Goal: Task Accomplishment & Management: Use online tool/utility

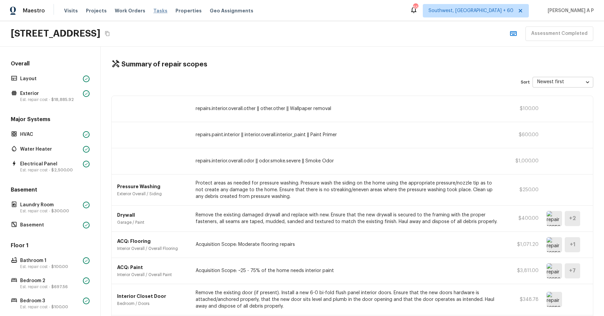
click at [154, 11] on span "Tasks" at bounding box center [160, 10] width 14 height 5
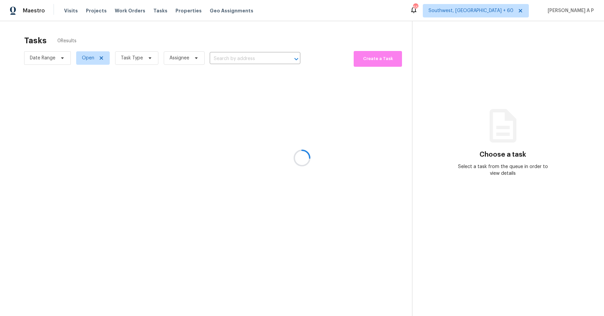
click at [50, 54] on div at bounding box center [302, 158] width 604 height 316
click at [48, 60] on div at bounding box center [302, 158] width 604 height 316
click at [61, 56] on div at bounding box center [302, 158] width 604 height 316
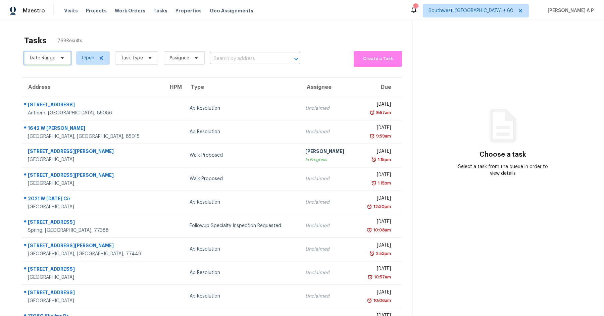
click at [61, 56] on icon at bounding box center [62, 57] width 5 height 5
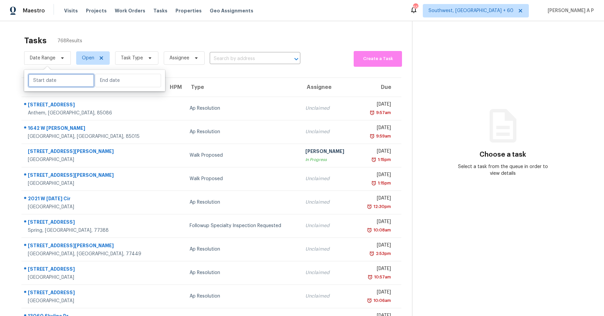
select select "8"
select select "2025"
select select "9"
select select "2025"
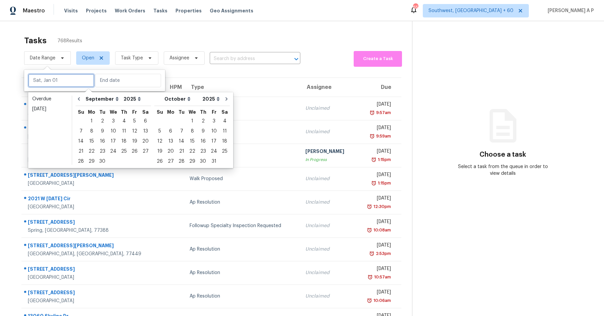
click at [61, 77] on input "text" at bounding box center [61, 80] width 66 height 13
click at [113, 140] on div "17" at bounding box center [113, 141] width 11 height 9
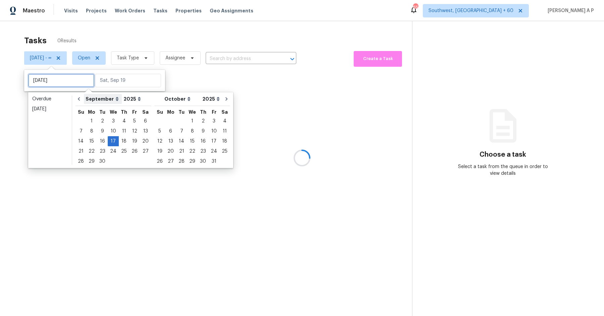
type input "Wed, Sep 10"
type input "Wed, Sep 17"
type input "Fri, Sep 05"
type input "Wed, Sep 17"
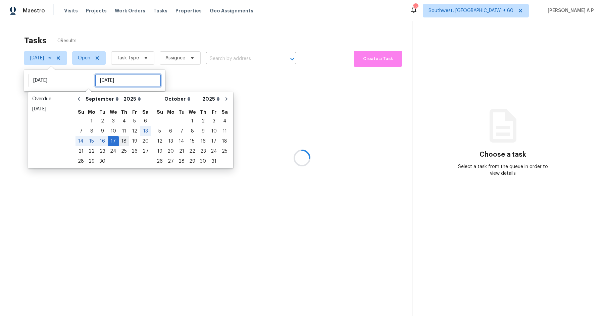
type input "Wed, Sep 17"
click at [131, 142] on div "19" at bounding box center [134, 141] width 11 height 9
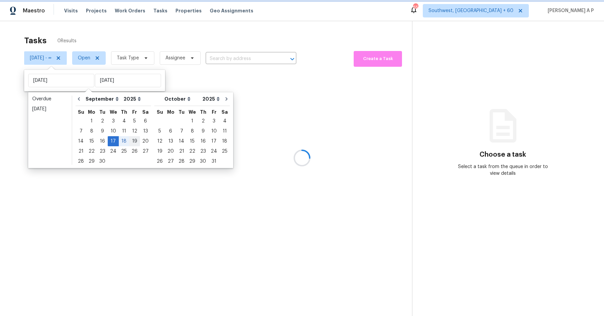
type input "Fri, Sep 19"
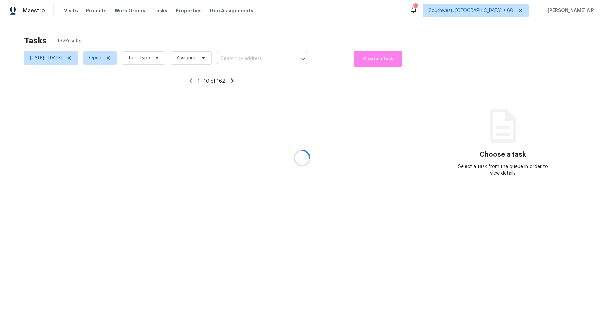
click at [127, 60] on div at bounding box center [302, 158] width 604 height 316
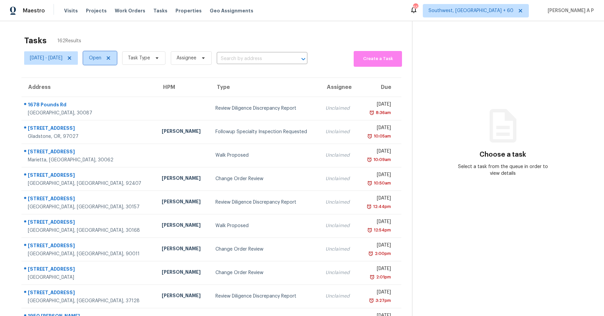
click at [111, 58] on icon at bounding box center [108, 57] width 5 height 5
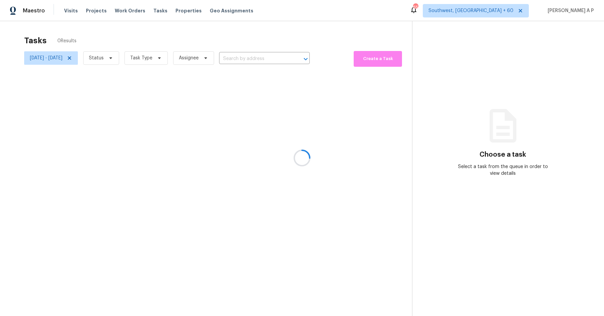
click at [127, 58] on div at bounding box center [302, 158] width 604 height 316
click at [129, 57] on div at bounding box center [302, 158] width 604 height 316
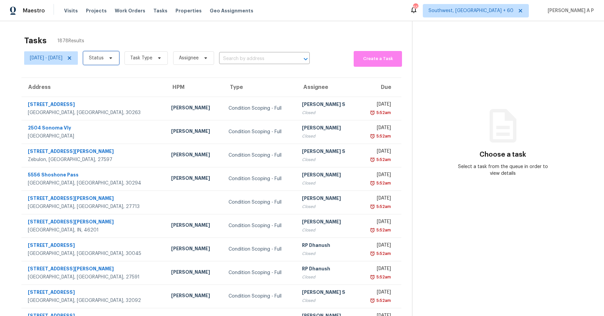
click at [113, 57] on icon at bounding box center [110, 57] width 5 height 5
click at [125, 80] on label "Closed" at bounding box center [119, 77] width 24 height 7
click at [112, 78] on input "Closed" at bounding box center [109, 76] width 4 height 4
checkbox input "true"
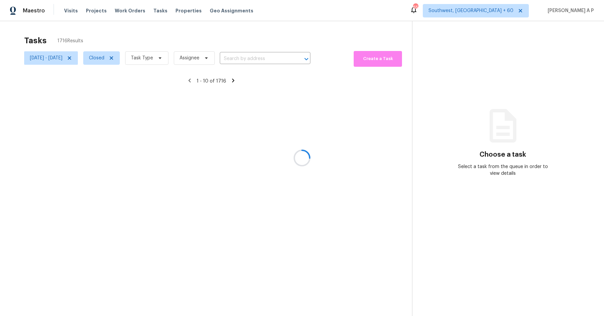
click at [174, 56] on div at bounding box center [302, 158] width 604 height 316
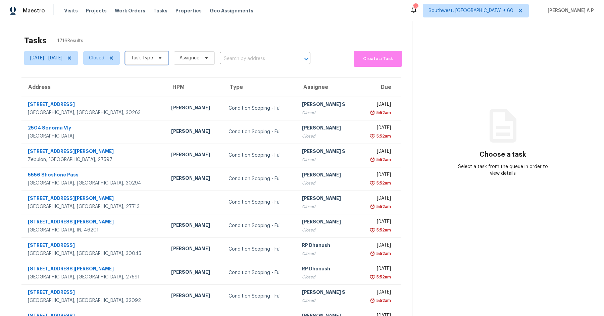
click at [163, 56] on icon at bounding box center [159, 57] width 5 height 5
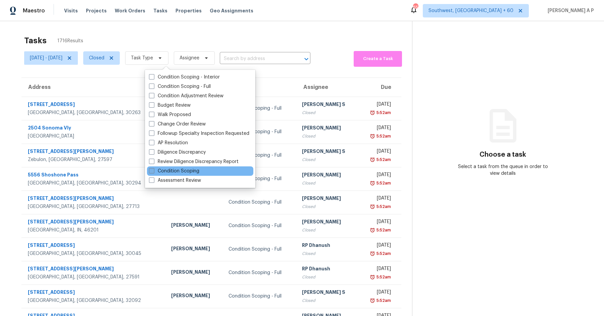
click at [180, 171] on label "Condition Scoping" at bounding box center [174, 171] width 50 height 7
click at [153, 171] on input "Condition Scoping" at bounding box center [151, 170] width 4 height 4
checkbox input "true"
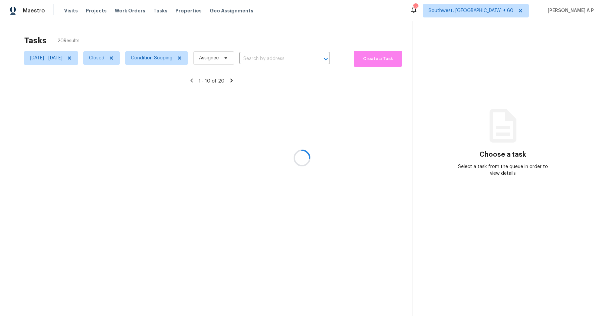
click at [266, 58] on div at bounding box center [302, 158] width 604 height 316
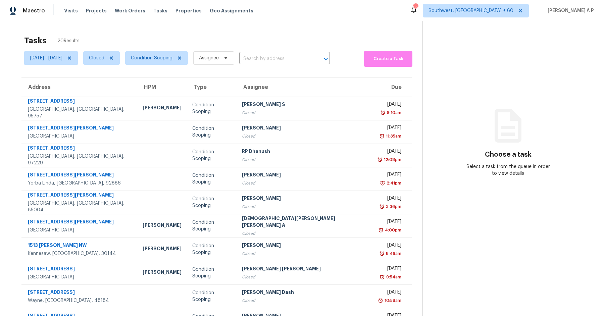
click at [266, 58] on input "text" at bounding box center [275, 59] width 72 height 10
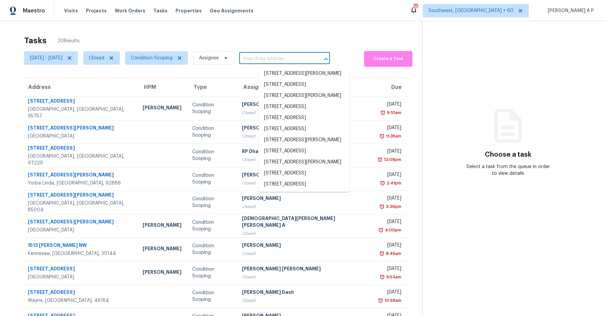
paste input "974 E Agape Ave San Jacinto, CA, 92583"
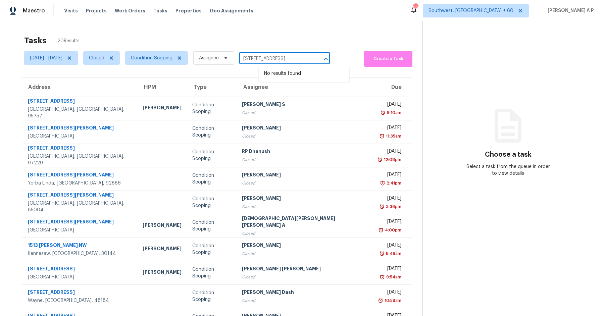
type input "974 E Agape Ave San Jacinto"
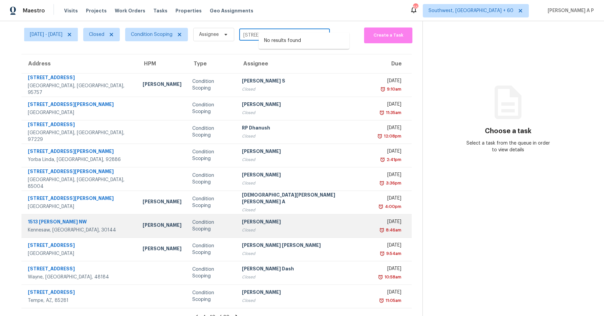
scroll to position [33, 0]
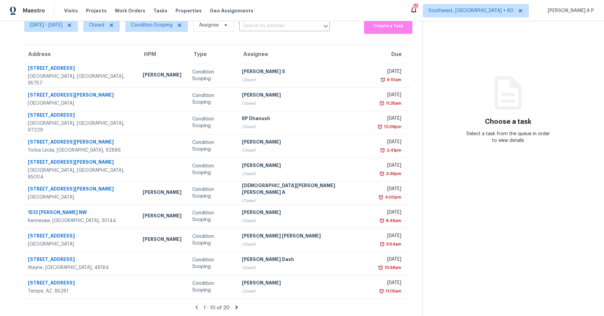
click at [235, 308] on icon at bounding box center [236, 307] width 2 height 4
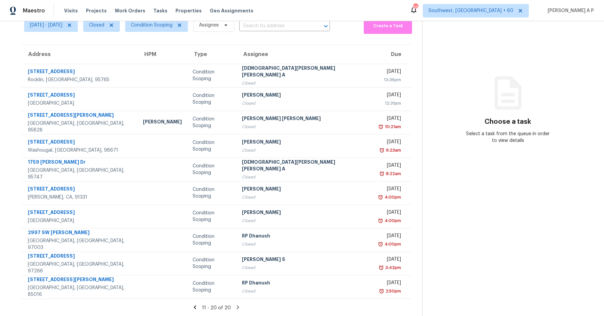
click at [308, 38] on section "Tasks 20 Results Wed, Sep 17 - Fri, Sep 19 Closed Condition Scoping Assignee ​ …" at bounding box center [216, 158] width 411 height 318
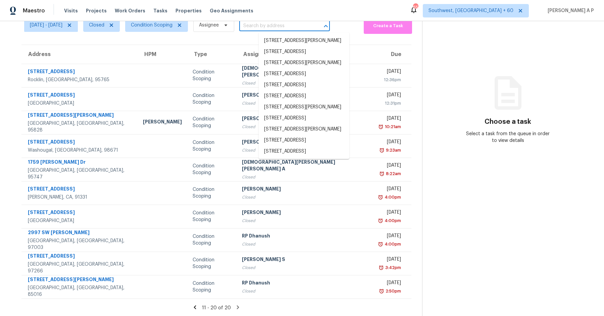
click at [295, 25] on input "text" at bounding box center [275, 26] width 72 height 10
paste input "974 E Agape Ave San Jacinto, CA, 92583"
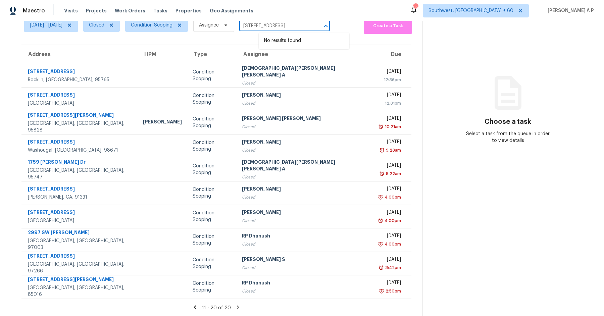
scroll to position [0, 0]
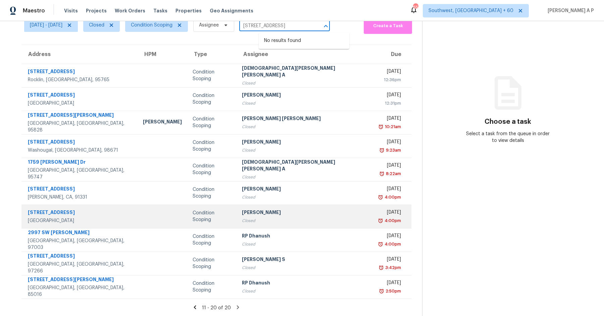
type input "974 E Agape Ave San Jacinto, CA, 92583"
click at [148, 212] on td at bounding box center [163, 216] width 50 height 23
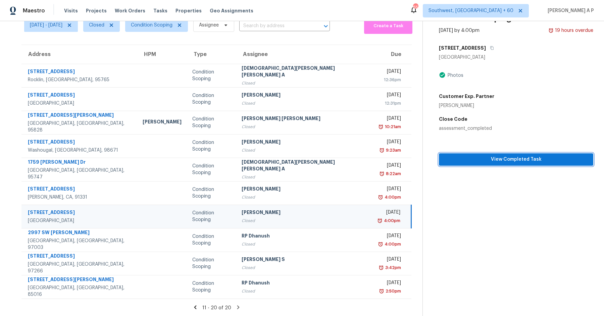
click at [470, 160] on span "View Completed Task" at bounding box center [516, 159] width 144 height 8
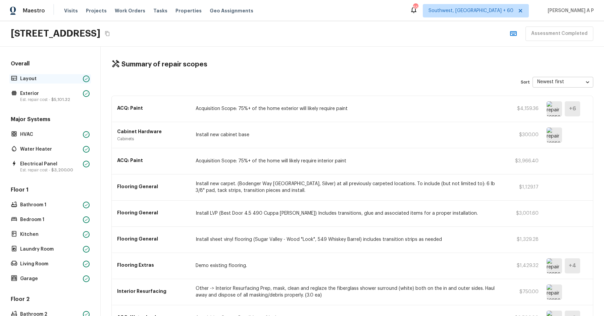
click at [72, 78] on p "Layout" at bounding box center [50, 78] width 60 height 7
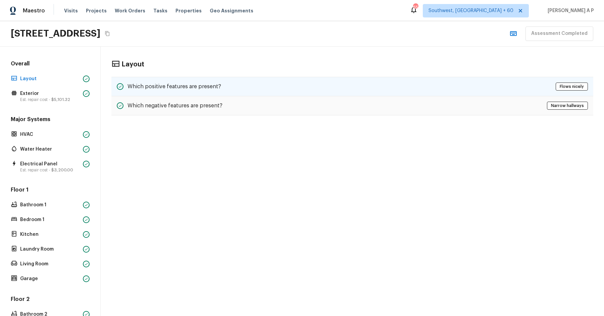
click at [255, 90] on div "Which positive features are present? Flows nicely" at bounding box center [352, 86] width 482 height 19
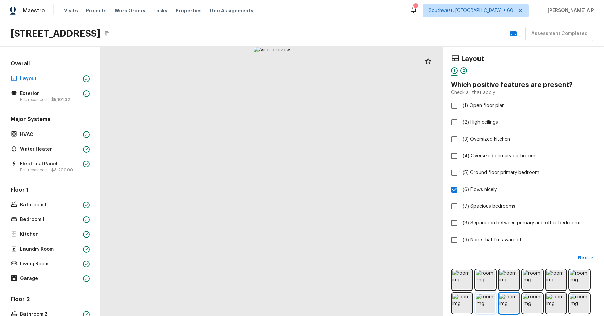
scroll to position [76, 0]
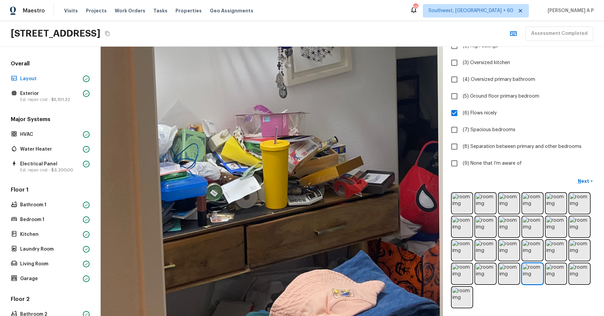
drag, startPoint x: 252, startPoint y: 210, endPoint x: 260, endPoint y: 54, distance: 155.8
click at [260, 54] on div at bounding box center [317, 51] width 1233 height 971
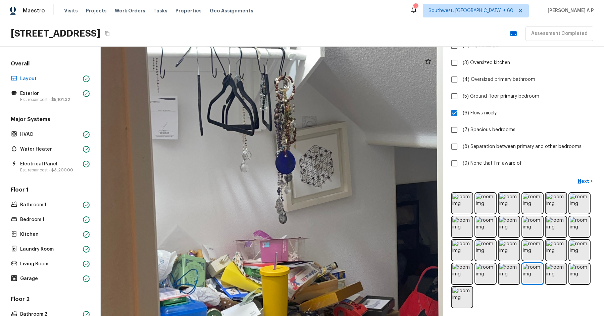
drag, startPoint x: 263, startPoint y: 84, endPoint x: 262, endPoint y: 214, distance: 130.1
click at [262, 214] on div at bounding box center [317, 177] width 1233 height 971
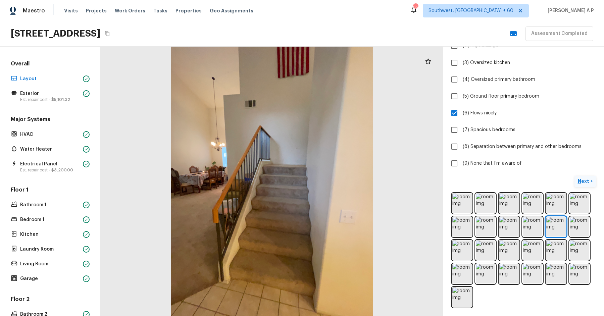
click at [583, 182] on p "Next" at bounding box center [584, 181] width 13 height 7
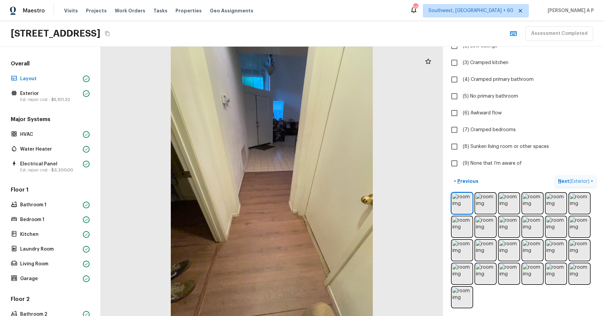
click at [583, 182] on span "( Exterior )" at bounding box center [579, 181] width 20 height 5
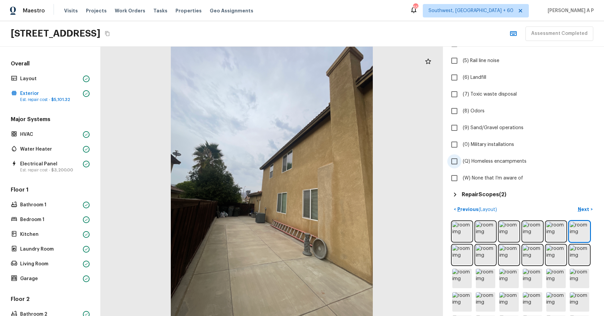
scroll to position [105, 0]
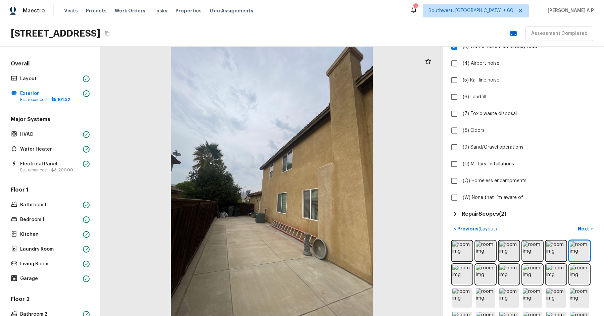
click at [475, 211] on h5 "Repair Scopes ( 2 )" at bounding box center [484, 213] width 45 height 7
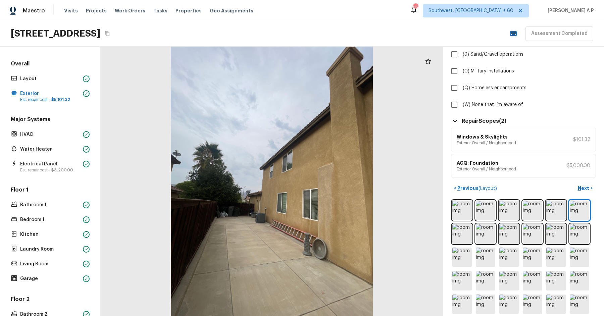
scroll to position [198, 0]
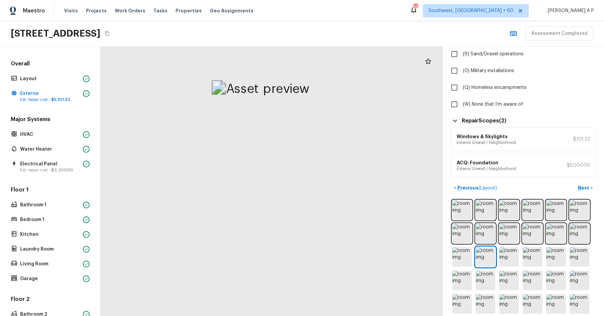
drag, startPoint x: 279, startPoint y: 114, endPoint x: 278, endPoint y: 316, distance: 201.6
click at [278, 316] on html "Maestro Visits Projects Work Orders Tasks Properties Geo Assignments 652 Southw…" at bounding box center [302, 158] width 604 height 316
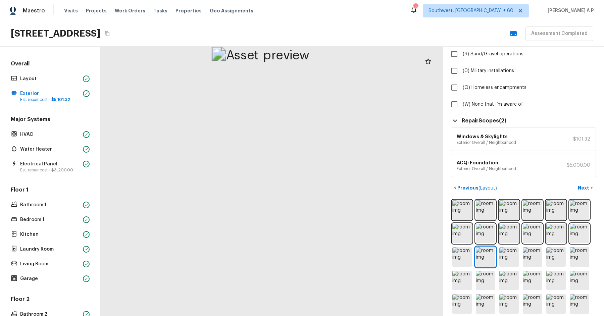
drag, startPoint x: 278, startPoint y: 316, endPoint x: 299, endPoint y: 192, distance: 125.5
click at [299, 192] on html "Maestro Visits Projects Work Orders Tasks Properties Geo Assignments 652 Southw…" at bounding box center [302, 158] width 604 height 316
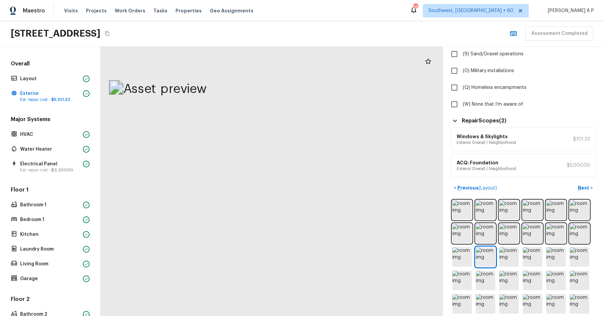
drag, startPoint x: 299, startPoint y: 192, endPoint x: 200, endPoint y: 292, distance: 139.9
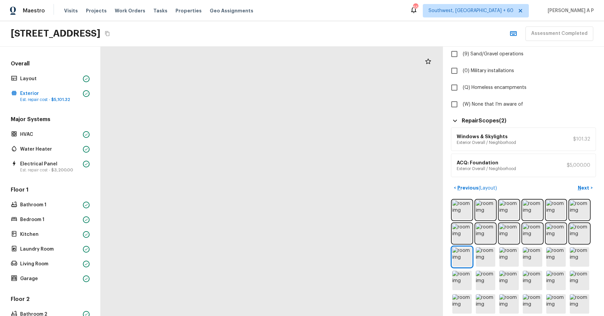
drag, startPoint x: 300, startPoint y: 187, endPoint x: 170, endPoint y: 316, distance: 183.1
click at [170, 316] on html "Maestro Visits Projects Work Orders Tasks Properties Geo Assignments 652 Southw…" at bounding box center [302, 158] width 604 height 316
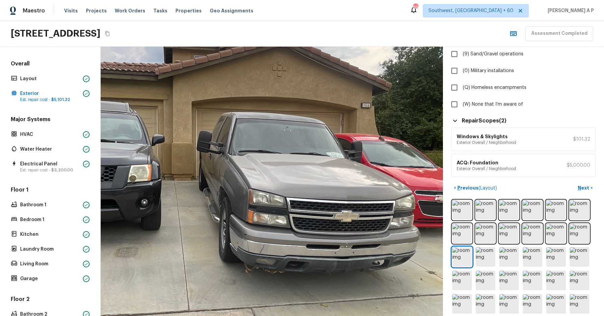
drag, startPoint x: 284, startPoint y: 169, endPoint x: 273, endPoint y: 162, distance: 13.3
click at [182, 316] on html "Maestro Visits Projects Work Orders Tasks Properties Geo Assignments 652 Southw…" at bounding box center [302, 158] width 604 height 316
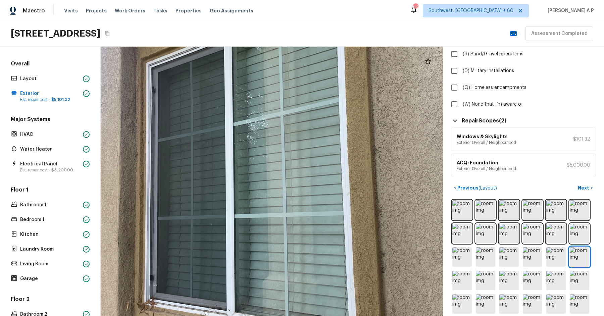
drag, startPoint x: 270, startPoint y: 225, endPoint x: 273, endPoint y: 264, distance: 38.7
click at [273, 264] on div at bounding box center [277, 158] width 815 height 642
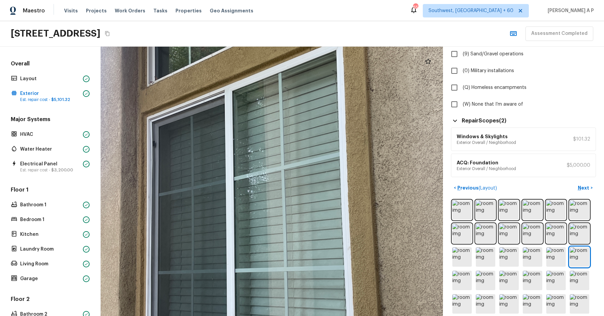
drag, startPoint x: 275, startPoint y: 196, endPoint x: 276, endPoint y: 250, distance: 54.3
click at [276, 250] on div at bounding box center [278, 213] width 815 height 642
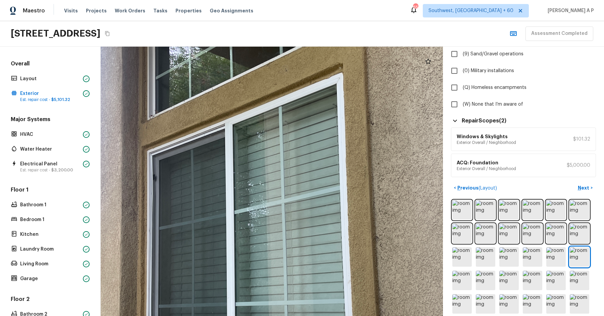
drag, startPoint x: 270, startPoint y: 220, endPoint x: 271, endPoint y: 254, distance: 34.2
click at [271, 254] on div at bounding box center [278, 246] width 815 height 642
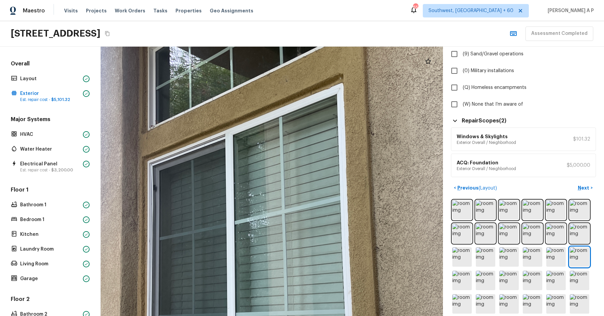
drag, startPoint x: 271, startPoint y: 254, endPoint x: 271, endPoint y: 264, distance: 9.7
click at [271, 264] on div at bounding box center [278, 257] width 815 height 642
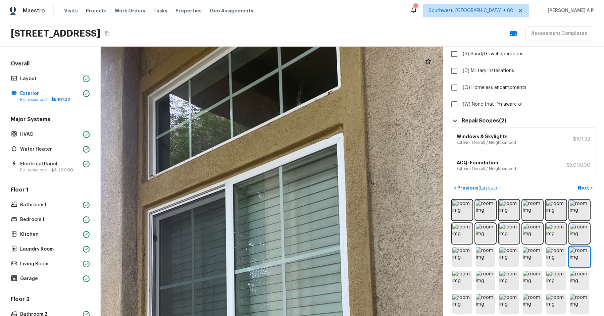
drag, startPoint x: 271, startPoint y: 262, endPoint x: 271, endPoint y: 297, distance: 35.6
click at [271, 297] on div at bounding box center [278, 306] width 815 height 642
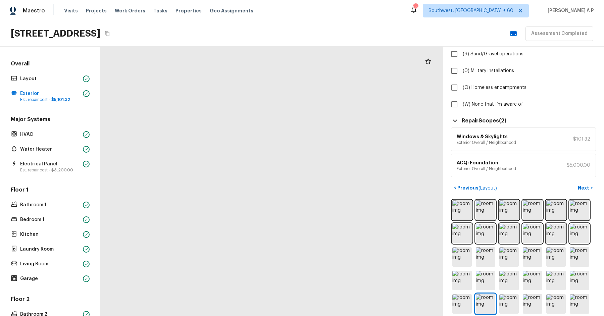
drag, startPoint x: 333, startPoint y: 148, endPoint x: 248, endPoint y: 248, distance: 131.6
click at [248, 248] on div at bounding box center [204, 236] width 586 height 461
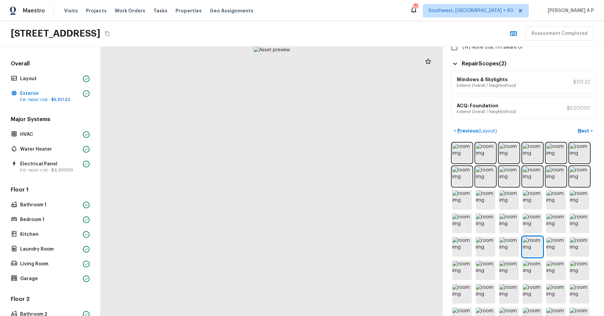
scroll to position [322, 0]
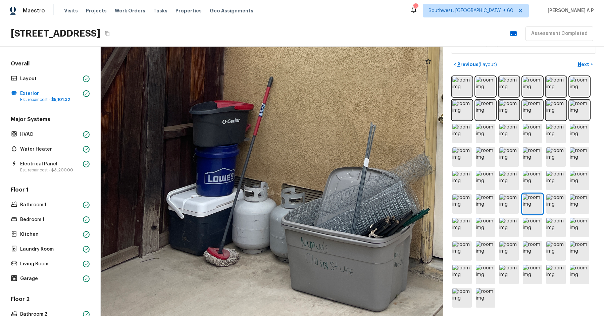
drag, startPoint x: 209, startPoint y: 209, endPoint x: 194, endPoint y: 96, distance: 114.0
click at [195, 96] on div at bounding box center [367, 22] width 941 height 741
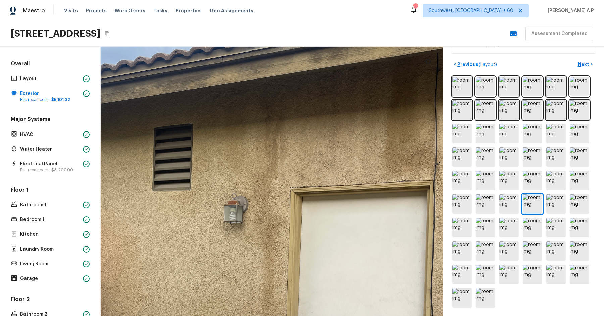
drag, startPoint x: 296, startPoint y: 133, endPoint x: 289, endPoint y: 209, distance: 75.8
click at [289, 209] on div at bounding box center [227, 271] width 938 height 738
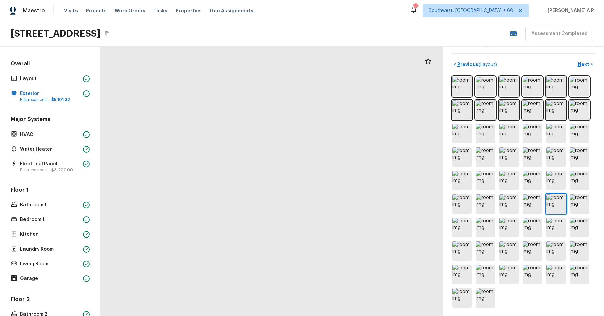
drag, startPoint x: 336, startPoint y: 246, endPoint x: 375, endPoint y: 76, distance: 173.4
drag, startPoint x: 320, startPoint y: 136, endPoint x: 269, endPoint y: 187, distance: 71.9
click at [269, 187] on div at bounding box center [249, 198] width 770 height 606
drag, startPoint x: 293, startPoint y: 143, endPoint x: 256, endPoint y: 203, distance: 70.3
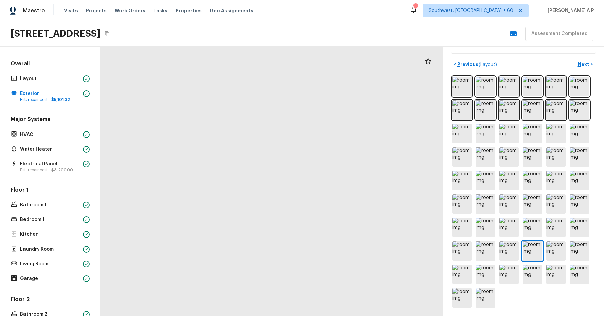
click at [256, 203] on div at bounding box center [213, 258] width 770 height 606
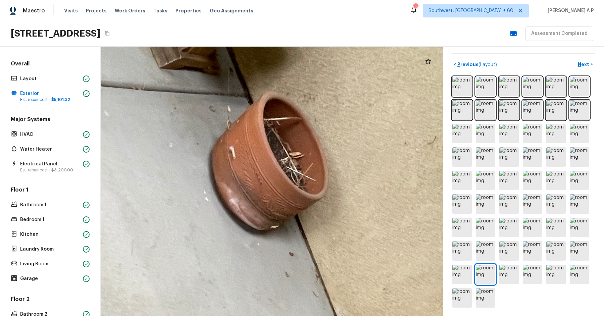
drag, startPoint x: 309, startPoint y: 118, endPoint x: 264, endPoint y: 169, distance: 68.2
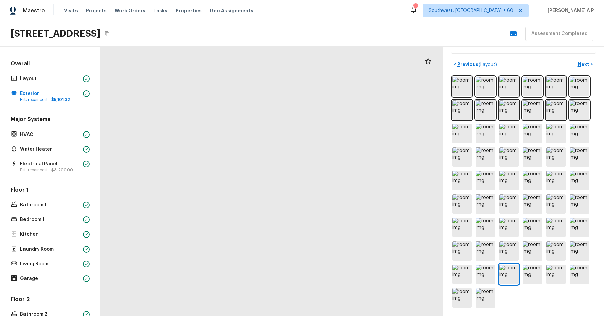
drag, startPoint x: 336, startPoint y: 244, endPoint x: 236, endPoint y: 246, distance: 100.0
click at [236, 246] on div at bounding box center [159, 117] width 689 height 542
drag, startPoint x: 253, startPoint y: 251, endPoint x: 234, endPoint y: 119, distance: 133.7
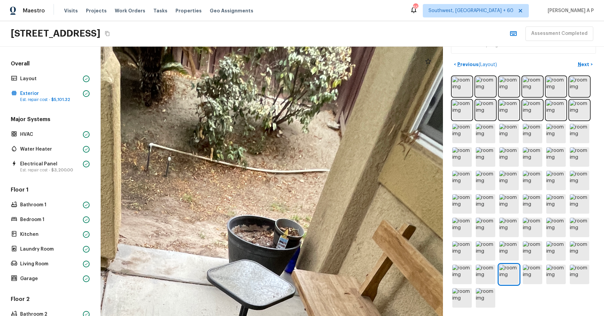
drag, startPoint x: 297, startPoint y: 110, endPoint x: 263, endPoint y: 239, distance: 134.1
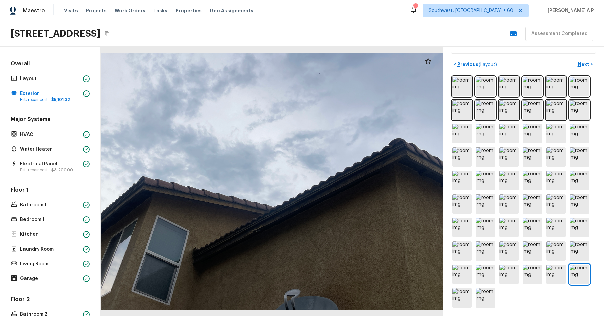
click at [263, 239] on div at bounding box center [272, 181] width 342 height 269
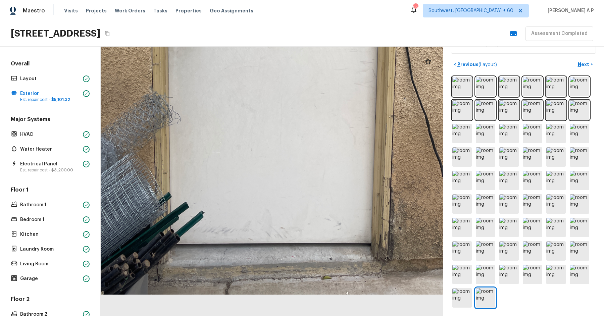
drag, startPoint x: 271, startPoint y: 221, endPoint x: 236, endPoint y: 316, distance: 101.6
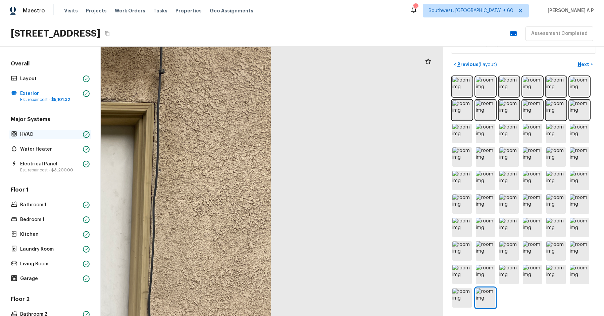
click at [27, 131] on p "HVAC" at bounding box center [50, 134] width 60 height 7
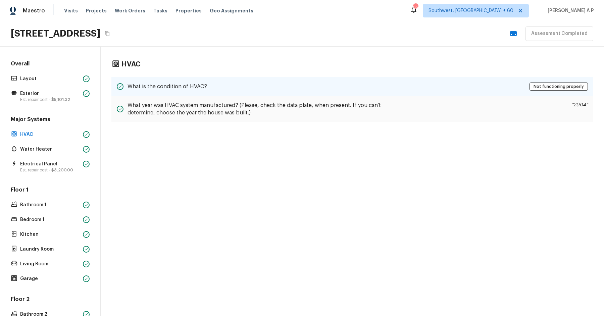
click at [160, 90] on div "What is the condition of HVAC? Not functioning properly" at bounding box center [352, 86] width 482 height 19
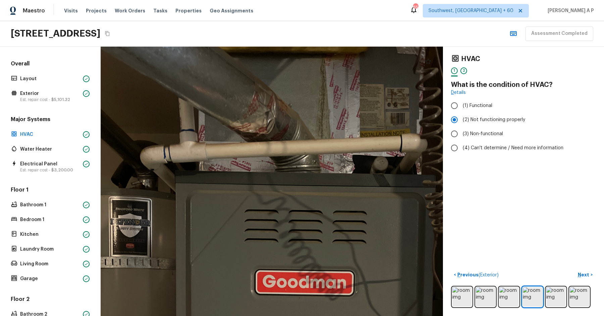
drag, startPoint x: 258, startPoint y: 83, endPoint x: 249, endPoint y: 151, distance: 68.0
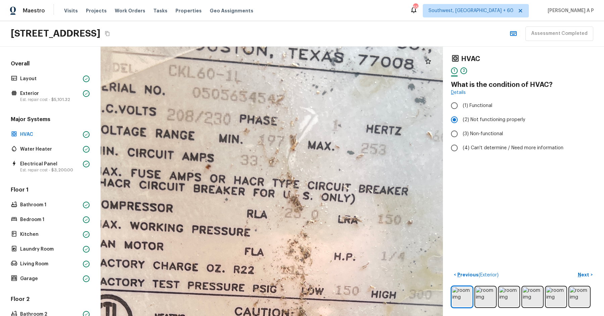
drag, startPoint x: 288, startPoint y: 132, endPoint x: 238, endPoint y: 231, distance: 111.3
click at [238, 231] on div at bounding box center [275, 292] width 984 height 774
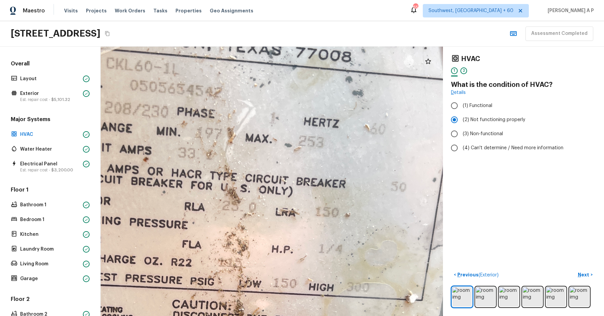
drag, startPoint x: 286, startPoint y: 173, endPoint x: 224, endPoint y: 163, distance: 63.2
click at [224, 163] on div at bounding box center [213, 284] width 984 height 774
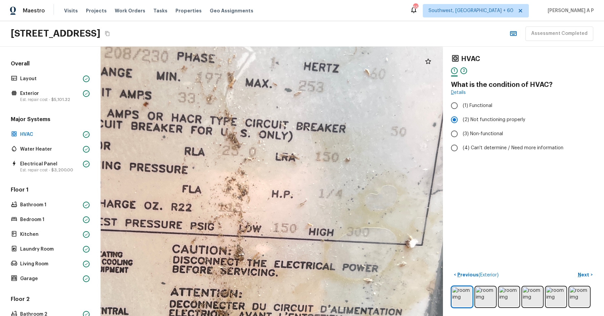
drag, startPoint x: 228, startPoint y: 203, endPoint x: 228, endPoint y: 165, distance: 38.2
click at [228, 165] on div at bounding box center [213, 229] width 984 height 774
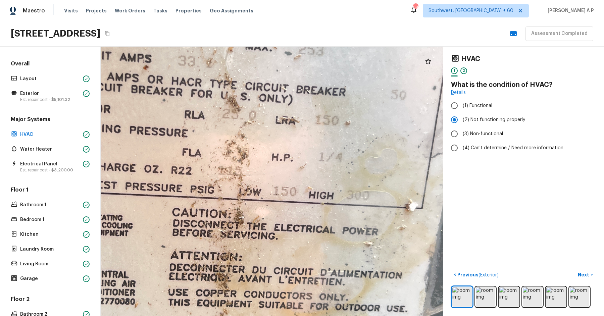
drag, startPoint x: 228, startPoint y: 164, endPoint x: 222, endPoint y: 130, distance: 35.1
click at [222, 130] on div at bounding box center [213, 192] width 984 height 774
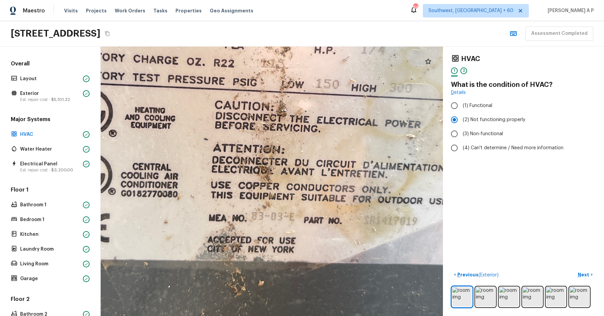
drag, startPoint x: 240, startPoint y: 179, endPoint x: 298, endPoint y: 101, distance: 97.1
click at [298, 101] on div at bounding box center [255, 85] width 984 height 774
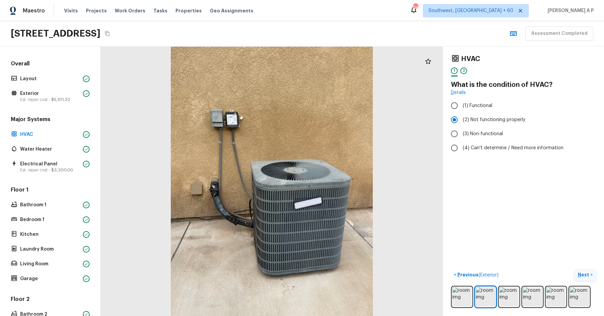
click at [588, 276] on p "Next" at bounding box center [584, 274] width 13 height 7
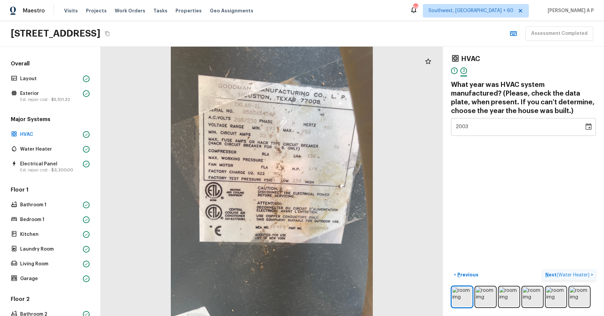
click at [588, 276] on span "( Water Heater )" at bounding box center [572, 275] width 33 height 5
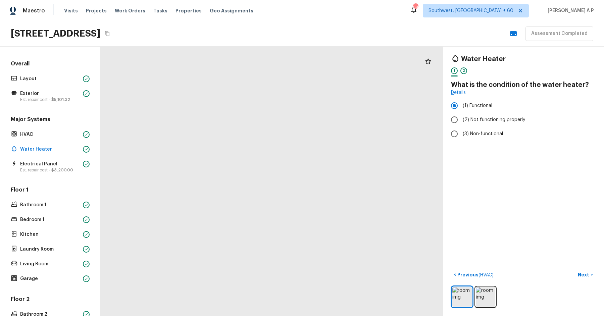
drag, startPoint x: 346, startPoint y: 231, endPoint x: 419, endPoint y: 151, distance: 108.0
click at [419, 151] on div at bounding box center [208, 10] width 965 height 760
drag, startPoint x: 423, startPoint y: 146, endPoint x: 431, endPoint y: 122, distance: 24.9
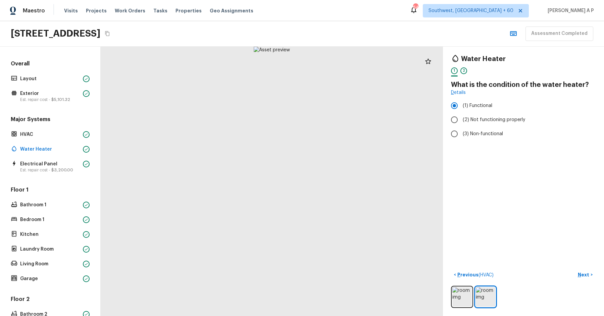
click at [574, 269] on button "Next >" at bounding box center [584, 274] width 21 height 11
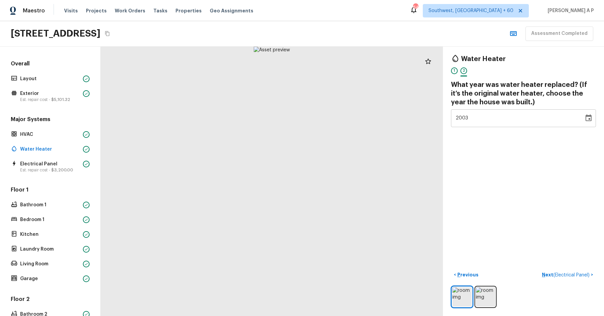
click at [539, 269] on button "Next ( Electrical Panel ) >" at bounding box center [567, 274] width 57 height 11
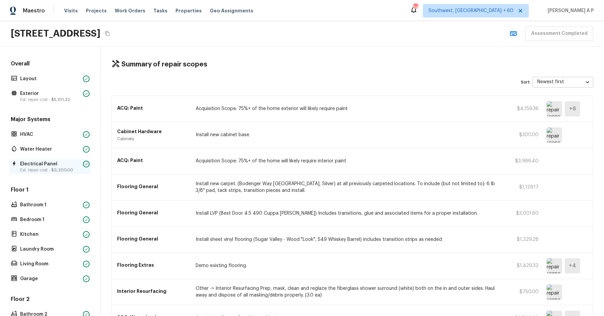
click at [51, 152] on div "Water Heater" at bounding box center [50, 149] width 82 height 9
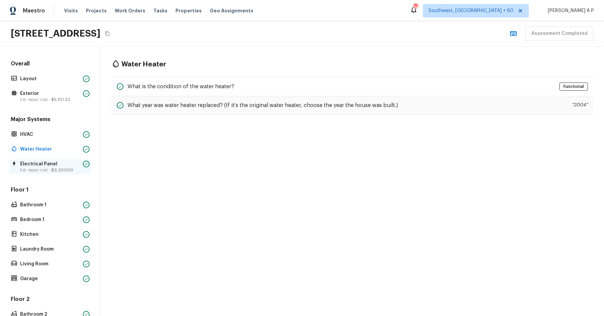
click at [50, 169] on p "Est. repair cost - $3,200.00" at bounding box center [50, 169] width 60 height 5
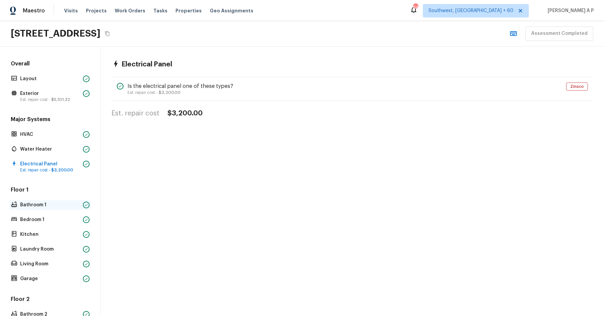
click at [43, 209] on div "Bathroom 1" at bounding box center [50, 204] width 82 height 9
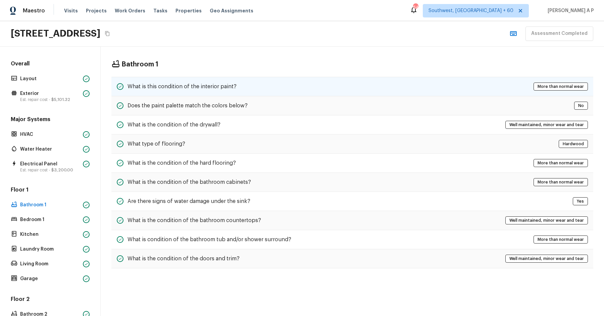
click at [240, 91] on div "What is this condition of the interior paint? More than normal wear" at bounding box center [352, 86] width 482 height 19
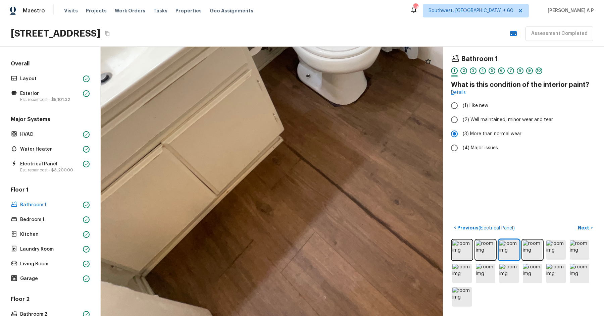
drag, startPoint x: 229, startPoint y: 241, endPoint x: 166, endPoint y: 269, distance: 69.1
click at [166, 271] on div at bounding box center [313, 88] width 1006 height 792
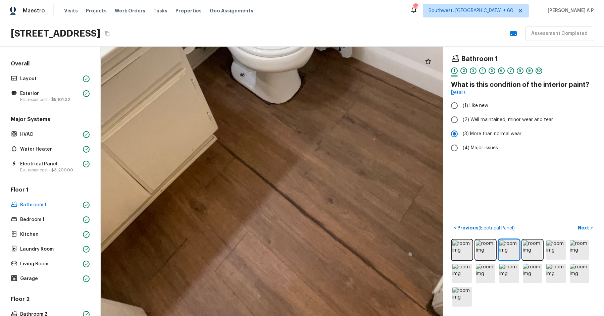
drag, startPoint x: 299, startPoint y: 232, endPoint x: 121, endPoint y: 235, distance: 177.1
click at [121, 235] on div at bounding box center [247, 87] width 1006 height 792
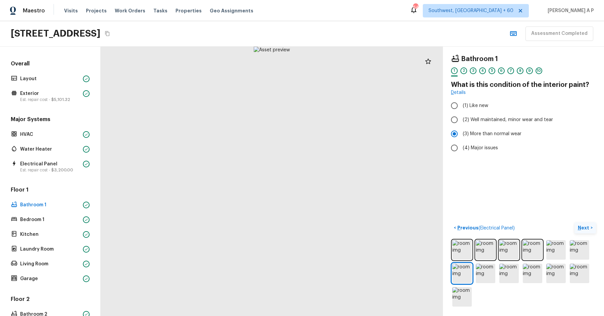
click at [588, 225] on p "Next" at bounding box center [584, 227] width 13 height 7
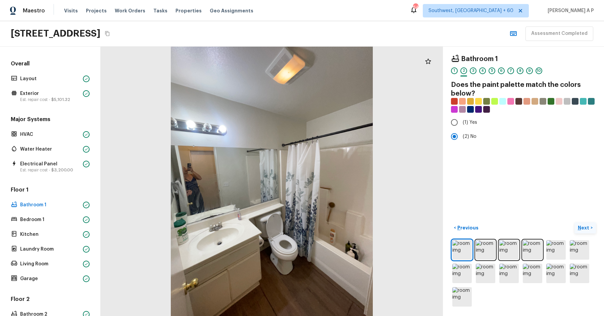
click at [588, 225] on p "Next" at bounding box center [584, 227] width 13 height 7
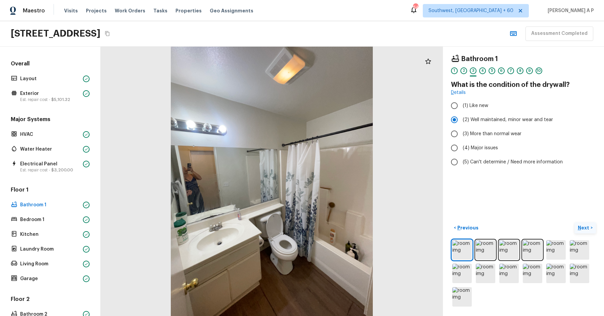
click at [588, 225] on p "Next" at bounding box center [584, 227] width 13 height 7
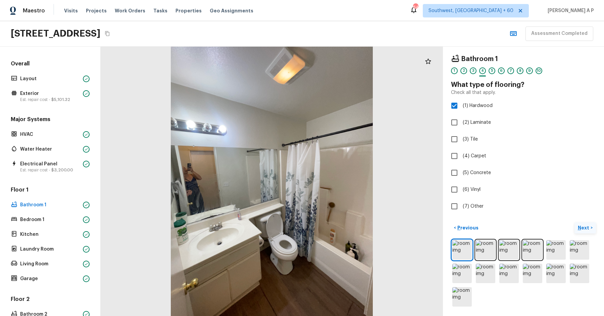
click at [588, 225] on p "Next" at bounding box center [584, 227] width 13 height 7
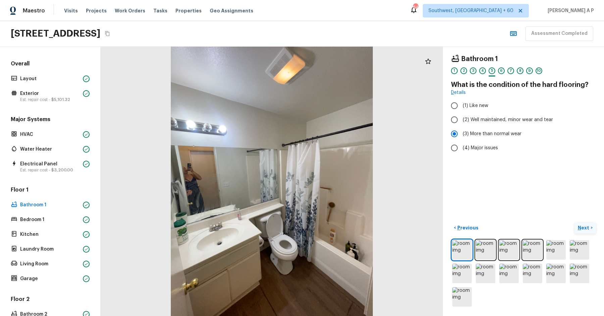
click at [588, 225] on p "Next" at bounding box center [584, 227] width 13 height 7
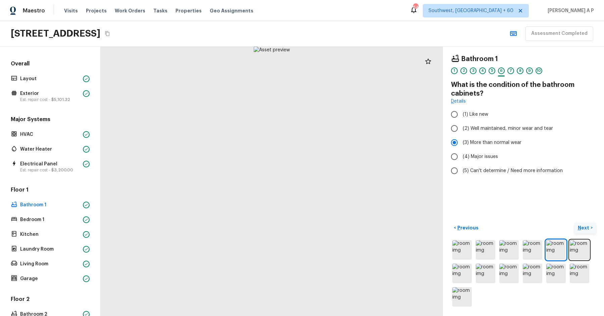
click at [588, 225] on p "Next" at bounding box center [584, 227] width 13 height 7
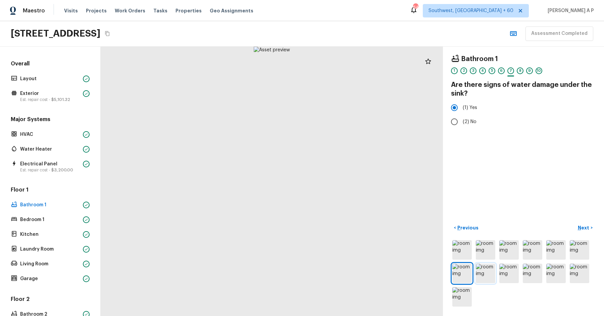
click at [489, 272] on img at bounding box center [485, 273] width 19 height 19
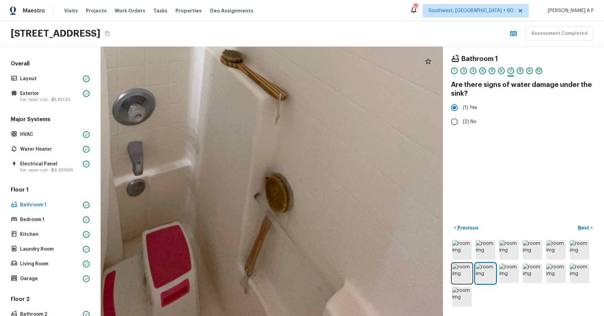
drag, startPoint x: 289, startPoint y: 210, endPoint x: 289, endPoint y: 88, distance: 122.4
click at [289, 88] on div at bounding box center [243, 10] width 905 height 712
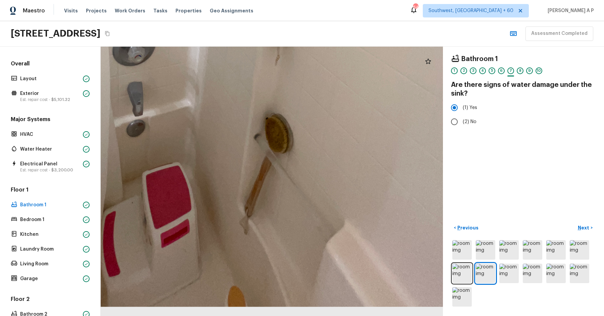
drag, startPoint x: 294, startPoint y: 137, endPoint x: 294, endPoint y: 78, distance: 59.4
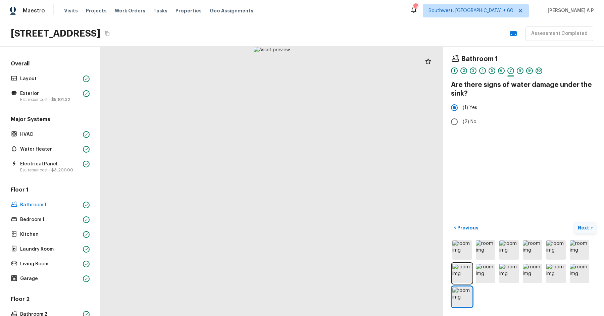
click at [581, 226] on p "Next" at bounding box center [584, 227] width 13 height 7
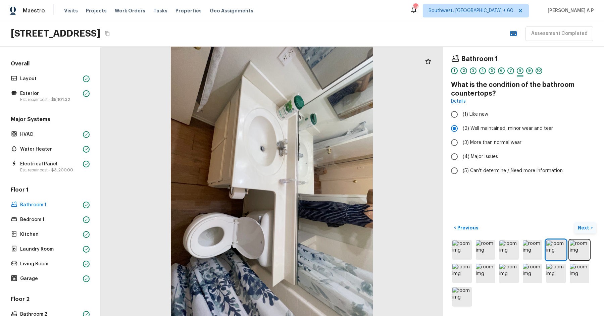
click at [581, 226] on p "Next" at bounding box center [584, 227] width 13 height 7
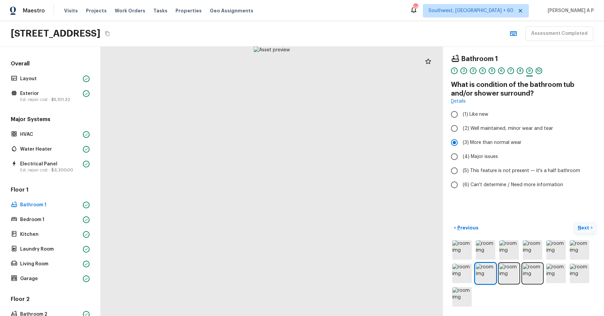
click at [581, 226] on p "Next" at bounding box center [584, 227] width 13 height 7
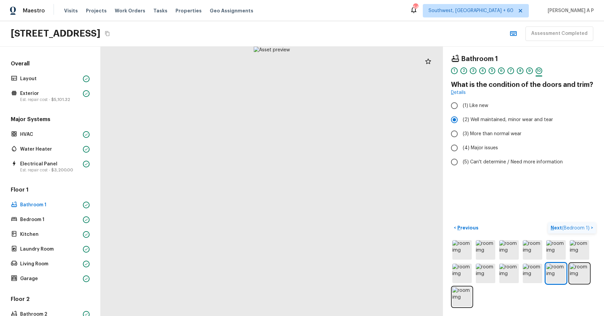
click at [581, 226] on span "( Bedroom 1 )" at bounding box center [576, 228] width 28 height 5
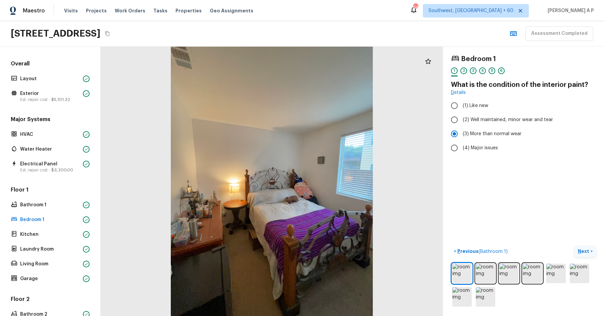
click at [587, 252] on p "Next" at bounding box center [584, 251] width 13 height 7
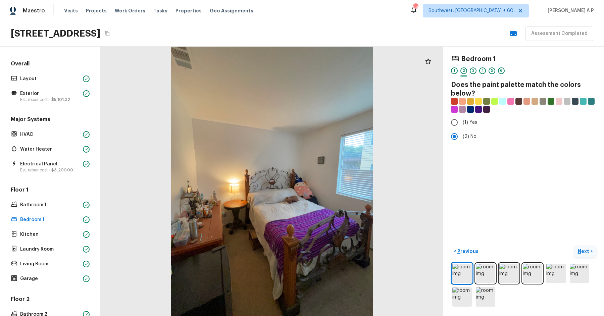
click at [587, 252] on p "Next" at bounding box center [584, 251] width 13 height 7
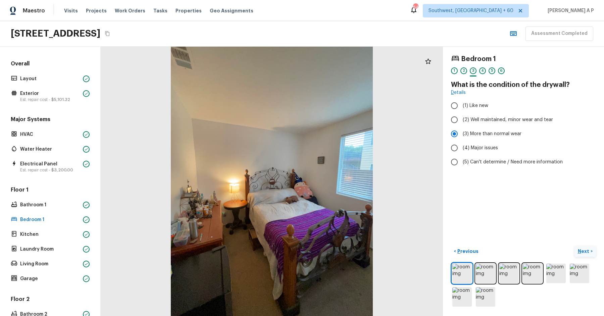
click at [587, 252] on p "Next" at bounding box center [584, 251] width 13 height 7
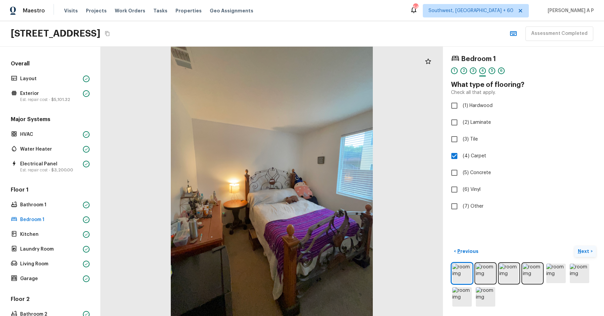
click at [587, 252] on p "Next" at bounding box center [584, 251] width 13 height 7
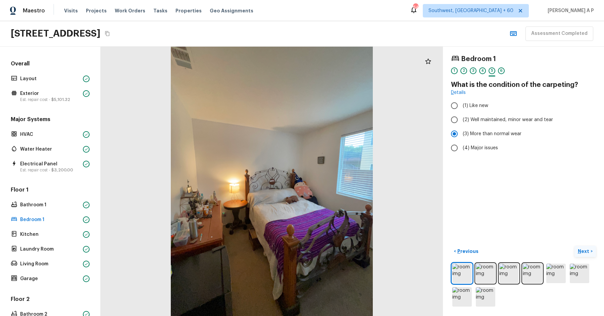
click at [587, 252] on p "Next" at bounding box center [584, 251] width 13 height 7
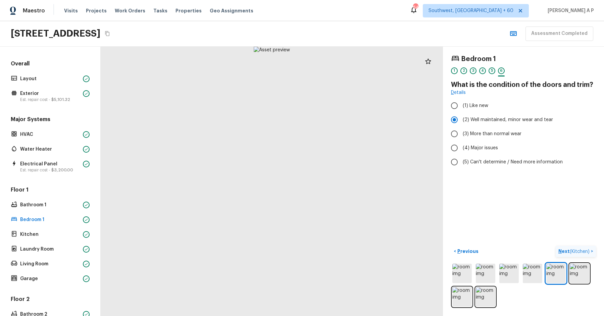
click at [587, 252] on span "( Kitchen )" at bounding box center [580, 251] width 20 height 5
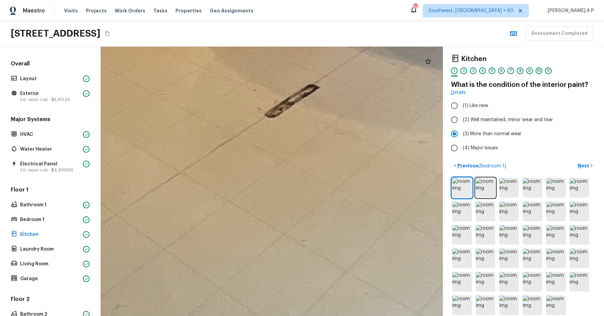
drag, startPoint x: 307, startPoint y: 223, endPoint x: 459, endPoint y: 60, distance: 223.1
click at [460, 60] on div "Kitchen 1 2 3 4 5 6 7 8 9 10 11 What is the condition of the interior paint? De…" at bounding box center [352, 181] width 503 height 269
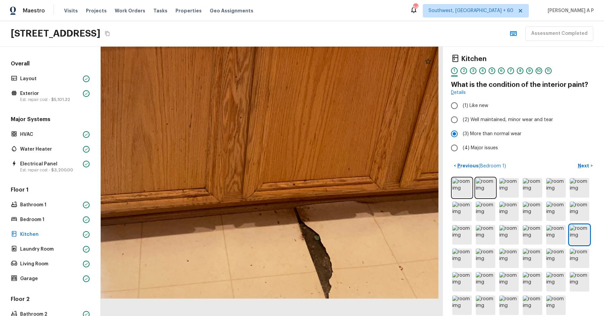
drag, startPoint x: 312, startPoint y: 239, endPoint x: 312, endPoint y: 140, distance: 99.3
click at [312, 140] on div at bounding box center [229, 18] width 710 height 559
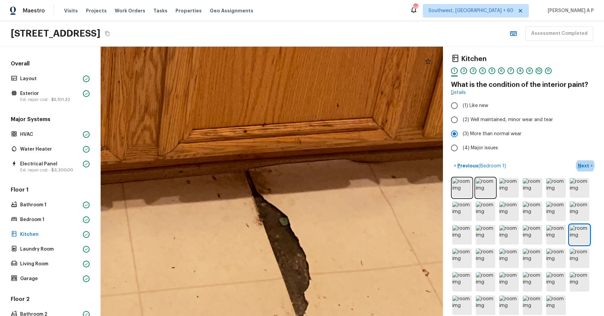
drag, startPoint x: 365, startPoint y: 202, endPoint x: 365, endPoint y: 131, distance: 70.1
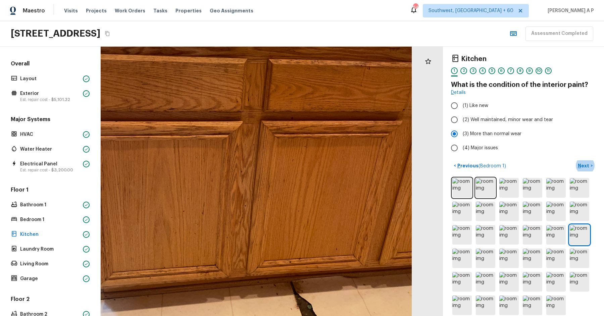
drag, startPoint x: 325, startPoint y: 213, endPoint x: 329, endPoint y: 178, distance: 34.7
click at [329, 178] on div at bounding box center [235, 123] width 597 height 470
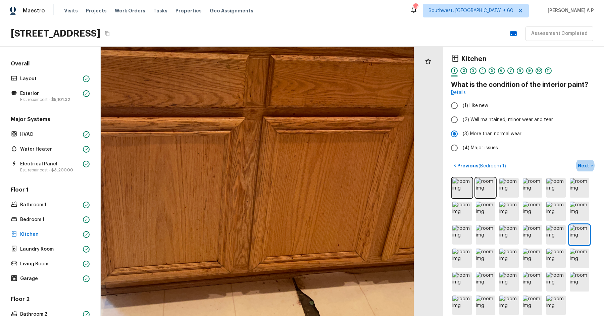
drag, startPoint x: 329, startPoint y: 178, endPoint x: 338, endPoint y: 157, distance: 23.3
click at [336, 164] on div at bounding box center [237, 119] width 597 height 470
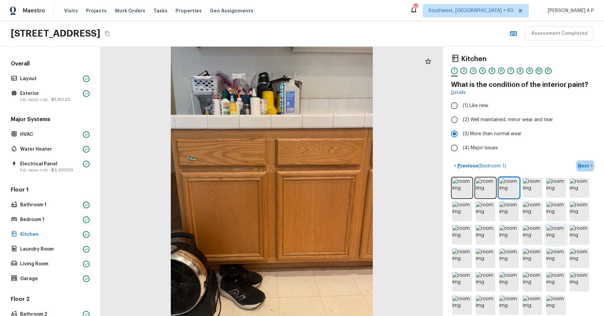
click at [574, 160] on button "Next >" at bounding box center [584, 165] width 21 height 11
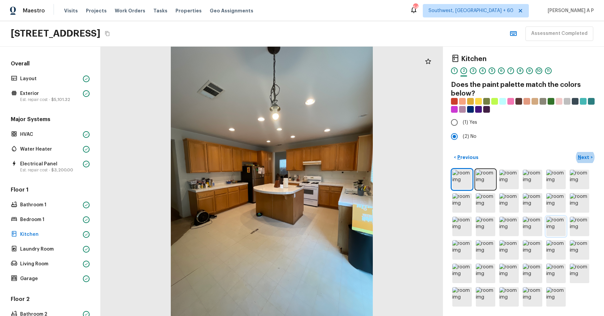
click at [574, 152] on button "Next >" at bounding box center [584, 157] width 21 height 11
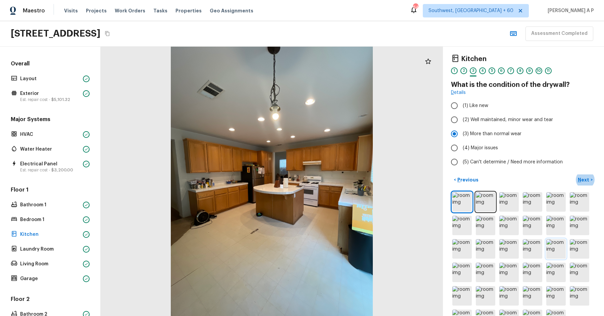
click at [574, 174] on button "Next >" at bounding box center [584, 179] width 21 height 11
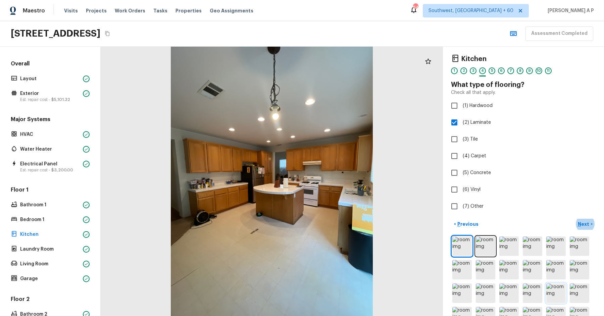
click at [574, 219] on button "Next >" at bounding box center [584, 224] width 21 height 11
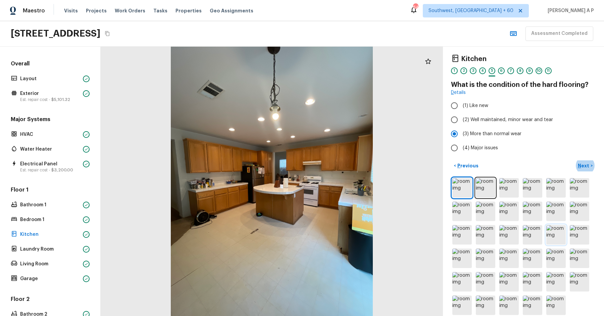
click at [574, 160] on button "Next >" at bounding box center [584, 165] width 21 height 11
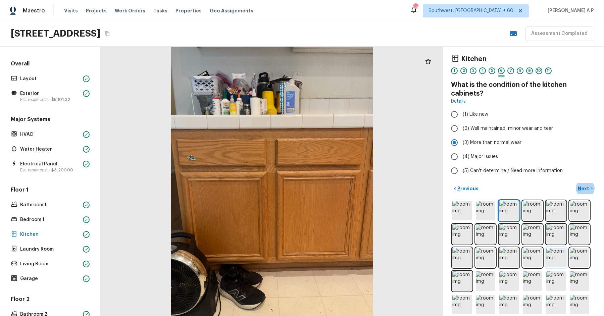
click at [574, 183] on button "Next >" at bounding box center [584, 188] width 21 height 11
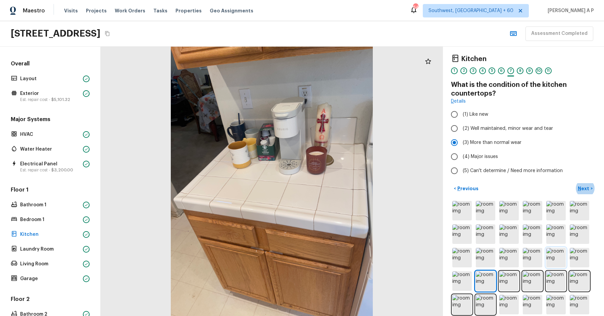
click at [574, 183] on button "Next >" at bounding box center [584, 188] width 21 height 11
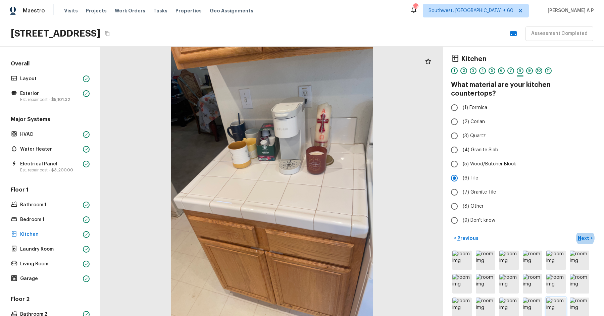
click at [574, 233] on button "Next >" at bounding box center [584, 238] width 21 height 11
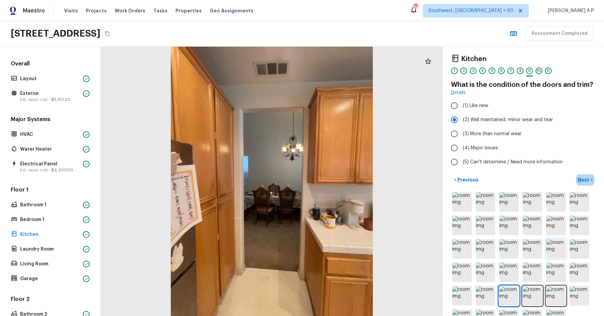
click at [574, 174] on button "Next >" at bounding box center [584, 179] width 21 height 11
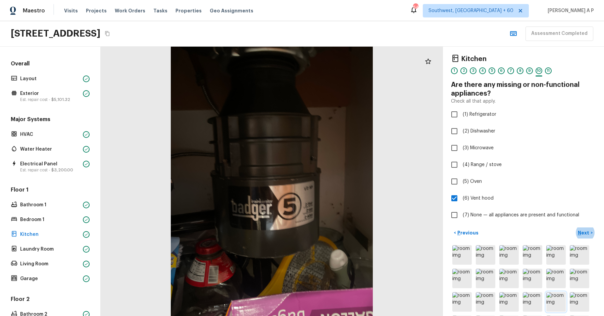
click at [574, 227] on button "Next >" at bounding box center [584, 232] width 21 height 11
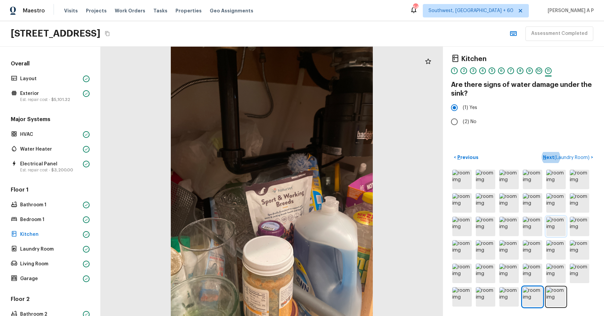
click at [540, 152] on button "Next ( Laundry Room ) >" at bounding box center [568, 157] width 56 height 11
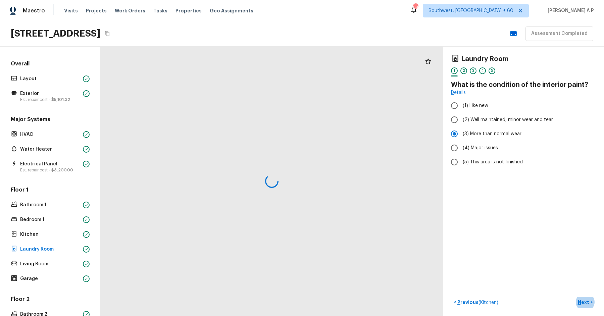
click at [574, 297] on button "Next >" at bounding box center [584, 302] width 21 height 11
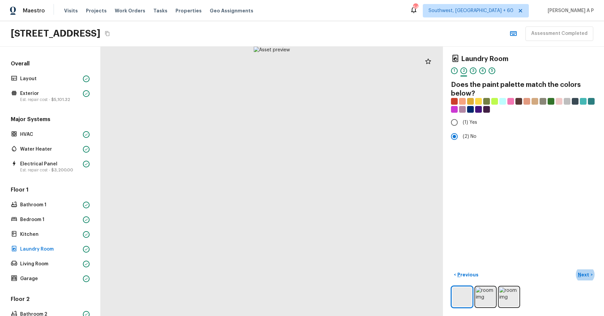
click at [574, 269] on button "Next >" at bounding box center [584, 274] width 21 height 11
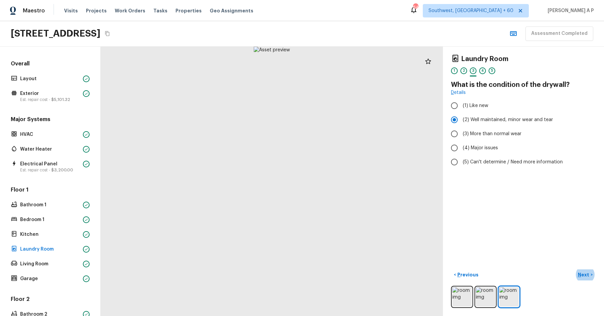
click at [574, 269] on button "Next >" at bounding box center [584, 274] width 21 height 11
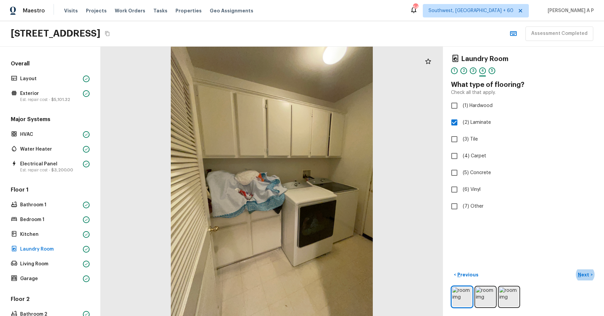
click at [574, 269] on button "Next >" at bounding box center [584, 274] width 21 height 11
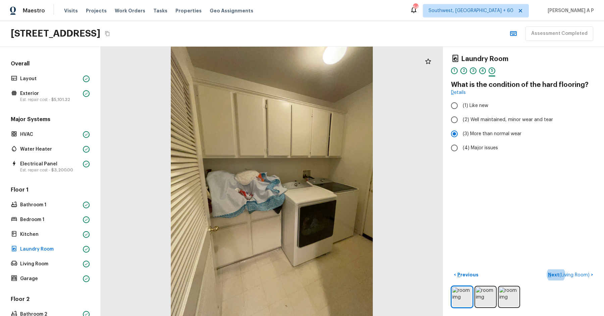
click at [545, 269] on button "Next ( Living Room ) >" at bounding box center [570, 274] width 51 height 11
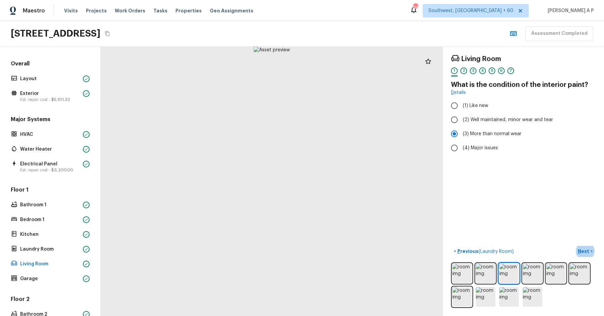
click at [558, 224] on div "Living Room 1 2 3 4 5 6 7 What is the condition of the interior paint? Details …" at bounding box center [523, 181] width 161 height 269
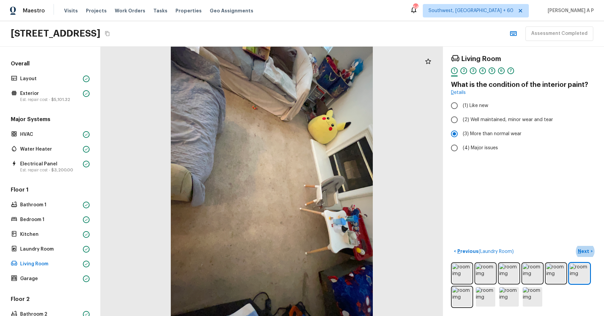
click at [574, 246] on button "Next >" at bounding box center [584, 251] width 21 height 11
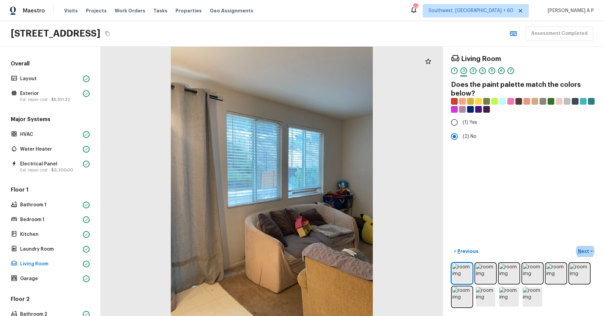
click at [574, 246] on button "Next >" at bounding box center [584, 251] width 21 height 11
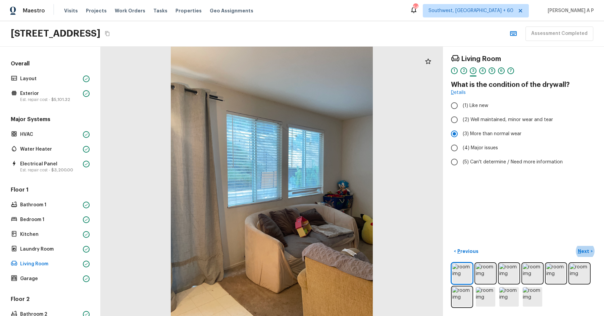
click at [574, 246] on button "Next >" at bounding box center [584, 251] width 21 height 11
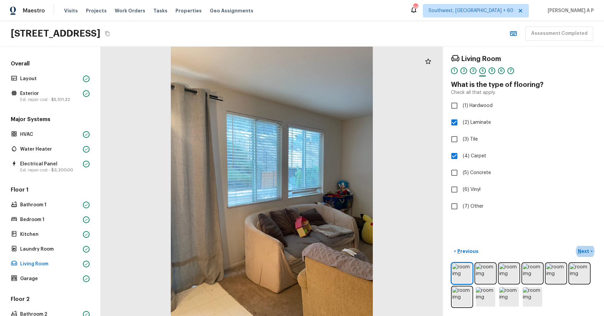
click at [574, 246] on button "Next >" at bounding box center [584, 251] width 21 height 11
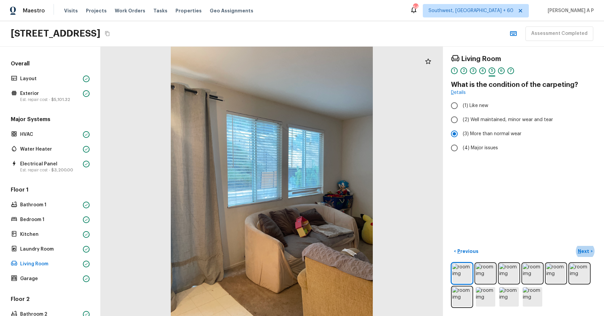
click at [574, 246] on button "Next >" at bounding box center [584, 251] width 21 height 11
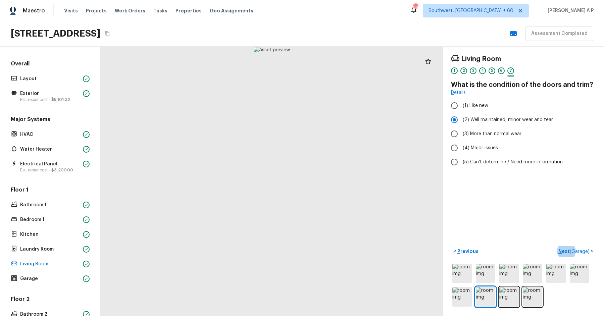
click at [555, 246] on button "Next ( Garage ) >" at bounding box center [575, 251] width 40 height 11
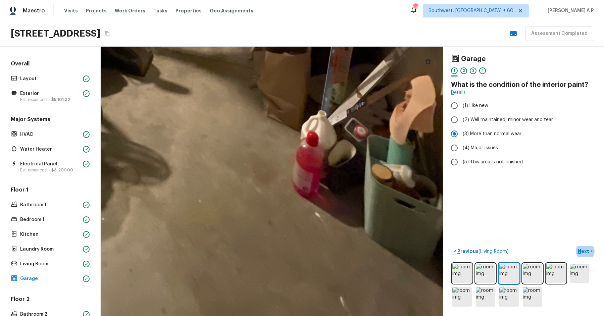
drag, startPoint x: 315, startPoint y: 263, endPoint x: 318, endPoint y: 139, distance: 124.1
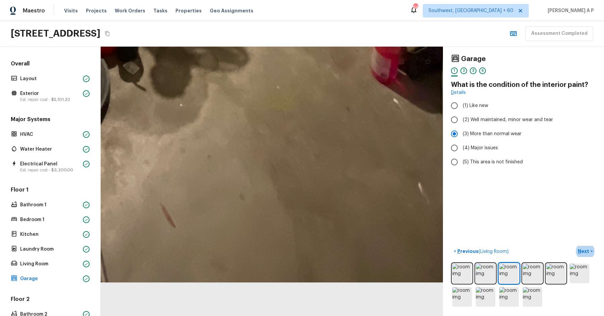
drag, startPoint x: 279, startPoint y: 217, endPoint x: 287, endPoint y: 316, distance: 99.0
click at [289, 316] on html "Maestro Visits Projects Work Orders Tasks Properties Geo Assignments 643 Southw…" at bounding box center [302, 158] width 604 height 316
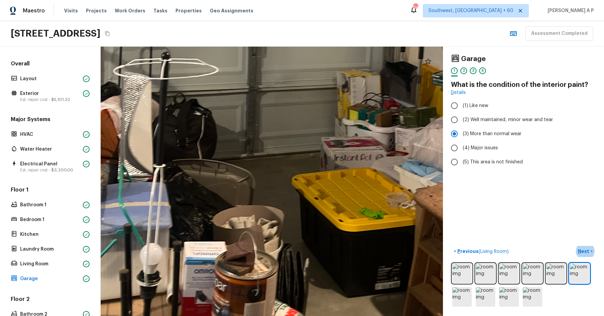
drag, startPoint x: 302, startPoint y: 211, endPoint x: 187, endPoint y: 230, distance: 116.7
click at [187, 230] on div at bounding box center [269, 21] width 1085 height 854
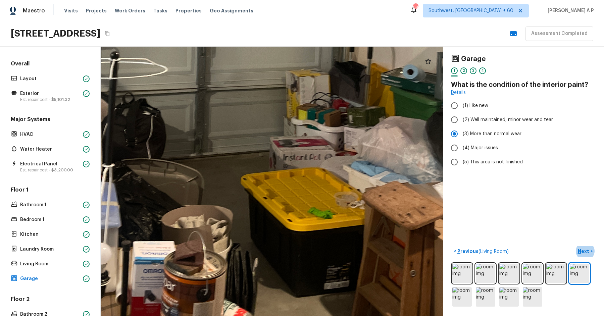
drag, startPoint x: 187, startPoint y: 230, endPoint x: 123, endPoint y: 227, distance: 63.8
click at [123, 229] on div at bounding box center [218, 21] width 1085 height 854
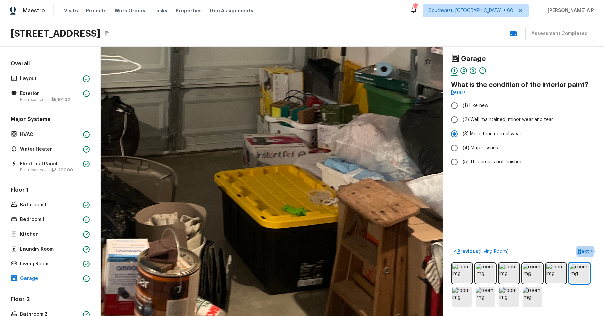
drag, startPoint x: 208, startPoint y: 228, endPoint x: 89, endPoint y: 189, distance: 125.2
click at [90, 192] on div "Overall Layout Exterior Est. repair cost - $5,101.32 Major Systems HVAC Water H…" at bounding box center [302, 181] width 604 height 269
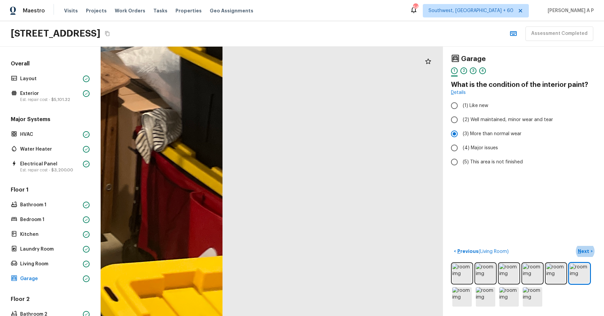
drag, startPoint x: 213, startPoint y: 145, endPoint x: 333, endPoint y: 102, distance: 127.2
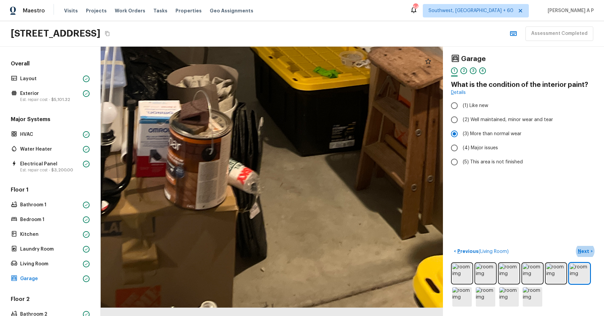
drag, startPoint x: 314, startPoint y: 141, endPoint x: 377, endPoint y: 127, distance: 65.0
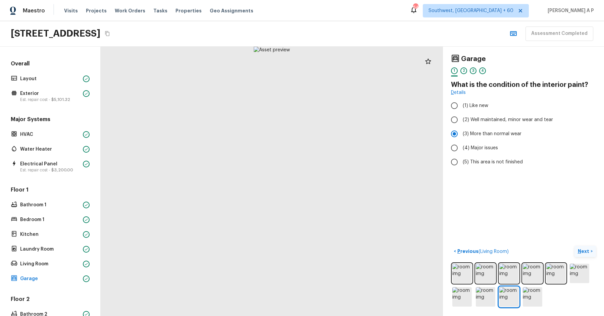
click at [586, 251] on p "Next" at bounding box center [584, 251] width 13 height 7
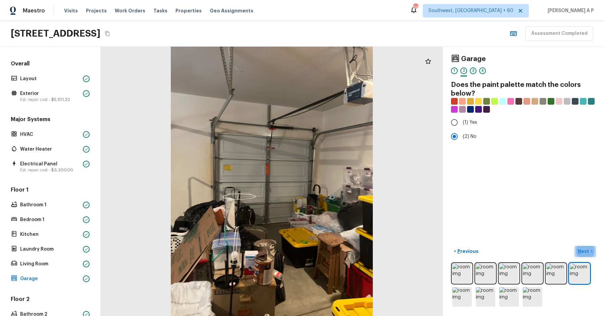
click at [589, 249] on p "Next" at bounding box center [584, 251] width 13 height 7
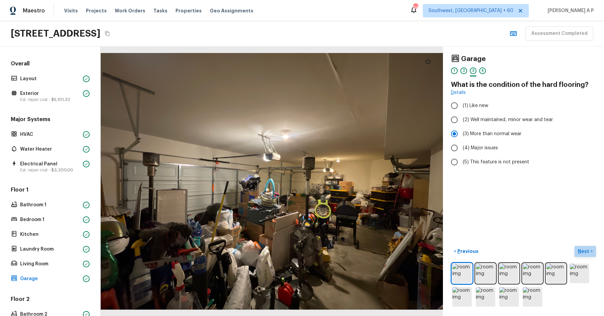
click at [589, 249] on p "Next" at bounding box center [584, 251] width 13 height 7
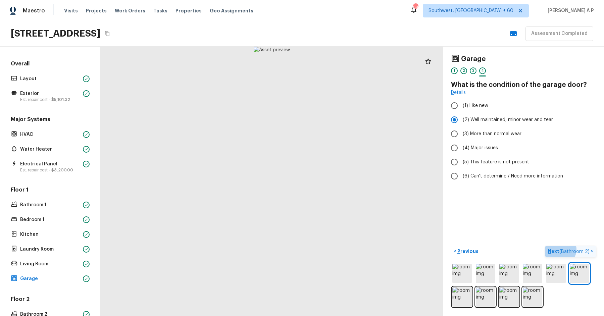
click at [589, 249] on span "( Bathroom 2 )" at bounding box center [574, 251] width 30 height 5
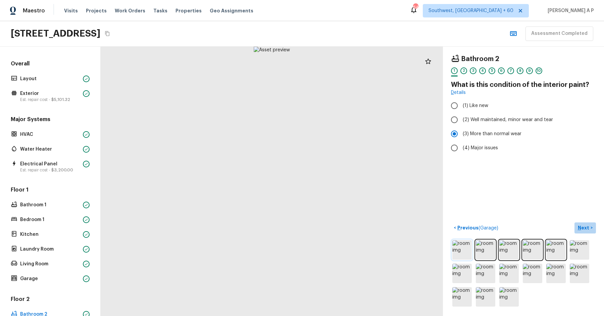
click at [461, 252] on img at bounding box center [461, 249] width 19 height 19
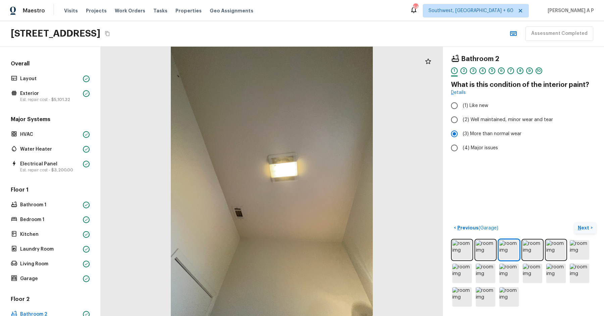
click at [578, 227] on p "Next" at bounding box center [584, 227] width 13 height 7
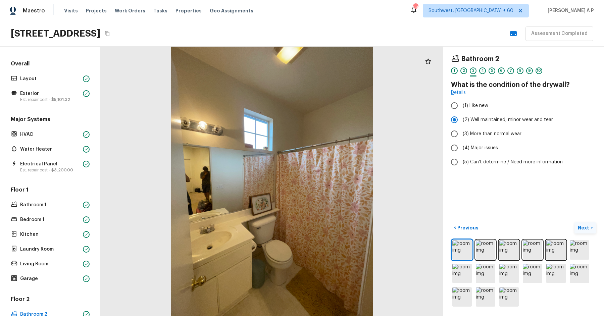
click at [578, 227] on p "Next" at bounding box center [584, 227] width 13 height 7
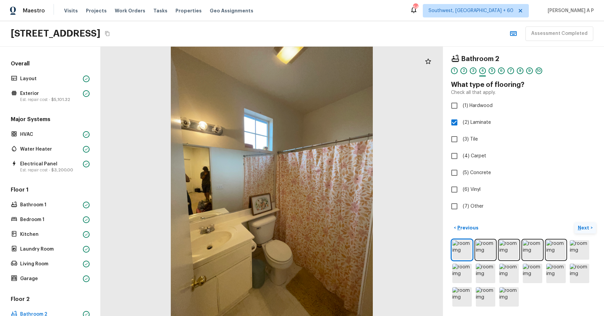
click at [578, 227] on p "Next" at bounding box center [584, 227] width 13 height 7
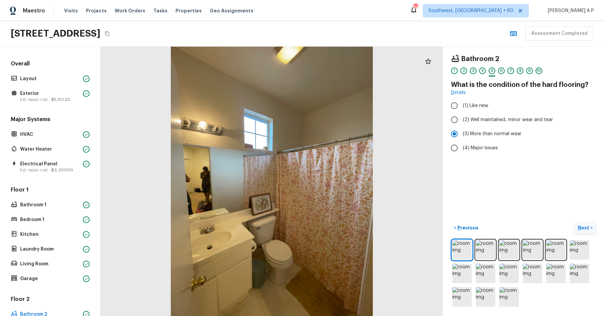
click at [578, 227] on p "Next" at bounding box center [584, 227] width 13 height 7
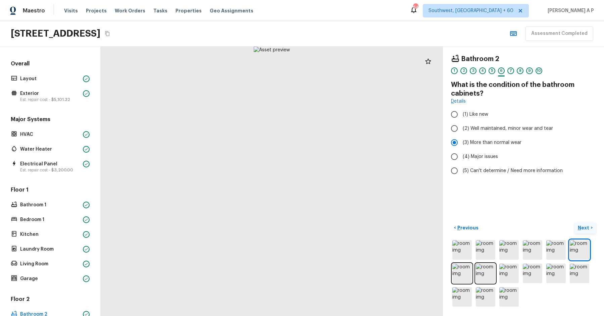
click at [578, 227] on p "Next" at bounding box center [584, 227] width 13 height 7
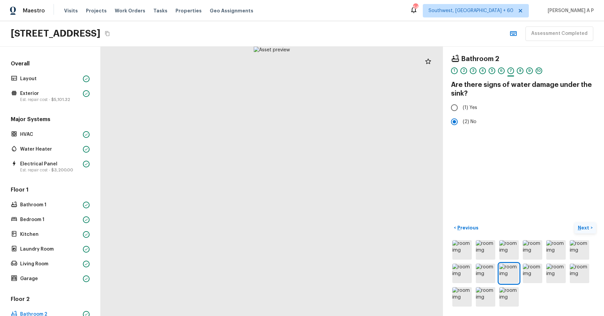
click at [578, 227] on p "Next" at bounding box center [584, 227] width 13 height 7
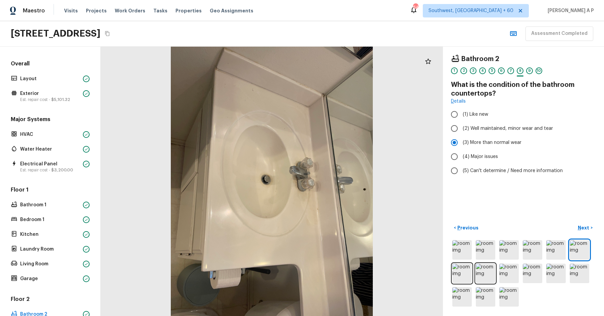
scroll to position [146, 0]
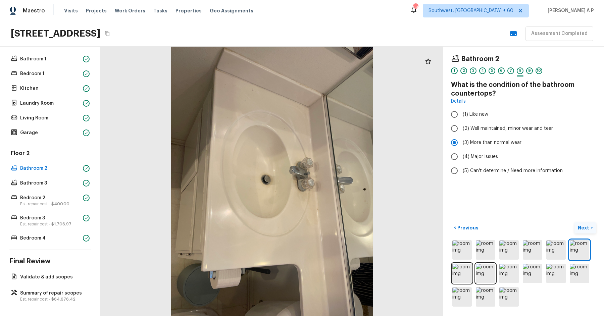
click at [584, 225] on p "Next" at bounding box center [584, 227] width 13 height 7
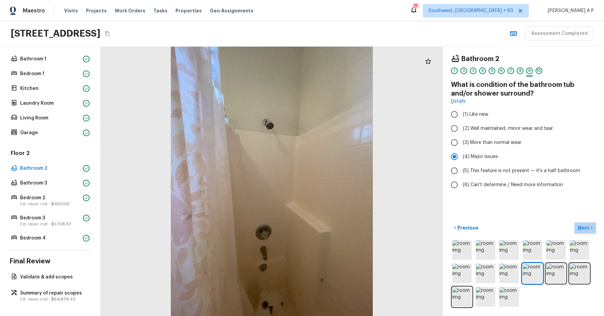
click at [584, 225] on p "Next" at bounding box center [584, 227] width 13 height 7
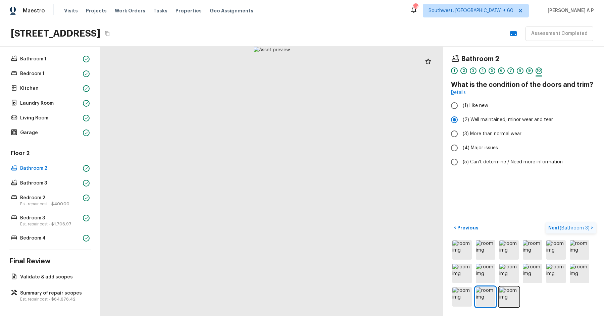
click at [584, 225] on p "Next ( Bathroom 3 )" at bounding box center [569, 227] width 43 height 7
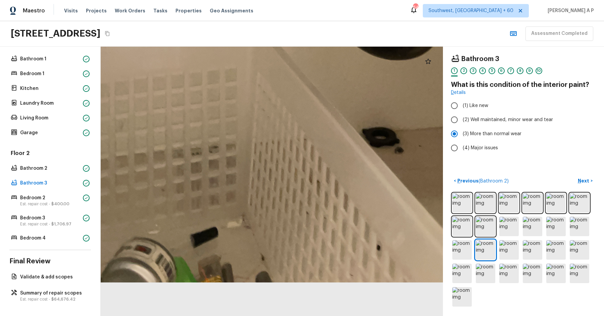
drag, startPoint x: 255, startPoint y: 296, endPoint x: 268, endPoint y: 146, distance: 151.2
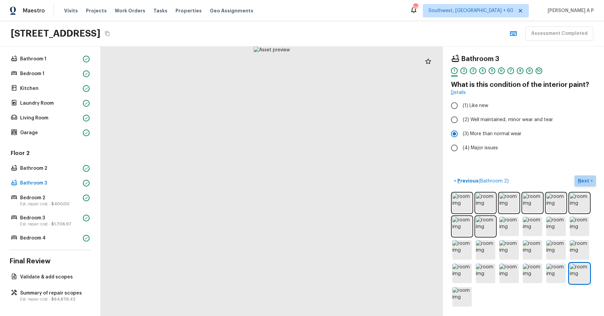
click at [593, 179] on button "Next >" at bounding box center [584, 180] width 21 height 11
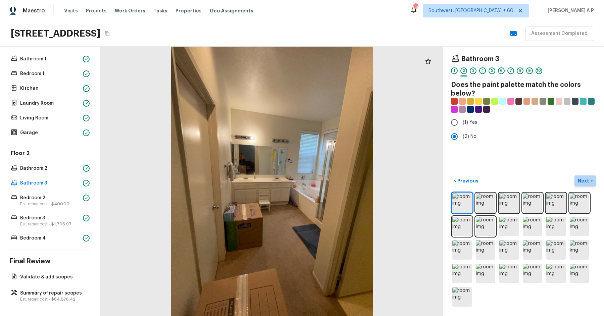
click at [593, 179] on button "Next >" at bounding box center [584, 180] width 21 height 11
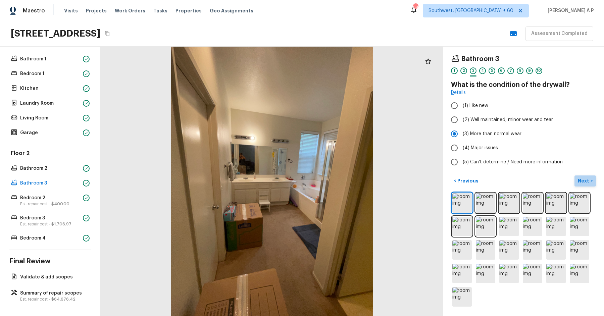
click at [593, 179] on button "Next >" at bounding box center [584, 180] width 21 height 11
click at [593, 169] on div "Bathroom 3 1 2 3 4 5 6 7 8 9 10 What is the condition of the drywall? Details (…" at bounding box center [523, 112] width 145 height 114
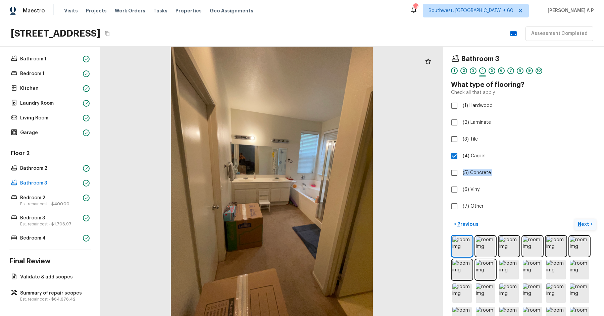
click at [593, 179] on div "Bathroom 3 1 2 3 4 5 6 7 8 9 10 What type of flooring? Check all that apply. (1…" at bounding box center [523, 134] width 145 height 159
click at [583, 216] on div "Bathroom 3 1 2 3 4 5 6 7 8 9 10 What type of flooring? Check all that apply. (1…" at bounding box center [523, 181] width 161 height 269
click at [583, 221] on p "Next" at bounding box center [584, 224] width 13 height 7
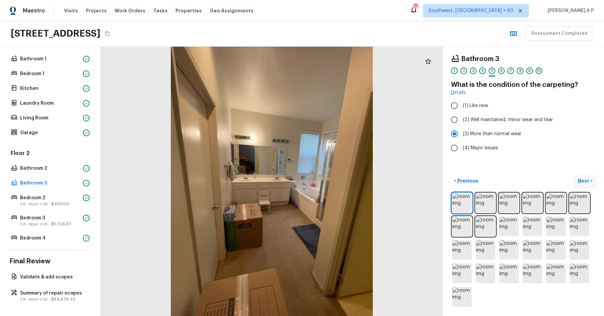
click at [590, 184] on button "Next >" at bounding box center [584, 180] width 21 height 11
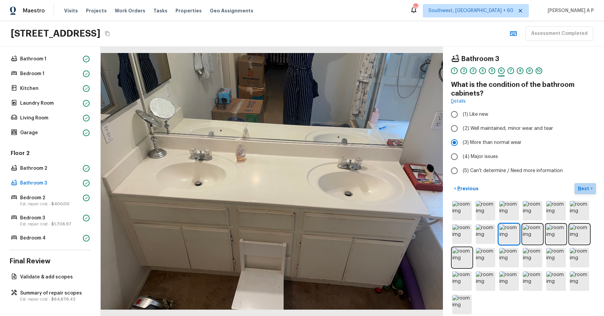
click at [590, 184] on button "Next >" at bounding box center [584, 188] width 21 height 11
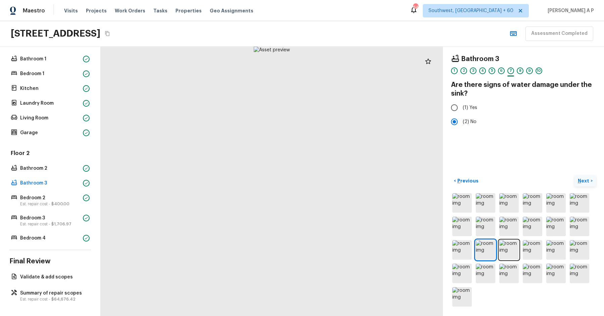
click at [590, 184] on button "Next >" at bounding box center [584, 180] width 21 height 11
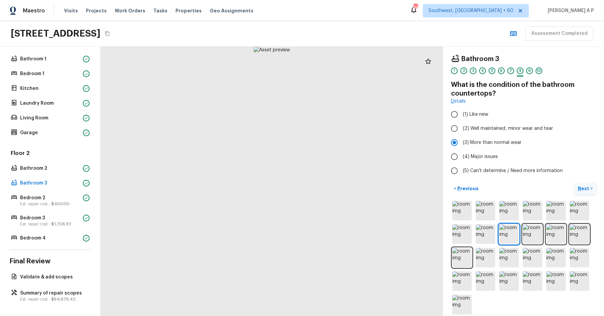
click at [590, 184] on button "Next >" at bounding box center [584, 188] width 21 height 11
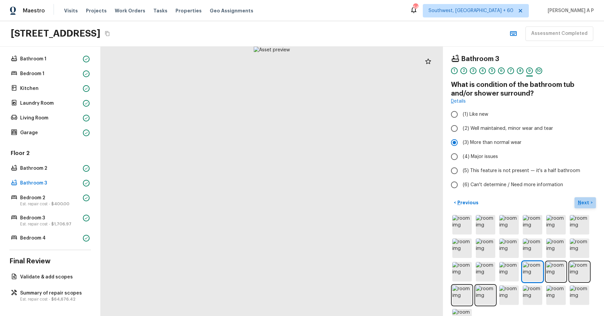
click at [587, 199] on p "Next" at bounding box center [584, 202] width 13 height 7
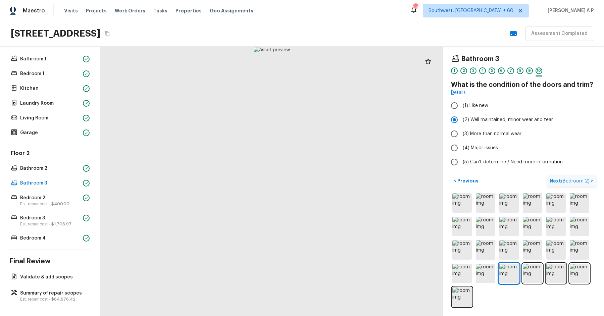
click at [587, 199] on img at bounding box center [579, 202] width 19 height 19
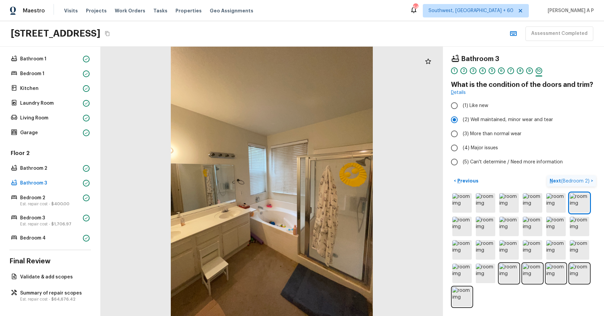
click at [577, 181] on span "( Bedroom 2 )" at bounding box center [575, 181] width 29 height 5
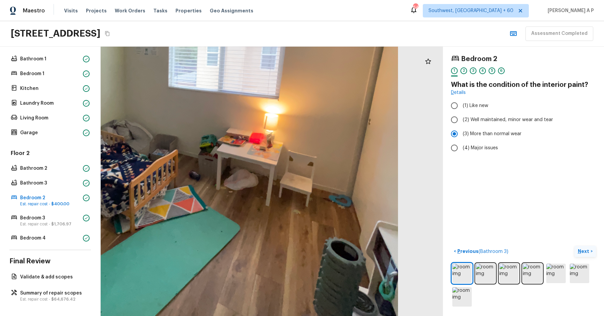
click at [358, 106] on div at bounding box center [178, 99] width 744 height 586
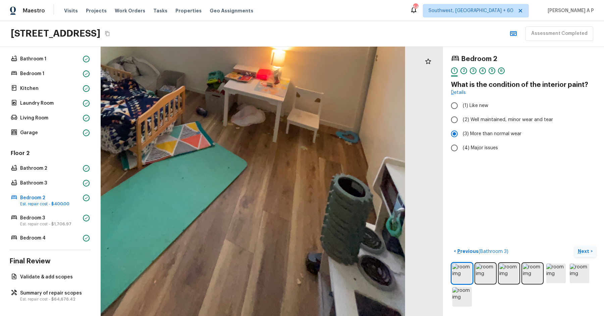
drag, startPoint x: 299, startPoint y: 193, endPoint x: 308, endPoint y: 117, distance: 76.0
click at [306, 126] on div at bounding box center [186, 35] width 744 height 586
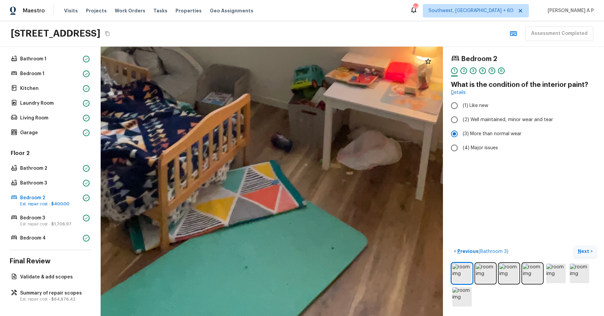
drag, startPoint x: 270, startPoint y: 171, endPoint x: 162, endPoint y: 260, distance: 139.7
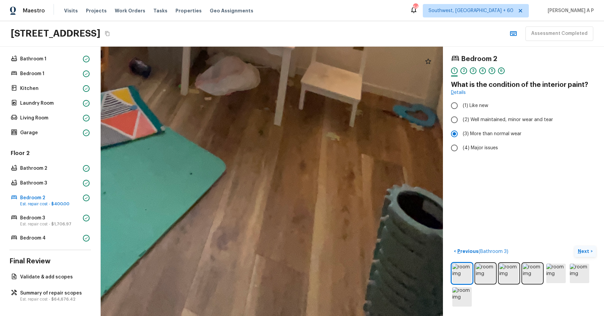
drag, startPoint x: 260, startPoint y: 226, endPoint x: 124, endPoint y: 138, distance: 162.2
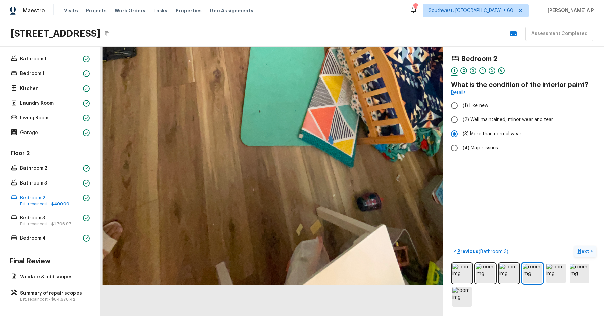
drag, startPoint x: 232, startPoint y: 252, endPoint x: 222, endPoint y: 161, distance: 91.2
click at [222, 161] on div at bounding box center [298, 23] width 664 height 523
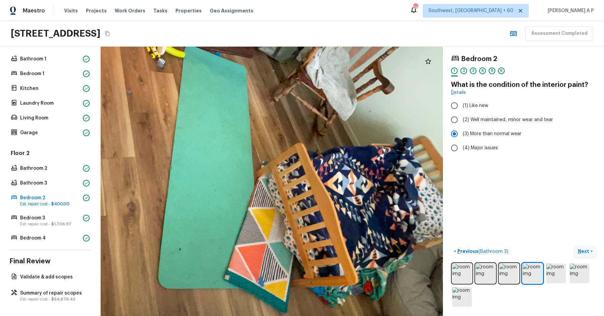
drag, startPoint x: 314, startPoint y: 198, endPoint x: 230, endPoint y: 316, distance: 144.6
click at [231, 316] on html "Maestro Visits Projects Work Orders Tasks Properties Geo Assignments 642 Southw…" at bounding box center [302, 158] width 604 height 316
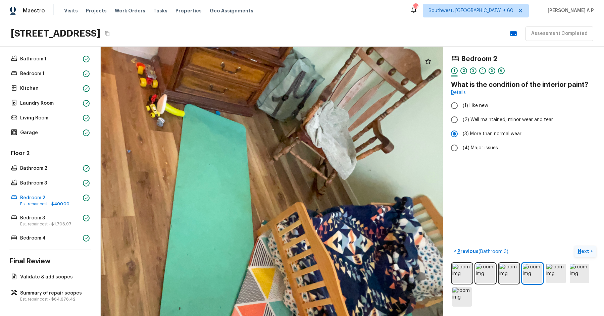
drag, startPoint x: 262, startPoint y: 218, endPoint x: 262, endPoint y: 316, distance: 97.3
click at [262, 316] on html "Maestro Visits Projects Work Orders Tasks Properties Geo Assignments 642 Southw…" at bounding box center [302, 158] width 604 height 316
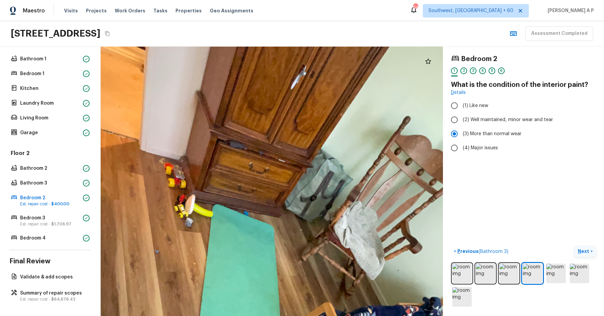
drag, startPoint x: 255, startPoint y: 208, endPoint x: 287, endPoint y: 278, distance: 77.7
click at [287, 278] on div at bounding box center [252, 308] width 758 height 597
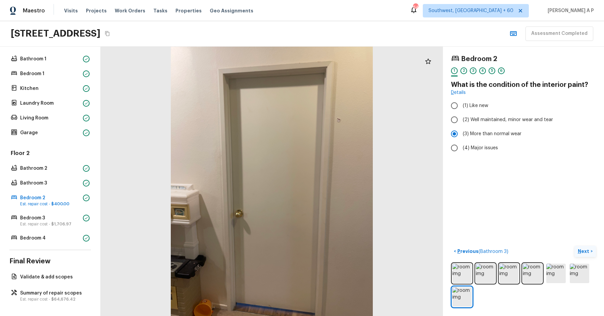
click at [588, 252] on p "Next" at bounding box center [584, 251] width 13 height 7
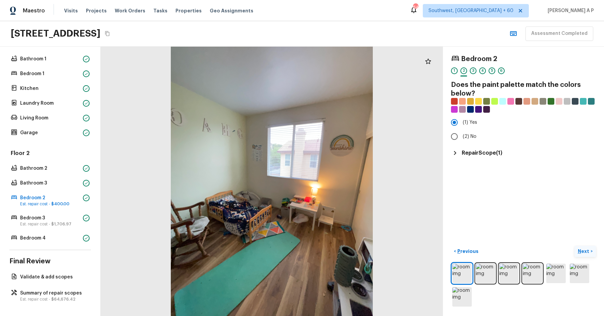
click at [588, 252] on p "Next" at bounding box center [584, 251] width 13 height 7
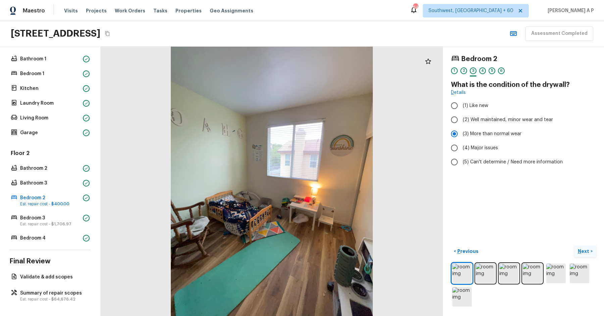
click at [588, 252] on p "Next" at bounding box center [584, 251] width 13 height 7
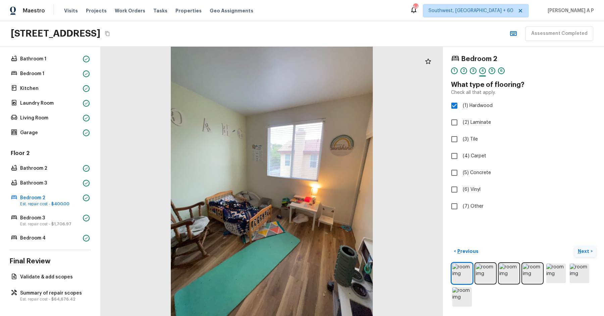
click at [588, 252] on p "Next" at bounding box center [584, 251] width 13 height 7
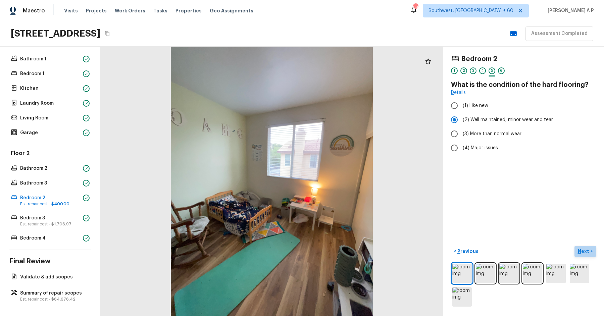
click at [588, 252] on p "Next" at bounding box center [584, 251] width 13 height 7
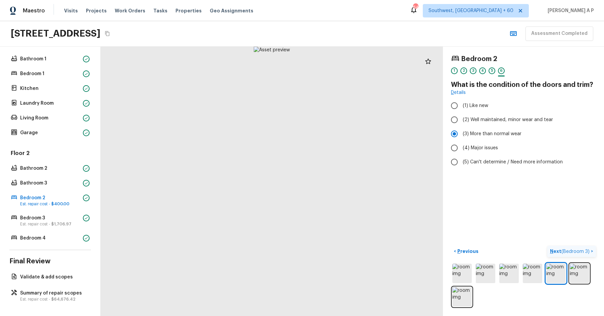
click at [588, 252] on span "( Bedroom 3 )" at bounding box center [575, 251] width 28 height 5
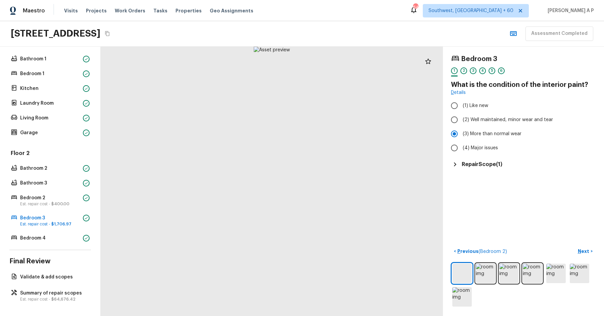
click at [482, 166] on h5 "Repair Scope ( 1 )" at bounding box center [482, 164] width 41 height 7
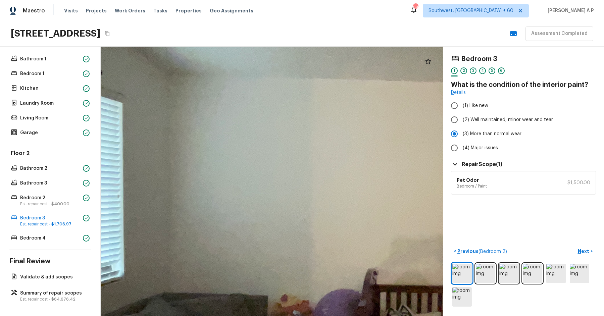
drag, startPoint x: 210, startPoint y: 133, endPoint x: 216, endPoint y: 25, distance: 107.9
click at [216, 26] on div "Maestro Visits Projects Work Orders Tasks Properties Geo Assignments 642 Southw…" at bounding box center [302, 158] width 604 height 316
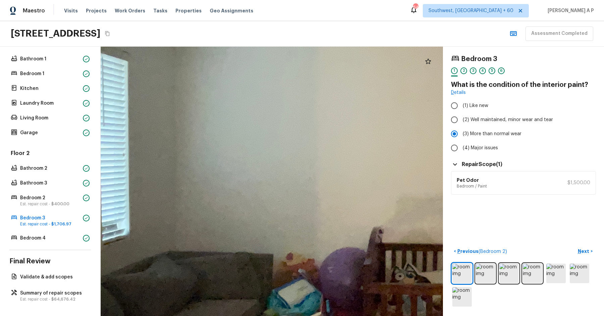
drag, startPoint x: 212, startPoint y: 176, endPoint x: 212, endPoint y: 101, distance: 75.1
click at [212, 101] on div at bounding box center [425, 186] width 1157 height 911
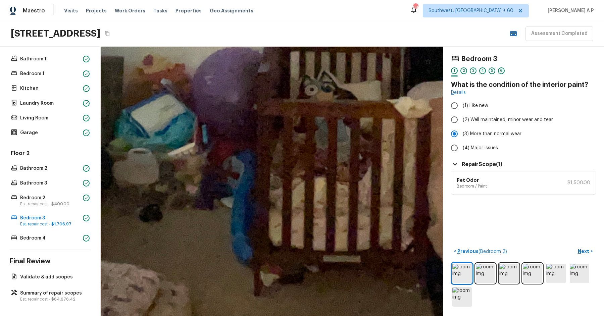
drag, startPoint x: 352, startPoint y: 118, endPoint x: 345, endPoint y: 222, distance: 103.8
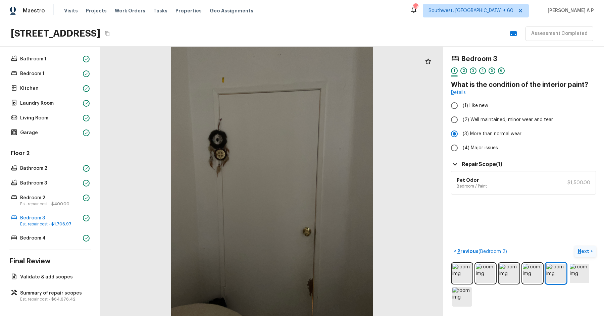
click at [579, 253] on p "Next" at bounding box center [584, 251] width 13 height 7
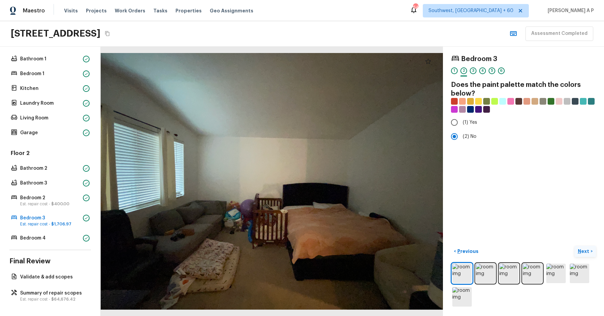
click at [579, 253] on p "Next" at bounding box center [584, 251] width 13 height 7
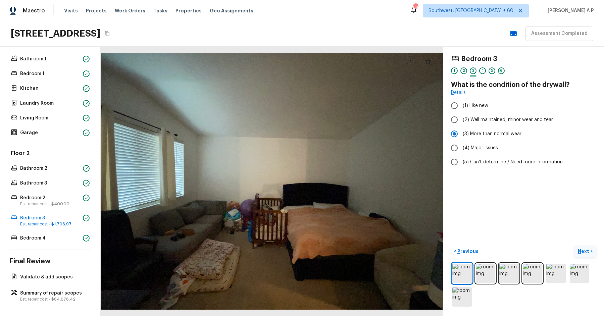
click at [579, 253] on p "Next" at bounding box center [584, 251] width 13 height 7
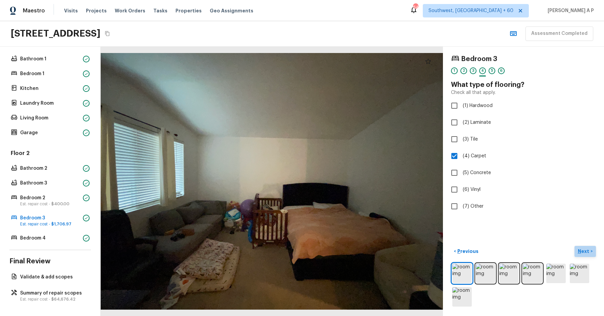
click at [579, 253] on p "Next" at bounding box center [584, 251] width 13 height 7
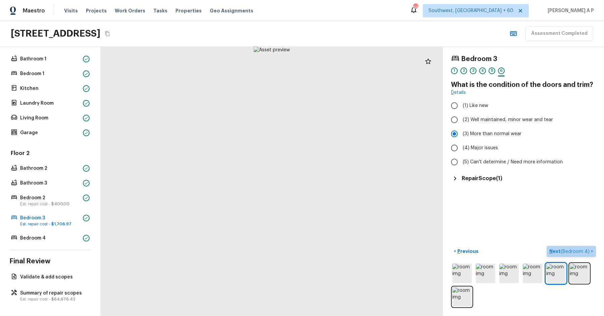
click at [579, 253] on span "( Bedroom 4 )" at bounding box center [574, 251] width 29 height 5
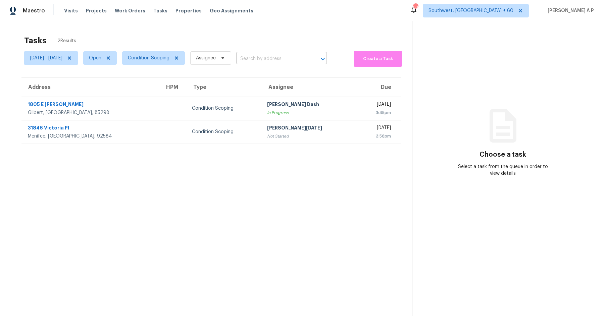
click at [278, 59] on input "text" at bounding box center [272, 59] width 72 height 10
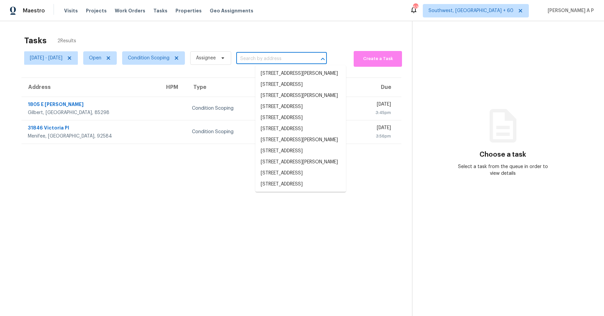
paste input "2997 SW Lars Ter Beaverton, OR, 97003"
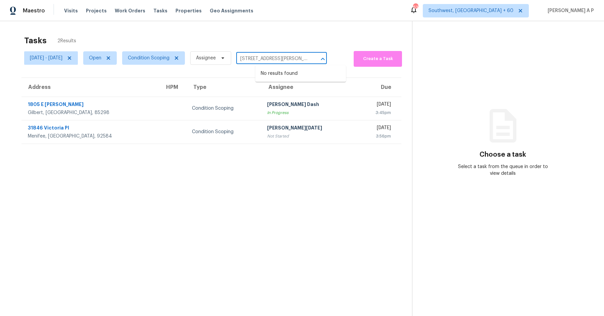
scroll to position [21, 0]
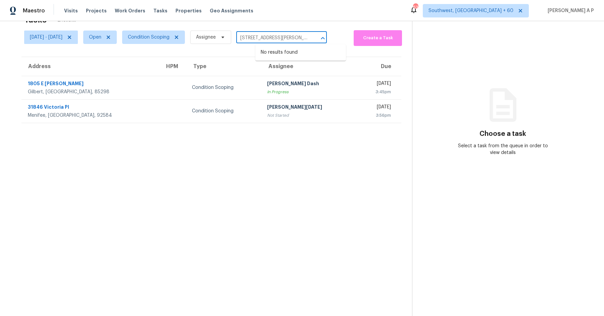
type input "2997 SW Lars Ter Beaverton, OR, 97003"
click at [62, 36] on span "Wed, Sep 17 - Fri, Sep 19" at bounding box center [46, 37] width 33 height 7
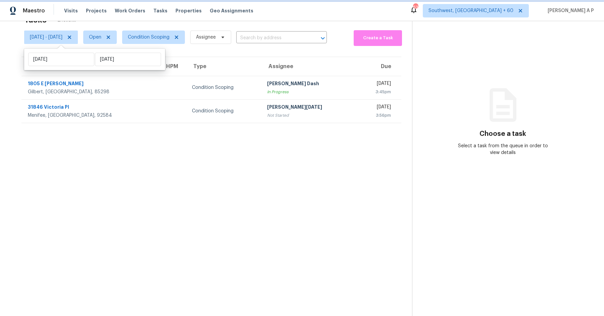
click at [62, 36] on span "Wed, Sep 17 - Fri, Sep 19" at bounding box center [46, 37] width 33 height 7
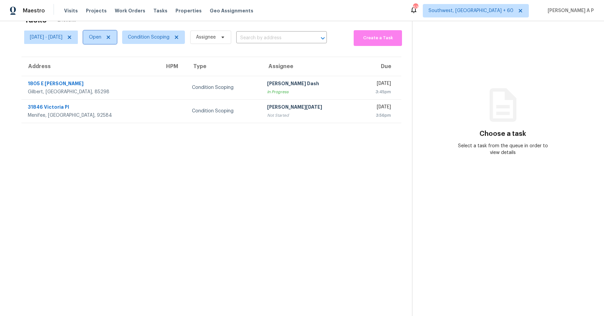
click at [117, 40] on span "Open" at bounding box center [100, 37] width 34 height 13
click at [119, 64] on label "Closed" at bounding box center [119, 65] width 24 height 7
click at [112, 64] on input "Closed" at bounding box center [109, 64] width 4 height 4
checkbox input "true"
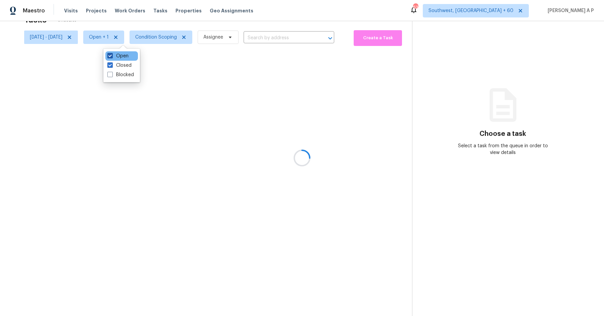
click at [119, 58] on label "Open" at bounding box center [117, 56] width 21 height 7
click at [112, 57] on input "Open" at bounding box center [109, 55] width 4 height 4
checkbox input "false"
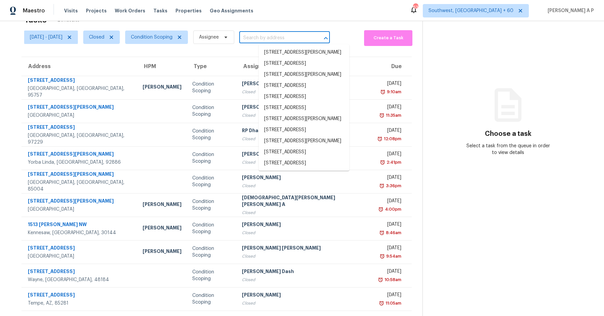
click at [275, 39] on input "text" at bounding box center [275, 38] width 72 height 10
paste input "2997 SW Lars Ter Beaverton, OR, 97003"
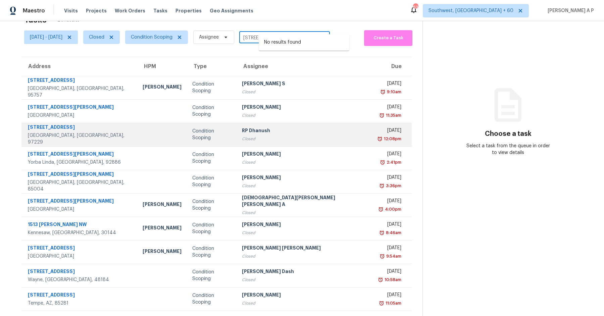
scroll to position [33, 0]
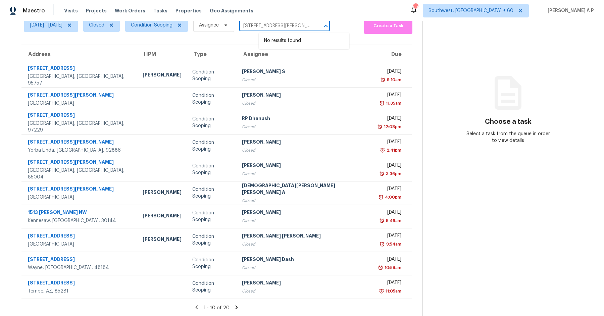
type input "2997 SW Lars Ter Beaverton, OR, 97003"
click at [235, 307] on icon at bounding box center [236, 307] width 2 height 4
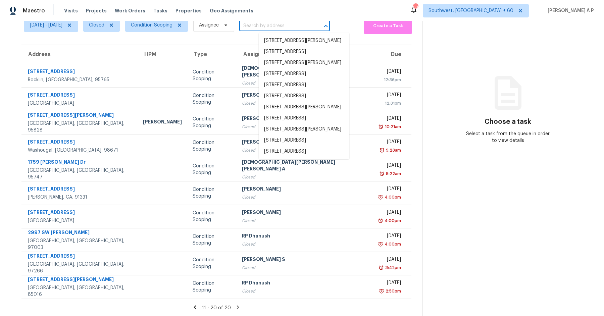
click at [311, 26] on input "text" at bounding box center [275, 26] width 72 height 10
paste input "2997 SW Lars Ter Beaverton, OR, 97003"
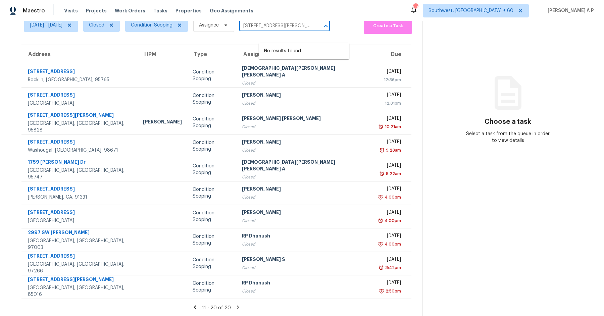
scroll to position [0, 0]
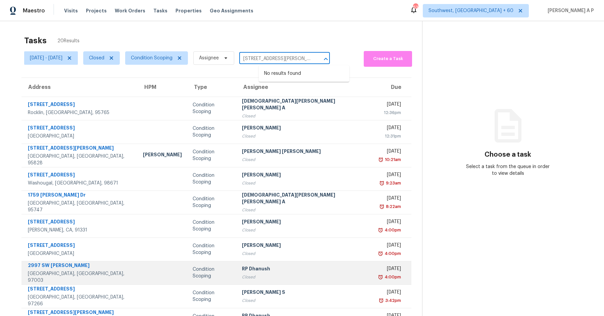
type input "2997 SW Lars Ter Beaverton, OR, 97003"
click at [52, 270] on div "2997 SW Lars Ter" at bounding box center [80, 266] width 104 height 8
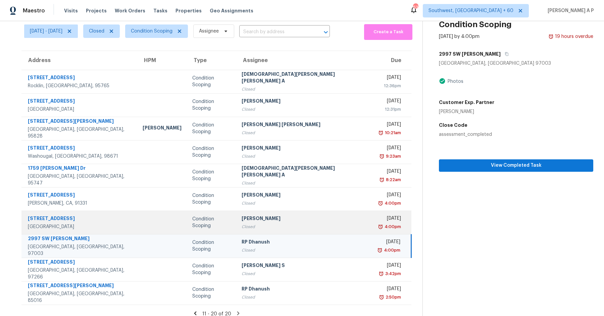
scroll to position [33, 0]
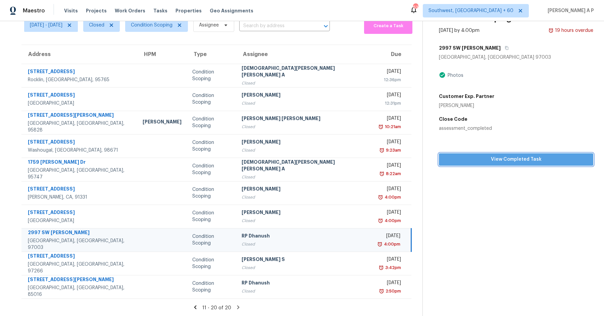
click at [541, 162] on span "View Completed Task" at bounding box center [516, 159] width 144 height 8
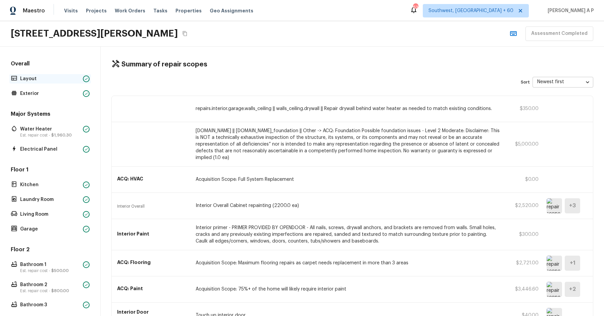
click at [65, 79] on p "Layout" at bounding box center [50, 78] width 60 height 7
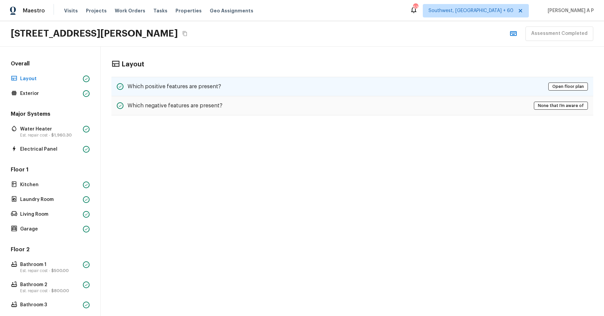
click at [176, 94] on div "Which positive features are present? Open floor plan" at bounding box center [352, 86] width 482 height 19
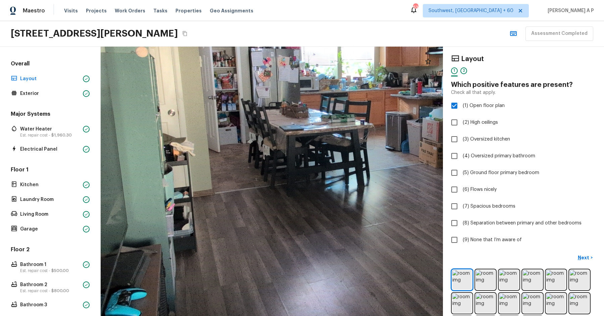
drag, startPoint x: 260, startPoint y: 184, endPoint x: 188, endPoint y: 286, distance: 125.0
click at [188, 286] on div at bounding box center [346, 137] width 865 height 681
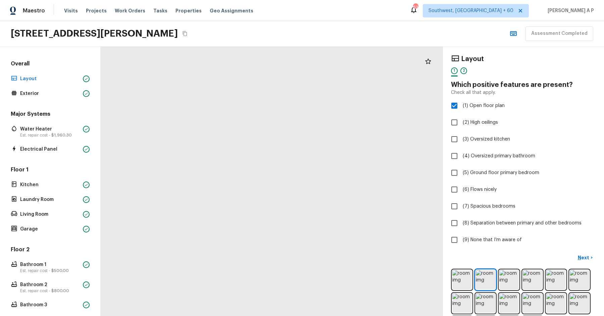
drag, startPoint x: 222, startPoint y: 233, endPoint x: 186, endPoint y: 316, distance: 90.6
click at [187, 316] on html "Maestro Visits Projects Work Orders Tasks Properties Geo Assignments 633 Southw…" at bounding box center [302, 158] width 604 height 316
drag, startPoint x: 238, startPoint y: 226, endPoint x: 203, endPoint y: 316, distance: 95.9
click at [203, 316] on html "Maestro Visits Projects Work Orders Tasks Properties Geo Assignments 633 Southw…" at bounding box center [302, 158] width 604 height 316
drag, startPoint x: 252, startPoint y: 233, endPoint x: 164, endPoint y: 316, distance: 120.3
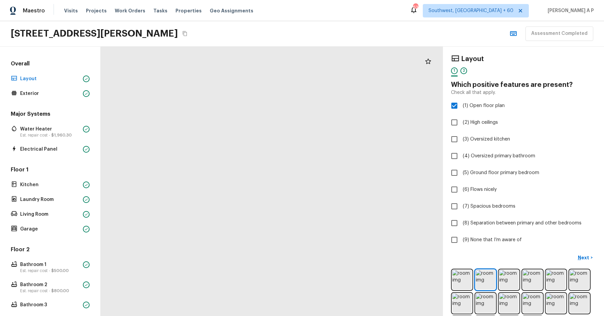
click at [164, 316] on html "Maestro Visits Projects Work Orders Tasks Properties Geo Assignments 633 Southw…" at bounding box center [302, 158] width 604 height 316
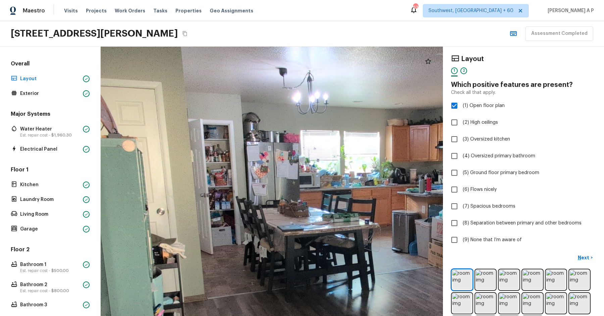
drag, startPoint x: 247, startPoint y: 158, endPoint x: 221, endPoint y: 272, distance: 117.3
click at [221, 272] on div at bounding box center [349, 239] width 935 height 736
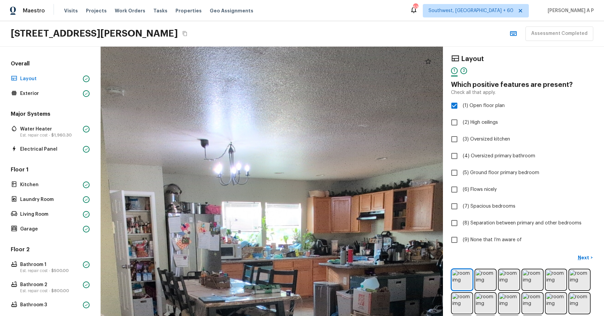
drag, startPoint x: 266, startPoint y: 245, endPoint x: 187, endPoint y: 316, distance: 106.1
click at [187, 316] on html "Maestro Visits Projects Work Orders Tasks Properties Geo Assignments 633 Southw…" at bounding box center [302, 158] width 604 height 316
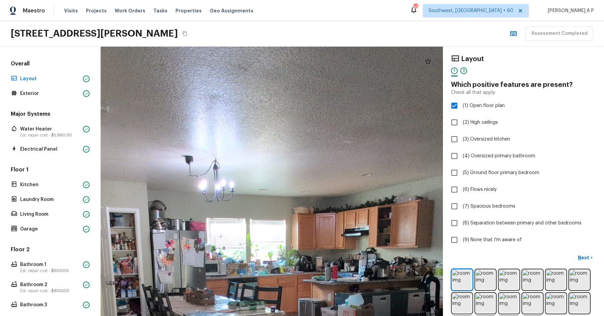
drag, startPoint x: 251, startPoint y: 252, endPoint x: 145, endPoint y: 316, distance: 124.1
click at [145, 316] on html "Maestro Visits Projects Work Orders Tasks Properties Geo Assignments 633 Southw…" at bounding box center [302, 158] width 604 height 316
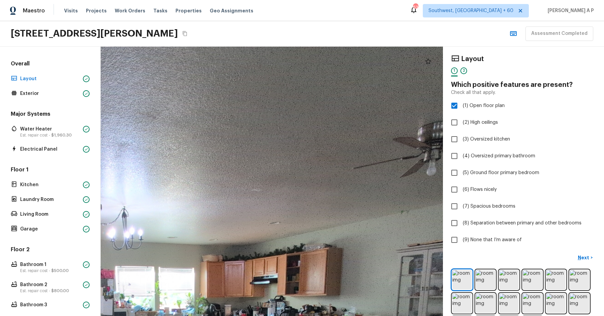
drag, startPoint x: 145, startPoint y: 316, endPoint x: 145, endPoint y: 262, distance: 54.0
click at [145, 262] on html "Maestro Visits Projects Work Orders Tasks Properties Geo Assignments 633 Southw…" at bounding box center [302, 158] width 604 height 316
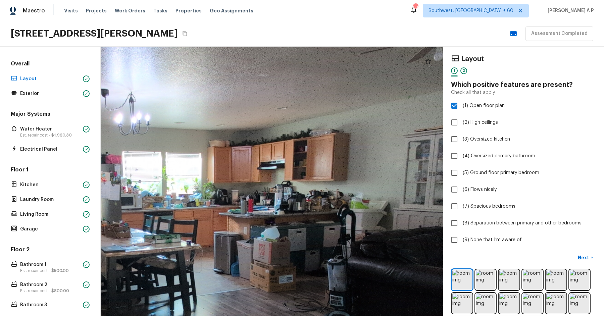
drag, startPoint x: 153, startPoint y: 273, endPoint x: 160, endPoint y: 158, distance: 115.3
click at [160, 158] on div at bounding box center [171, 260] width 935 height 736
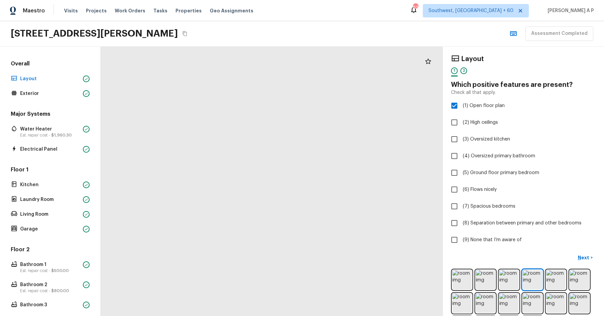
drag, startPoint x: 319, startPoint y: 243, endPoint x: 331, endPoint y: 189, distance: 55.2
click at [331, 189] on div at bounding box center [204, 39] width 892 height 702
drag, startPoint x: 197, startPoint y: 276, endPoint x: 265, endPoint y: 183, distance: 115.1
click at [265, 183] on div at bounding box center [412, 16] width 678 height 534
drag, startPoint x: 265, startPoint y: 183, endPoint x: 197, endPoint y: 289, distance: 125.8
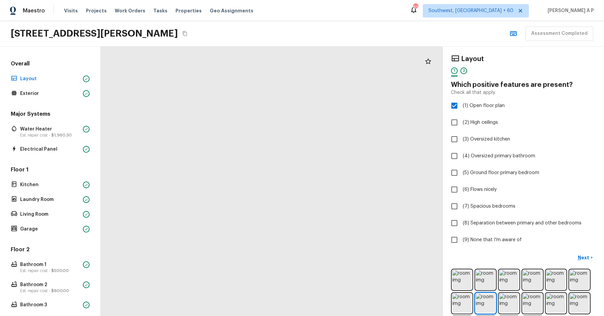
click at [197, 289] on div at bounding box center [345, 156] width 678 height 534
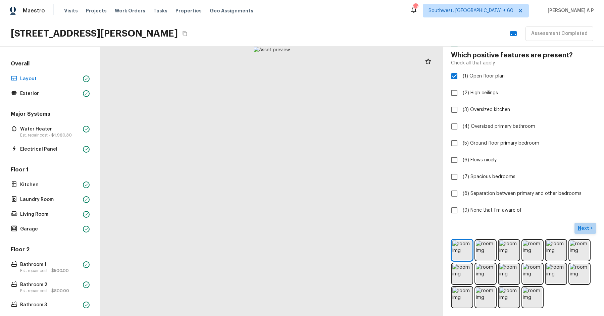
click at [588, 225] on p "Next" at bounding box center [584, 228] width 13 height 7
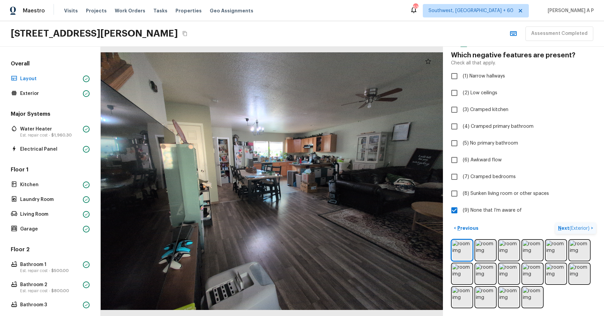
click at [588, 225] on p "Next ( Exterior )" at bounding box center [574, 228] width 33 height 7
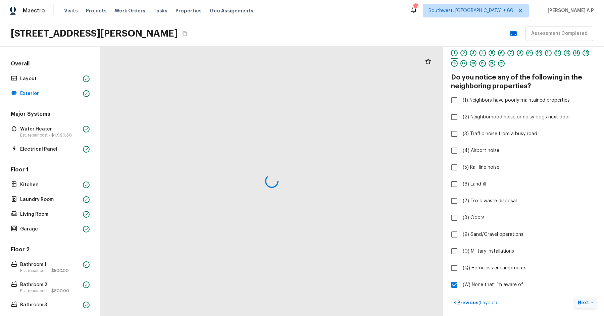
scroll to position [40, 0]
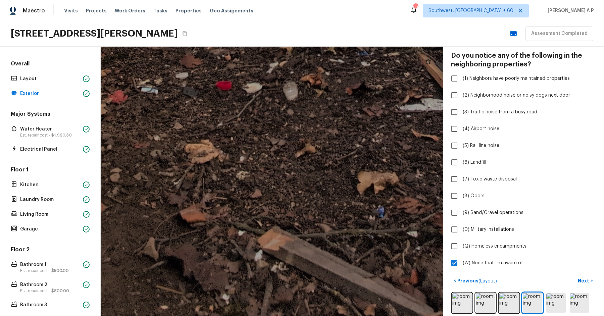
drag, startPoint x: 298, startPoint y: 163, endPoint x: 292, endPoint y: 84, distance: 78.7
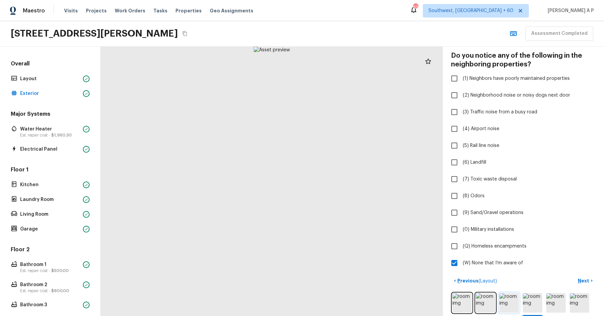
scroll to position [92, 0]
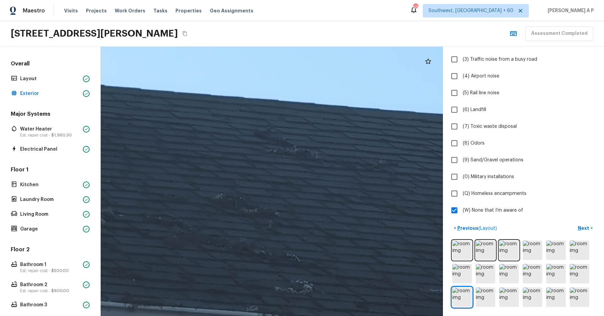
drag, startPoint x: 270, startPoint y: 178, endPoint x: 278, endPoint y: 236, distance: 58.5
click at [278, 236] on div at bounding box center [286, 233] width 933 height 735
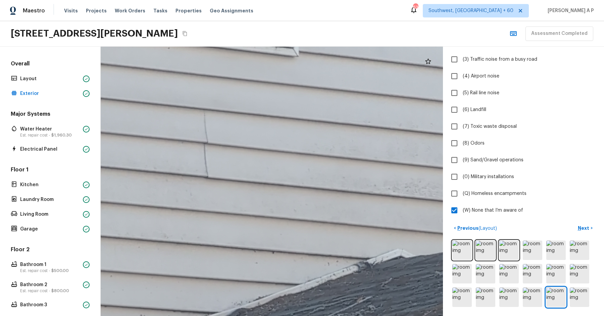
drag, startPoint x: 265, startPoint y: 254, endPoint x: 284, endPoint y: 47, distance: 208.5
click at [284, 47] on div at bounding box center [302, 160] width 991 height 780
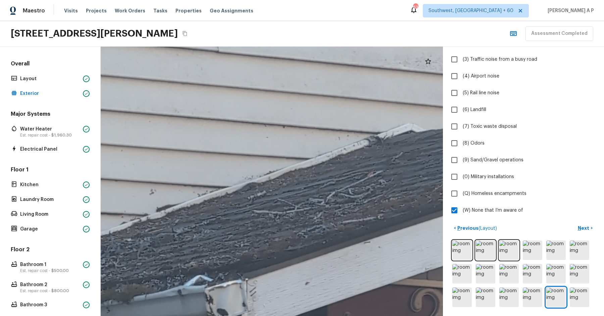
drag, startPoint x: 278, startPoint y: 67, endPoint x: 262, endPoint y: 175, distance: 109.2
click at [262, 175] on div at bounding box center [313, 34] width 991 height 780
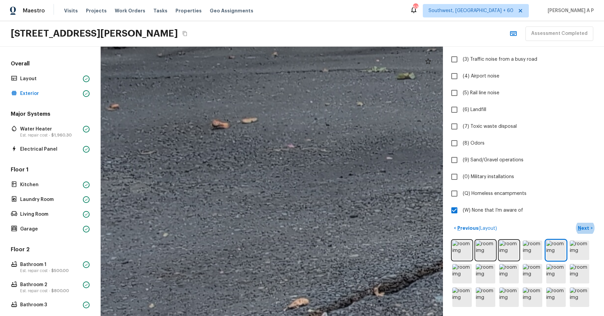
drag, startPoint x: 241, startPoint y: 111, endPoint x: 231, endPoint y: 205, distance: 94.8
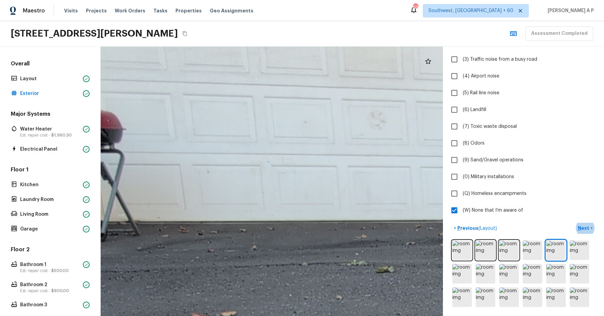
drag, startPoint x: 259, startPoint y: 127, endPoint x: 238, endPoint y: 306, distance: 180.0
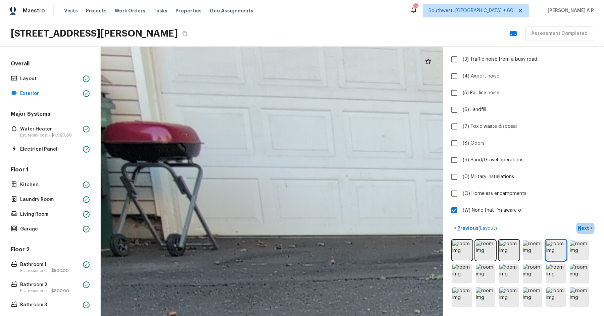
drag, startPoint x: 269, startPoint y: 238, endPoint x: 352, endPoint y: 254, distance: 84.3
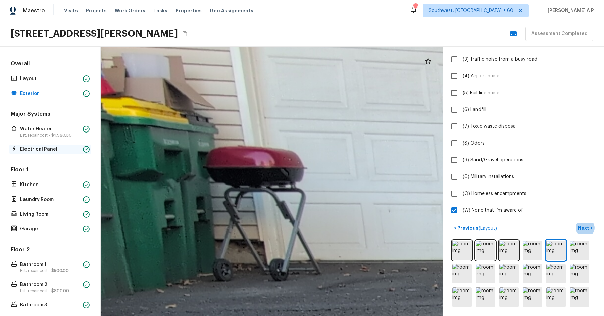
drag, startPoint x: 262, startPoint y: 244, endPoint x: 26, endPoint y: 146, distance: 255.1
click at [26, 149] on div "Overall Layout Exterior Major Systems Water Heater Est. repair cost - $1,960.30…" at bounding box center [302, 181] width 604 height 269
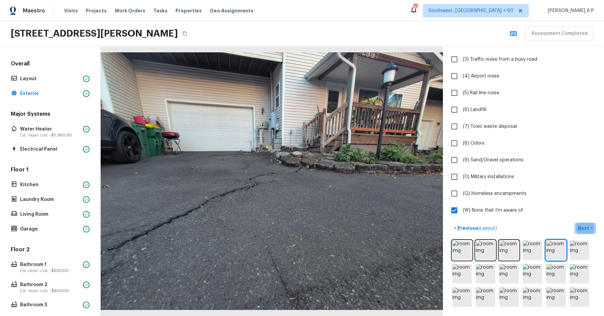
click at [586, 225] on p "Next" at bounding box center [584, 228] width 13 height 7
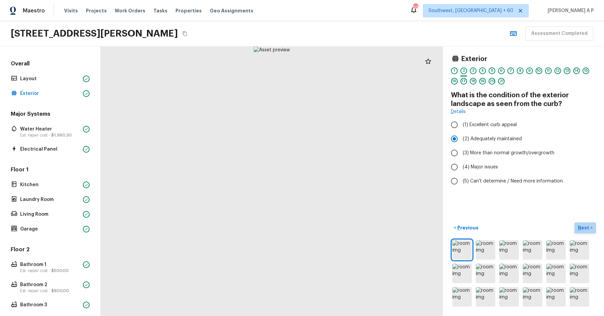
click at [586, 225] on p "Next" at bounding box center [584, 227] width 13 height 7
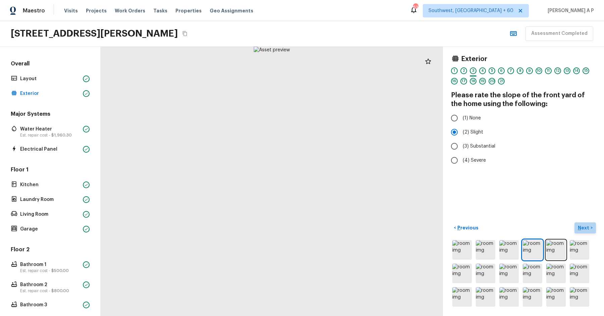
click at [586, 225] on p "Next" at bounding box center [584, 227] width 13 height 7
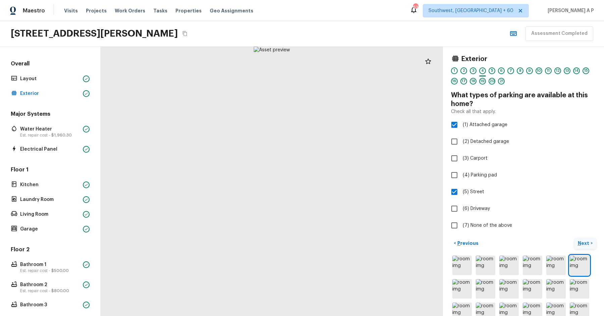
click at [586, 225] on label "(7) None of the above" at bounding box center [518, 225] width 143 height 14
click at [461, 225] on input "(7) None of the above" at bounding box center [454, 225] width 14 height 14
checkbox input "true"
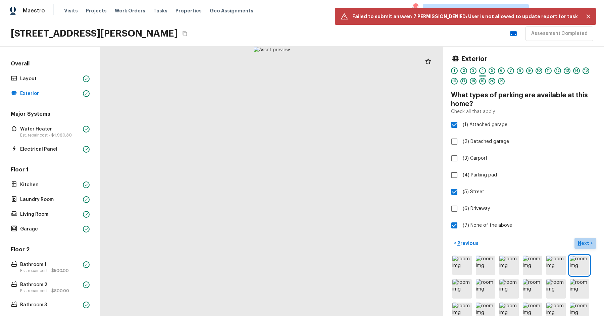
click at [584, 241] on p "Next" at bounding box center [584, 243] width 13 height 7
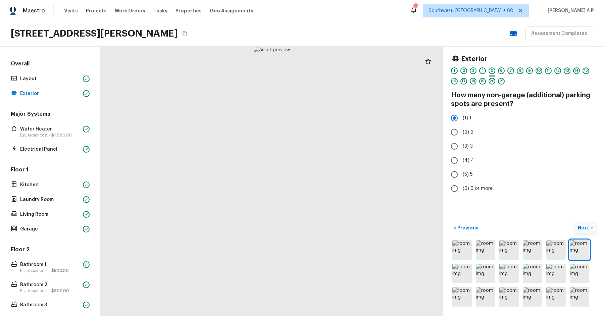
click at [584, 241] on img at bounding box center [579, 249] width 19 height 19
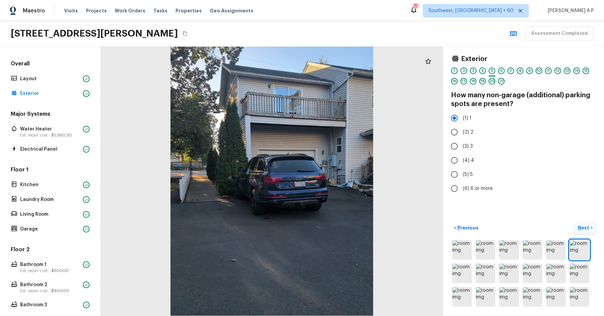
click at [584, 241] on img at bounding box center [579, 249] width 19 height 19
click at [585, 227] on p "Next" at bounding box center [584, 227] width 13 height 7
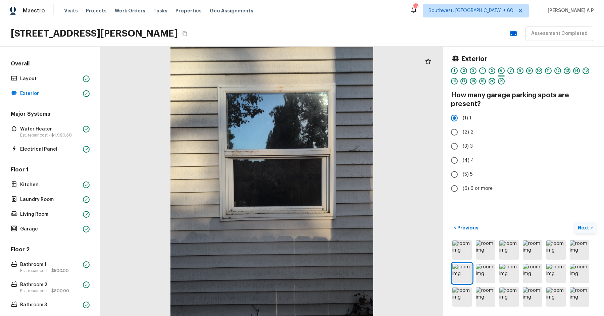
click at [585, 227] on p "Next" at bounding box center [584, 227] width 13 height 7
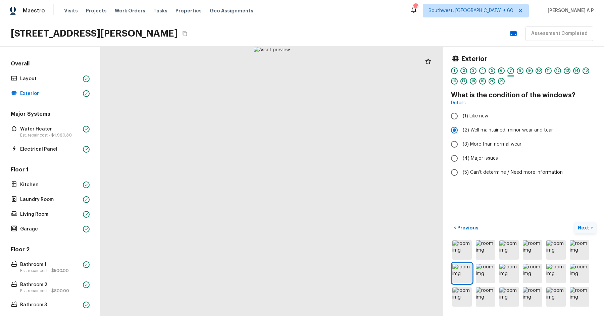
click at [574, 222] on button "Next >" at bounding box center [584, 227] width 21 height 11
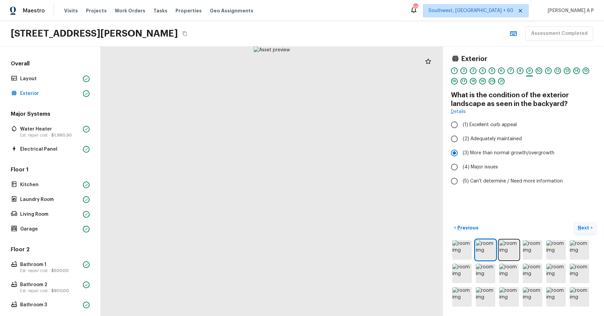
click at [574, 222] on button "Next >" at bounding box center [584, 227] width 21 height 11
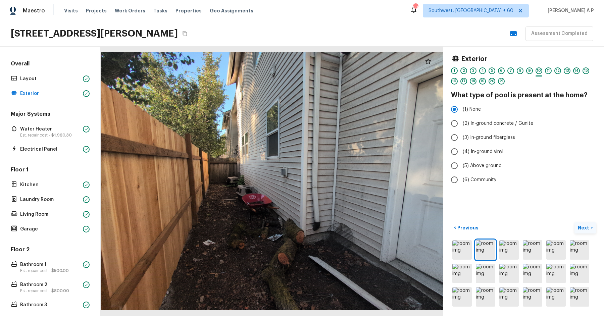
click at [574, 222] on button "Next >" at bounding box center [584, 227] width 21 height 11
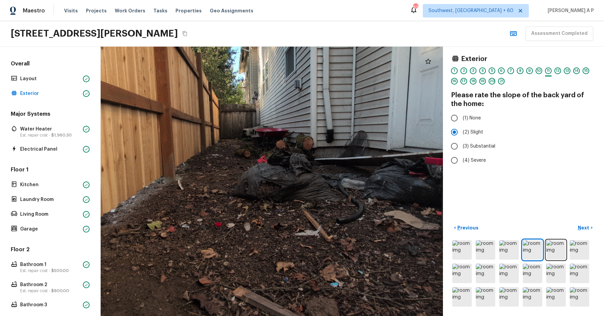
drag, startPoint x: 258, startPoint y: 266, endPoint x: 228, endPoint y: 301, distance: 45.5
click at [228, 301] on div at bounding box center [251, 160] width 565 height 445
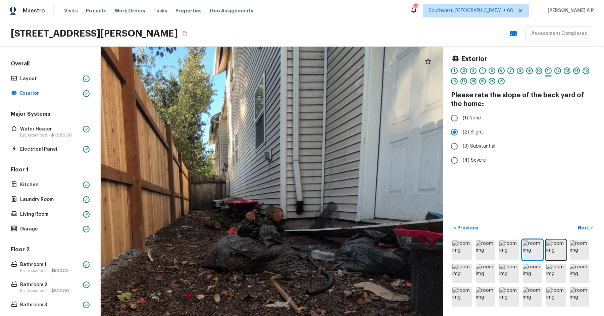
drag, startPoint x: 313, startPoint y: 230, endPoint x: 283, endPoint y: 302, distance: 77.6
click at [283, 302] on div at bounding box center [221, 231] width 565 height 445
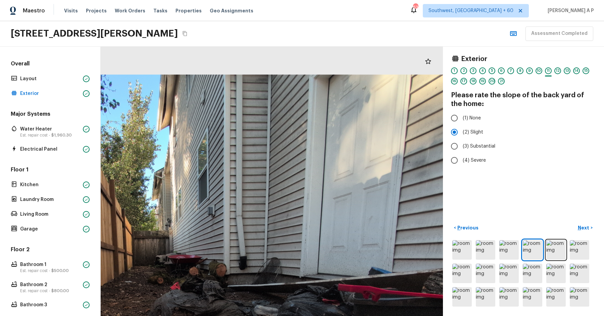
drag, startPoint x: 301, startPoint y: 261, endPoint x: 297, endPoint y: 218, distance: 43.1
click at [297, 218] on div at bounding box center [164, 286] width 565 height 445
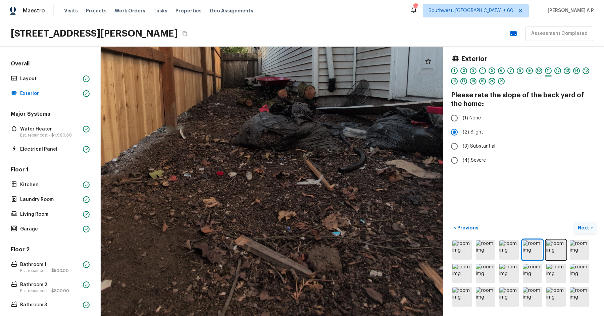
click at [583, 229] on p "Next" at bounding box center [584, 227] width 13 height 7
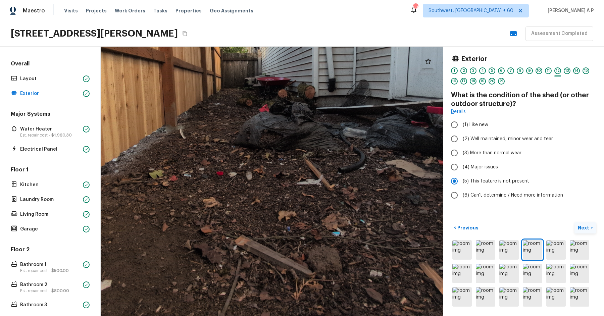
click at [574, 222] on button "Next >" at bounding box center [584, 227] width 21 height 11
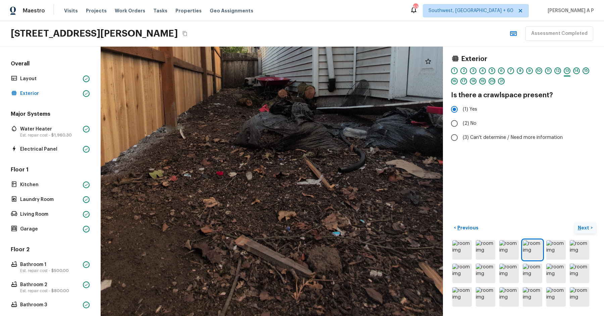
click at [574, 222] on button "Next >" at bounding box center [584, 227] width 21 height 11
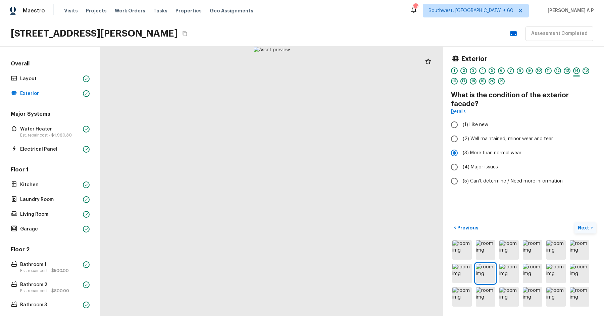
click at [574, 222] on button "Next >" at bounding box center [584, 227] width 21 height 11
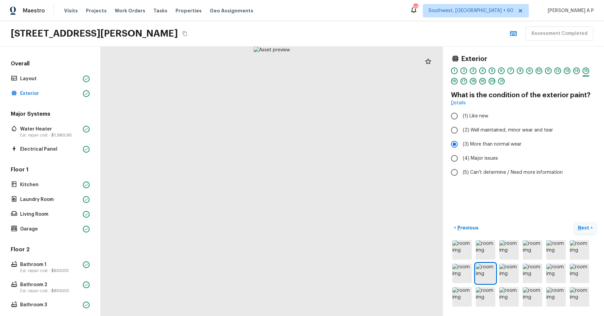
click at [574, 222] on button "Next >" at bounding box center [584, 227] width 21 height 11
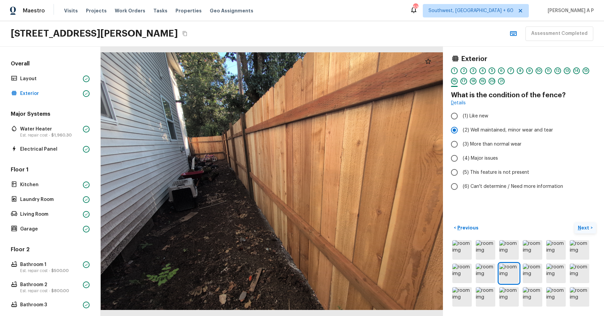
click at [574, 222] on button "Next >" at bounding box center [584, 227] width 21 height 11
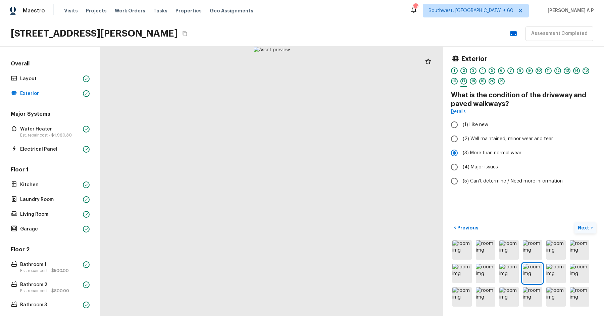
click at [574, 222] on button "Next >" at bounding box center [584, 227] width 21 height 11
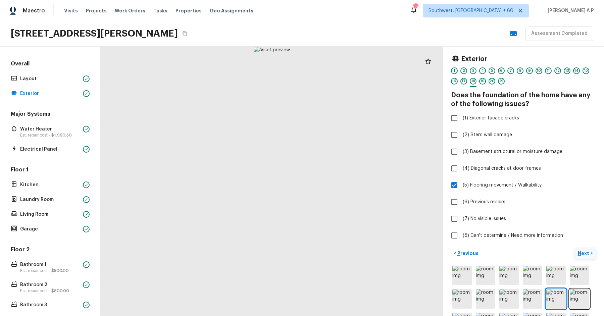
click at [574, 248] on button "Next >" at bounding box center [584, 253] width 21 height 11
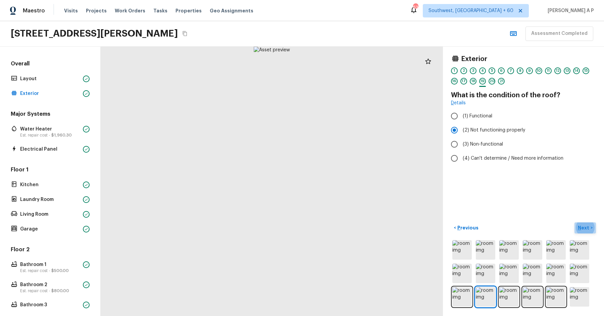
click at [584, 223] on button "Next >" at bounding box center [584, 227] width 21 height 11
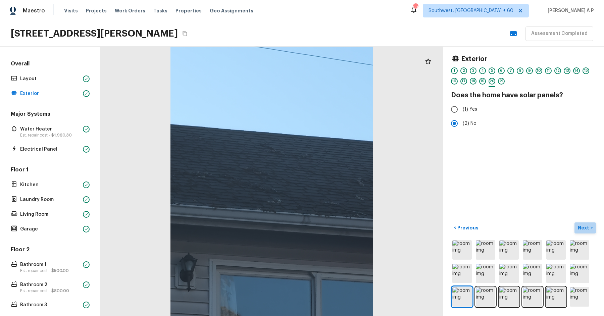
click at [574, 222] on button "Next >" at bounding box center [584, 227] width 21 height 11
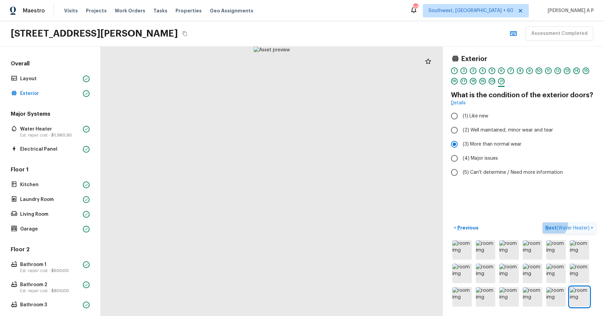
click at [542, 222] on button "Next ( Water Heater ) >" at bounding box center [568, 227] width 53 height 11
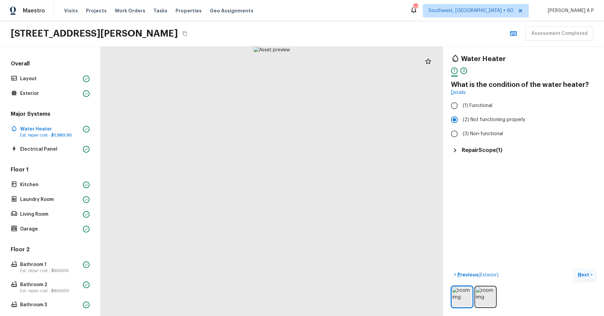
click at [574, 269] on button "Next >" at bounding box center [584, 274] width 21 height 11
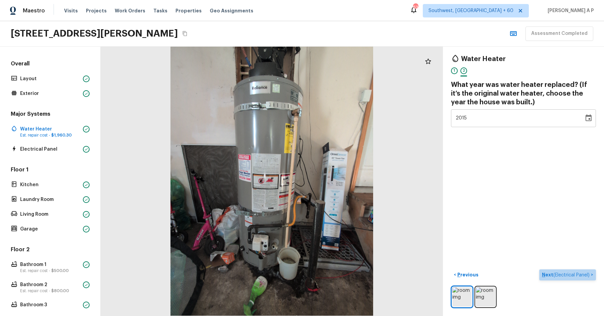
click at [556, 273] on span "( Electrical Panel )" at bounding box center [571, 275] width 36 height 5
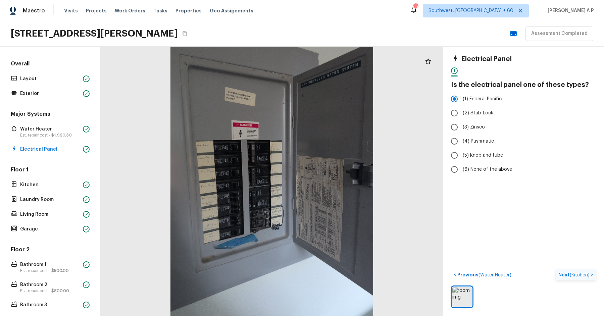
click at [564, 274] on p "Next ( Kitchen )" at bounding box center [574, 274] width 33 height 7
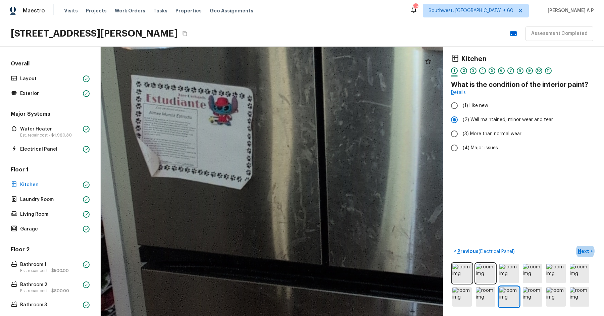
drag, startPoint x: 260, startPoint y: 191, endPoint x: 443, endPoint y: 132, distance: 192.7
click at [443, 132] on div "Kitchen 1 2 3 4 5 6 7 8 9 10 11 What is the condition of the interior paint? De…" at bounding box center [352, 181] width 503 height 269
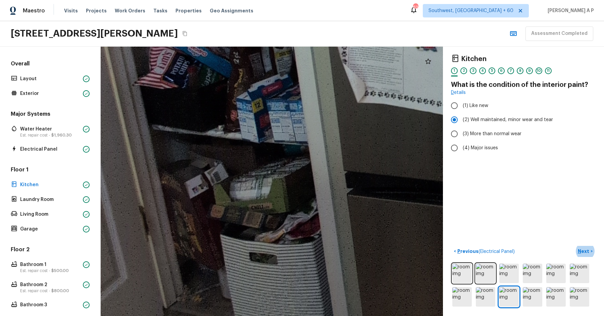
drag, startPoint x: 406, startPoint y: 117, endPoint x: 397, endPoint y: 316, distance: 198.8
click at [397, 316] on html "Maestro Visits Projects Work Orders Tasks Properties Geo Assignments 629 Southw…" at bounding box center [302, 158] width 604 height 316
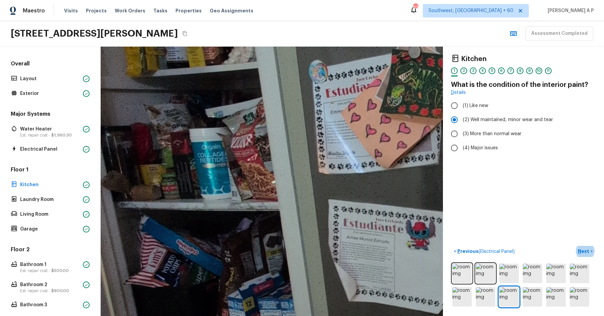
click at [397, 316] on html "Maestro Visits Projects Work Orders Tasks Properties Geo Assignments 629 Southw…" at bounding box center [302, 158] width 604 height 316
drag, startPoint x: 397, startPoint y: 316, endPoint x: 362, endPoint y: 316, distance: 34.9
click at [362, 316] on html "Maestro Visits Projects Work Orders Tasks Properties Geo Assignments 629 Southw…" at bounding box center [302, 158] width 604 height 316
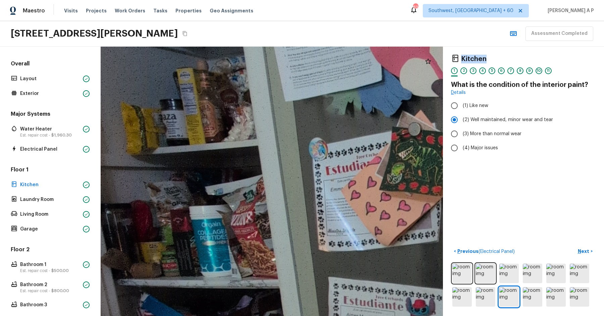
drag, startPoint x: 358, startPoint y: 238, endPoint x: 356, endPoint y: 314, distance: 75.8
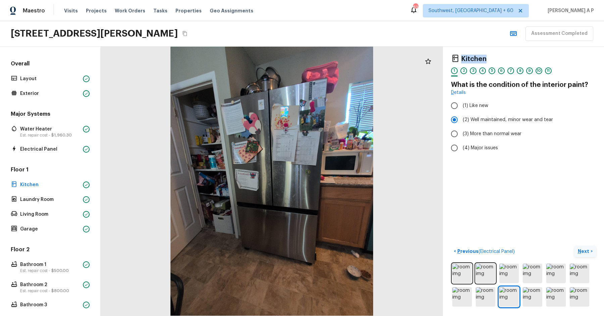
click at [576, 249] on button "Next >" at bounding box center [584, 251] width 21 height 11
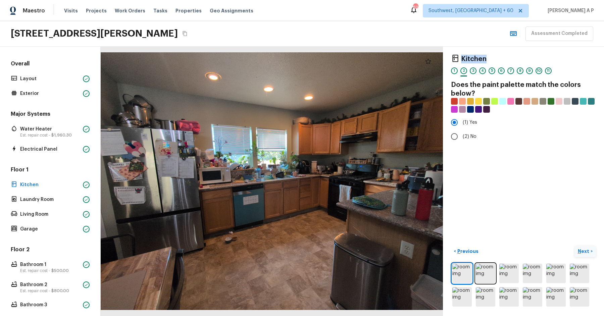
click at [574, 246] on button "Next >" at bounding box center [584, 251] width 21 height 11
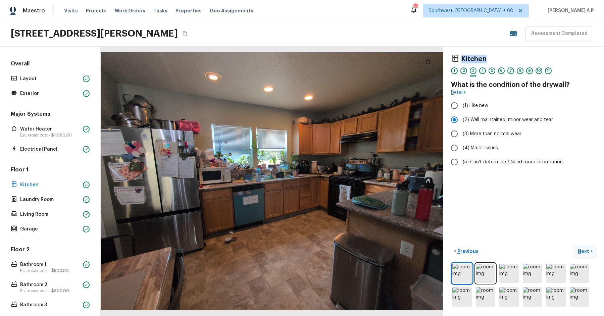
click at [574, 246] on button "Next >" at bounding box center [584, 251] width 21 height 11
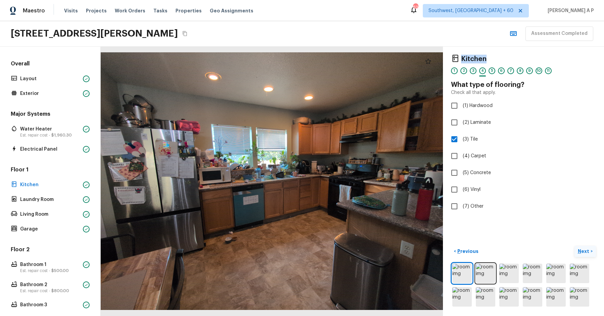
click at [574, 246] on button "Next >" at bounding box center [584, 251] width 21 height 11
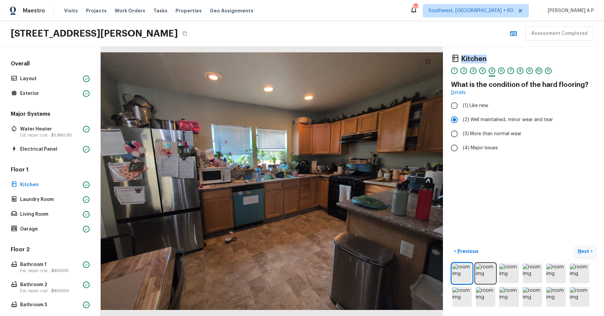
click at [574, 246] on button "Next >" at bounding box center [584, 251] width 21 height 11
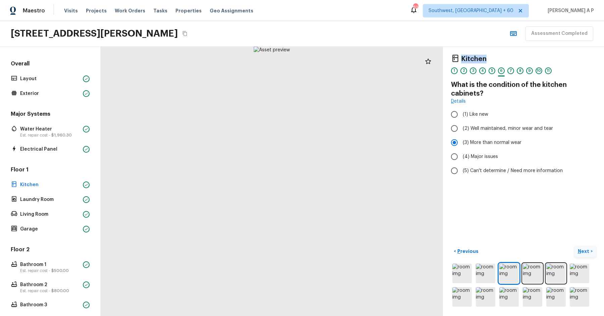
click at [574, 246] on button "Next >" at bounding box center [584, 251] width 21 height 11
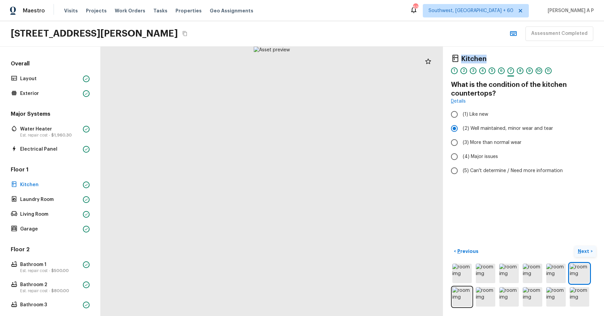
click at [574, 246] on button "Next >" at bounding box center [584, 251] width 21 height 11
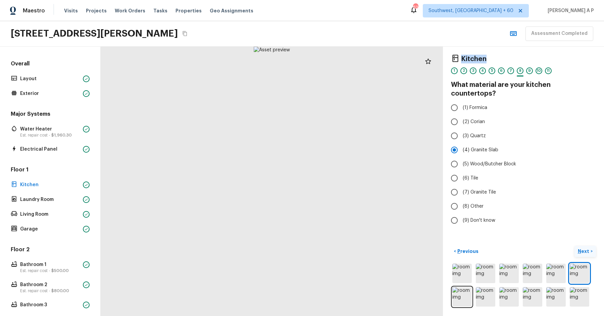
click at [574, 246] on button "Next >" at bounding box center [584, 251] width 21 height 11
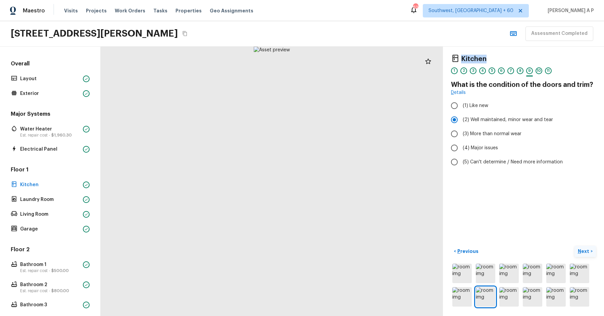
click at [574, 246] on button "Next >" at bounding box center [584, 251] width 21 height 11
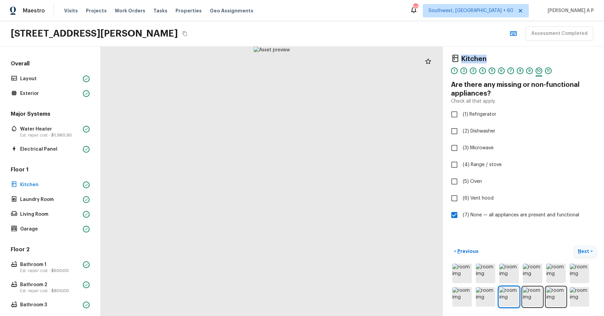
click at [574, 246] on button "Next >" at bounding box center [584, 251] width 21 height 11
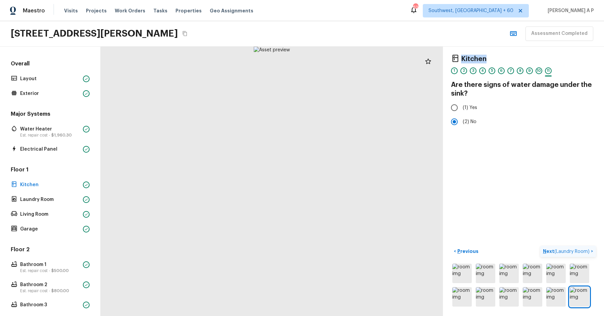
click at [540, 246] on button "Next ( Laundry Room ) >" at bounding box center [568, 251] width 56 height 11
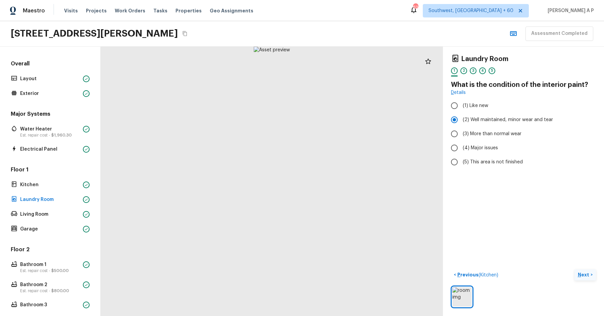
click at [574, 269] on button "Next >" at bounding box center [584, 274] width 21 height 11
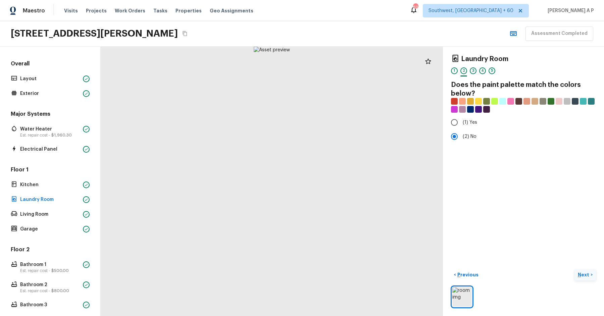
click at [574, 269] on button "Next >" at bounding box center [584, 274] width 21 height 11
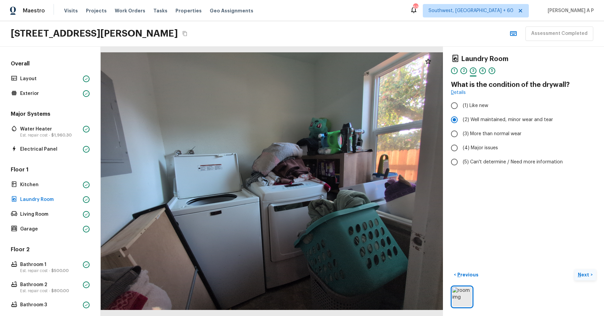
click at [574, 269] on button "Next >" at bounding box center [584, 274] width 21 height 11
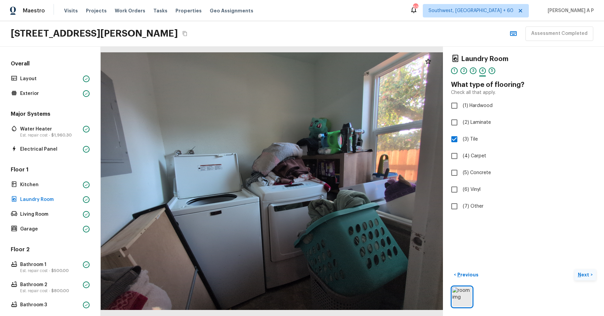
click at [574, 269] on button "Next >" at bounding box center [584, 274] width 21 height 11
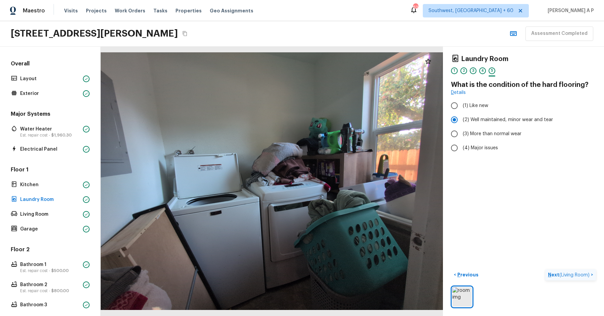
click at [545, 269] on button "Next ( Living Room ) >" at bounding box center [570, 274] width 51 height 11
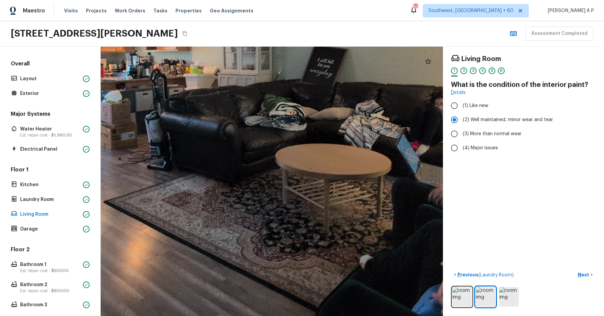
drag, startPoint x: 300, startPoint y: 202, endPoint x: 410, endPoint y: 274, distance: 132.2
click at [403, 267] on div at bounding box center [229, 93] width 835 height 657
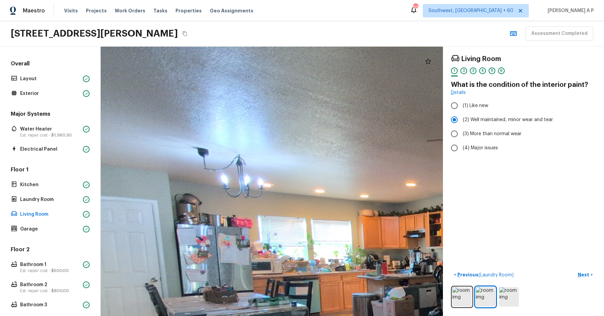
drag, startPoint x: 410, startPoint y: 274, endPoint x: 399, endPoint y: 143, distance: 132.3
click at [399, 143] on div at bounding box center [512, 290] width 835 height 657
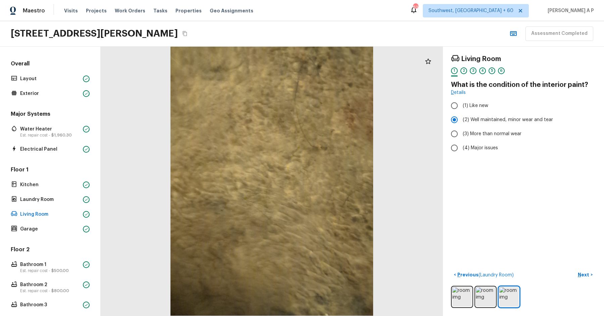
click at [574, 269] on button "Next >" at bounding box center [584, 274] width 21 height 11
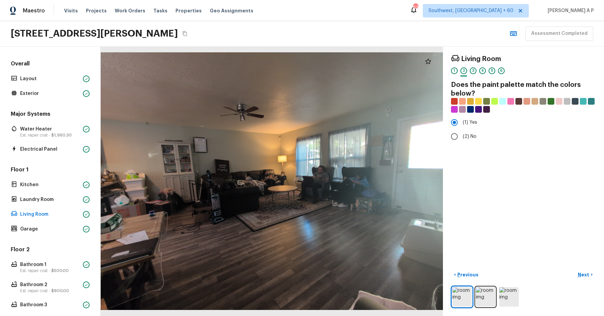
click at [574, 269] on button "Next >" at bounding box center [584, 274] width 21 height 11
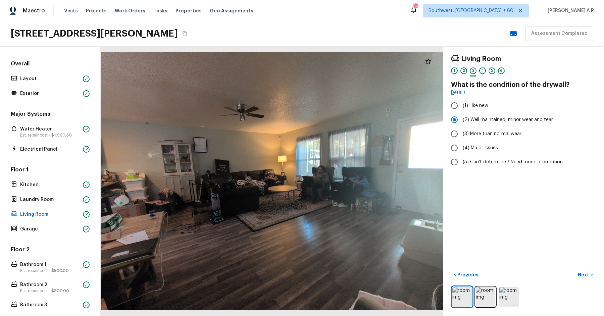
click at [574, 269] on button "Next >" at bounding box center [584, 274] width 21 height 11
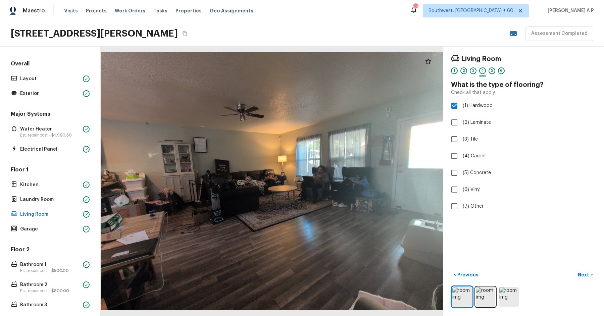
click at [574, 269] on button "Next >" at bounding box center [584, 274] width 21 height 11
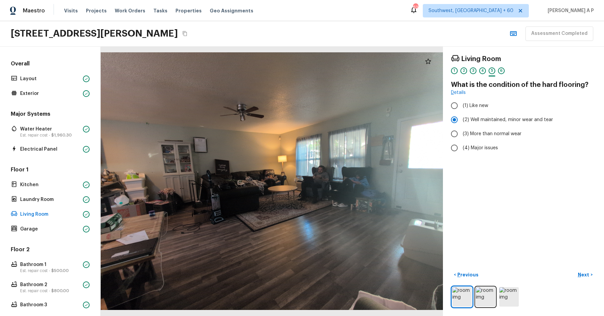
click at [574, 269] on button "Next >" at bounding box center [584, 274] width 21 height 11
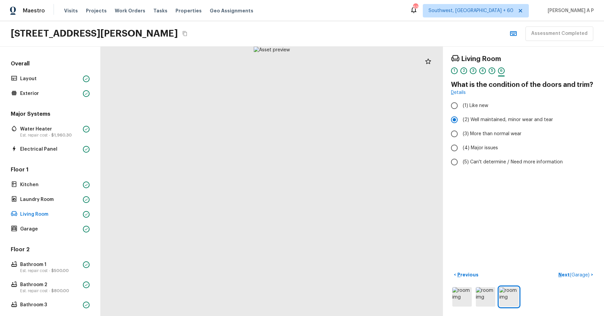
click at [555, 269] on button "Next ( Garage ) >" at bounding box center [575, 274] width 40 height 11
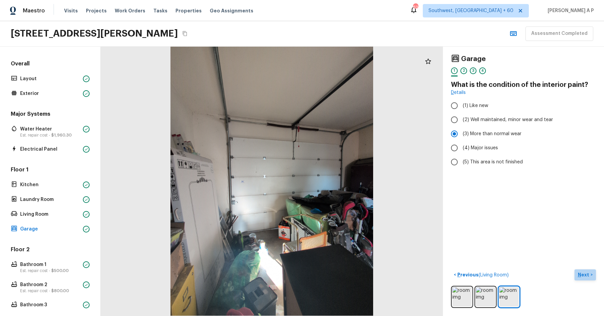
click at [589, 274] on p "Next" at bounding box center [584, 274] width 13 height 7
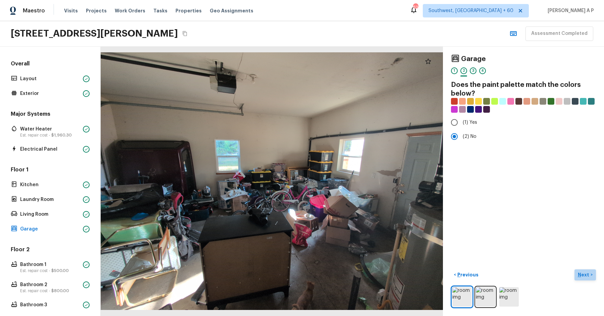
click at [589, 274] on p "Next" at bounding box center [584, 274] width 13 height 7
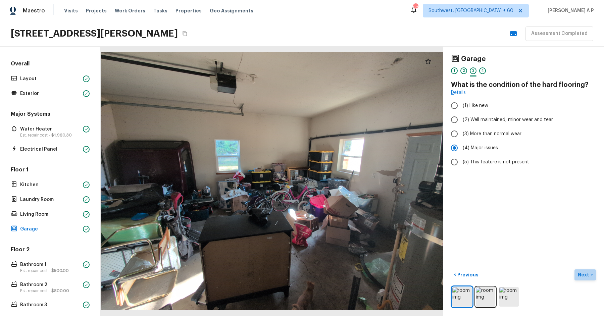
click at [589, 274] on p "Next" at bounding box center [584, 274] width 13 height 7
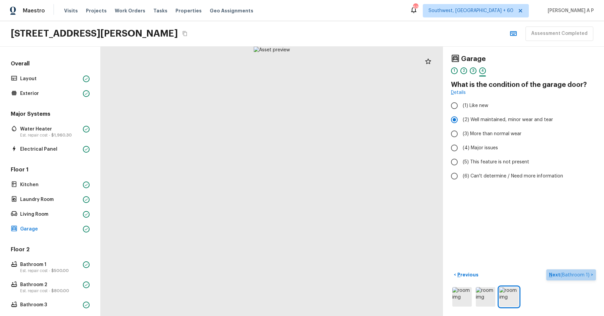
click at [589, 274] on span "( Bathroom 1 )" at bounding box center [574, 275] width 29 height 5
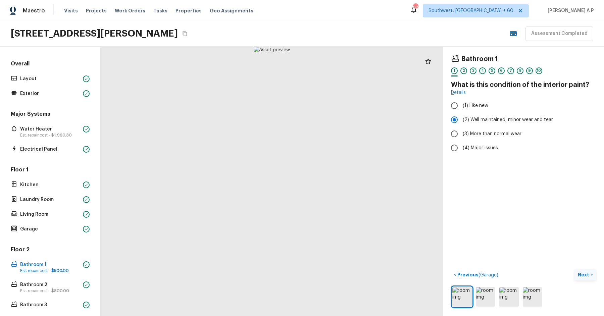
click at [589, 274] on p "Next" at bounding box center [584, 274] width 13 height 7
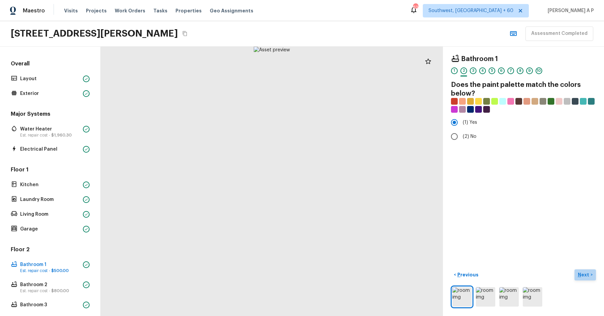
click at [589, 274] on p "Next" at bounding box center [584, 274] width 13 height 7
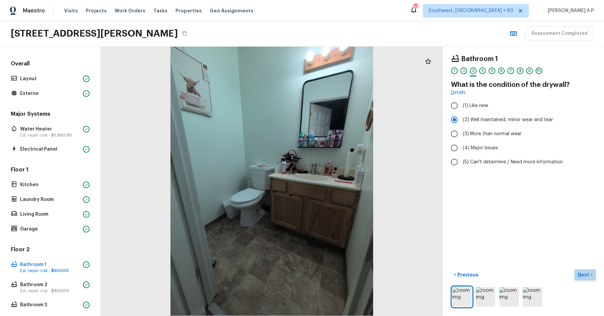
click at [589, 274] on p "Next" at bounding box center [584, 274] width 13 height 7
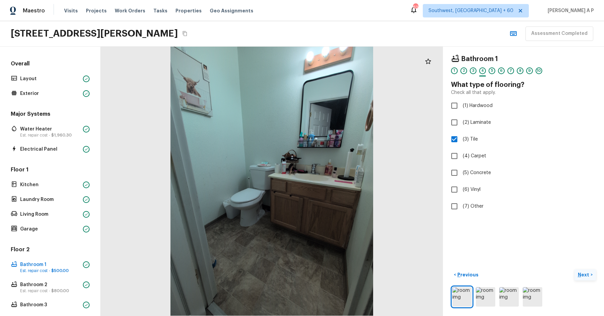
click at [589, 274] on p "Next" at bounding box center [584, 274] width 13 height 7
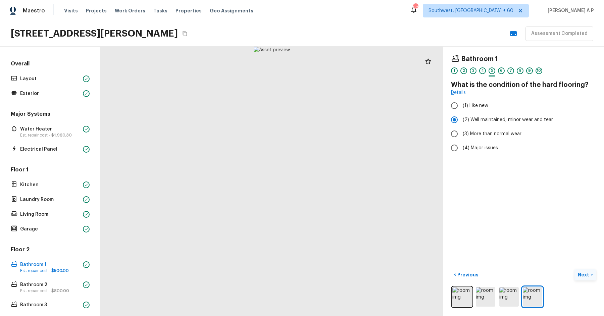
click at [589, 274] on p "Next" at bounding box center [584, 274] width 13 height 7
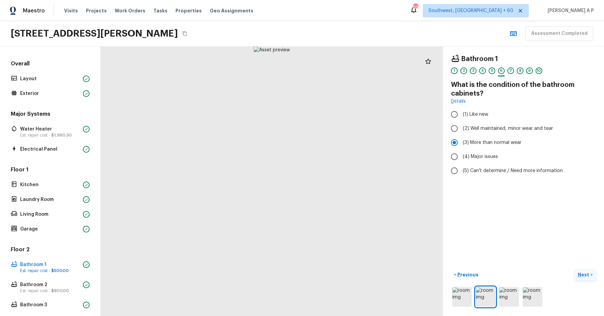
click at [589, 274] on p "Next" at bounding box center [584, 274] width 13 height 7
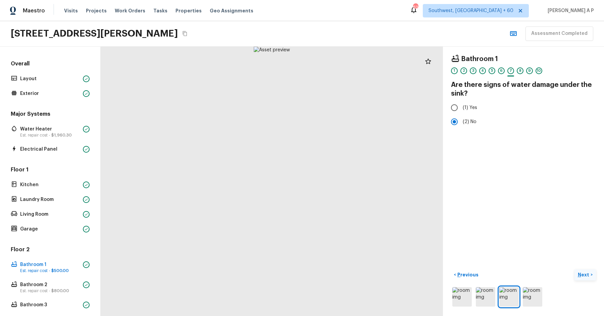
click at [574, 269] on button "Next >" at bounding box center [584, 274] width 21 height 11
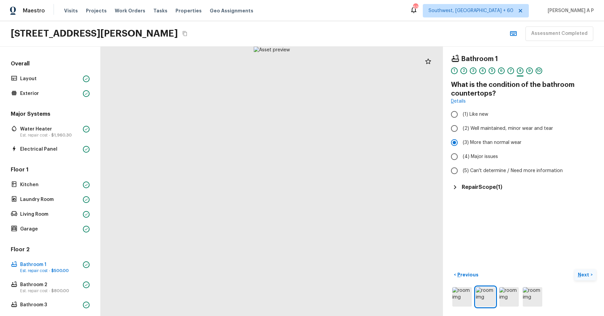
click at [574, 269] on button "Next >" at bounding box center [584, 274] width 21 height 11
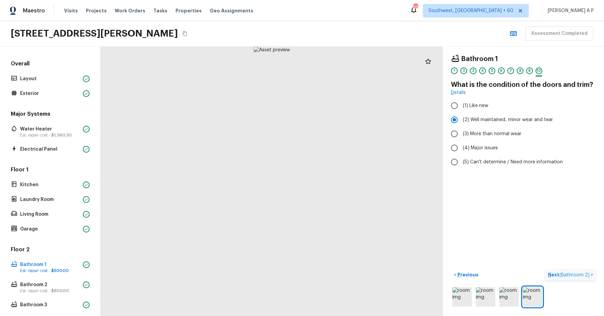
click at [545, 269] on button "Next ( Bathroom 2 ) >" at bounding box center [570, 274] width 51 height 11
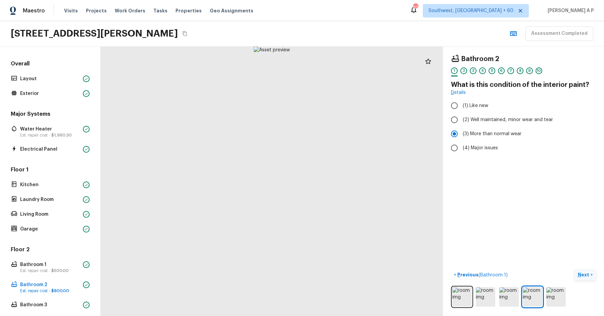
click at [574, 269] on button "Next >" at bounding box center [584, 274] width 21 height 11
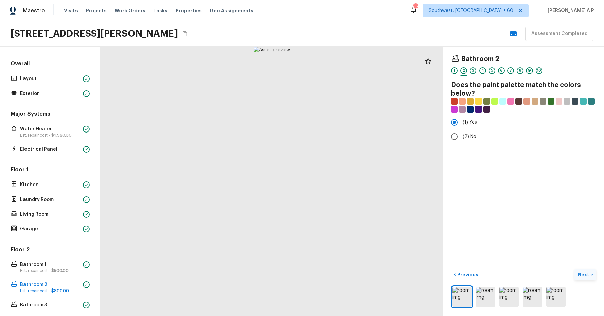
click at [574, 269] on button "Next >" at bounding box center [584, 274] width 21 height 11
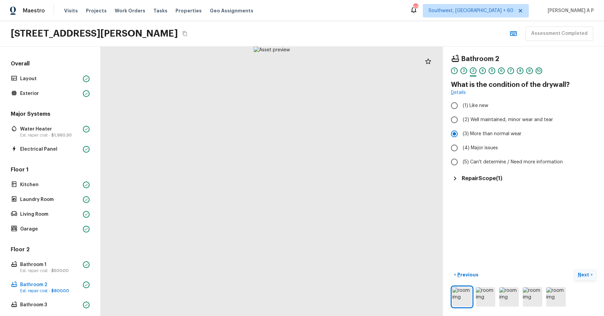
click at [574, 269] on button "Next >" at bounding box center [584, 274] width 21 height 11
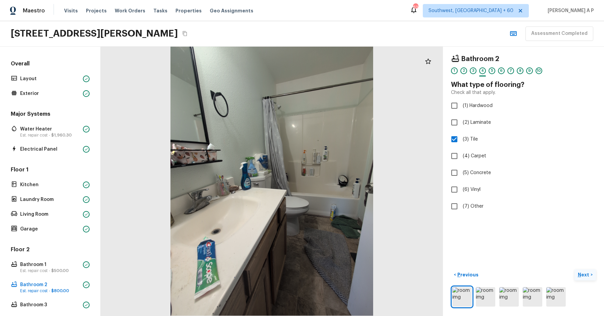
click at [574, 269] on button "Next >" at bounding box center [584, 274] width 21 height 11
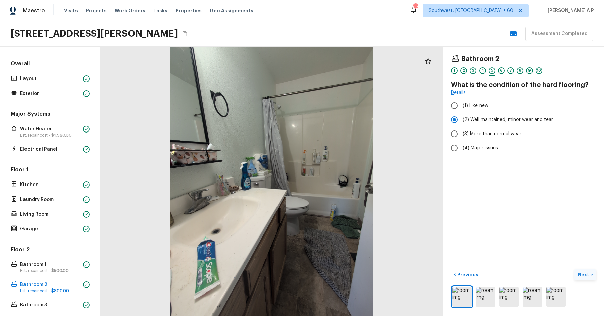
click at [574, 269] on button "Next >" at bounding box center [584, 274] width 21 height 11
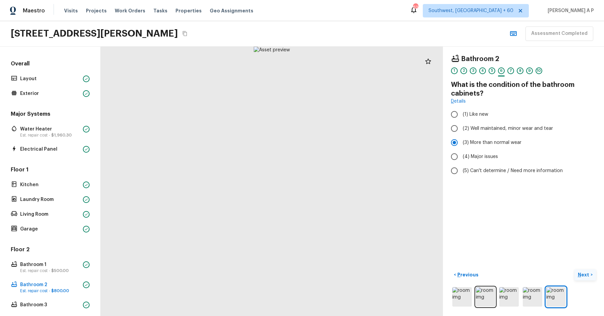
click at [574, 269] on button "Next >" at bounding box center [584, 274] width 21 height 11
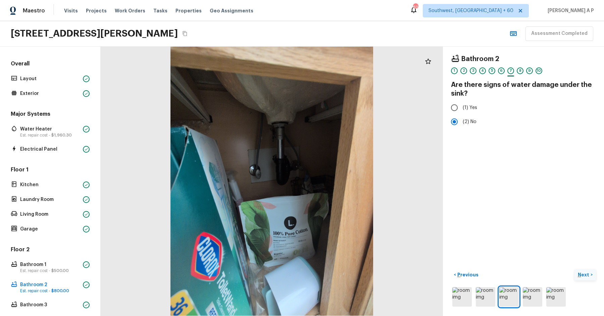
click at [574, 269] on button "Next >" at bounding box center [584, 274] width 21 height 11
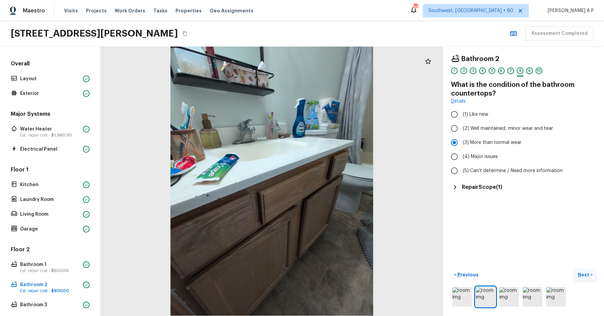
click at [574, 269] on button "Next >" at bounding box center [584, 274] width 21 height 11
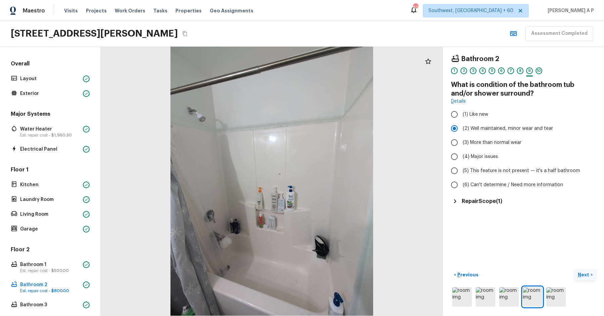
click at [574, 269] on button "Next >" at bounding box center [584, 274] width 21 height 11
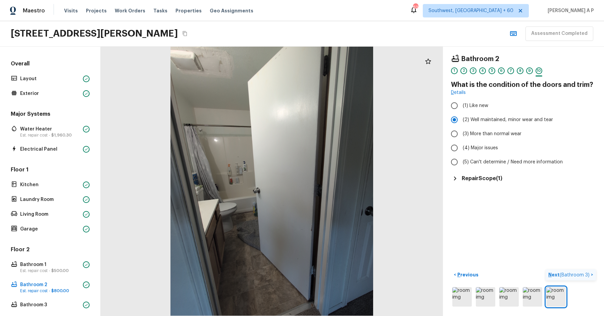
click at [545, 269] on button "Next ( Bathroom 3 ) >" at bounding box center [570, 274] width 50 height 11
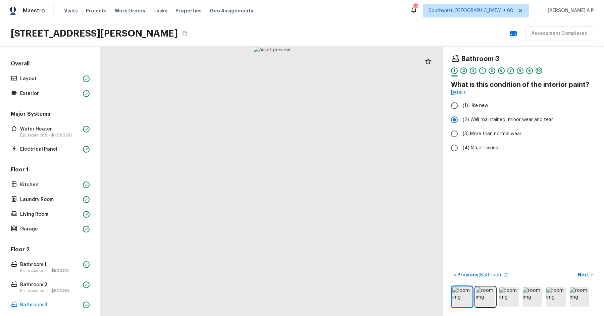
scroll to position [131, 0]
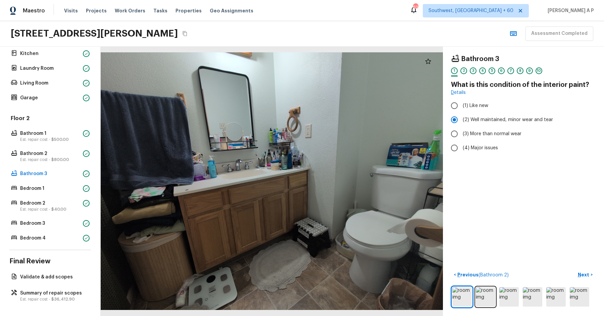
click at [574, 269] on button "Next >" at bounding box center [584, 274] width 21 height 11
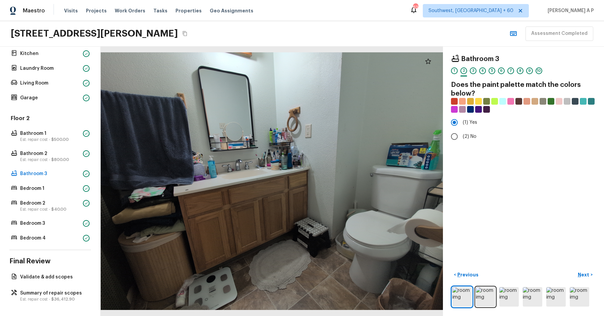
click at [574, 269] on button "Next >" at bounding box center [584, 274] width 21 height 11
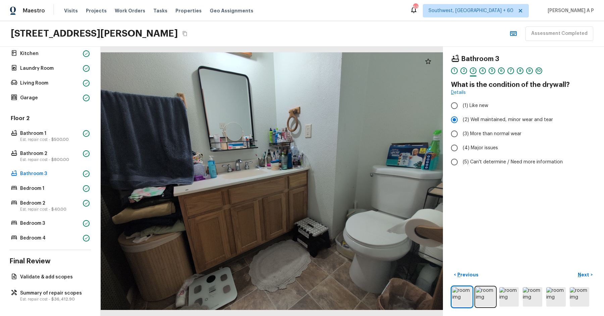
click at [574, 269] on button "Next >" at bounding box center [584, 274] width 21 height 11
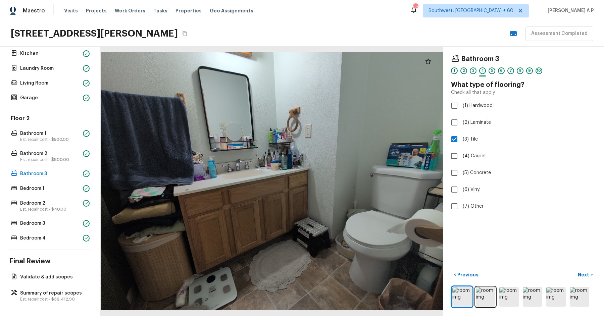
click at [574, 269] on button "Next >" at bounding box center [584, 274] width 21 height 11
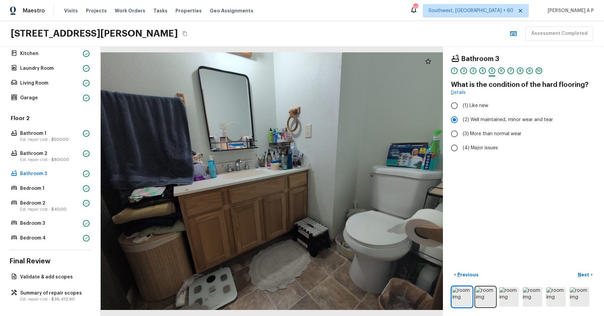
click at [574, 269] on button "Next >" at bounding box center [584, 274] width 21 height 11
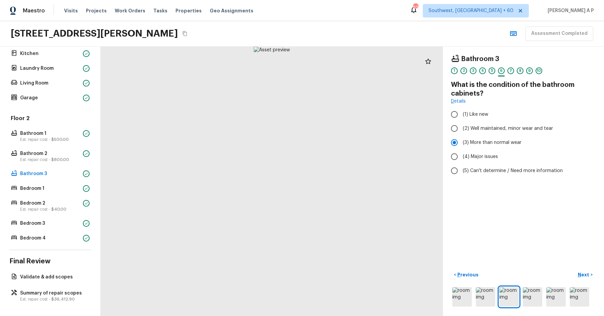
click at [574, 269] on button "Next >" at bounding box center [584, 274] width 21 height 11
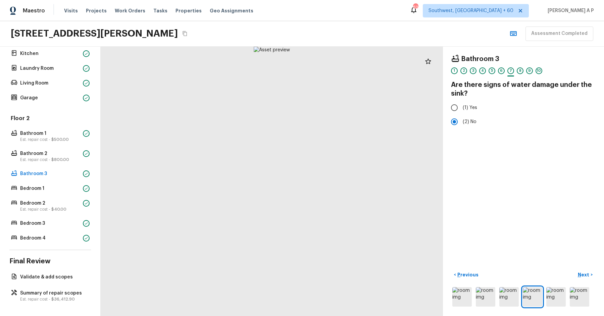
click at [574, 269] on button "Next >" at bounding box center [584, 274] width 21 height 11
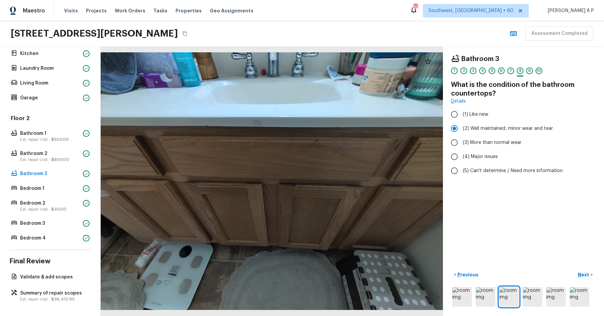
click at [574, 269] on button "Next >" at bounding box center [584, 274] width 21 height 11
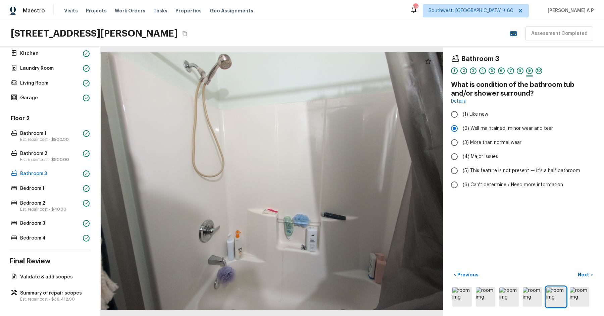
click at [574, 269] on button "Next >" at bounding box center [584, 274] width 21 height 11
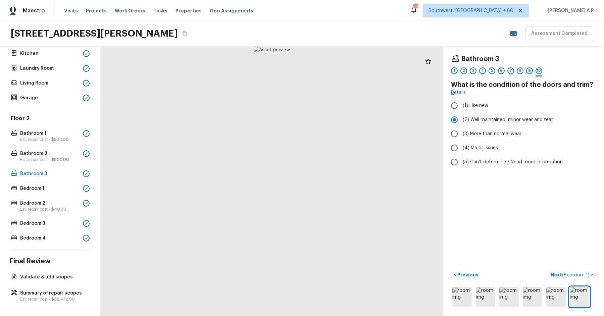
click at [548, 269] on button "Next ( Bedroom 1 ) >" at bounding box center [572, 274] width 48 height 11
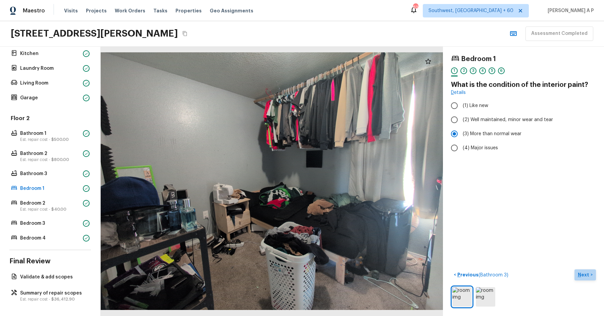
click at [587, 272] on p "Next" at bounding box center [584, 274] width 13 height 7
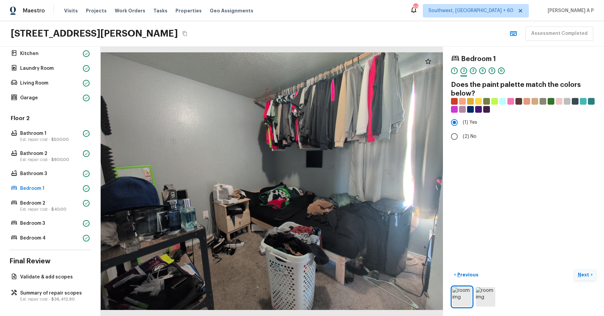
click at [587, 272] on p "Next" at bounding box center [584, 274] width 13 height 7
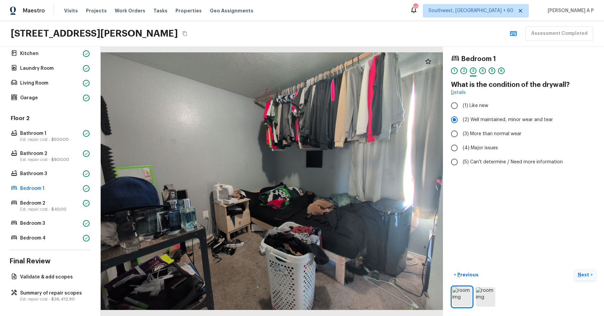
click at [587, 272] on p "Next" at bounding box center [584, 274] width 13 height 7
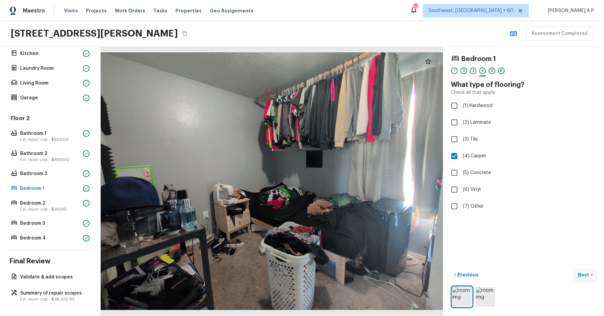
click at [587, 272] on p "Next" at bounding box center [584, 274] width 13 height 7
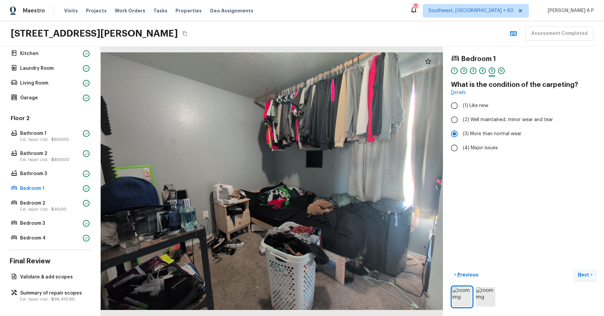
click at [587, 272] on p "Next" at bounding box center [584, 274] width 13 height 7
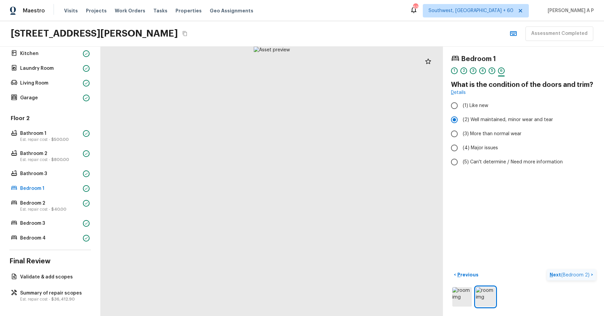
click at [547, 269] on button "Next ( Bedroom 2 ) >" at bounding box center [571, 274] width 49 height 11
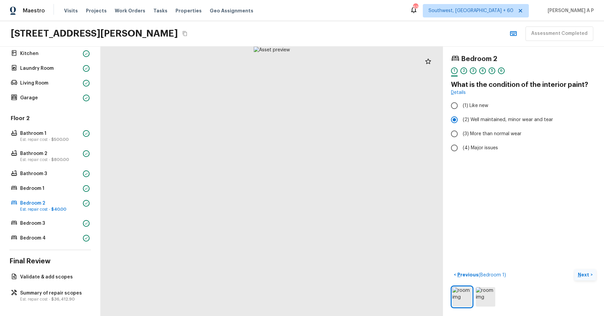
click at [574, 269] on button "Next >" at bounding box center [584, 274] width 21 height 11
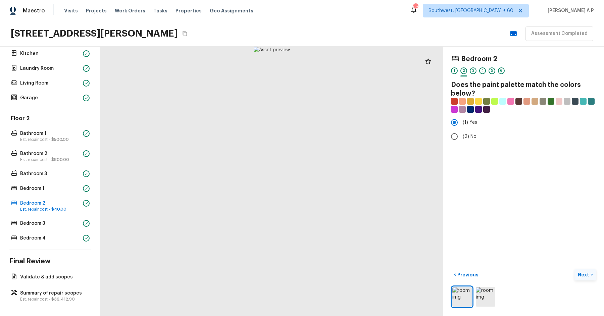
click at [574, 269] on button "Next >" at bounding box center [584, 274] width 21 height 11
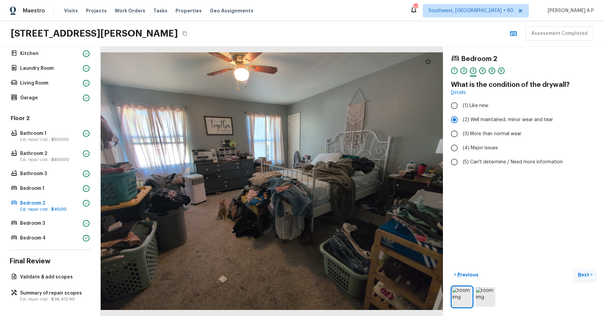
click at [587, 272] on p "Next" at bounding box center [584, 274] width 13 height 7
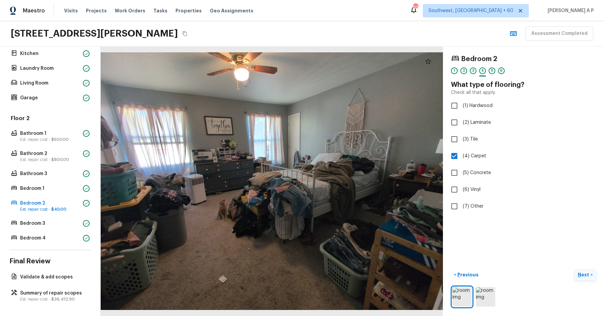
click at [587, 272] on p "Next" at bounding box center [584, 274] width 13 height 7
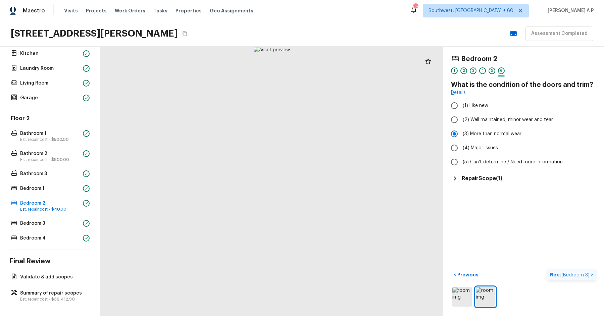
click at [587, 273] on span "( Bedroom 3 )" at bounding box center [575, 275] width 28 height 5
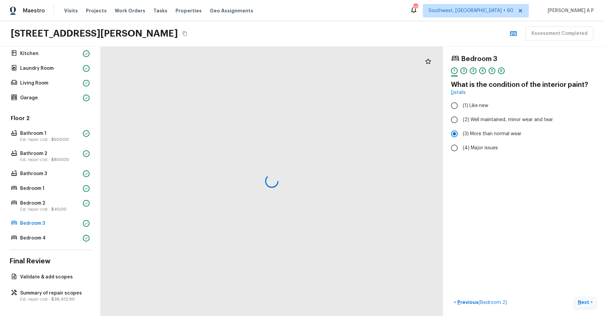
click at [587, 272] on div "Bedroom 3 1 2 3 4 5 6 What is the condition of the interior paint? Details (1) …" at bounding box center [523, 181] width 161 height 269
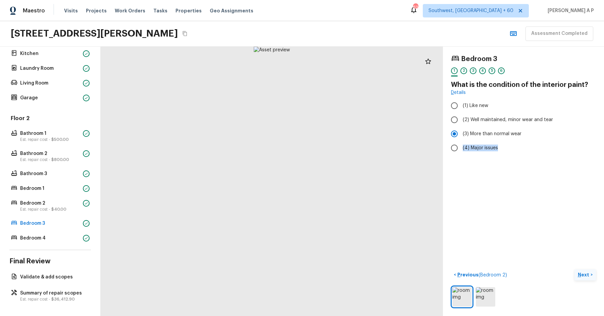
click at [587, 272] on p "Next" at bounding box center [584, 274] width 13 height 7
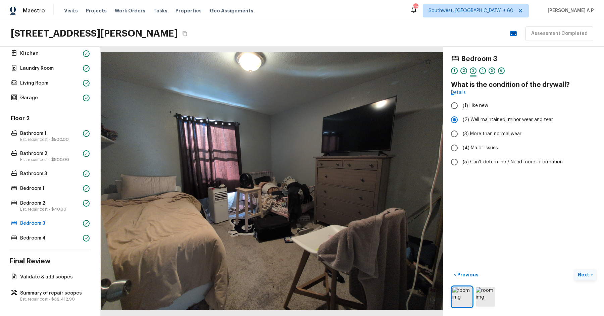
click at [587, 272] on p "Next" at bounding box center [584, 274] width 13 height 7
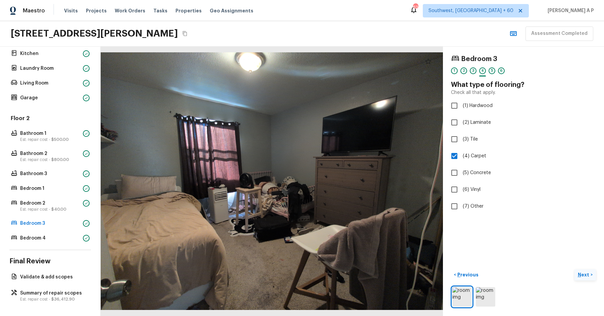
click at [587, 272] on p "Next" at bounding box center [584, 274] width 13 height 7
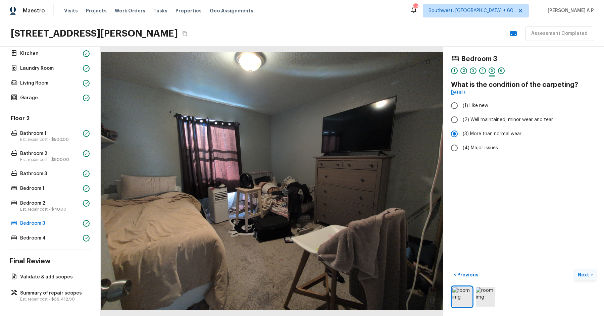
click at [587, 272] on p "Next" at bounding box center [584, 274] width 13 height 7
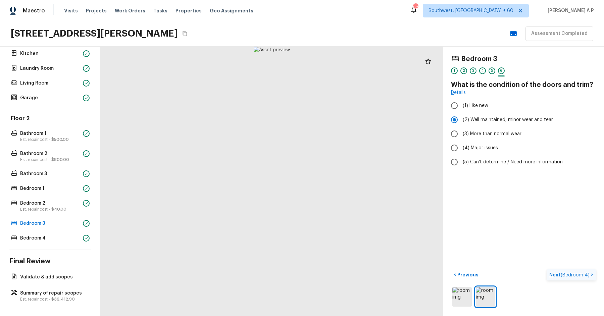
click at [587, 273] on span "( Bedroom 4 )" at bounding box center [574, 275] width 29 height 5
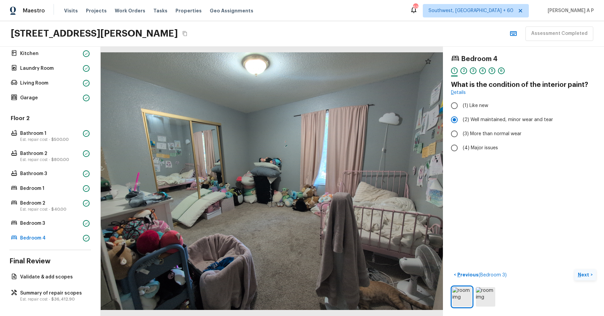
click at [574, 269] on button "Next >" at bounding box center [584, 274] width 21 height 11
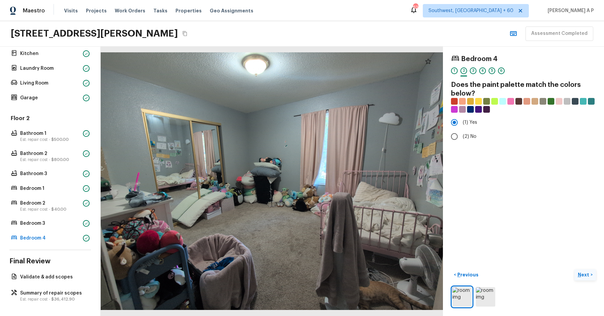
click at [574, 269] on button "Next >" at bounding box center [584, 274] width 21 height 11
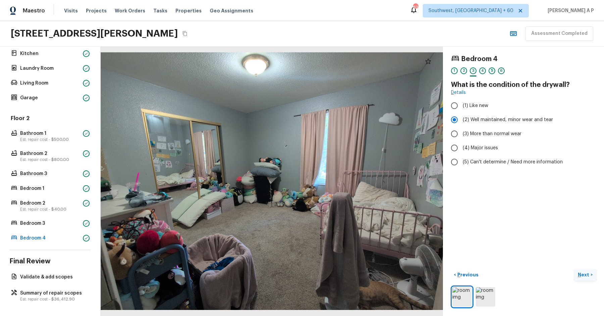
click at [574, 269] on button "Next >" at bounding box center [584, 274] width 21 height 11
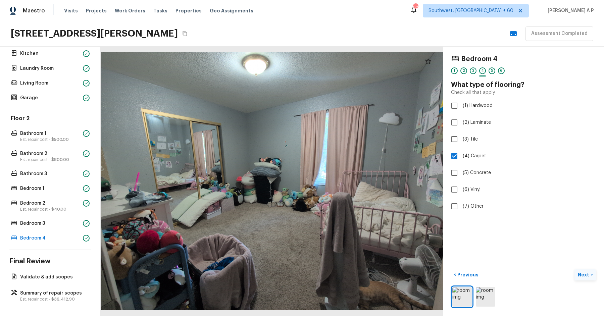
click at [574, 269] on button "Next >" at bounding box center [584, 274] width 21 height 11
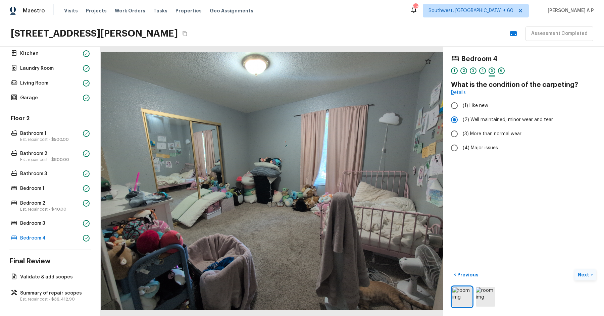
click at [574, 269] on button "Next >" at bounding box center [584, 274] width 21 height 11
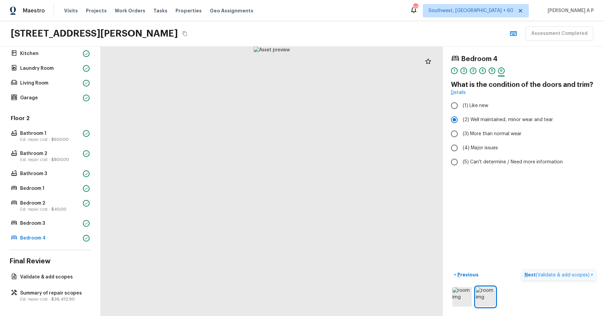
click button "Next ( Validate & add scopes ) >" at bounding box center [559, 274] width 74 height 11
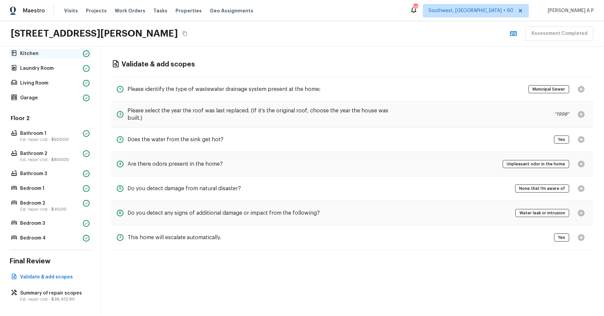
click at [50, 52] on p "Kitchen" at bounding box center [50, 53] width 60 height 7
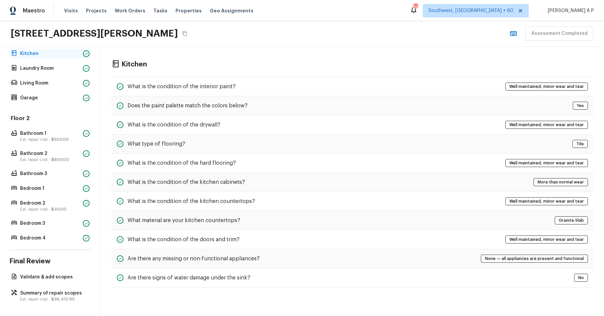
click at [50, 52] on p "Kitchen" at bounding box center [50, 53] width 60 height 7
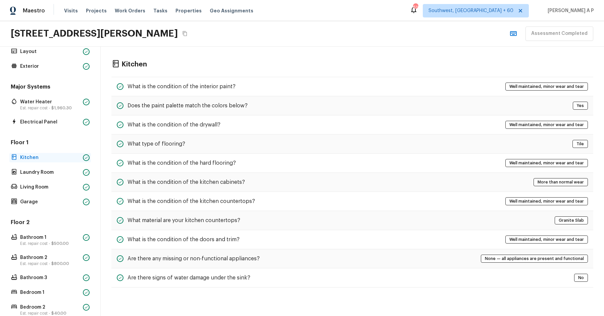
scroll to position [0, 0]
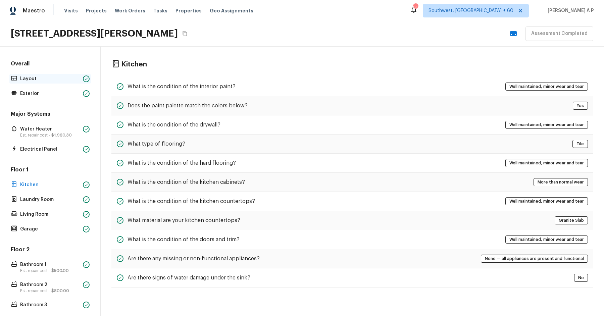
click at [47, 76] on p "Layout" at bounding box center [50, 78] width 60 height 7
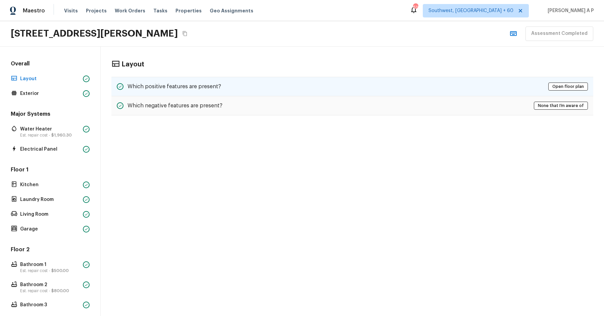
click at [307, 88] on div "Which positive features are present? Open floor plan" at bounding box center [352, 86] width 482 height 19
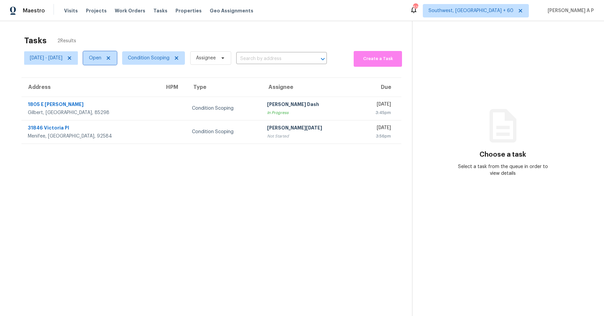
click at [101, 57] on span "Open" at bounding box center [95, 58] width 12 height 7
click at [129, 86] on label "Closed" at bounding box center [119, 86] width 24 height 7
click at [112, 86] on input "Closed" at bounding box center [109, 85] width 4 height 4
checkbox input "true"
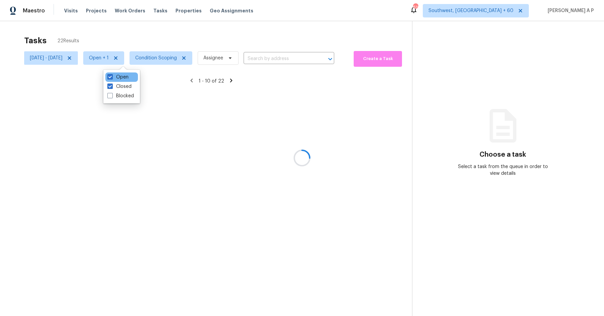
click at [129, 78] on div "Open" at bounding box center [121, 76] width 33 height 9
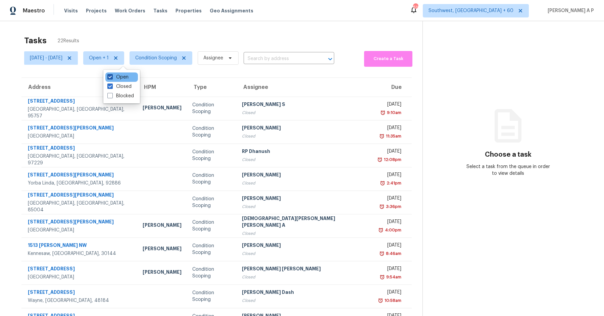
click at [121, 76] on label "Open" at bounding box center [117, 77] width 21 height 7
click at [112, 76] on input "Open" at bounding box center [109, 76] width 4 height 4
checkbox input "false"
click at [299, 55] on input "text" at bounding box center [275, 59] width 72 height 10
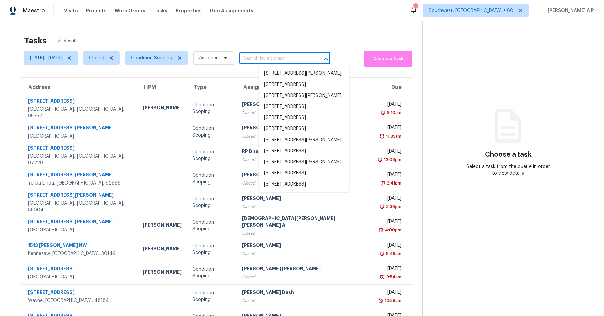
paste input "5636 SE 83rd Ave Portland, OR, 97266"
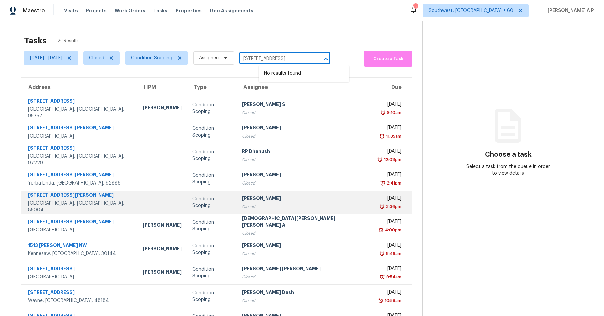
scroll to position [33, 0]
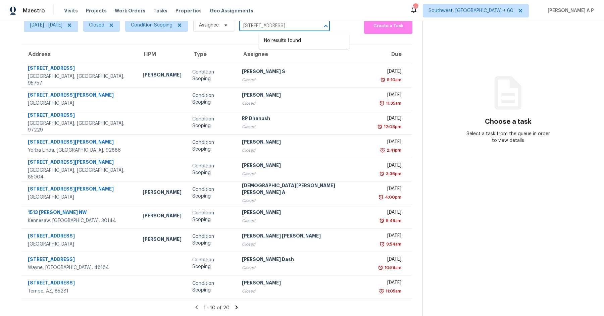
type input "5636 SE 83rd Ave Portland, OR, 97266"
click at [235, 306] on icon at bounding box center [236, 307] width 2 height 4
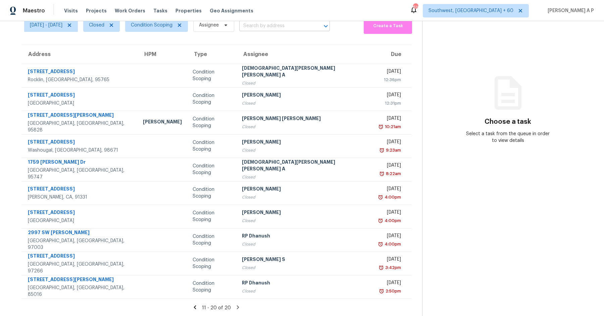
click at [282, 27] on input "text" at bounding box center [275, 26] width 72 height 10
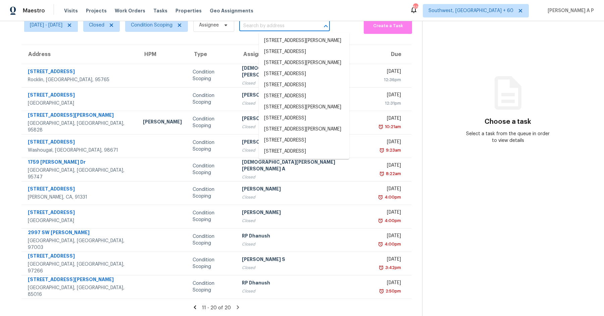
paste input "5636 SE 83rd Ave Portland, OR, 97266"
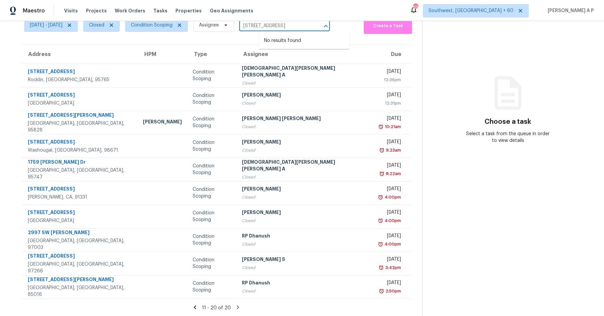
scroll to position [0, 0]
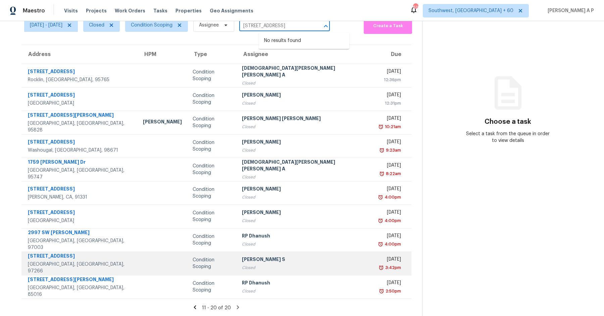
type input "5636 SE 83rd Ave Portland, OR, 97266"
click at [118, 262] on td "5636 SE 83rd Ave Portland, OR, 97266" at bounding box center [79, 263] width 116 height 23
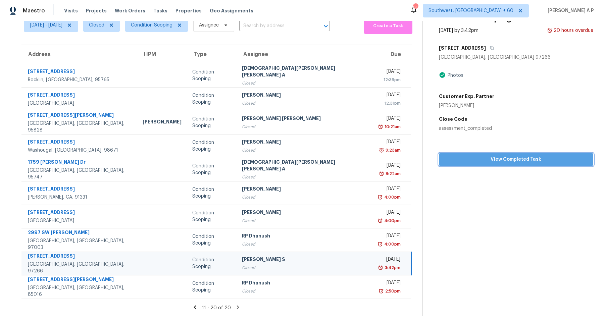
click at [473, 158] on span "View Completed Task" at bounding box center [516, 159] width 144 height 8
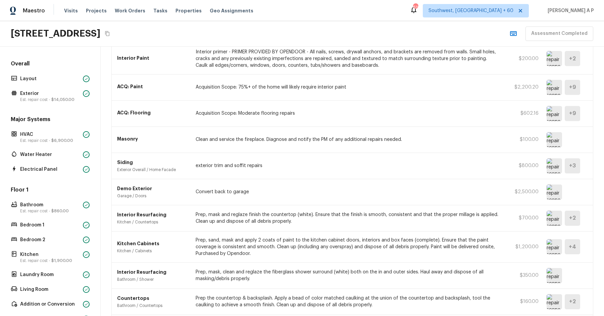
scroll to position [111, 0]
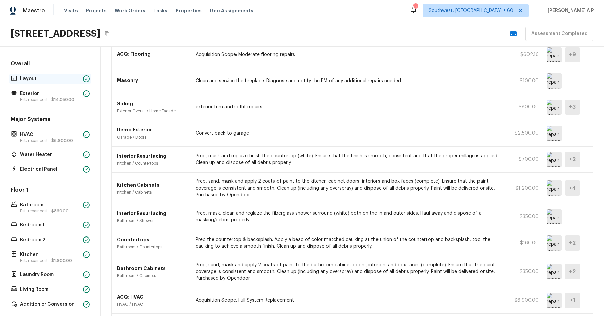
click at [74, 79] on p "Layout" at bounding box center [50, 78] width 60 height 7
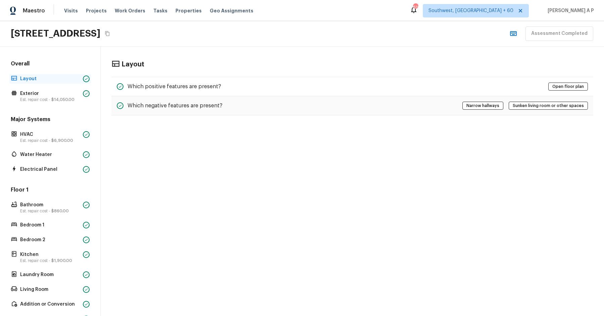
scroll to position [0, 0]
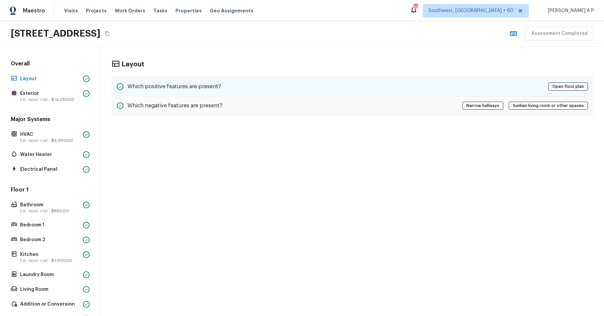
click at [275, 89] on div "Which positive features are present? Open floor plan" at bounding box center [352, 86] width 482 height 19
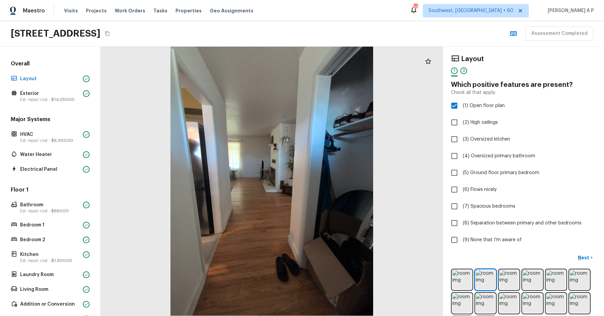
scroll to position [23, 0]
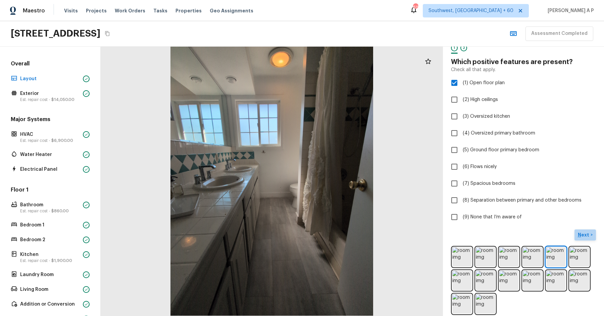
click at [584, 229] on button "Next >" at bounding box center [584, 234] width 21 height 11
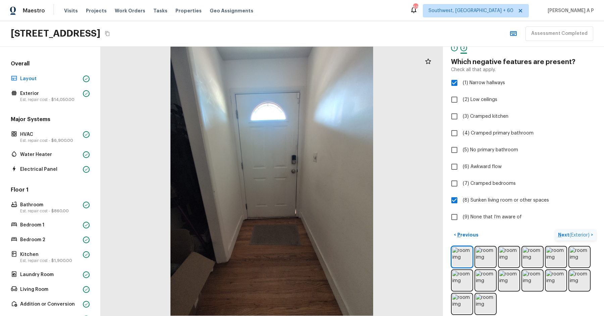
click at [584, 229] on button "Next ( Exterior ) >" at bounding box center [575, 234] width 41 height 11
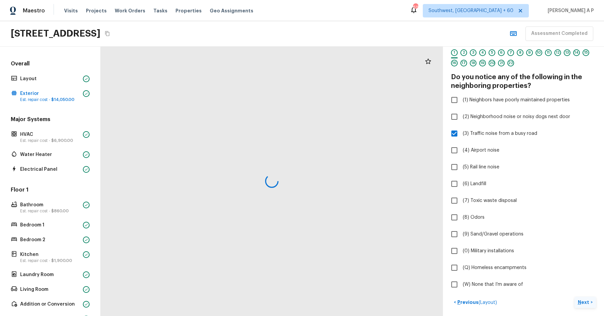
scroll to position [18, 0]
click at [584, 229] on label "(9) Sand/Gravel operations" at bounding box center [518, 234] width 143 height 14
click at [461, 229] on input "(9) Sand/Gravel operations" at bounding box center [454, 234] width 14 height 14
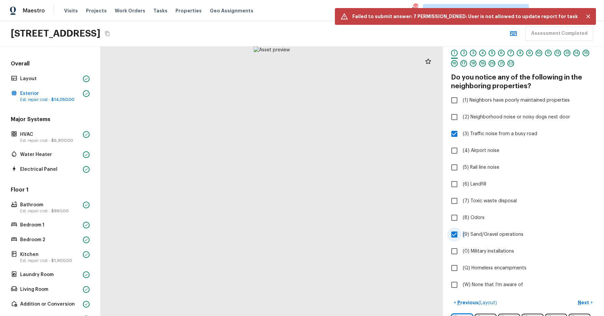
click at [584, 229] on label "(9) Sand/Gravel operations" at bounding box center [518, 234] width 143 height 14
click at [461, 229] on input "(9) Sand/Gravel operations" at bounding box center [454, 234] width 14 height 14
checkbox input "false"
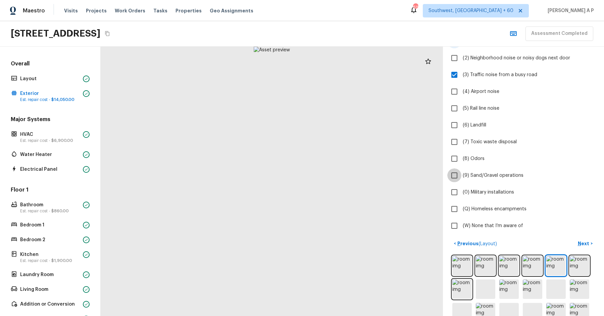
scroll to position [116, 0]
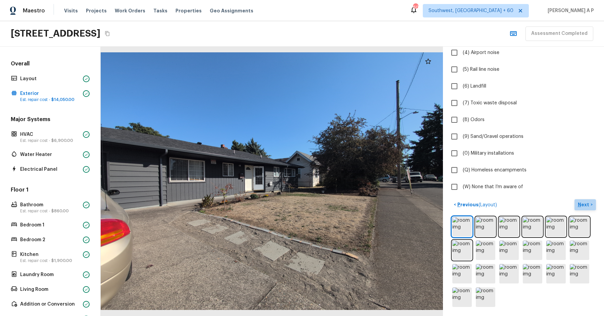
click at [586, 201] on p "Next" at bounding box center [584, 204] width 13 height 7
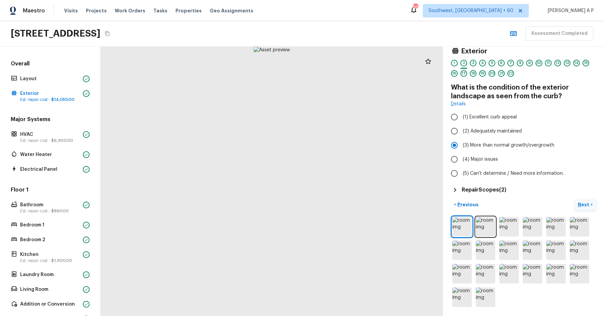
click at [574, 199] on button "Next >" at bounding box center [584, 204] width 21 height 11
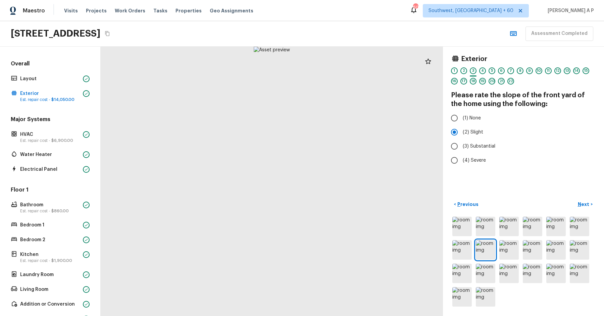
click at [480, 203] on div "< Previous Next >" at bounding box center [523, 204] width 145 height 11
click at [473, 203] on p "Previous" at bounding box center [467, 204] width 22 height 7
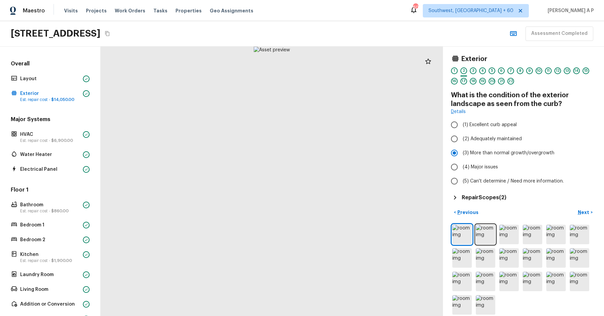
click at [482, 196] on h5 "Repair Scopes ( 2 )" at bounding box center [484, 197] width 45 height 7
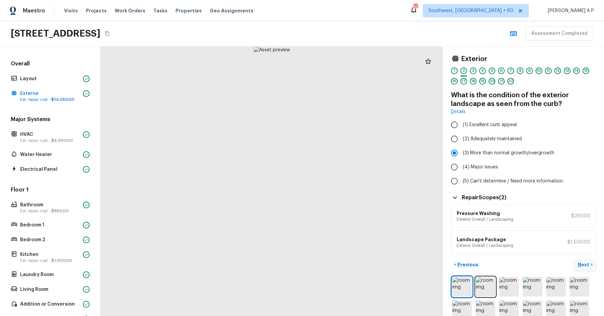
click at [586, 266] on p "Next" at bounding box center [584, 264] width 13 height 7
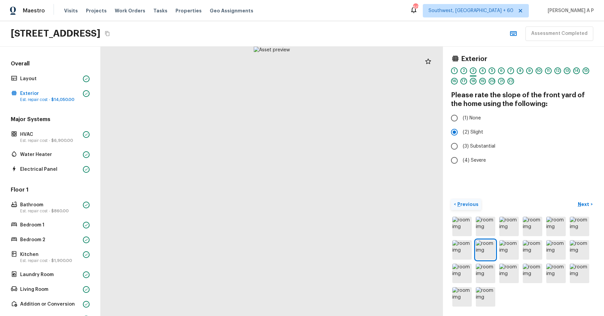
click at [464, 209] on button "< Previous" at bounding box center [466, 204] width 30 height 11
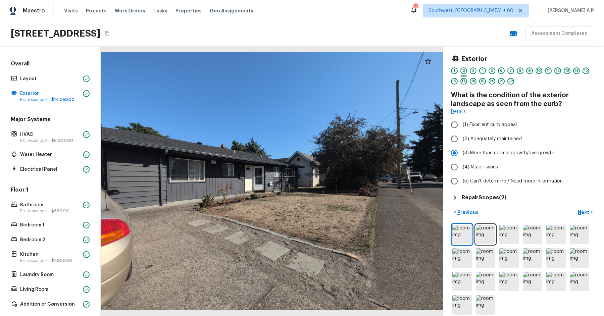
click at [478, 201] on div "Repair Scopes ( 2 )" at bounding box center [523, 198] width 145 height 8
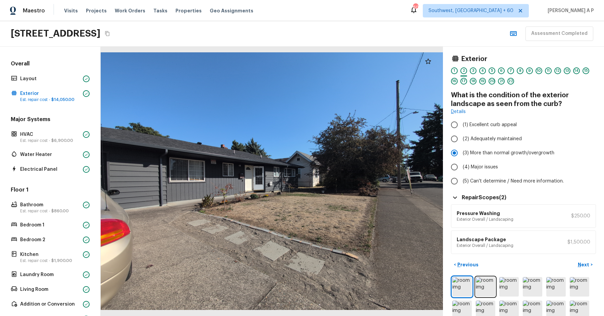
click at [478, 201] on div "Repair Scopes ( 2 )" at bounding box center [523, 198] width 145 height 8
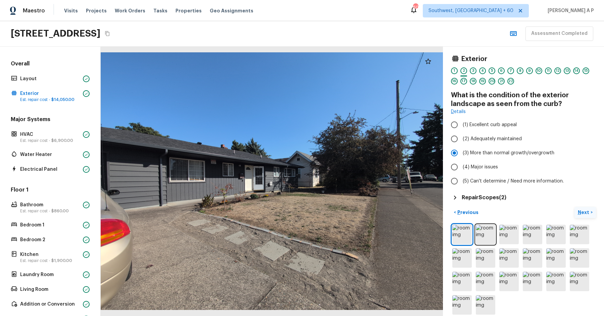
click at [591, 211] on button "Next >" at bounding box center [584, 212] width 21 height 11
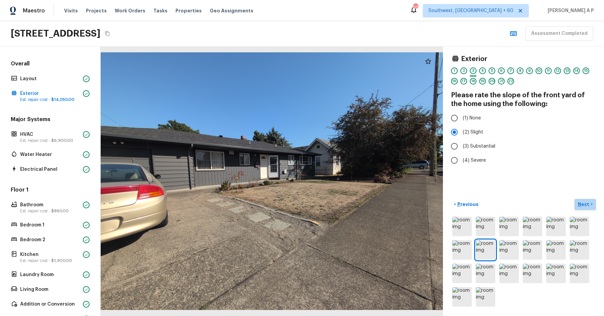
click at [588, 206] on p "Next" at bounding box center [584, 204] width 13 height 7
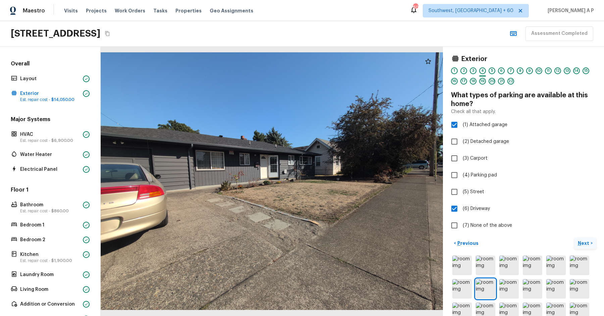
click at [574, 238] on button "Next >" at bounding box center [584, 243] width 21 height 11
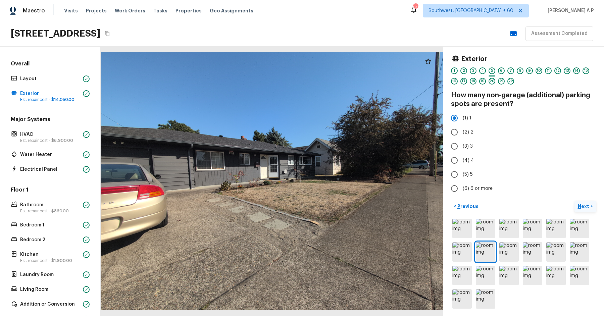
click at [574, 201] on button "Next >" at bounding box center [584, 206] width 21 height 11
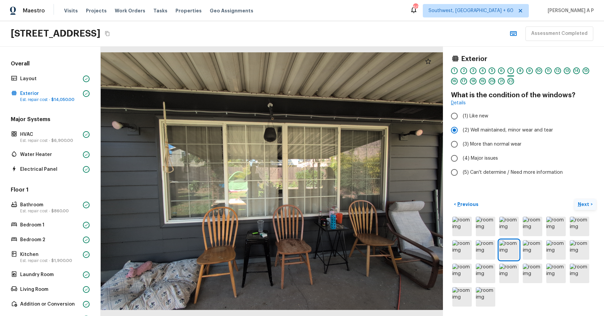
click at [574, 199] on button "Next >" at bounding box center [584, 204] width 21 height 11
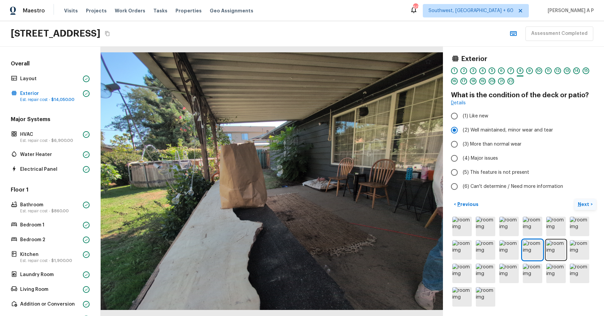
click at [574, 199] on button "Next >" at bounding box center [584, 204] width 21 height 11
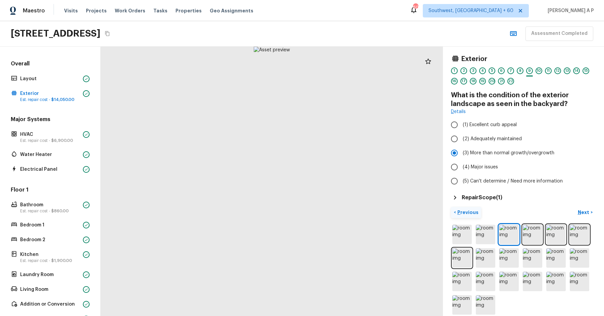
click at [469, 209] on p "Previous" at bounding box center [467, 212] width 22 height 7
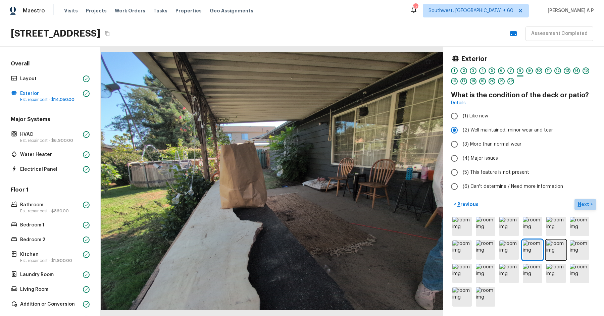
click at [583, 207] on p "Next" at bounding box center [584, 204] width 13 height 7
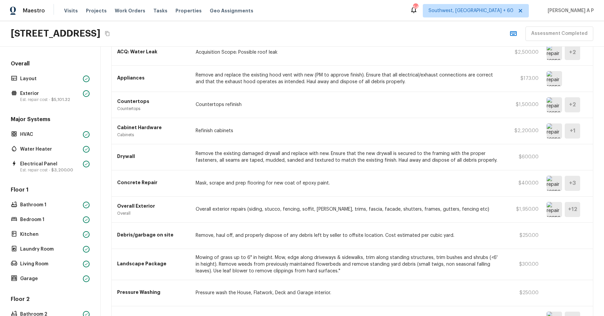
scroll to position [744, 0]
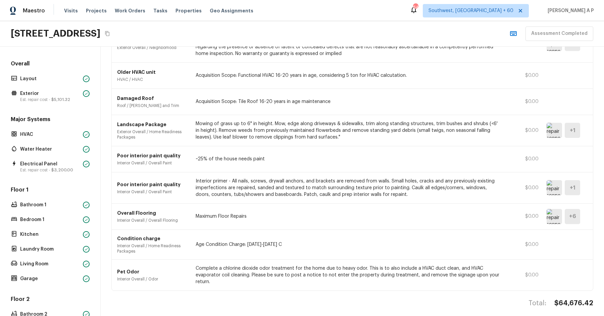
click at [552, 217] on img at bounding box center [553, 216] width 15 height 15
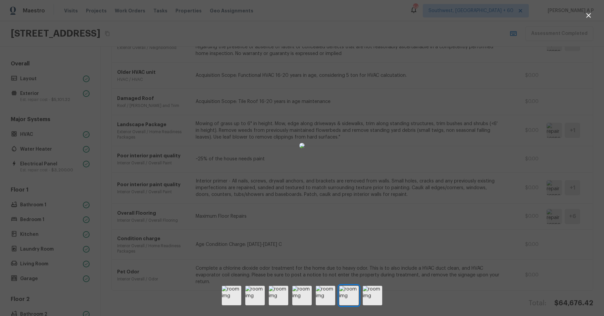
click at [502, 220] on div at bounding box center [302, 146] width 604 height 270
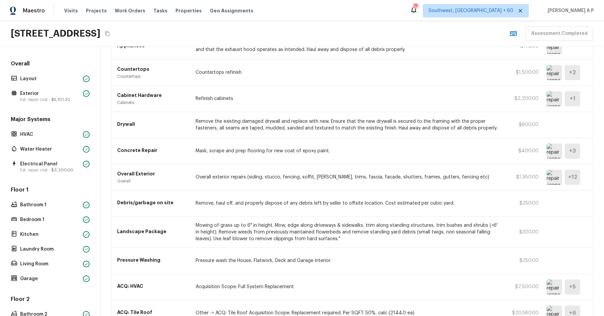
scroll to position [296, 0]
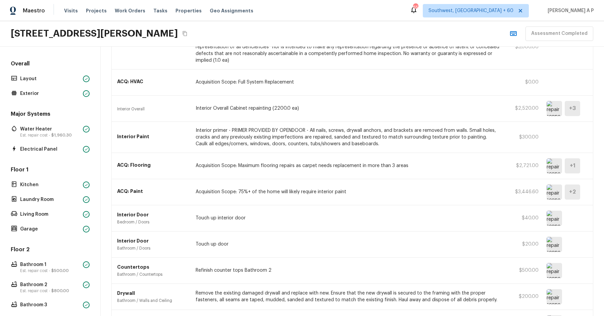
scroll to position [88, 0]
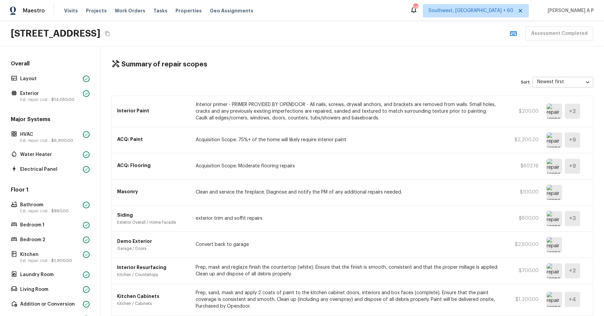
click at [551, 241] on img at bounding box center [553, 244] width 15 height 15
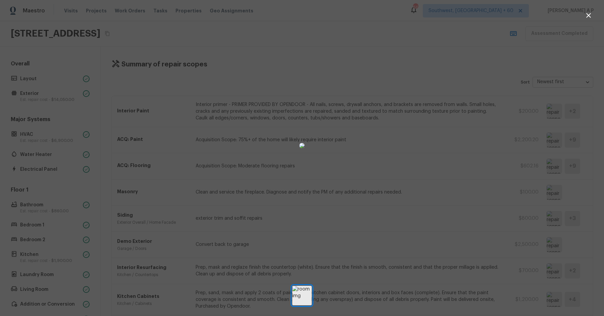
click at [305, 148] on img at bounding box center [301, 145] width 5 height 5
click at [592, 13] on button "button" at bounding box center [588, 15] width 13 height 13
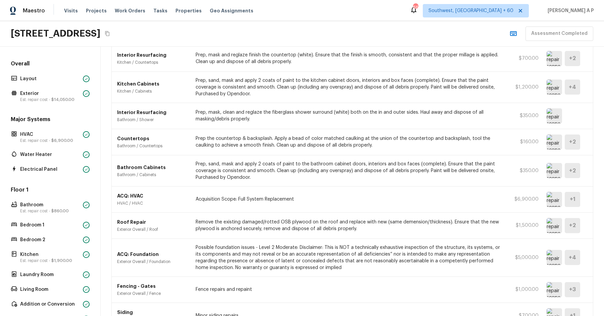
scroll to position [440, 0]
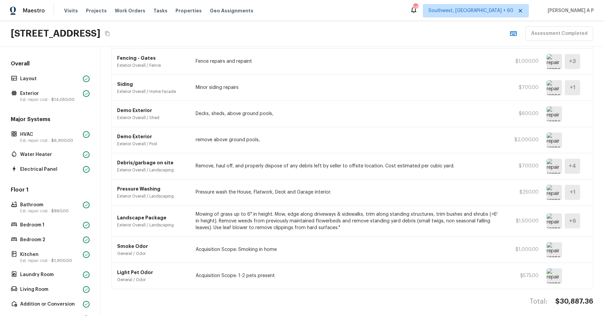
click at [549, 244] on img at bounding box center [553, 249] width 15 height 15
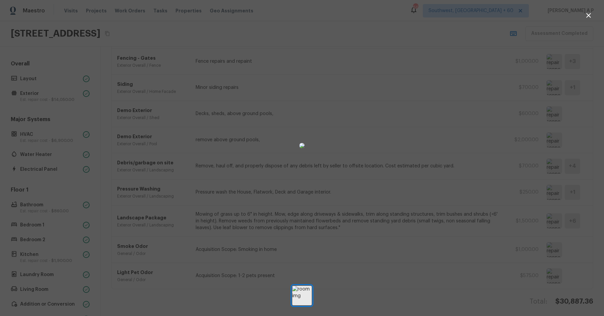
click at [299, 148] on img at bounding box center [301, 145] width 5 height 5
click at [534, 102] on div at bounding box center [302, 146] width 604 height 270
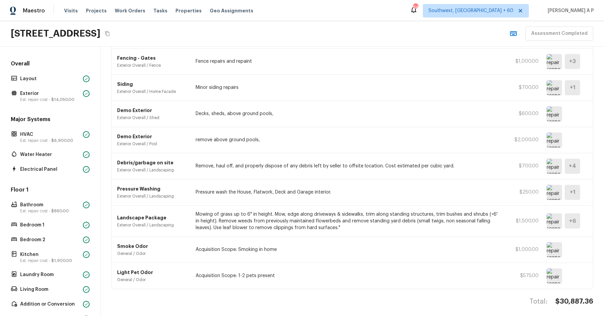
scroll to position [37, 0]
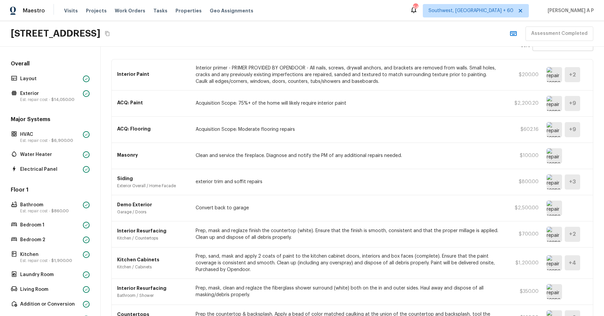
click at [555, 181] on img at bounding box center [553, 181] width 15 height 15
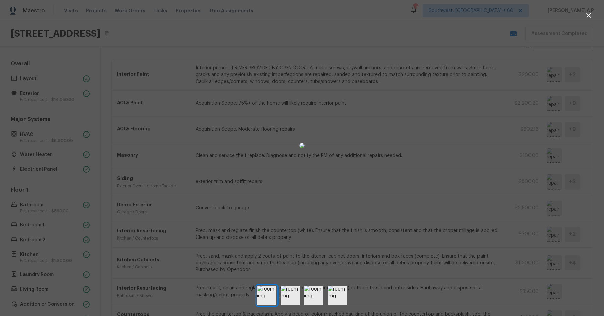
click at [305, 148] on img at bounding box center [301, 145] width 5 height 5
click at [585, 16] on icon "button" at bounding box center [588, 15] width 8 height 8
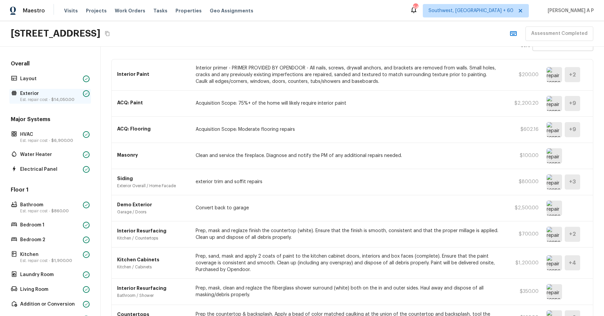
click at [59, 96] on p "Exterior" at bounding box center [50, 93] width 60 height 7
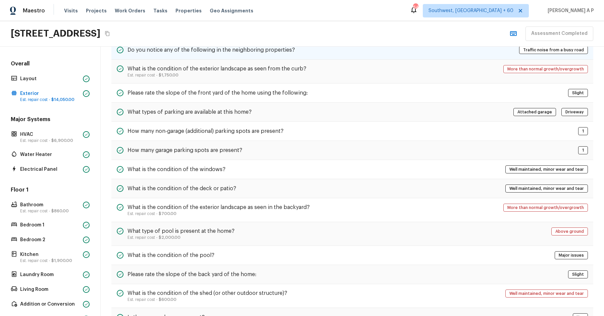
click at [212, 49] on h5 "Do you notice any of the following in the neighboring properties?" at bounding box center [210, 49] width 167 height 7
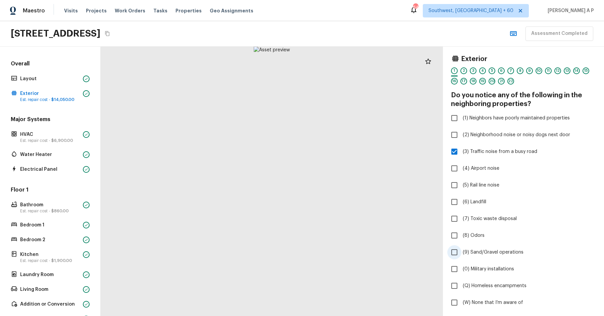
scroll to position [116, 0]
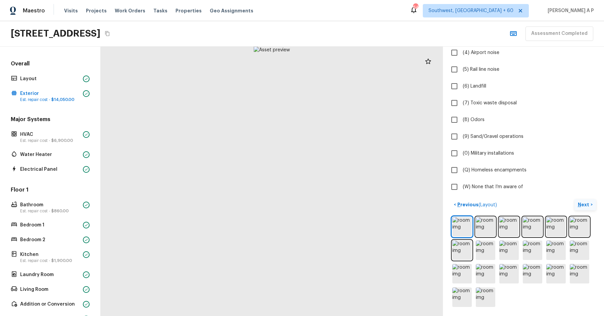
click at [583, 201] on p "Next" at bounding box center [584, 204] width 13 height 7
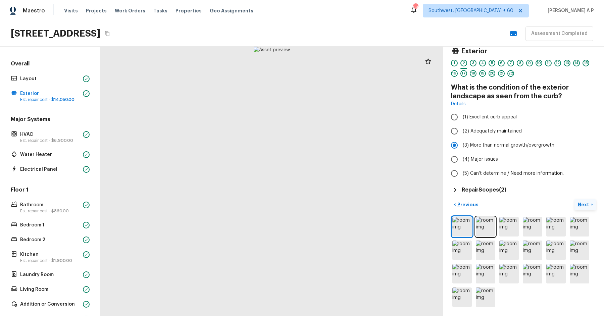
click at [574, 199] on button "Next >" at bounding box center [584, 204] width 21 height 11
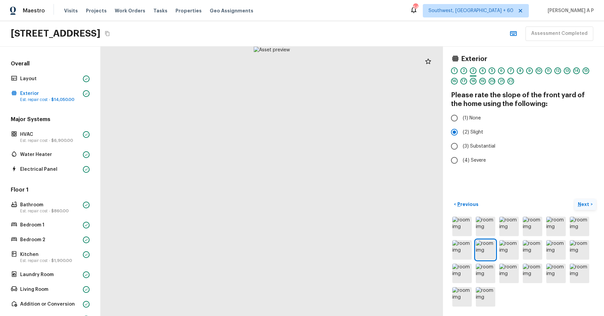
click at [574, 199] on button "Next >" at bounding box center [584, 204] width 21 height 11
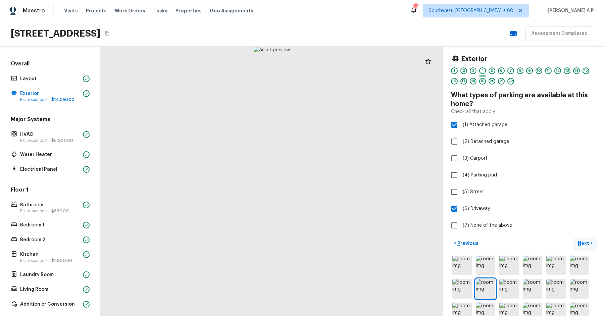
click at [574, 238] on button "Next >" at bounding box center [584, 243] width 21 height 11
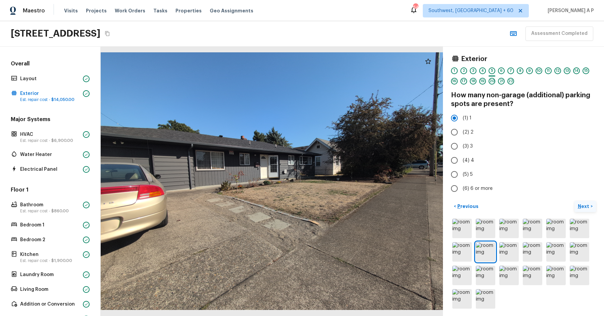
click at [574, 201] on button "Next >" at bounding box center [584, 206] width 21 height 11
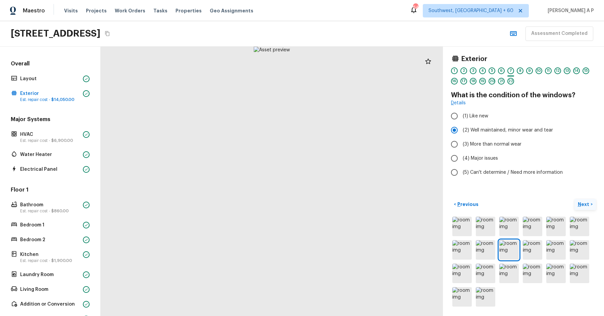
click at [574, 199] on button "Next >" at bounding box center [584, 204] width 21 height 11
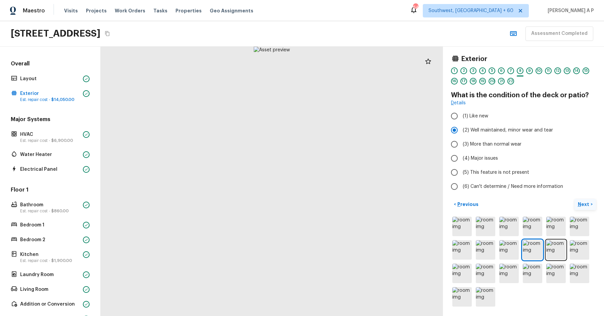
click at [574, 199] on button "Next >" at bounding box center [584, 204] width 21 height 11
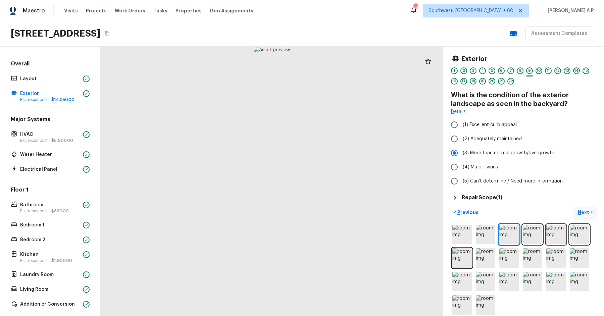
click at [574, 207] on button "Next >" at bounding box center [584, 212] width 21 height 11
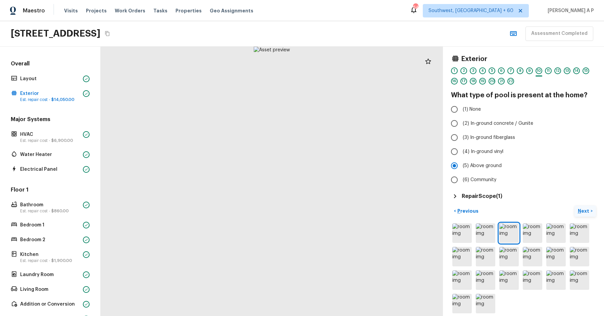
click at [574, 206] on button "Next >" at bounding box center [584, 211] width 21 height 11
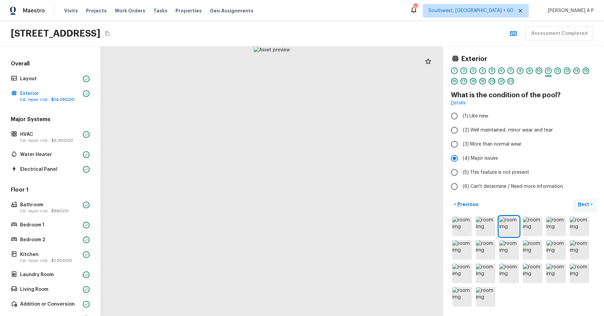
click at [574, 199] on button "Next >" at bounding box center [584, 204] width 21 height 11
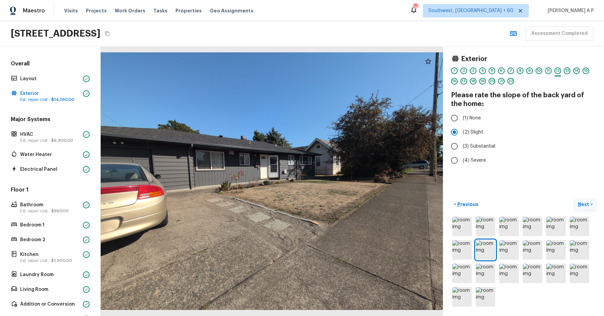
click at [574, 199] on button "Next >" at bounding box center [584, 204] width 21 height 11
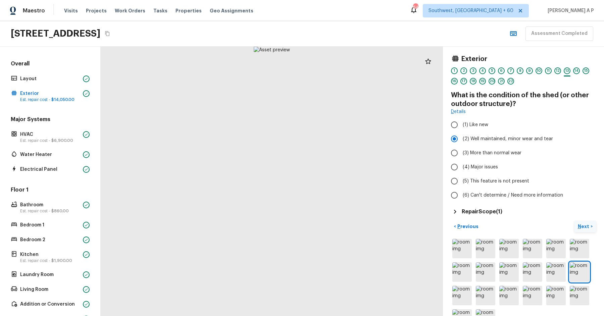
click at [574, 221] on button "Next >" at bounding box center [584, 226] width 21 height 11
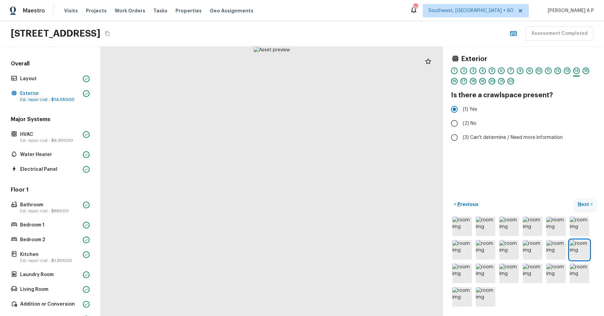
click at [574, 199] on button "Next >" at bounding box center [584, 204] width 21 height 11
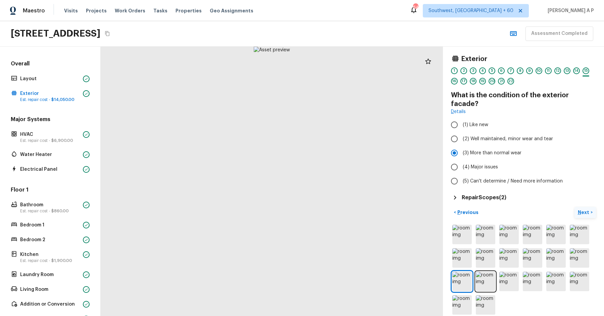
click at [574, 207] on button "Next >" at bounding box center [584, 212] width 21 height 11
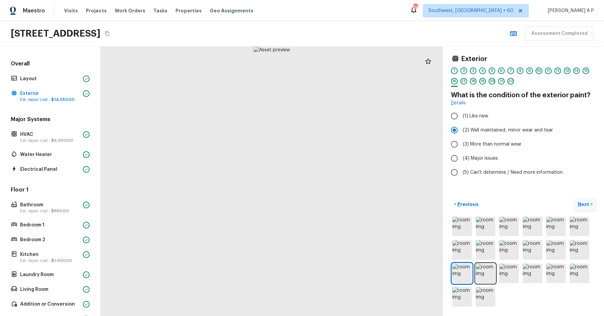
click at [574, 199] on button "Next >" at bounding box center [584, 204] width 21 height 11
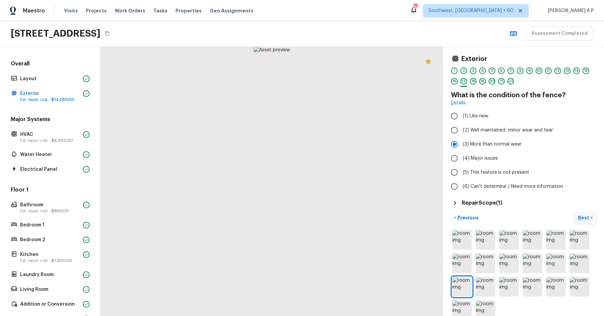
click at [574, 212] on button "Next >" at bounding box center [584, 217] width 21 height 11
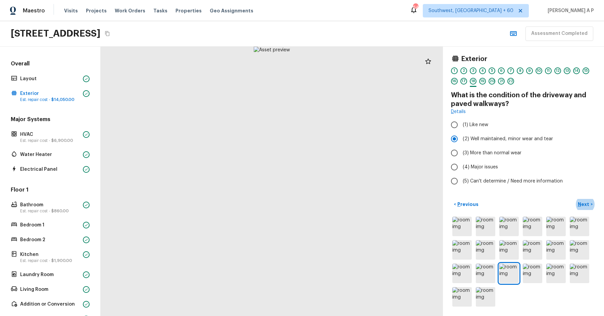
click at [574, 199] on button "Next >" at bounding box center [584, 204] width 21 height 11
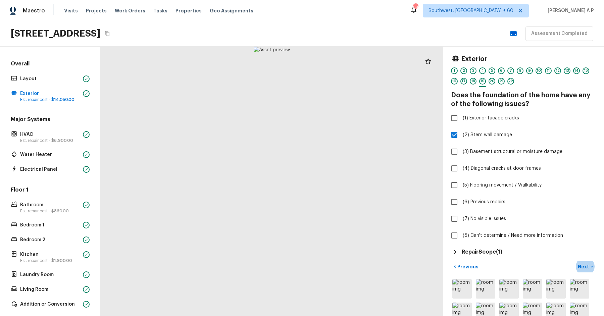
click at [574, 261] on button "Next >" at bounding box center [584, 266] width 21 height 11
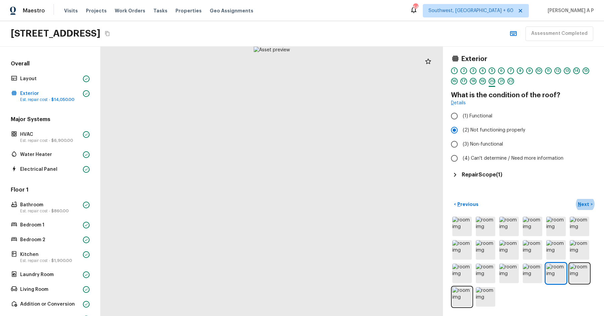
click at [574, 199] on button "Next >" at bounding box center [584, 204] width 21 height 11
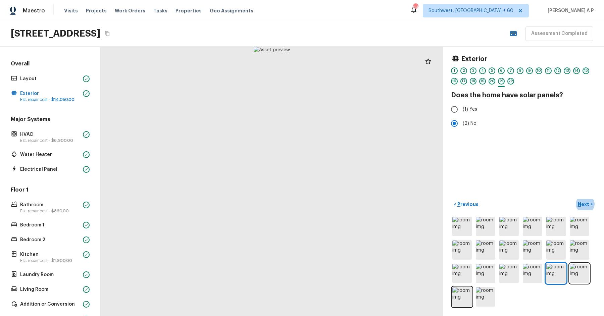
click at [574, 199] on button "Next >" at bounding box center [584, 204] width 21 height 11
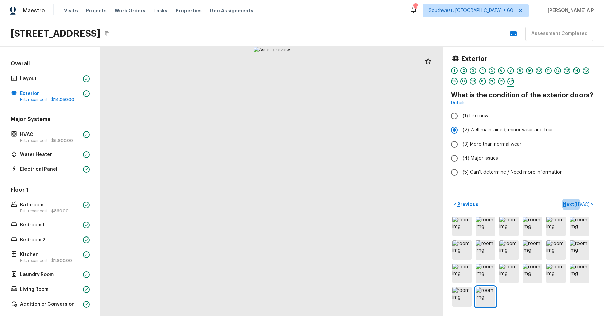
click at [560, 199] on button "Next ( HVAC ) >" at bounding box center [578, 204] width 36 height 11
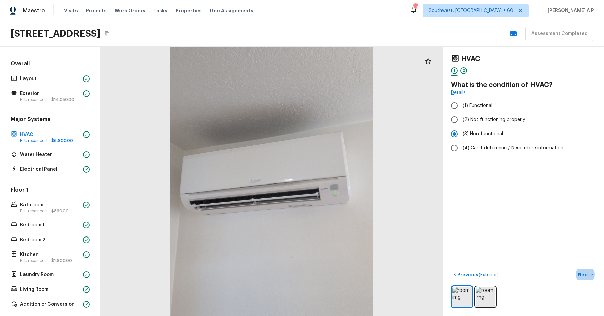
click at [574, 269] on button "Next >" at bounding box center [584, 274] width 21 height 11
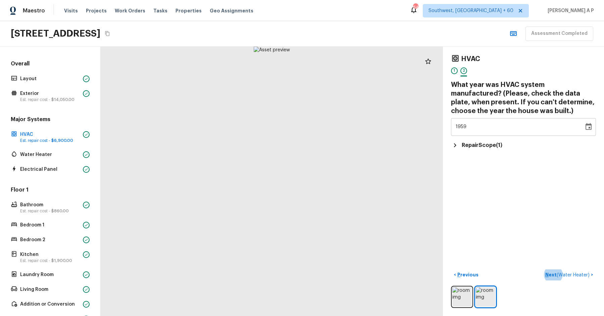
click at [542, 269] on button "Next ( Water Heater ) >" at bounding box center [568, 274] width 53 height 11
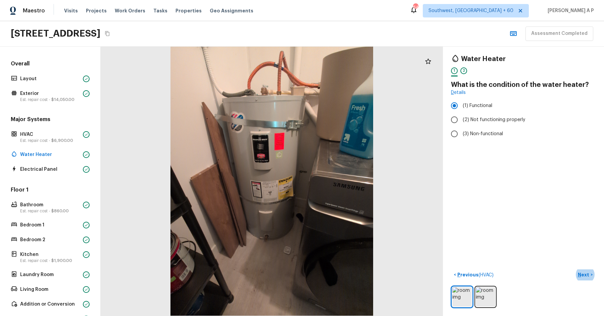
click at [574, 269] on button "Next >" at bounding box center [584, 274] width 21 height 11
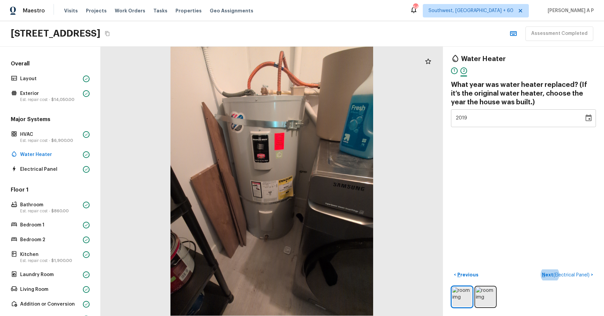
click at [539, 269] on button "Next ( Electrical Panel ) >" at bounding box center [567, 274] width 57 height 11
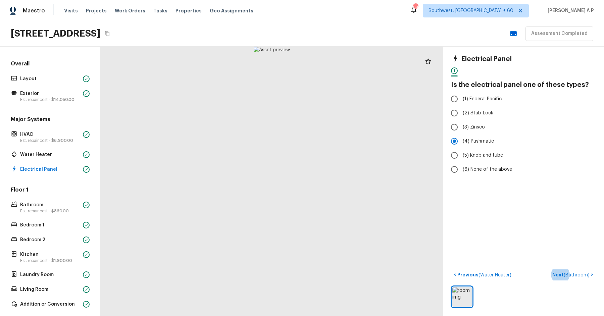
click at [549, 269] on button "Next ( Bathroom ) >" at bounding box center [572, 274] width 46 height 11
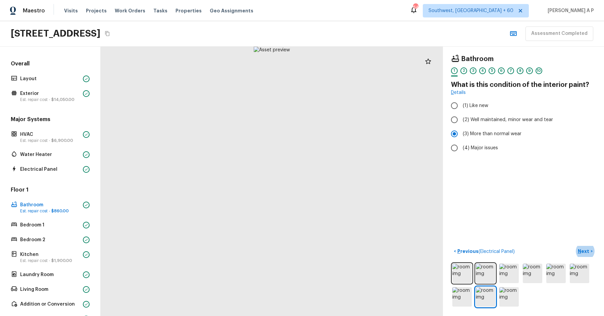
click at [574, 246] on button "Next >" at bounding box center [584, 251] width 21 height 11
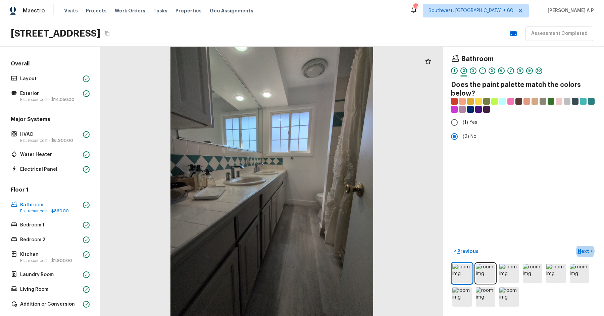
click at [574, 246] on button "Next >" at bounding box center [584, 251] width 21 height 11
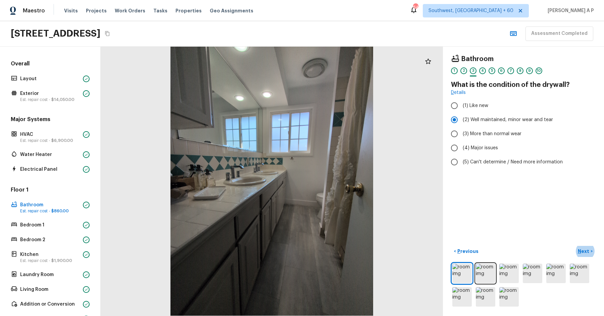
click at [574, 246] on button "Next >" at bounding box center [584, 251] width 21 height 11
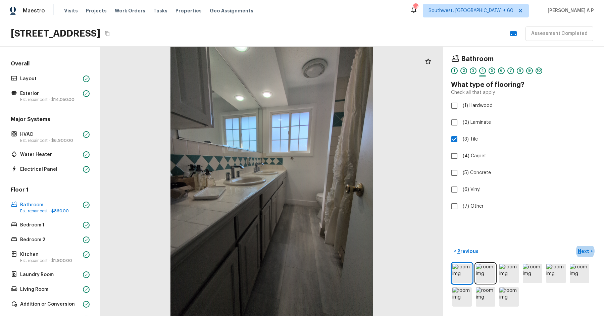
click at [574, 246] on button "Next >" at bounding box center [584, 251] width 21 height 11
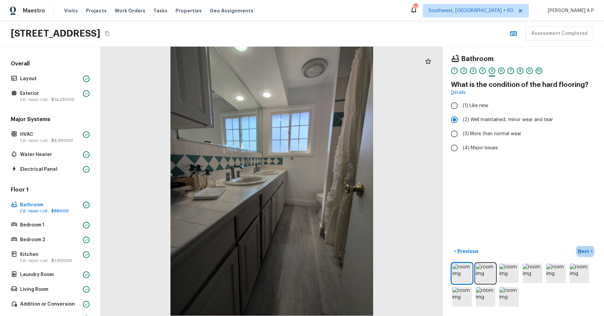
click at [574, 246] on button "Next >" at bounding box center [584, 251] width 21 height 11
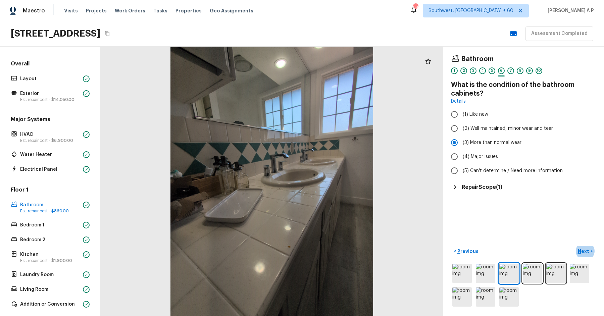
click at [574, 246] on button "Next >" at bounding box center [584, 251] width 21 height 11
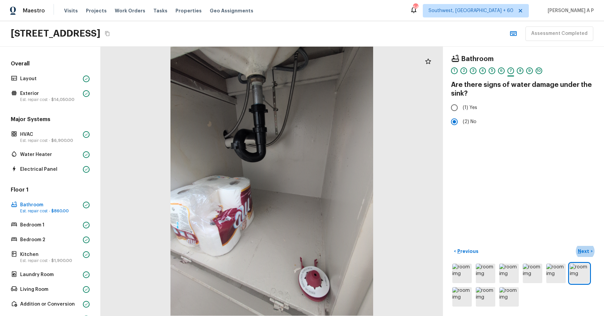
click at [574, 246] on button "Next >" at bounding box center [584, 251] width 21 height 11
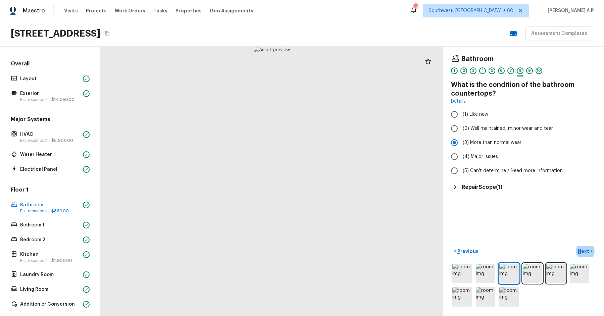
click at [574, 246] on button "Next >" at bounding box center [584, 251] width 21 height 11
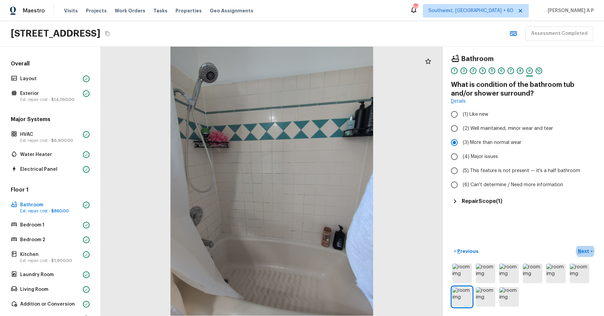
click at [574, 246] on button "Next >" at bounding box center [584, 251] width 21 height 11
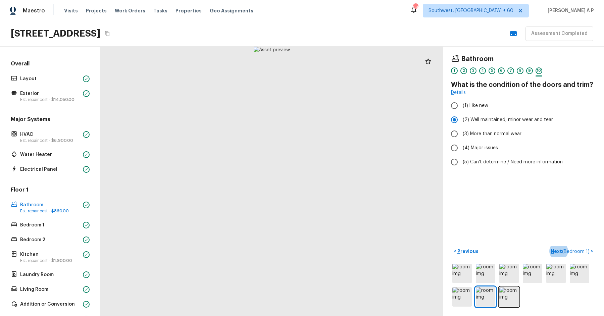
click at [548, 246] on button "Next ( Bedroom 1 ) >" at bounding box center [572, 251] width 48 height 11
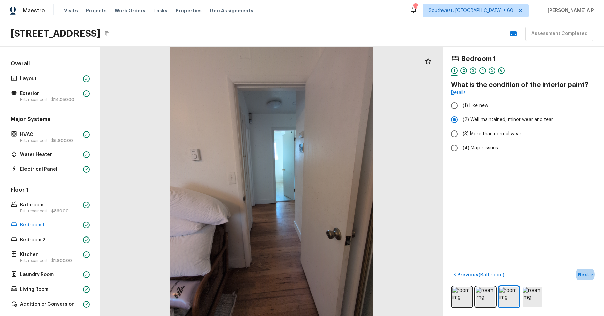
click at [574, 269] on button "Next >" at bounding box center [584, 274] width 21 height 11
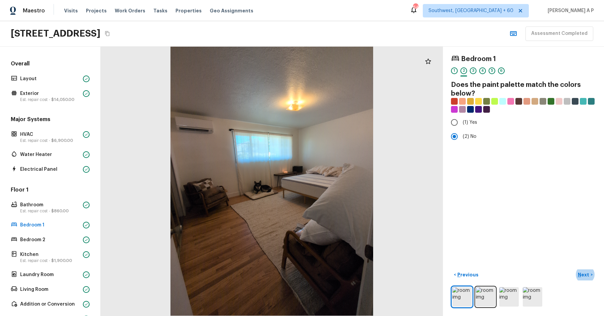
click at [574, 269] on button "Next >" at bounding box center [584, 274] width 21 height 11
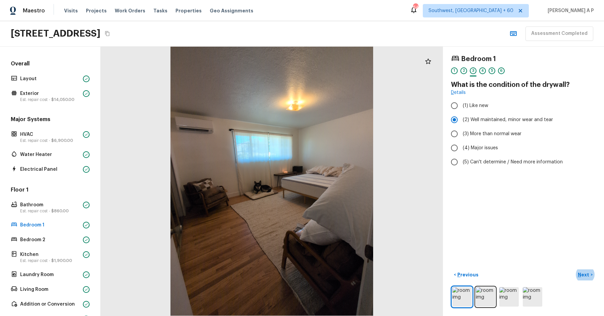
click at [574, 269] on button "Next >" at bounding box center [584, 274] width 21 height 11
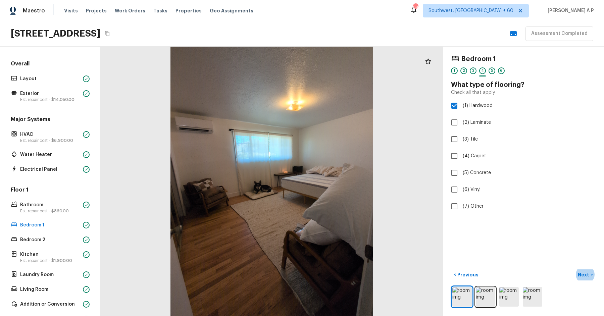
click at [574, 269] on button "Next >" at bounding box center [584, 274] width 21 height 11
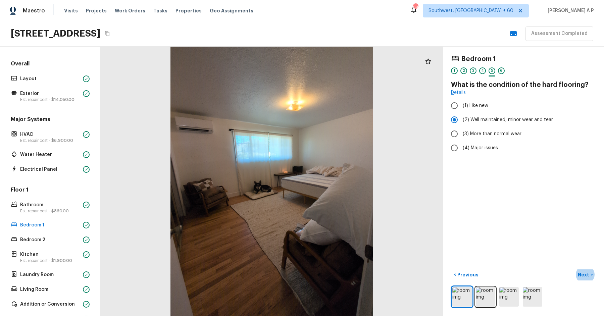
click at [574, 269] on button "Next >" at bounding box center [584, 274] width 21 height 11
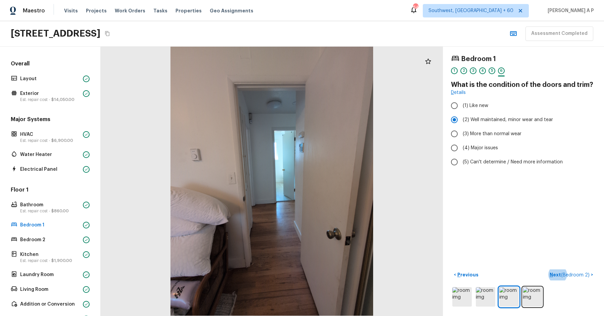
click at [547, 269] on button "Next ( Bedroom 2 ) >" at bounding box center [571, 274] width 49 height 11
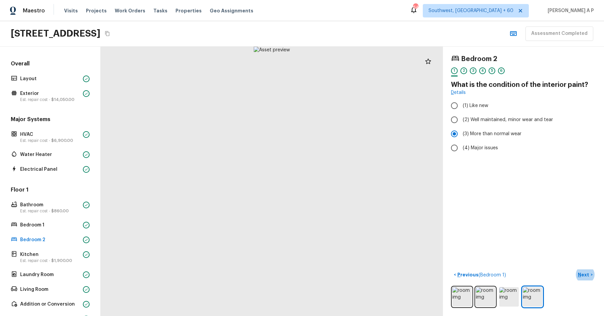
click at [574, 269] on button "Next >" at bounding box center [584, 274] width 21 height 11
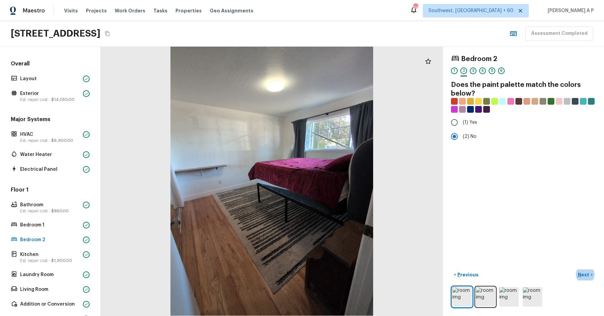
click at [574, 269] on button "Next >" at bounding box center [584, 274] width 21 height 11
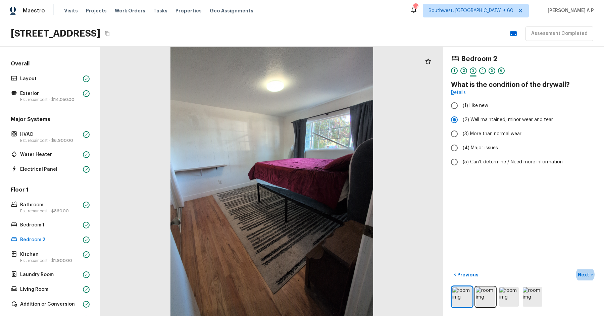
click at [574, 269] on button "Next >" at bounding box center [584, 274] width 21 height 11
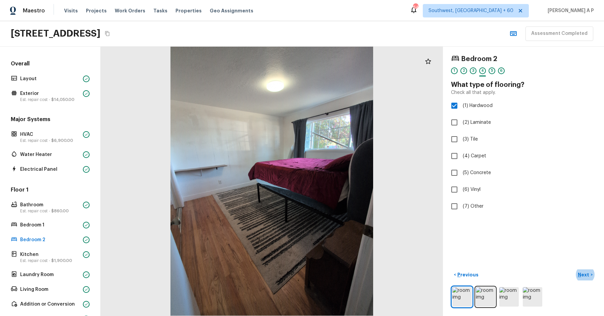
click at [574, 269] on button "Next >" at bounding box center [584, 274] width 21 height 11
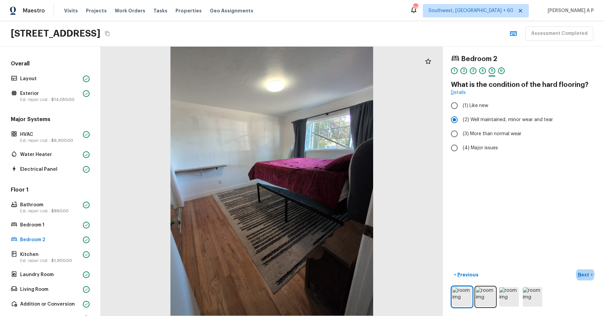
click at [574, 269] on button "Next >" at bounding box center [584, 274] width 21 height 11
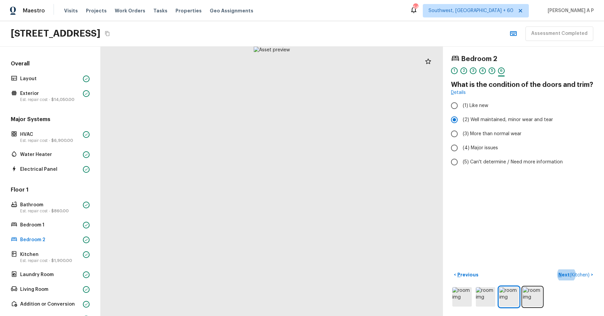
click at [555, 269] on button "Next ( Kitchen ) >" at bounding box center [575, 274] width 40 height 11
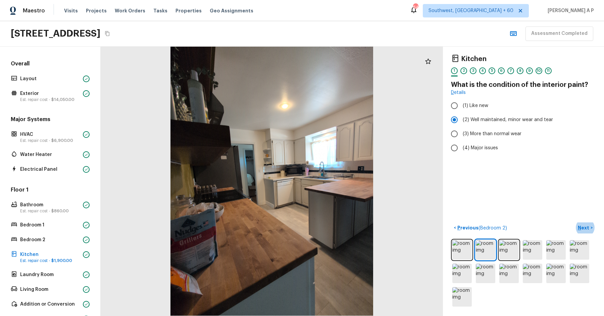
click at [574, 222] on button "Next >" at bounding box center [584, 227] width 21 height 11
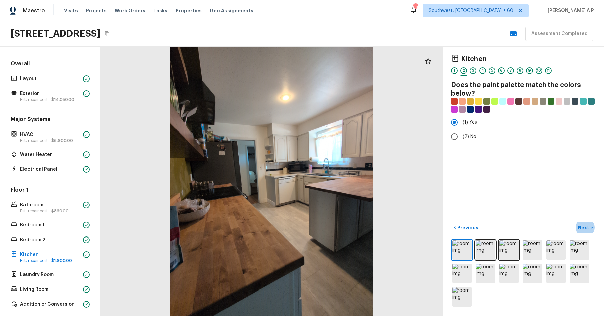
click at [574, 222] on button "Next >" at bounding box center [584, 227] width 21 height 11
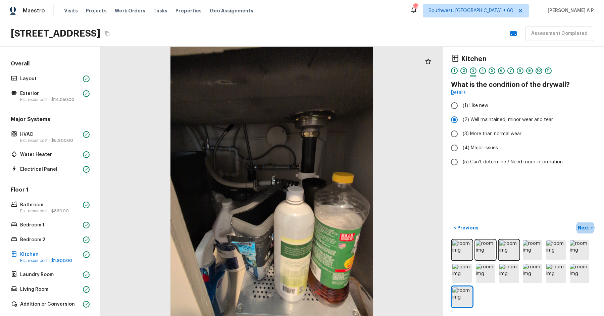
click at [574, 222] on button "Next >" at bounding box center [584, 227] width 21 height 11
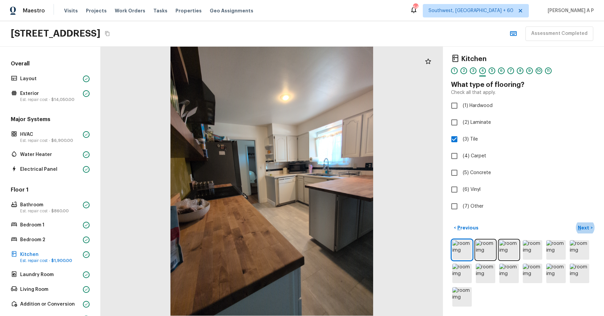
click at [574, 222] on button "Next >" at bounding box center [584, 227] width 21 height 11
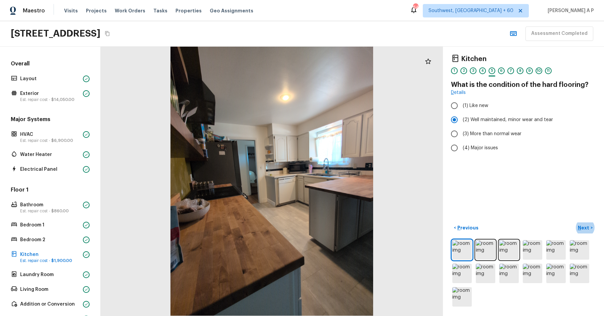
click at [574, 222] on button "Next >" at bounding box center [584, 227] width 21 height 11
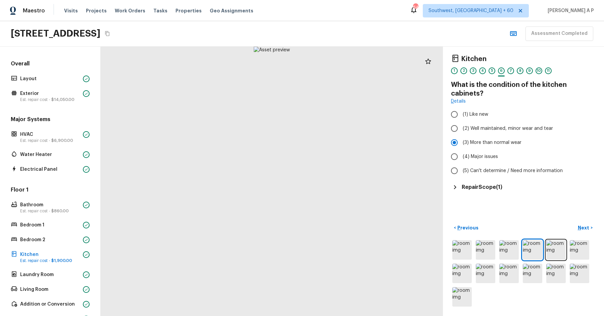
click at [474, 186] on h5 "Repair Scope ( 1 )" at bounding box center [482, 186] width 41 height 7
click at [587, 227] on p "Next" at bounding box center [584, 228] width 13 height 7
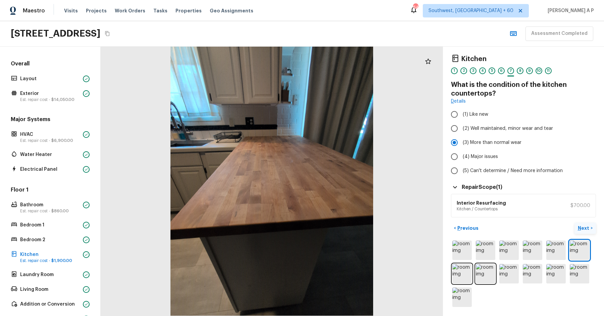
click at [587, 227] on p "Next" at bounding box center [584, 228] width 13 height 7
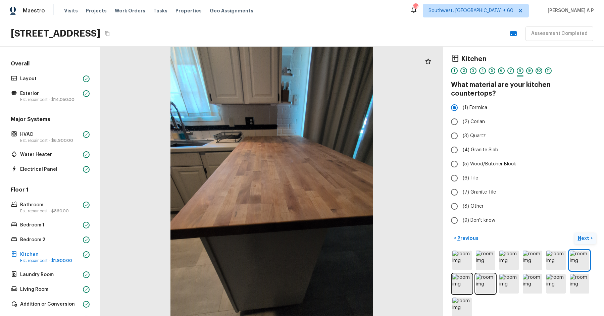
click at [587, 235] on p "Next" at bounding box center [584, 238] width 13 height 7
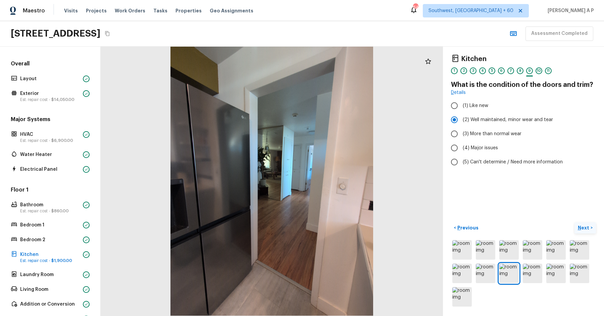
click at [587, 227] on p "Next" at bounding box center [584, 227] width 13 height 7
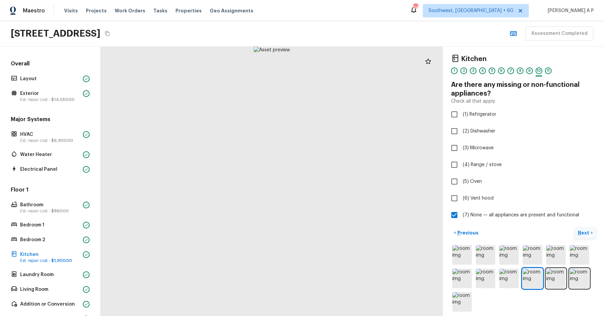
click at [587, 227] on button "Next >" at bounding box center [584, 232] width 21 height 11
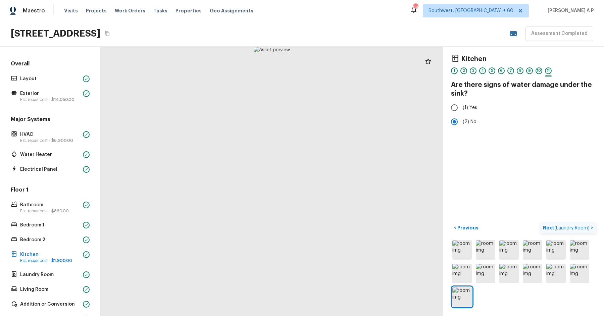
click at [587, 227] on span "( Laundry Room )" at bounding box center [571, 228] width 35 height 5
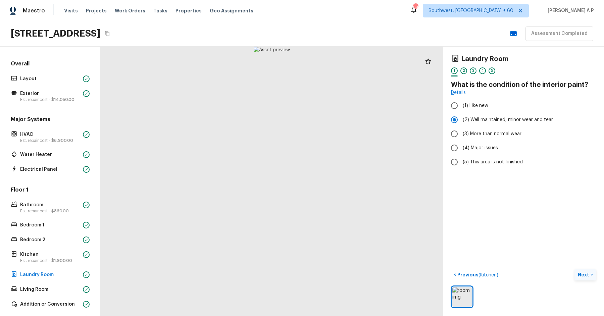
click at [574, 269] on button "Next >" at bounding box center [584, 274] width 21 height 11
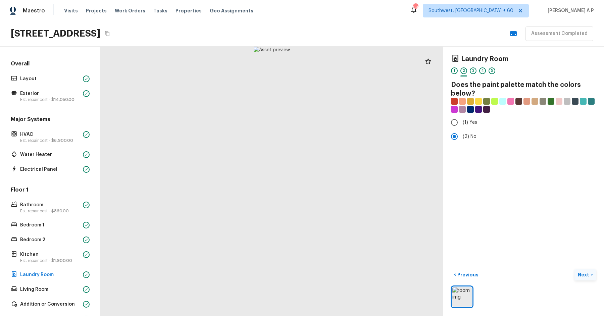
click at [574, 269] on button "Next >" at bounding box center [584, 274] width 21 height 11
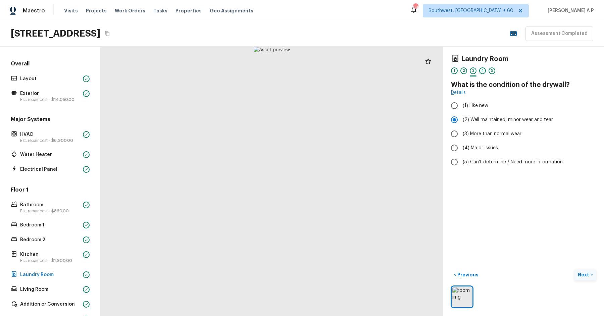
click at [574, 269] on button "Next >" at bounding box center [584, 274] width 21 height 11
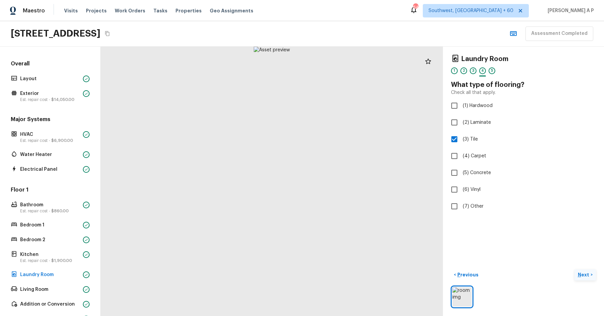
click at [574, 269] on button "Next >" at bounding box center [584, 274] width 21 height 11
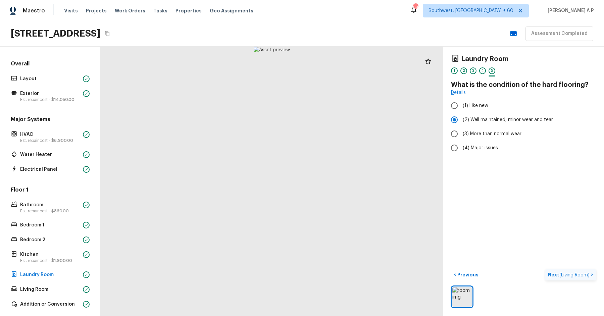
click at [545, 269] on button "Next ( Living Room ) >" at bounding box center [570, 274] width 51 height 11
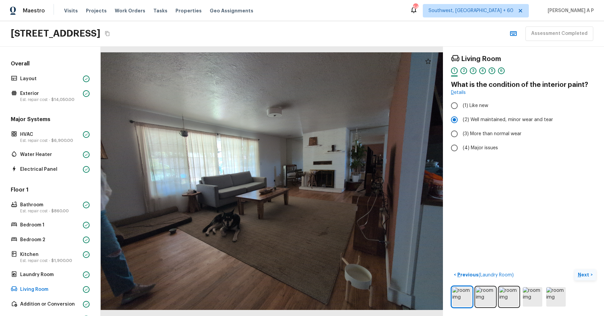
click at [574, 269] on button "Next >" at bounding box center [584, 274] width 21 height 11
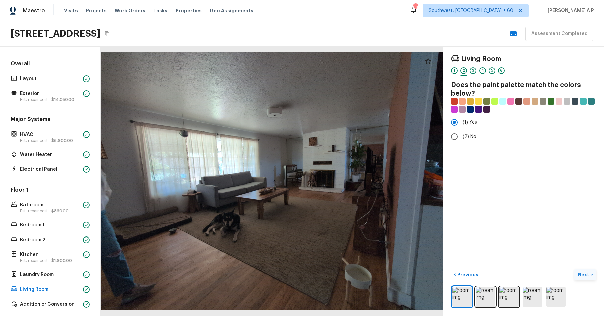
click at [574, 269] on button "Next >" at bounding box center [584, 274] width 21 height 11
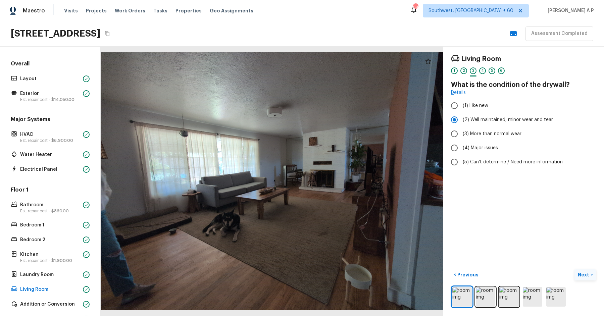
click at [574, 269] on button "Next >" at bounding box center [584, 274] width 21 height 11
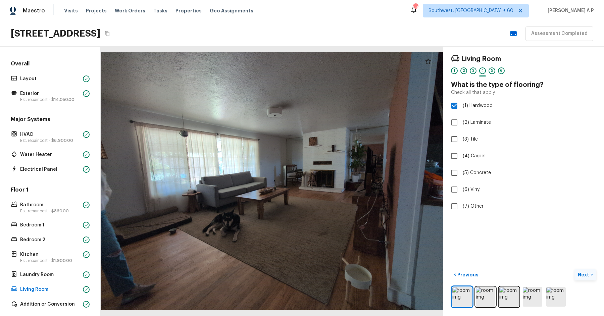
click at [574, 269] on button "Next >" at bounding box center [584, 274] width 21 height 11
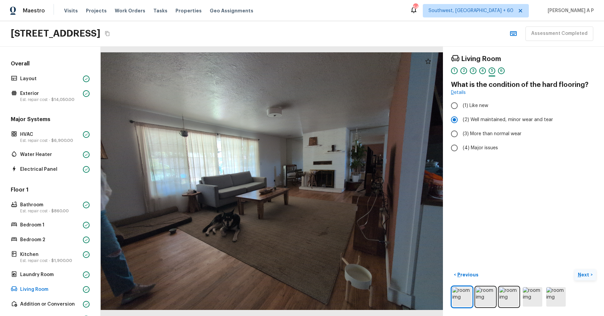
click at [574, 269] on button "Next >" at bounding box center [584, 274] width 21 height 11
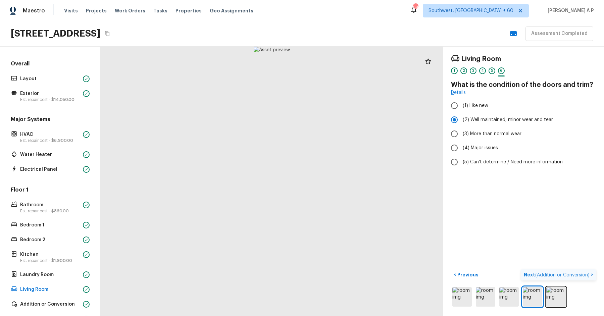
click at [521, 269] on button "Next ( Addition or Conversion ) >" at bounding box center [558, 274] width 75 height 11
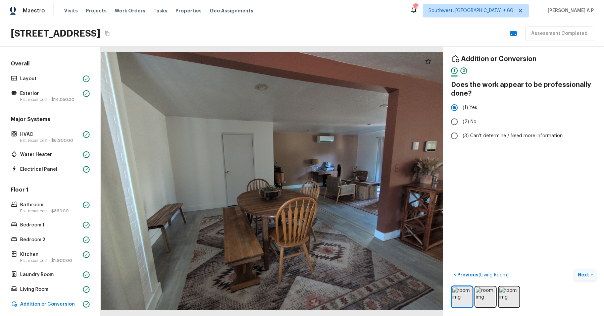
click at [574, 269] on button "Next >" at bounding box center [584, 274] width 21 height 11
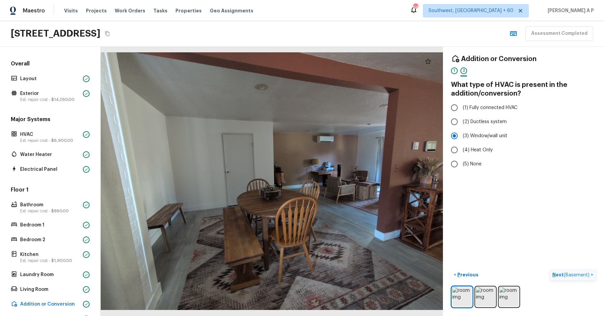
click at [549, 269] on button "Next ( Basement ) >" at bounding box center [572, 274] width 46 height 11
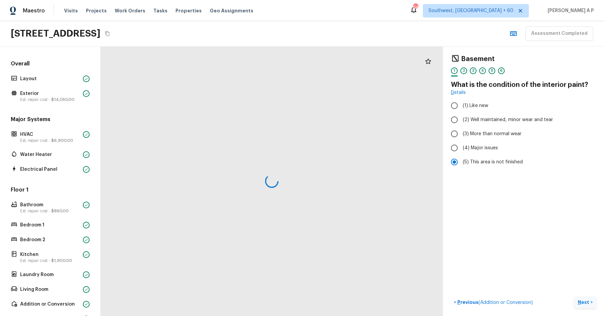
click at [574, 297] on button "Next >" at bounding box center [584, 302] width 21 height 11
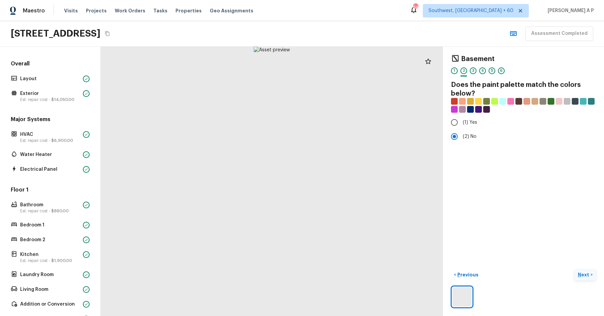
click at [574, 269] on button "Next >" at bounding box center [584, 274] width 21 height 11
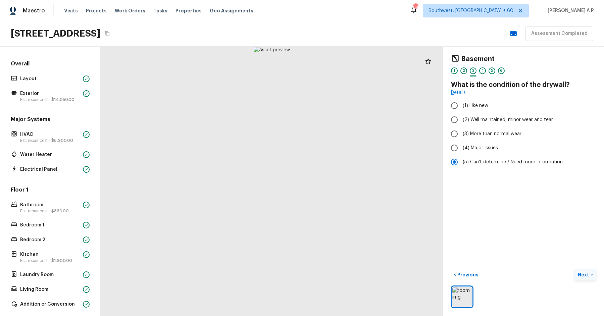
click at [574, 269] on button "Next >" at bounding box center [584, 274] width 21 height 11
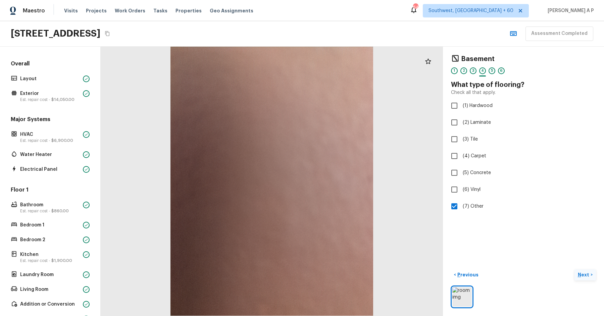
click at [574, 269] on button "Next >" at bounding box center [584, 274] width 21 height 11
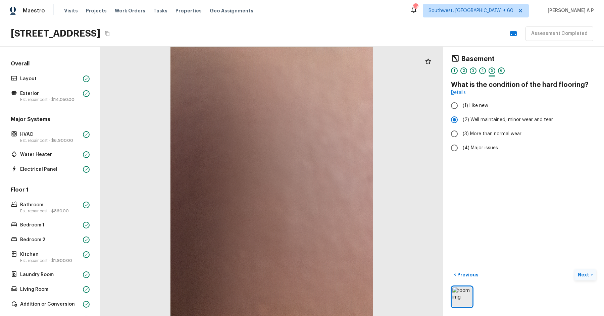
click at [574, 269] on button "Next >" at bounding box center [584, 274] width 21 height 11
click at [555, 269] on button "Next ( Garage ) >" at bounding box center [575, 274] width 40 height 11
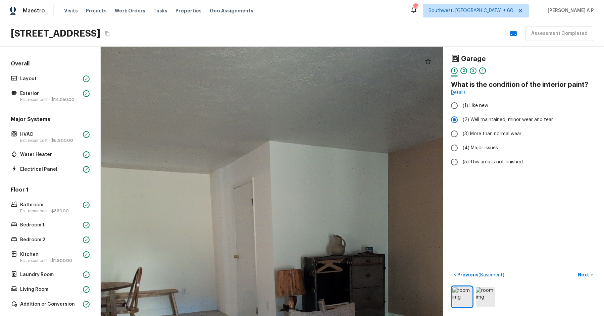
drag, startPoint x: 294, startPoint y: 120, endPoint x: 427, endPoint y: 153, distance: 136.6
click at [423, 150] on div at bounding box center [322, 292] width 933 height 735
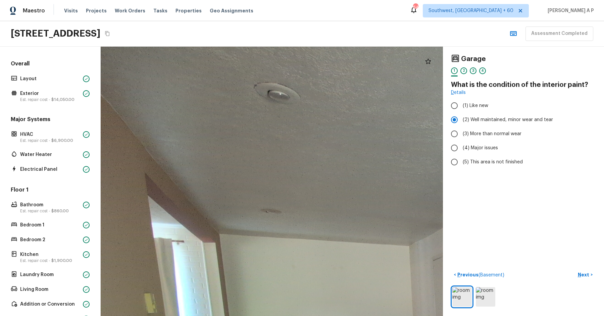
drag, startPoint x: 399, startPoint y: 175, endPoint x: 315, endPoint y: 94, distance: 116.7
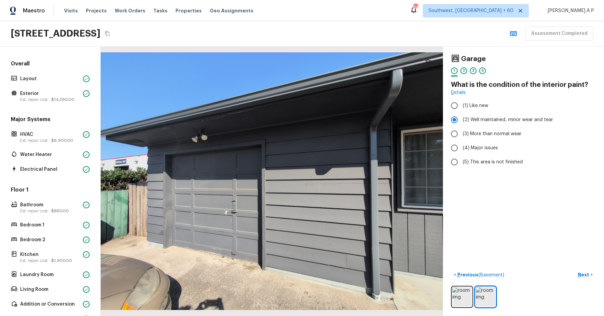
click at [574, 269] on button "Next >" at bounding box center [584, 274] width 21 height 11
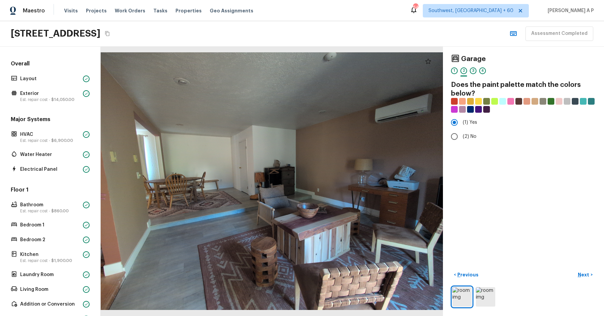
click at [574, 269] on button "Next >" at bounding box center [584, 274] width 21 height 11
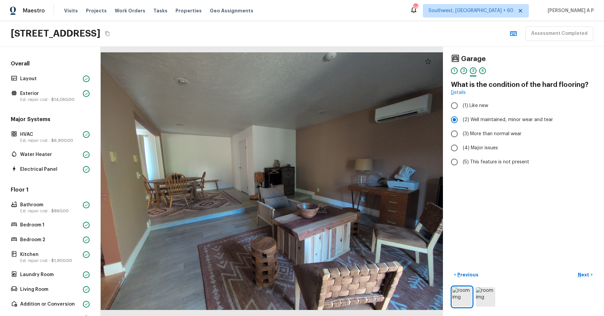
click at [574, 269] on button "Next >" at bounding box center [584, 274] width 21 height 11
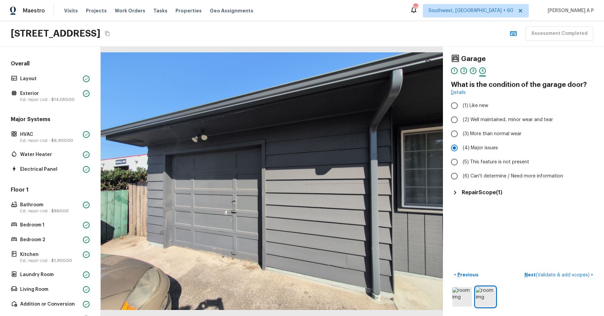
click button "Next ( Validate & add scopes ) >" at bounding box center [559, 274] width 74 height 11
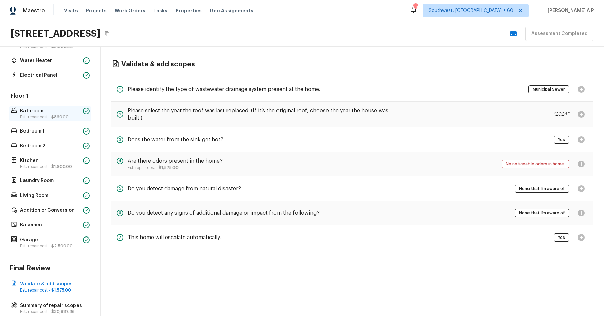
scroll to position [106, 0]
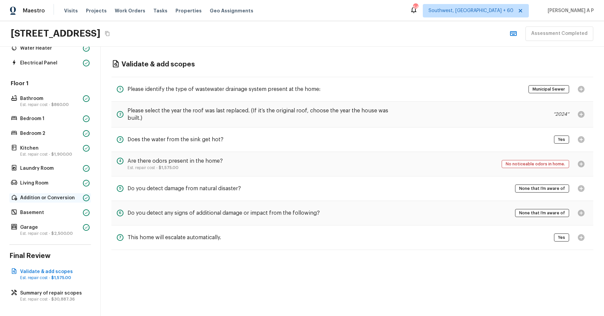
click at [67, 198] on p "Addition or Conversion" at bounding box center [50, 198] width 60 height 7
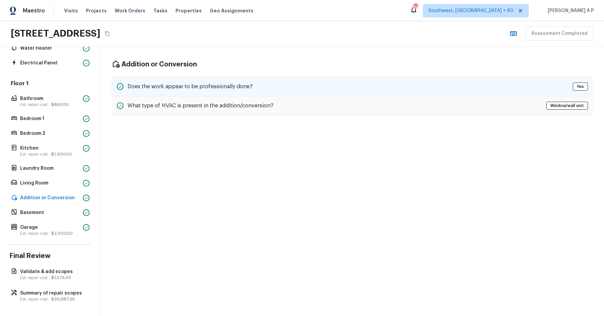
click at [206, 79] on div "Does the work appear to be professionally done? Yes" at bounding box center [352, 86] width 482 height 19
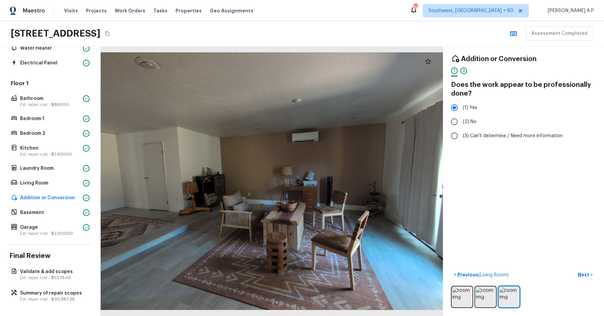
click at [58, 188] on div "Floor 1 Bathroom Est. repair cost - $860.00 Bedroom 1 Bedroom 2 Kitchen Est. re…" at bounding box center [50, 159] width 82 height 158
click at [59, 184] on p "Living Room" at bounding box center [50, 183] width 60 height 7
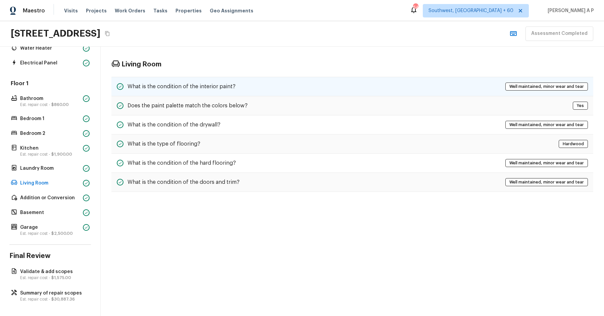
click at [236, 86] on div "What is the condition of the interior paint? Well maintained, minor wear and te…" at bounding box center [352, 86] width 482 height 19
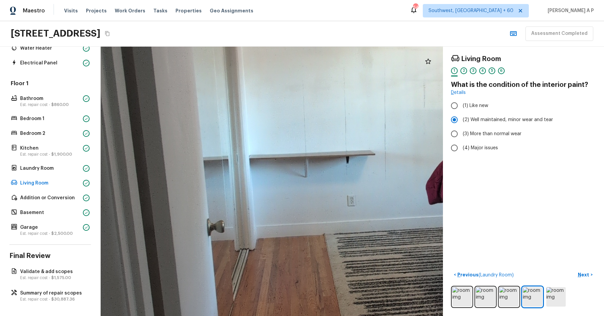
drag, startPoint x: 287, startPoint y: 153, endPoint x: 237, endPoint y: 162, distance: 50.1
click at [237, 162] on div at bounding box center [343, 191] width 1338 height 1054
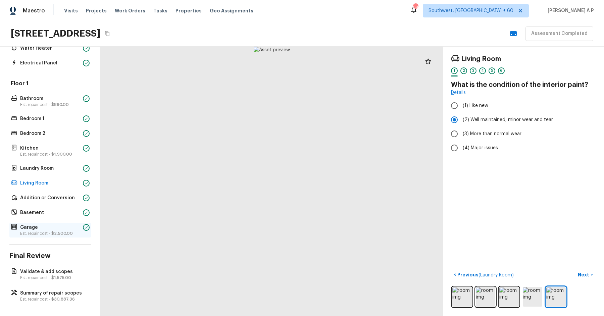
click at [71, 227] on p "Garage" at bounding box center [50, 227] width 60 height 7
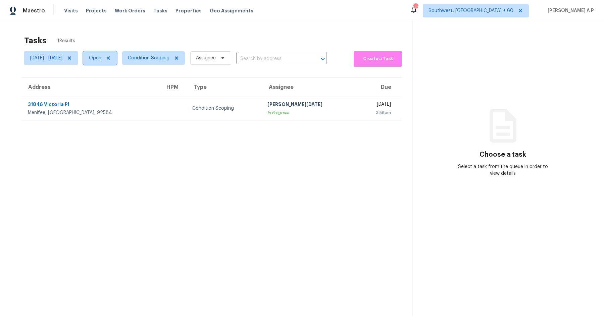
click at [111, 58] on icon at bounding box center [108, 57] width 5 height 5
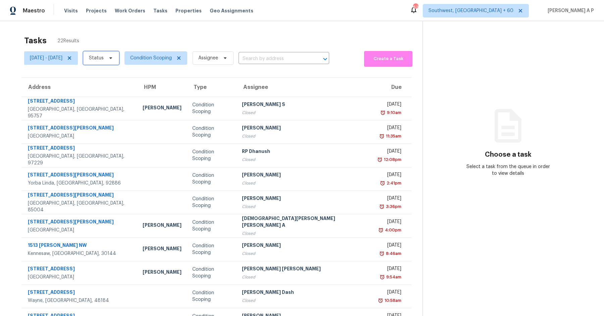
click at [112, 57] on icon at bounding box center [110, 58] width 3 height 2
click at [130, 78] on label "Closed" at bounding box center [119, 77] width 24 height 7
click at [112, 78] on input "Closed" at bounding box center [109, 76] width 4 height 4
checkbox input "true"
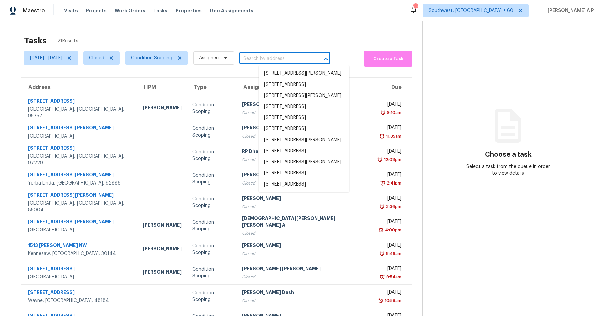
click at [290, 57] on input "text" at bounding box center [275, 59] width 72 height 10
paste input "608 12th St, Washougal, WA 98671"
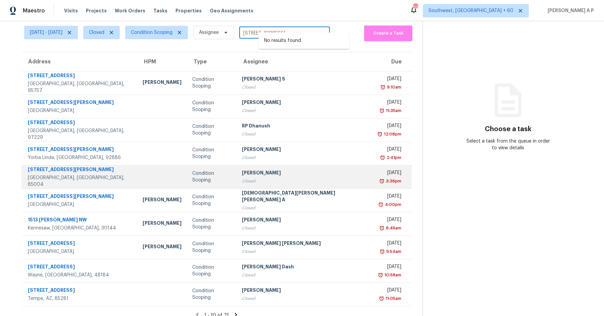
scroll to position [33, 0]
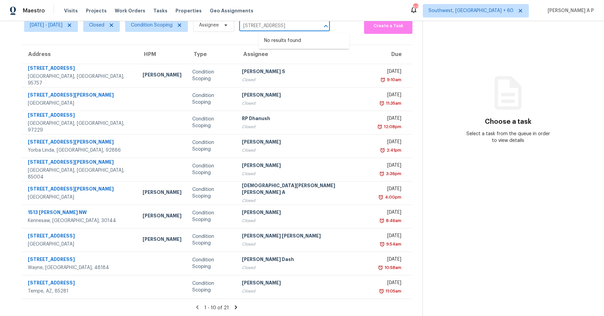
type input "608 12th St, Washougal, WA 98671"
click at [233, 306] on icon at bounding box center [236, 307] width 6 height 6
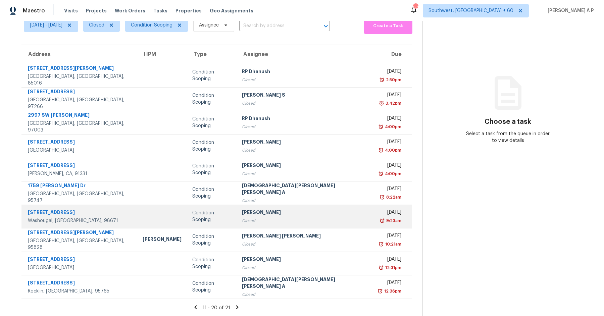
click at [207, 218] on div "Condition Scoping" at bounding box center [211, 216] width 39 height 13
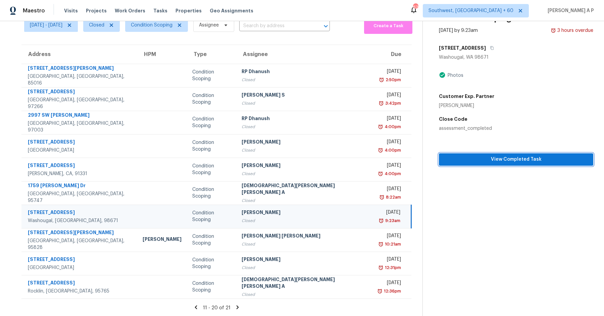
click at [444, 160] on span "View Completed Task" at bounding box center [516, 159] width 144 height 8
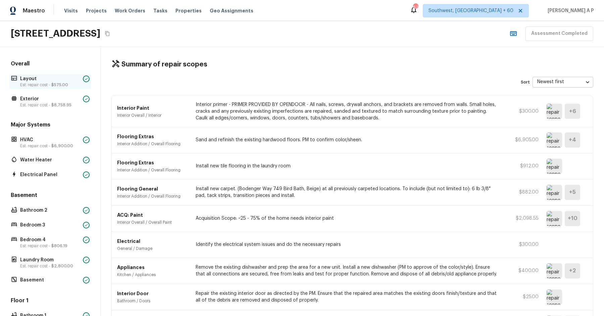
click at [32, 77] on p "Layout" at bounding box center [50, 78] width 60 height 7
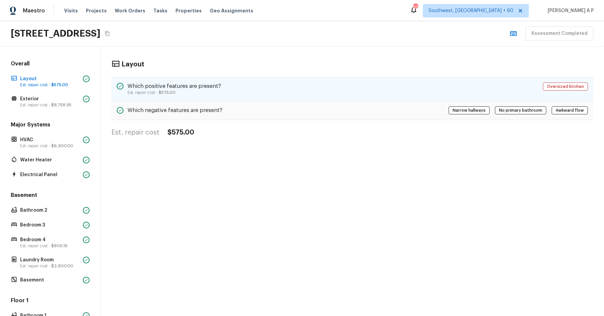
click at [151, 92] on p "Est. repair cost - $575.00" at bounding box center [174, 92] width 94 height 5
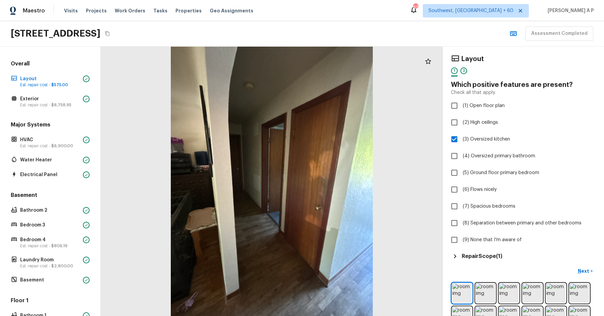
click at [470, 256] on h5 "Repair Scope ( 1 )" at bounding box center [482, 256] width 41 height 7
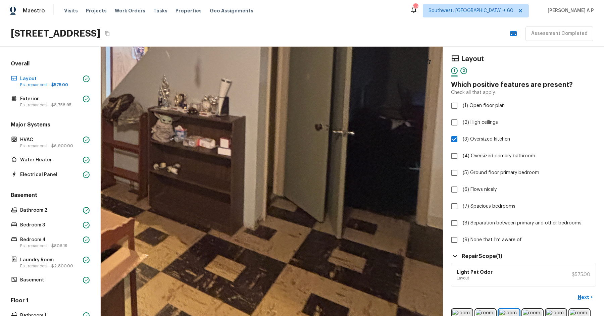
drag, startPoint x: 272, startPoint y: 161, endPoint x: 272, endPoint y: 216, distance: 54.3
click at [272, 216] on div at bounding box center [141, 79] width 1131 height 890
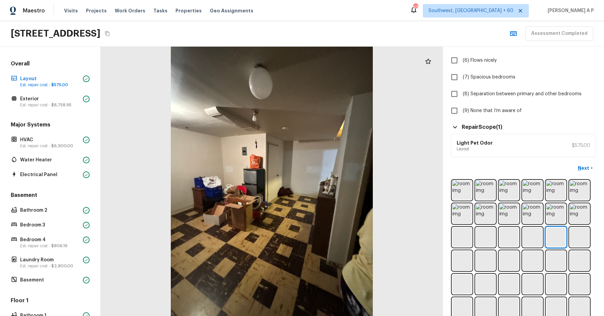
scroll to position [233, 0]
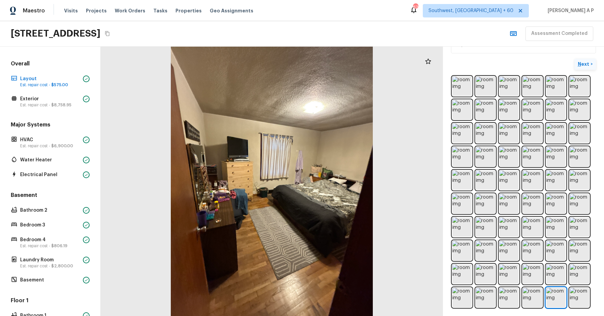
click at [579, 61] on p "Next" at bounding box center [584, 64] width 13 height 7
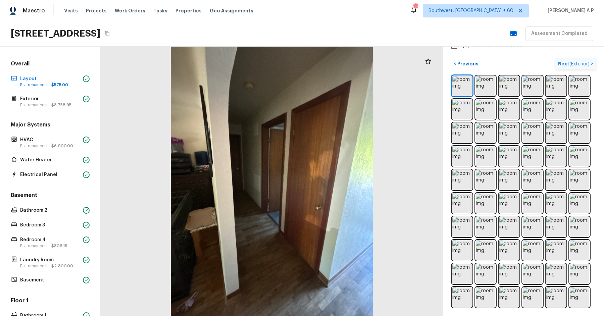
click at [579, 62] on span "( Exterior )" at bounding box center [579, 64] width 20 height 5
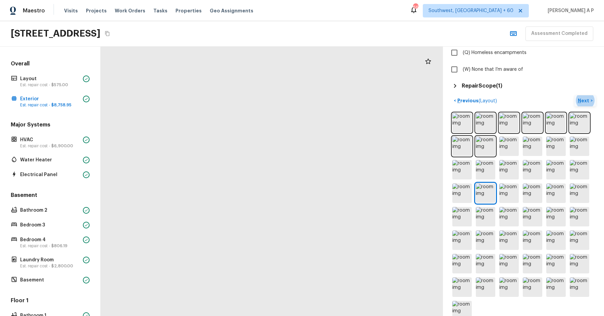
drag, startPoint x: 285, startPoint y: 103, endPoint x: 313, endPoint y: 32, distance: 76.4
click at [312, 36] on div "Maestro Visits Projects Work Orders Tasks Properties Geo Assignments 668 Southw…" at bounding box center [302, 158] width 604 height 316
drag, startPoint x: 345, startPoint y: 121, endPoint x: 237, endPoint y: 200, distance: 133.4
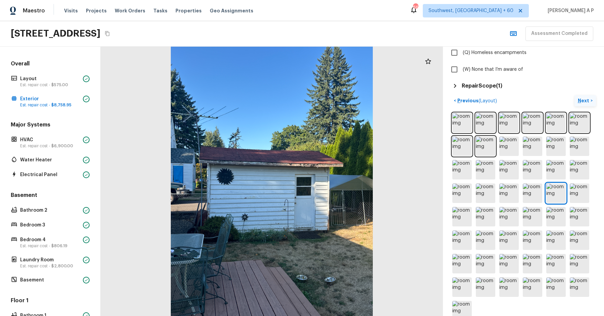
click at [476, 83] on h5 "Repair Scope ( 1 )" at bounding box center [482, 85] width 41 height 7
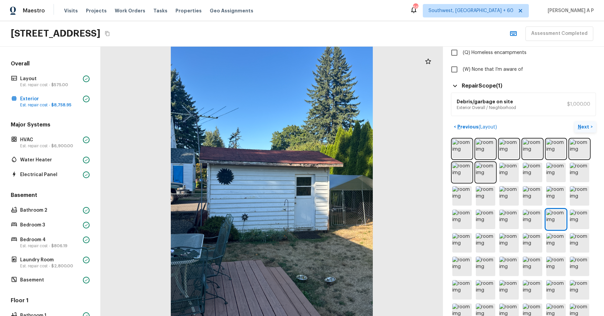
click at [584, 123] on p "Next" at bounding box center [584, 126] width 13 height 7
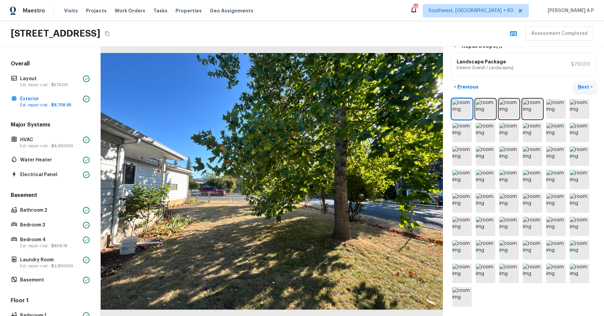
scroll to position [151, 0]
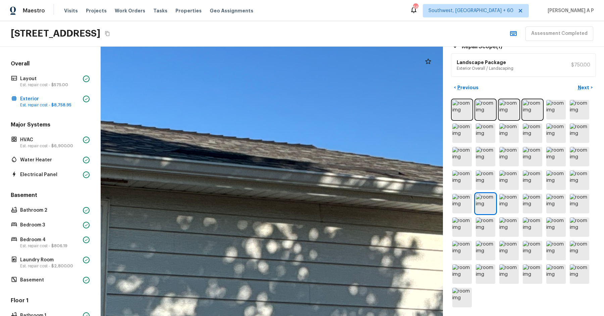
drag, startPoint x: 309, startPoint y: 123, endPoint x: 297, endPoint y: 178, distance: 56.9
click at [297, 179] on div at bounding box center [106, 249] width 1727 height 1359
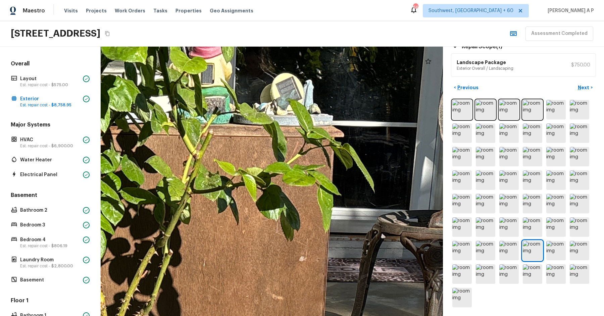
drag, startPoint x: 294, startPoint y: 83, endPoint x: 285, endPoint y: 131, distance: 49.2
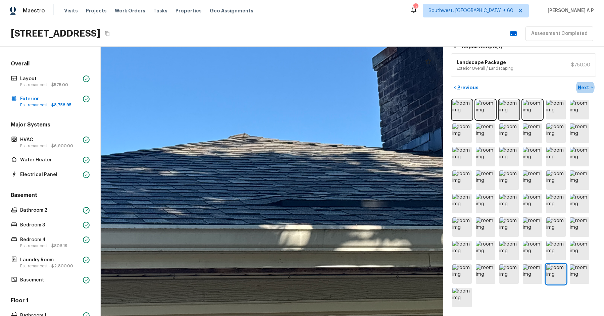
drag, startPoint x: 334, startPoint y: 154, endPoint x: 314, endPoint y: 183, distance: 35.4
click at [314, 183] on div at bounding box center [163, 241] width 752 height 592
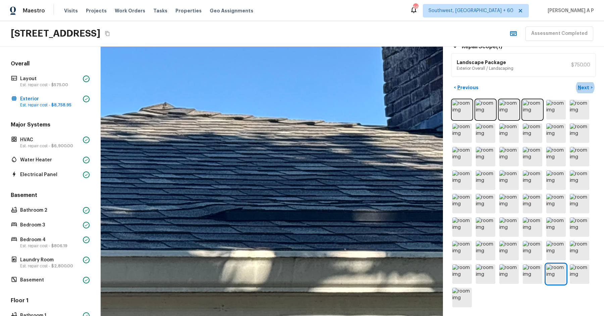
drag, startPoint x: 287, startPoint y: 194, endPoint x: 230, endPoint y: 202, distance: 57.9
click at [230, 202] on div at bounding box center [34, 276] width 1209 height 952
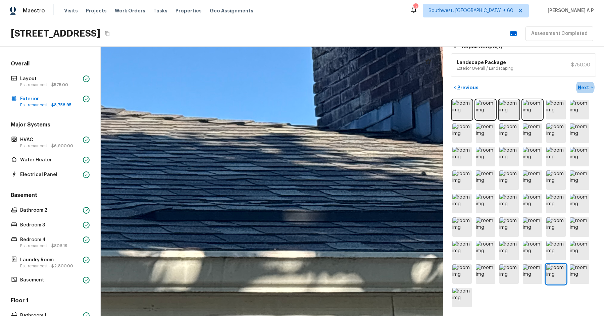
drag, startPoint x: 269, startPoint y: 198, endPoint x: 190, endPoint y: 198, distance: 78.8
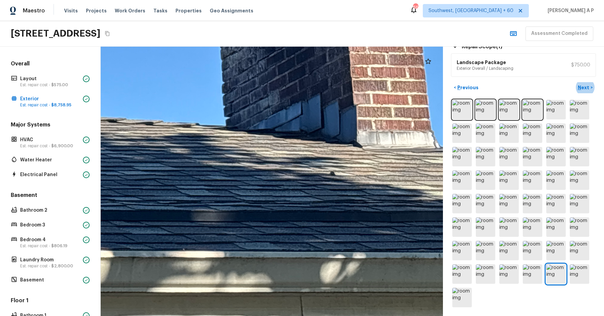
drag, startPoint x: 190, startPoint y: 198, endPoint x: 108, endPoint y: 198, distance: 82.5
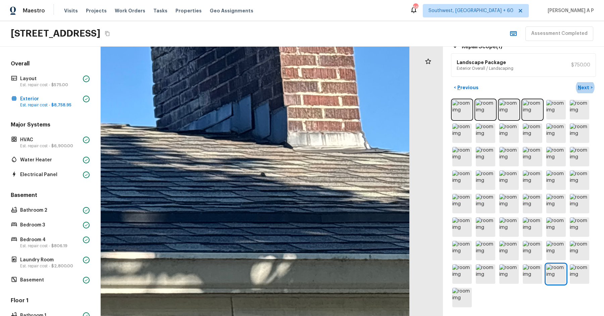
drag, startPoint x: 243, startPoint y: 171, endPoint x: 151, endPoint y: 171, distance: 92.2
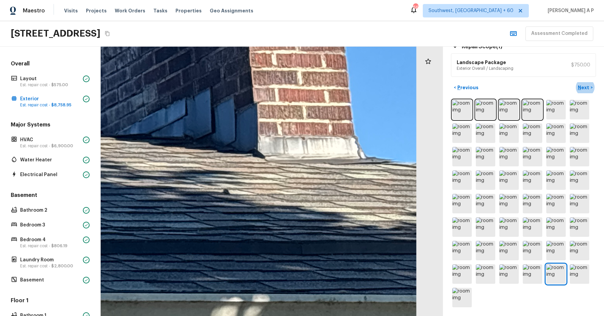
drag, startPoint x: 374, startPoint y: 149, endPoint x: 314, endPoint y: 161, distance: 61.0
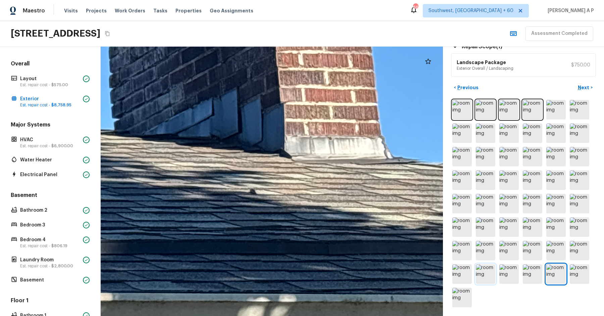
click at [486, 278] on img at bounding box center [485, 273] width 19 height 19
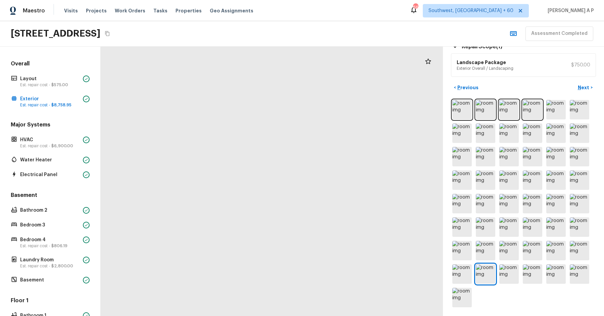
drag, startPoint x: 224, startPoint y: 167, endPoint x: 290, endPoint y: 167, distance: 66.1
click at [290, 167] on div at bounding box center [308, 101] width 1159 height 913
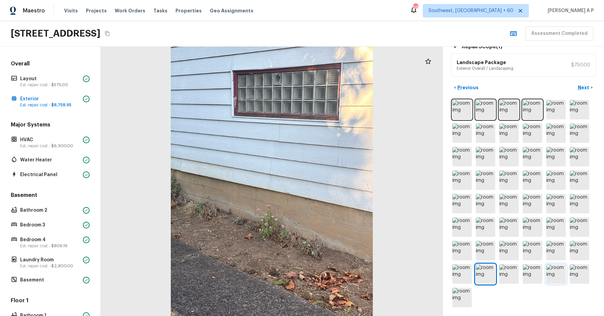
click at [556, 268] on img at bounding box center [555, 273] width 19 height 19
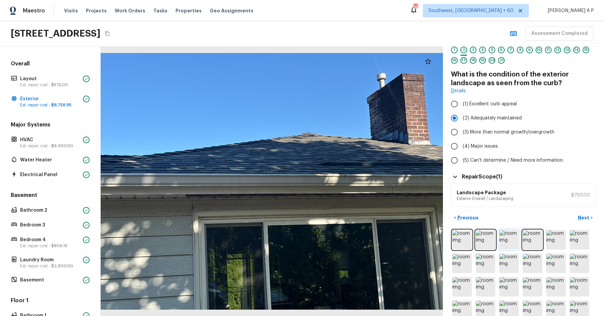
scroll to position [0, 0]
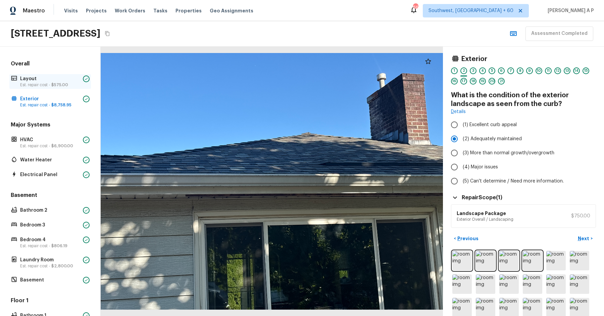
click at [64, 85] on span "$575.00" at bounding box center [59, 85] width 17 height 4
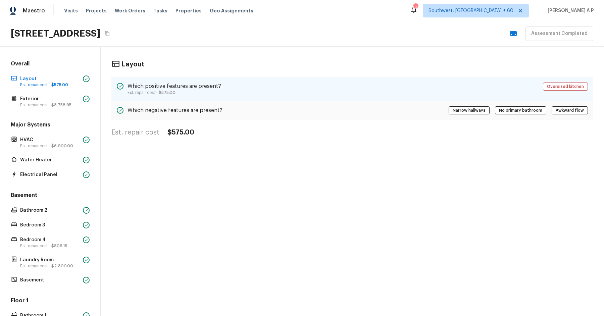
click at [234, 85] on div "Which positive features are present? Est. repair cost - $575.00 Oversized kitch…" at bounding box center [352, 89] width 482 height 24
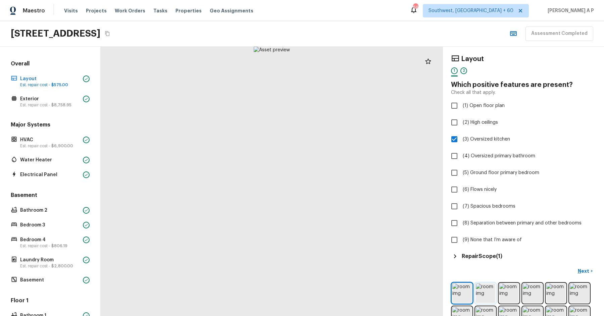
click at [487, 295] on img at bounding box center [485, 292] width 19 height 19
click at [36, 96] on p "Exterior" at bounding box center [50, 99] width 60 height 7
click at [52, 104] on span "$8,758.95" at bounding box center [61, 105] width 20 height 4
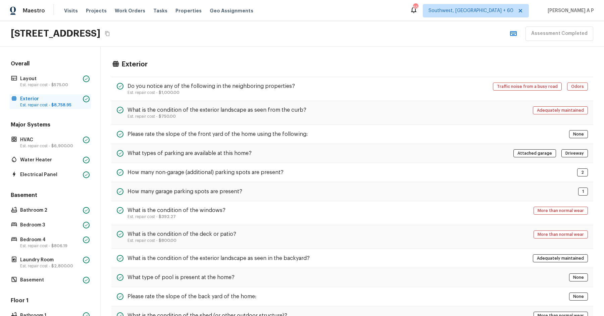
click at [58, 103] on span "$8,758.95" at bounding box center [61, 105] width 20 height 4
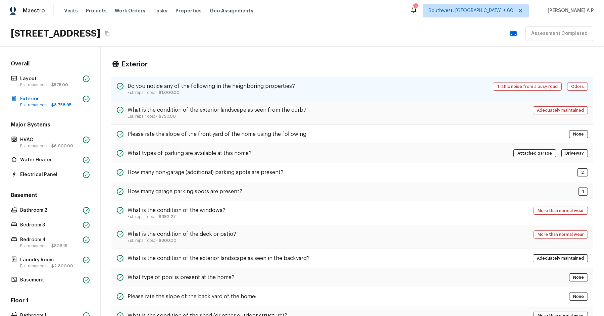
click at [403, 82] on div "Do you notice any of the following in the neighboring properties? Est. repair c…" at bounding box center [352, 89] width 482 height 24
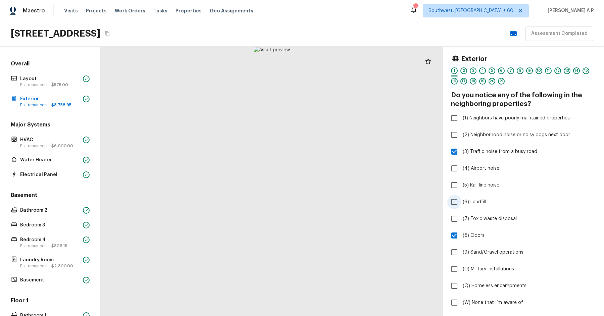
scroll to position [247, 0]
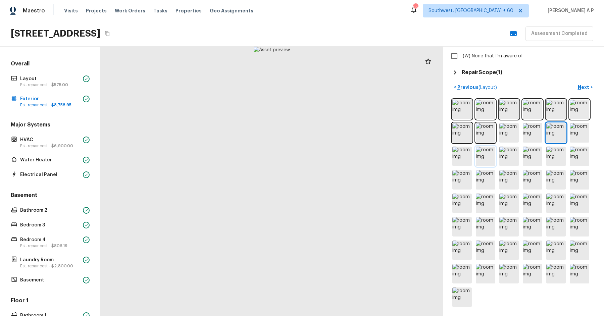
click at [482, 149] on img at bounding box center [485, 156] width 19 height 19
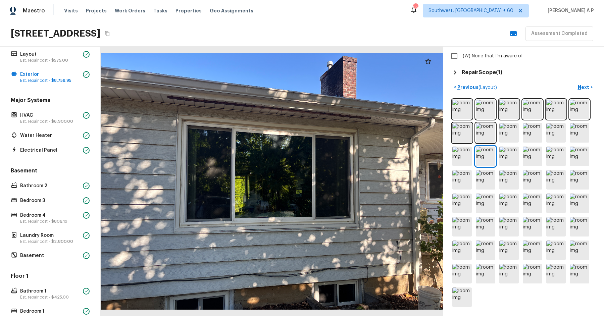
scroll to position [0, 0]
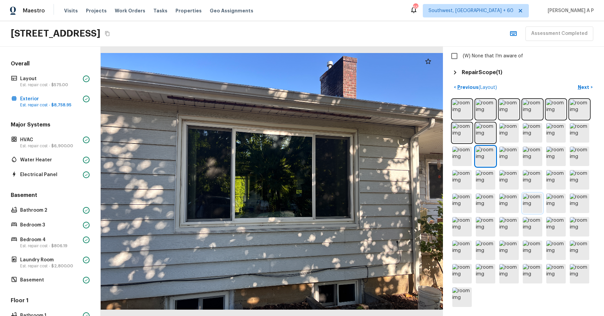
click at [531, 203] on img at bounding box center [532, 203] width 19 height 19
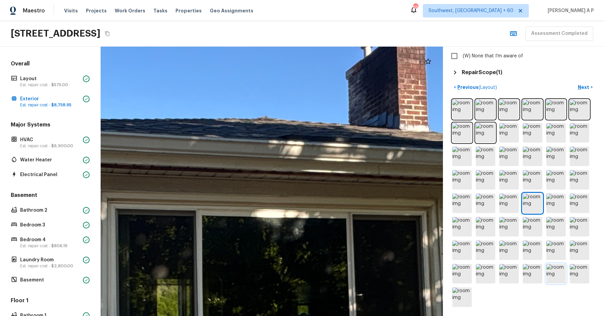
click at [556, 271] on img at bounding box center [555, 273] width 19 height 19
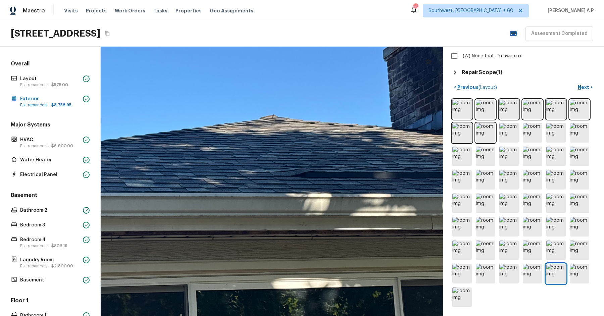
drag, startPoint x: 333, startPoint y: 151, endPoint x: 237, endPoint y: 144, distance: 96.6
click at [239, 145] on div at bounding box center [203, 207] width 645 height 508
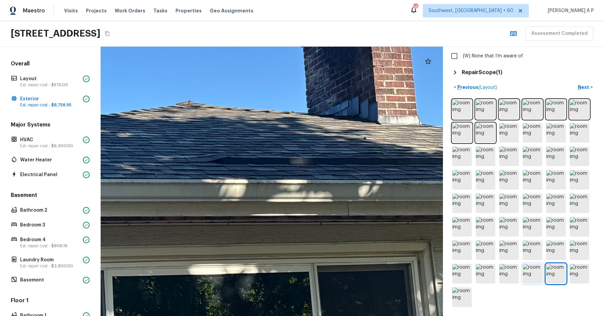
click at [535, 275] on img at bounding box center [532, 273] width 19 height 19
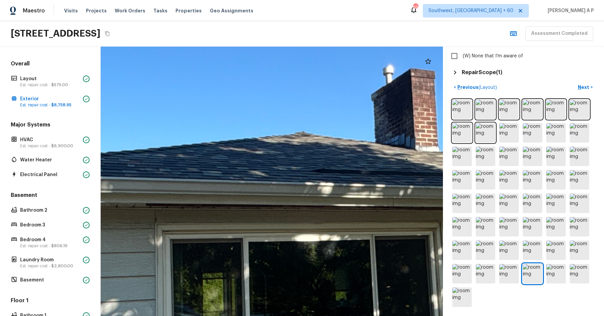
drag, startPoint x: 299, startPoint y: 163, endPoint x: 214, endPoint y: 156, distance: 85.5
click at [214, 156] on div at bounding box center [357, 214] width 1494 height 1176
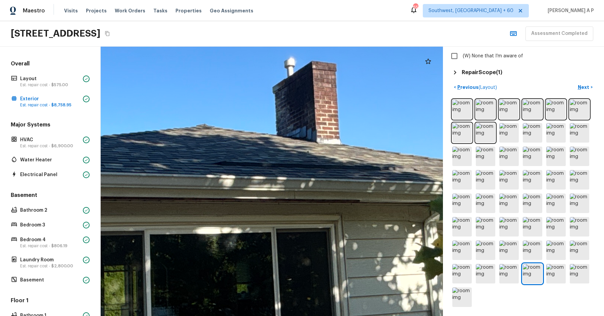
drag, startPoint x: 271, startPoint y: 153, endPoint x: 218, endPoint y: 151, distance: 53.0
click at [219, 152] on div at bounding box center [259, 207] width 1494 height 1176
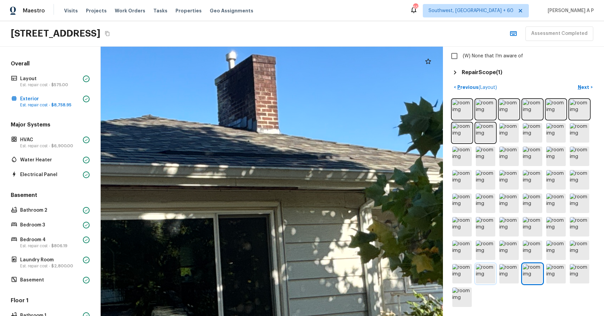
click at [494, 276] on img at bounding box center [485, 273] width 19 height 19
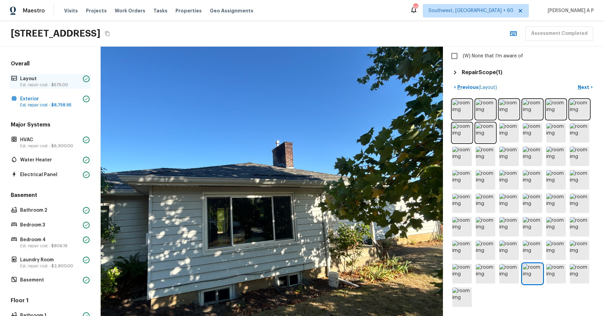
click at [60, 88] on div "Layout Est. repair cost - $575.00" at bounding box center [50, 81] width 82 height 15
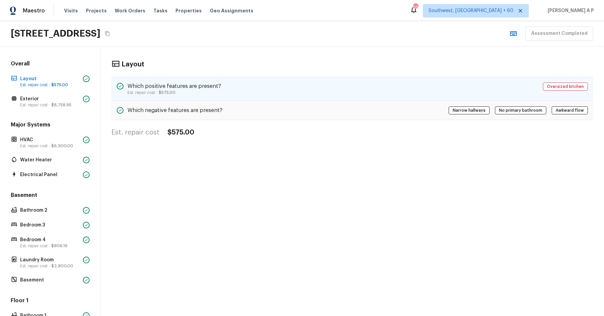
click at [195, 85] on h5 "Which positive features are present?" at bounding box center [174, 86] width 94 height 7
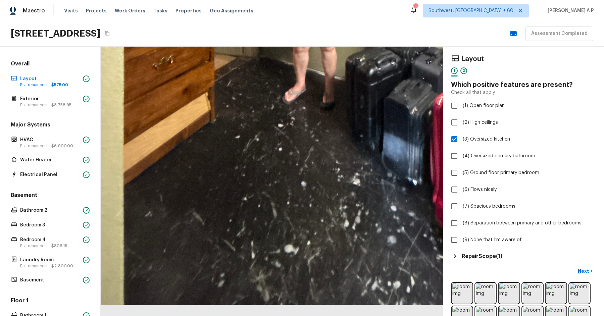
drag, startPoint x: 248, startPoint y: 254, endPoint x: 260, endPoint y: 108, distance: 146.7
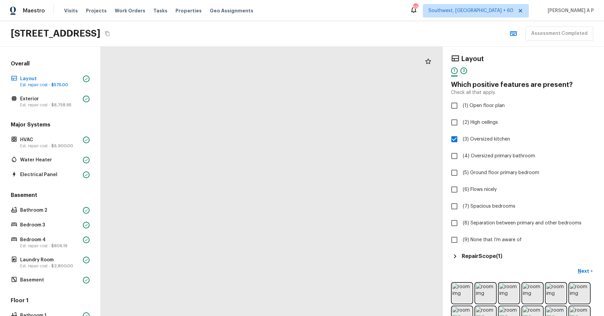
drag, startPoint x: 284, startPoint y: 151, endPoint x: 294, endPoint y: 17, distance: 134.2
click at [294, 17] on div "Maestro Visits Projects Work Orders Tasks Properties Geo Assignments 654 Southw…" at bounding box center [302, 158] width 604 height 316
drag, startPoint x: 285, startPoint y: 152, endPoint x: 291, endPoint y: 66, distance: 86.7
click at [291, 66] on div at bounding box center [260, 23] width 1076 height 847
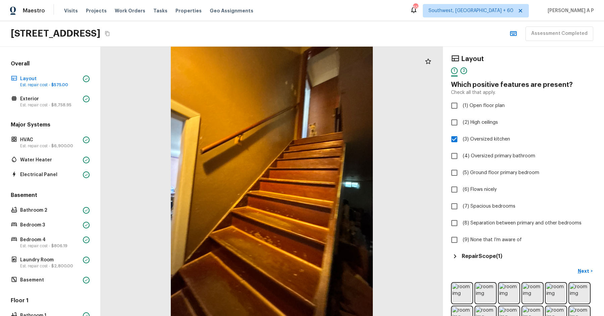
click at [452, 257] on icon at bounding box center [455, 256] width 8 height 8
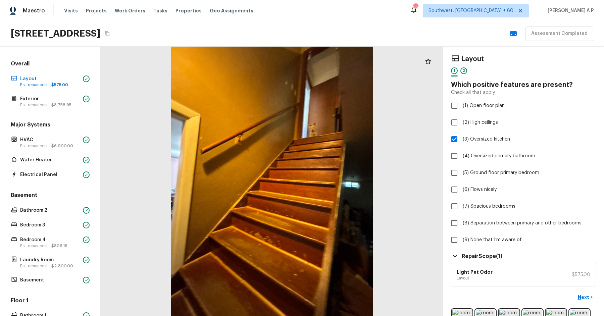
click at [454, 257] on icon at bounding box center [455, 256] width 8 height 8
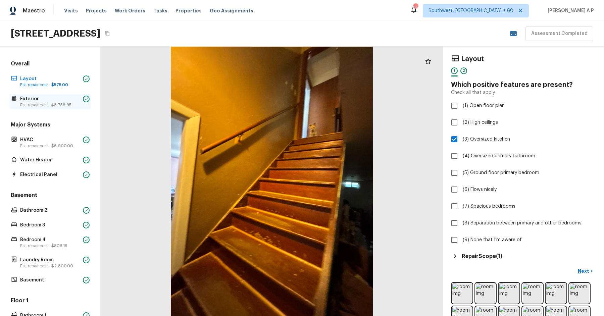
click at [66, 106] on p "Est. repair cost - $8,758.95" at bounding box center [50, 104] width 60 height 5
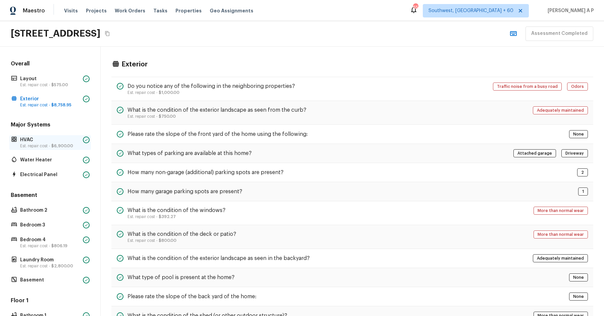
click at [66, 147] on p "Est. repair cost - $6,900.00" at bounding box center [50, 145] width 60 height 5
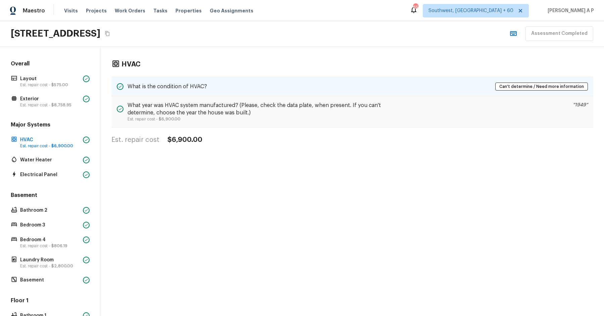
click at [179, 88] on h5 "What is the condition of HVAC?" at bounding box center [166, 86] width 79 height 7
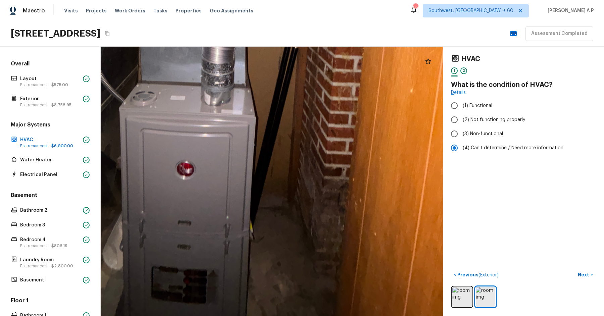
drag, startPoint x: 315, startPoint y: 223, endPoint x: 324, endPoint y: 103, distance: 120.1
click at [324, 103] on div at bounding box center [218, 1] width 838 height 660
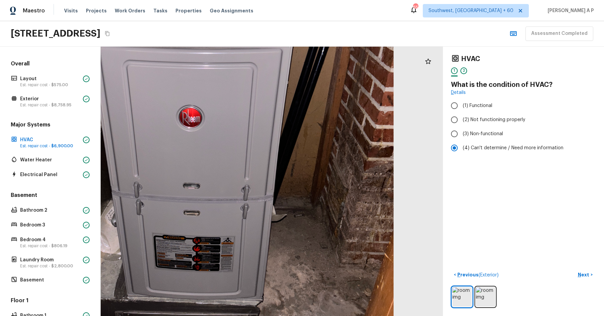
drag, startPoint x: 360, startPoint y: 227, endPoint x: 342, endPoint y: 227, distance: 18.4
click at [342, 227] on div at bounding box center [205, 137] width 635 height 500
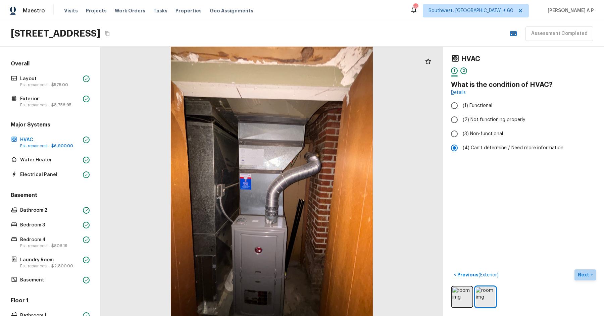
click at [584, 272] on p "Next" at bounding box center [584, 274] width 13 height 7
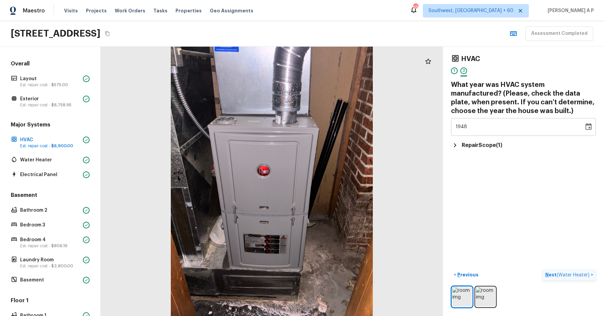
click at [542, 269] on button "Next ( Water Heater ) >" at bounding box center [568, 274] width 53 height 11
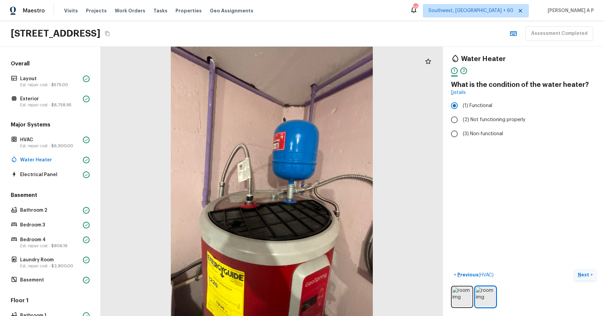
click at [585, 273] on p "Next" at bounding box center [584, 274] width 13 height 7
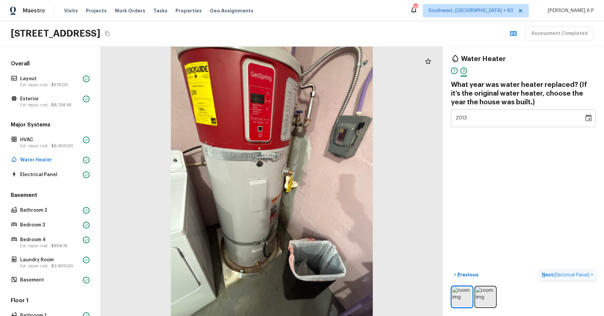
click at [585, 273] on span "( Electrical Panel )" at bounding box center [571, 275] width 36 height 5
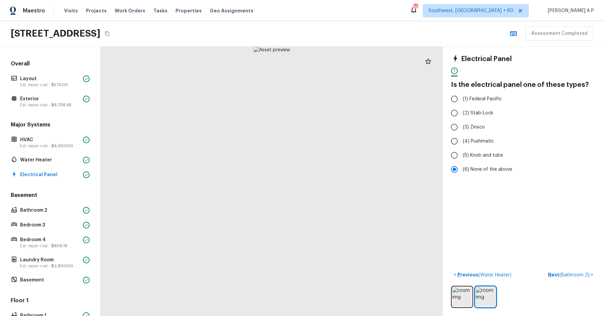
click at [545, 269] on button "Next ( Bathroom 2 ) >" at bounding box center [570, 274] width 51 height 11
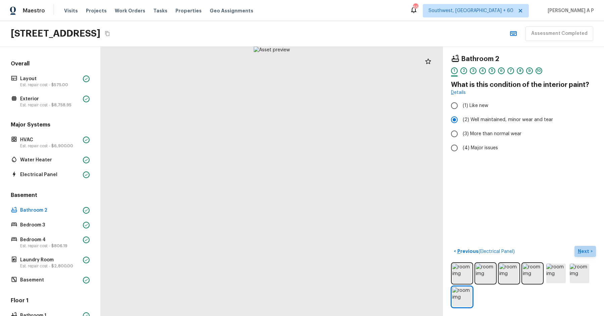
click at [588, 249] on p "Next" at bounding box center [584, 251] width 13 height 7
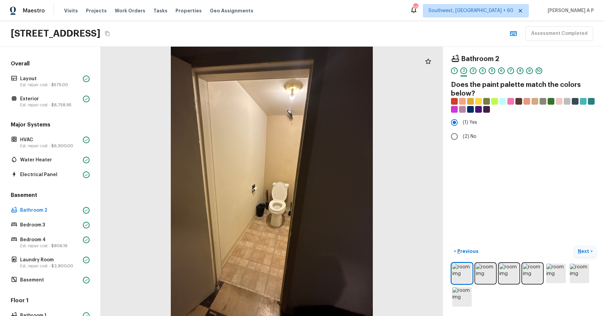
click at [588, 249] on p "Next" at bounding box center [584, 251] width 13 height 7
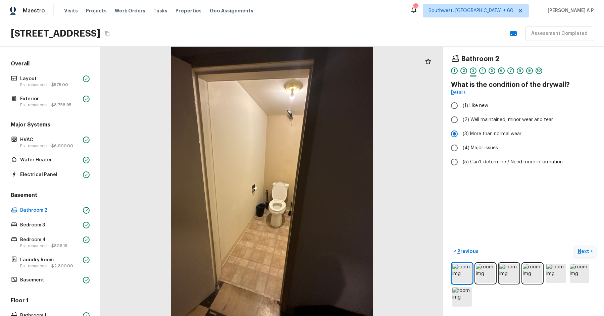
click at [588, 249] on p "Next" at bounding box center [584, 251] width 13 height 7
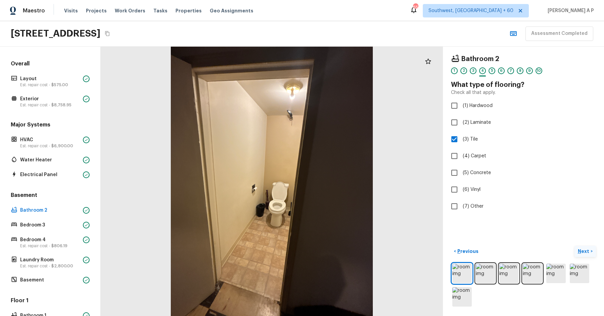
click at [588, 249] on p "Next" at bounding box center [584, 251] width 13 height 7
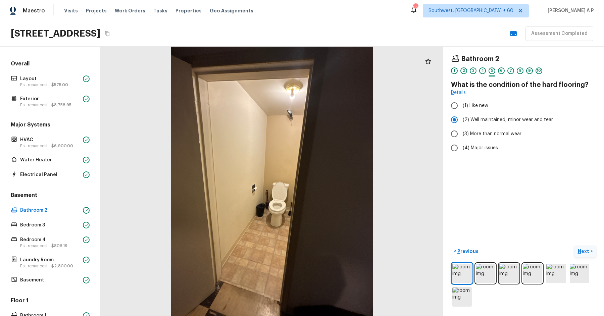
click at [588, 249] on p "Next" at bounding box center [584, 251] width 13 height 7
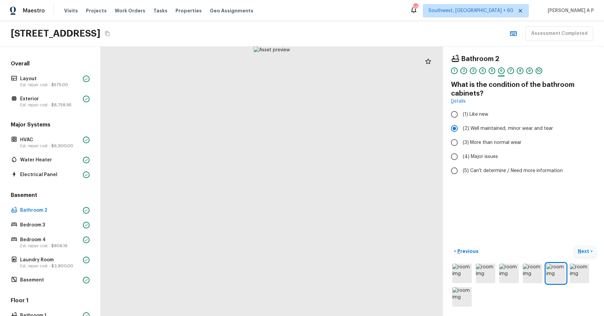
click at [588, 249] on p "Next" at bounding box center [584, 251] width 13 height 7
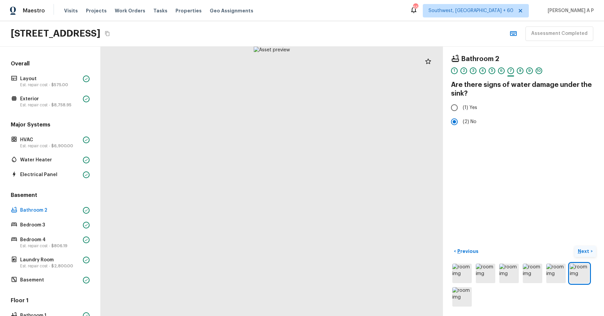
click at [588, 249] on p "Next" at bounding box center [584, 251] width 13 height 7
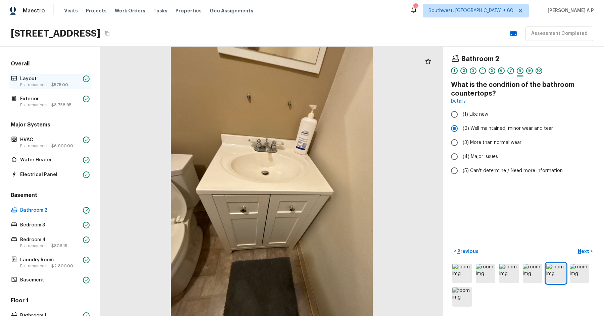
click at [59, 83] on span "$575.00" at bounding box center [59, 85] width 17 height 4
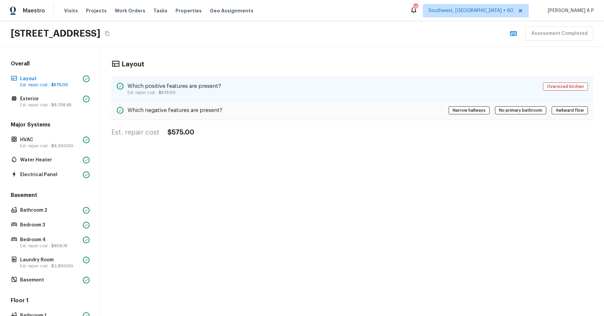
click at [261, 96] on div "Which positive features are present? Est. repair cost - $575.00 Oversized kitch…" at bounding box center [352, 89] width 482 height 24
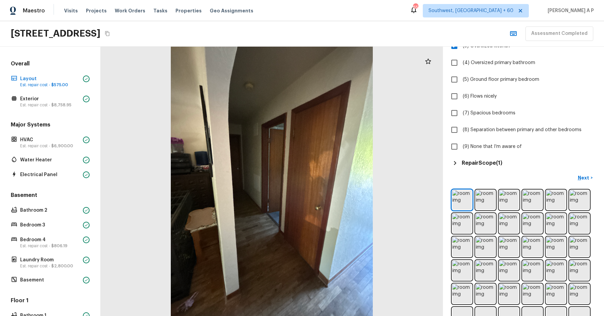
scroll to position [207, 0]
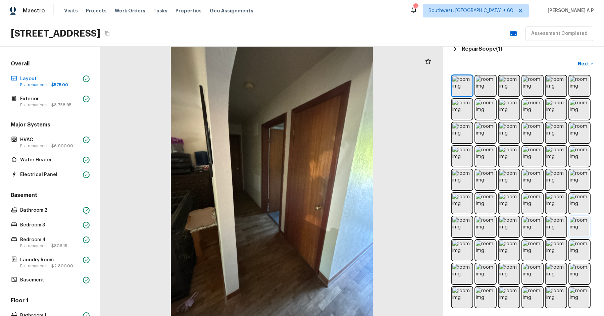
click at [580, 229] on img at bounding box center [579, 226] width 19 height 19
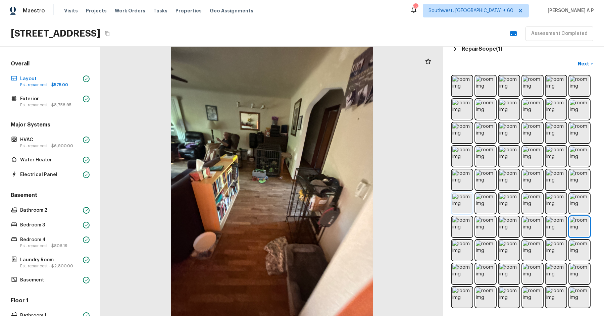
click at [470, 200] on img at bounding box center [461, 203] width 19 height 19
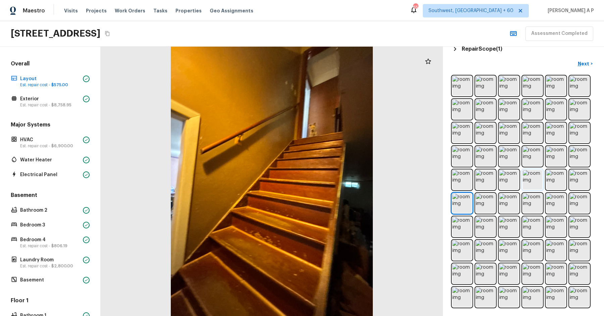
click at [535, 181] on img at bounding box center [532, 179] width 19 height 19
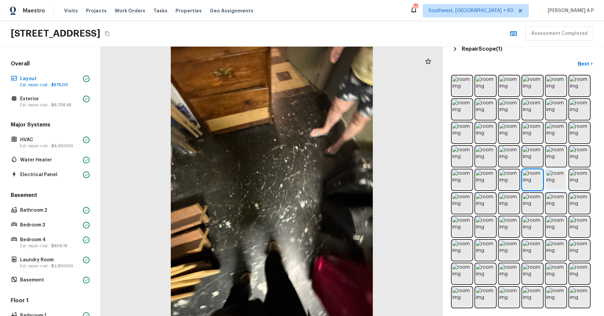
click at [547, 180] on img at bounding box center [555, 179] width 19 height 19
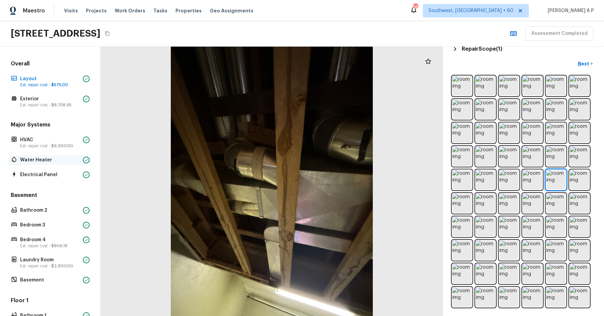
click at [53, 160] on p "Water Heater" at bounding box center [50, 160] width 60 height 7
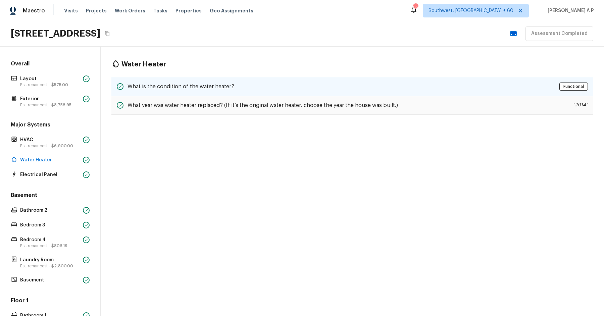
click at [213, 92] on div "What is the condition of the water heater? Functional" at bounding box center [352, 86] width 482 height 19
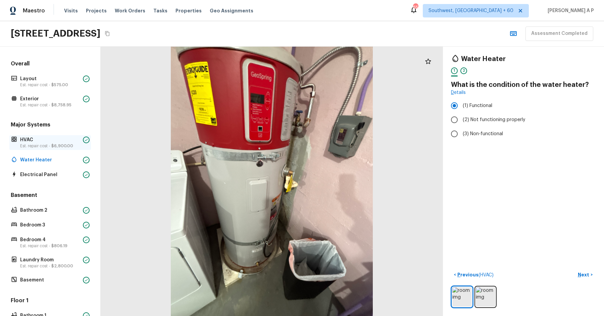
click at [67, 146] on span "$6,900.00" at bounding box center [62, 146] width 22 height 4
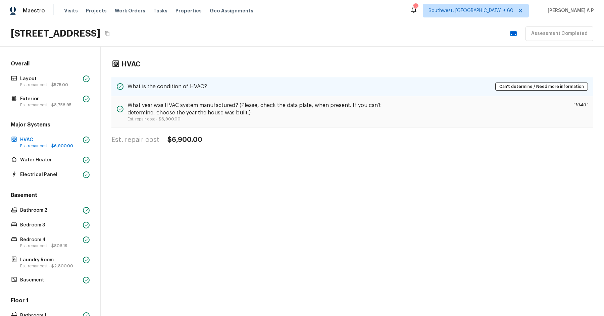
click at [179, 84] on h5 "What is the condition of HVAC?" at bounding box center [166, 86] width 79 height 7
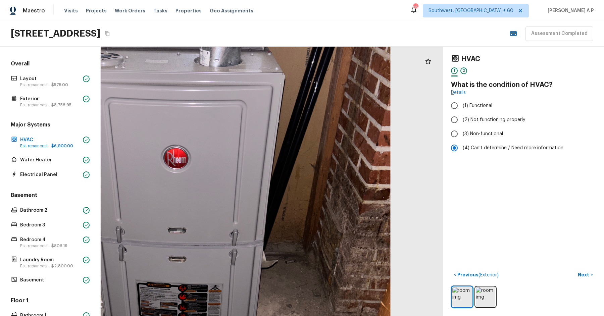
drag, startPoint x: 364, startPoint y: 204, endPoint x: 357, endPoint y: 260, distance: 56.1
click at [357, 260] on div at bounding box center [192, 178] width 671 height 528
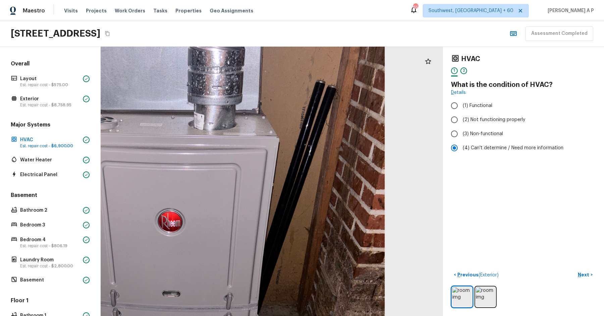
drag, startPoint x: 359, startPoint y: 188, endPoint x: 353, endPoint y: 255, distance: 67.0
click at [353, 253] on div at bounding box center [186, 242] width 671 height 528
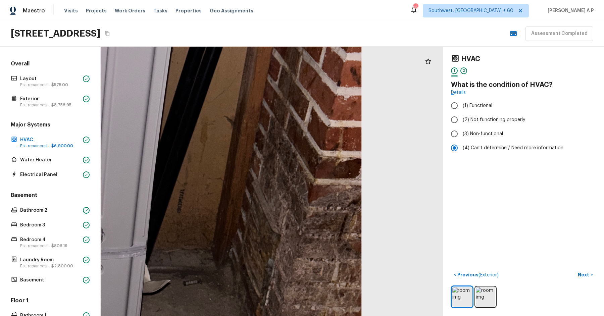
drag, startPoint x: 352, startPoint y: 232, endPoint x: 326, endPoint y: 162, distance: 74.3
click at [326, 163] on div at bounding box center [25, 141] width 1138 height 896
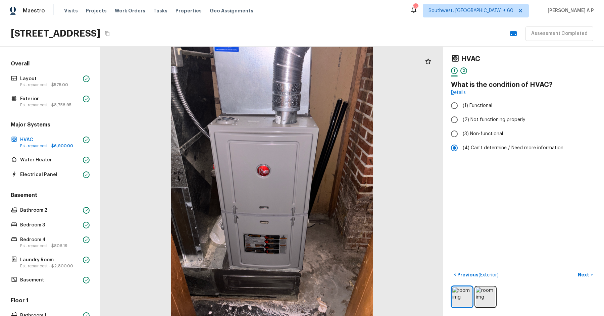
click at [336, 57] on div at bounding box center [272, 181] width 342 height 269
click at [60, 210] on p "Bathroom 2" at bounding box center [50, 210] width 60 height 7
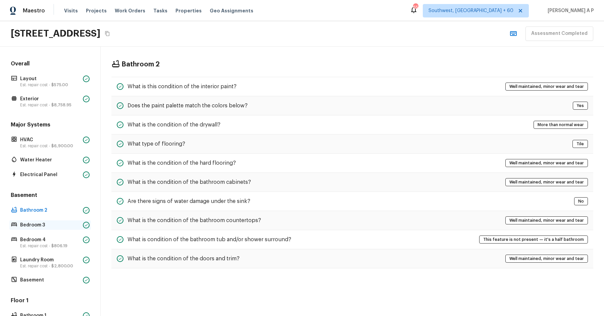
click at [59, 222] on p "Bedroom 3" at bounding box center [50, 225] width 60 height 7
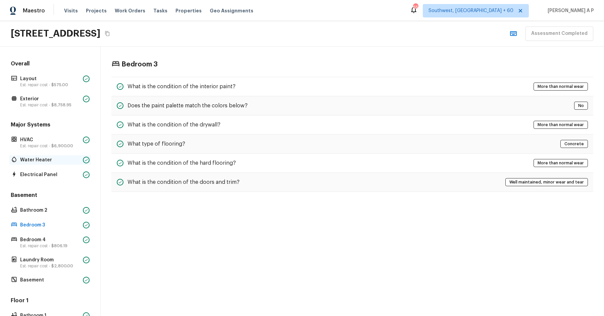
click at [68, 159] on p "Water Heater" at bounding box center [50, 160] width 60 height 7
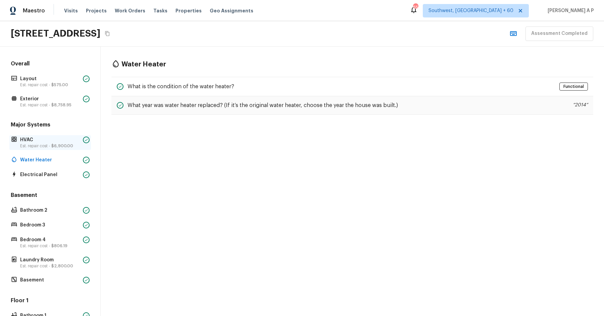
click at [68, 146] on span "$6,900.00" at bounding box center [62, 146] width 22 height 4
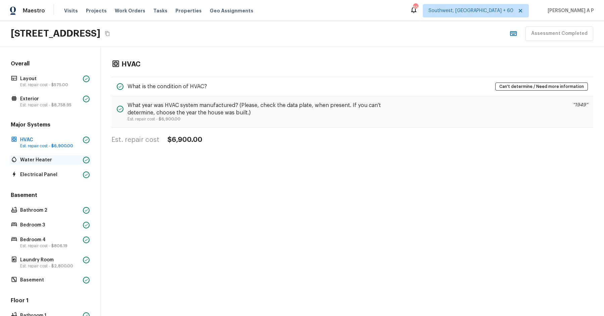
click at [69, 159] on p "Water Heater" at bounding box center [50, 160] width 60 height 7
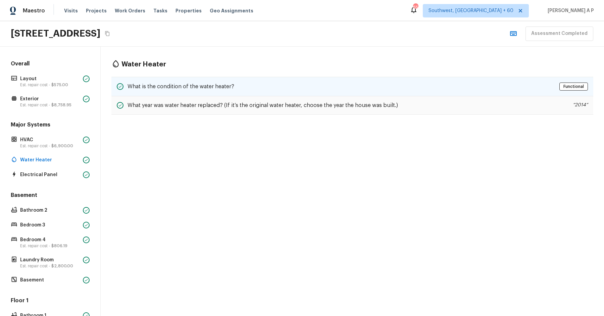
click at [203, 83] on h5 "What is the condition of the water heater?" at bounding box center [180, 86] width 107 height 7
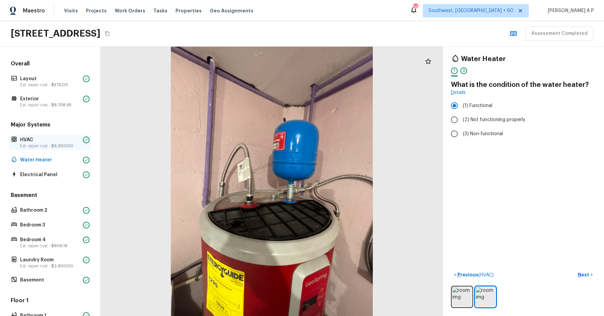
click at [71, 141] on p "HVAC" at bounding box center [50, 140] width 60 height 7
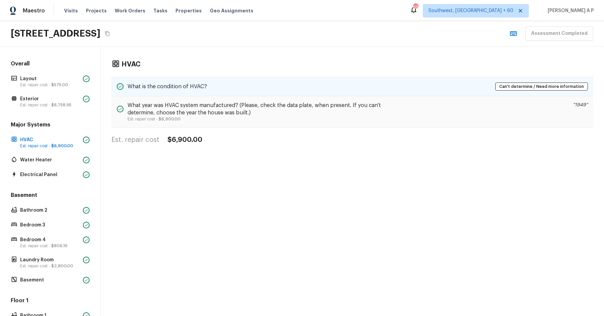
click at [219, 83] on div "What is the condition of HVAC? Can't determine / Need more information" at bounding box center [352, 86] width 482 height 19
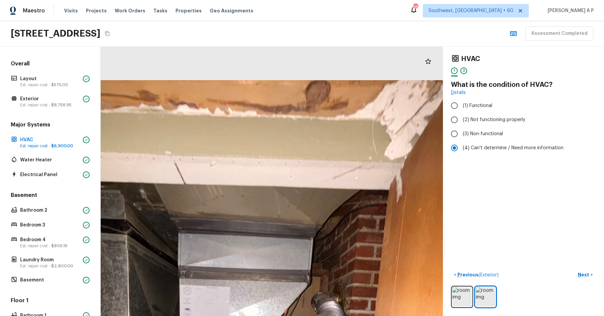
drag, startPoint x: 304, startPoint y: 70, endPoint x: 305, endPoint y: 152, distance: 81.8
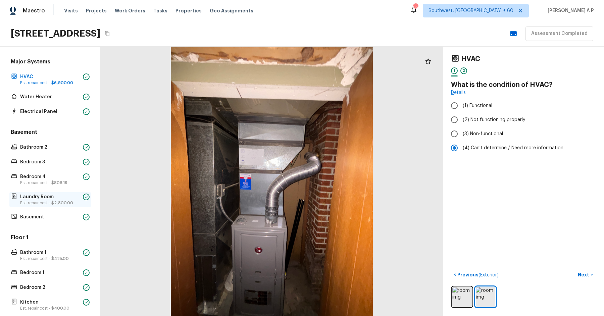
scroll to position [97, 0]
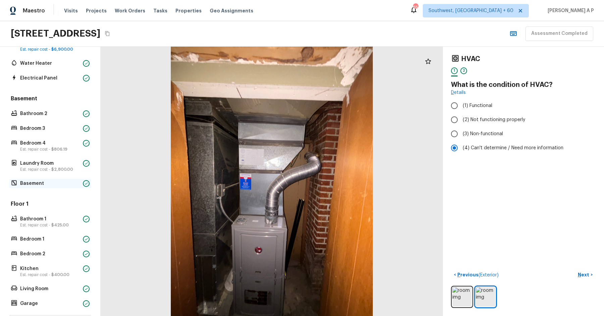
click at [63, 182] on p "Basement" at bounding box center [50, 183] width 60 height 7
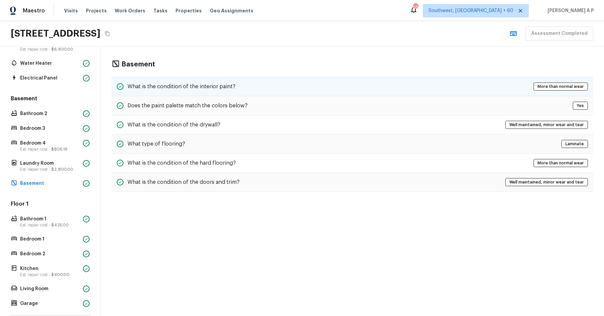
click at [217, 83] on h5 "What is the condition of the interior paint?" at bounding box center [181, 86] width 108 height 7
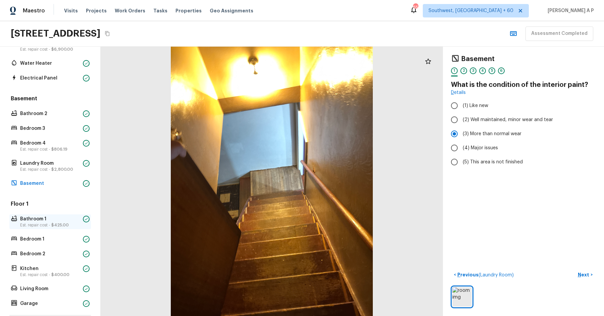
click at [71, 217] on p "Bathroom 1" at bounding box center [50, 219] width 60 height 7
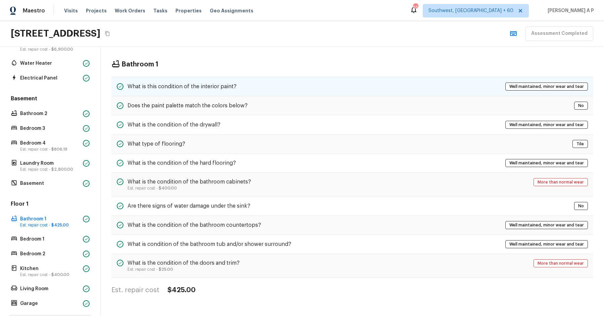
click at [269, 86] on div "What is this condition of the interior paint? Well maintained, minor wear and t…" at bounding box center [352, 86] width 482 height 19
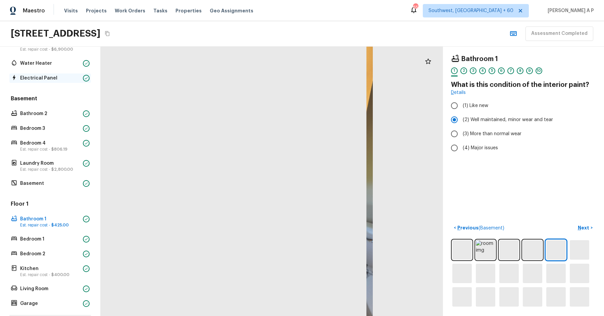
scroll to position [0, 0]
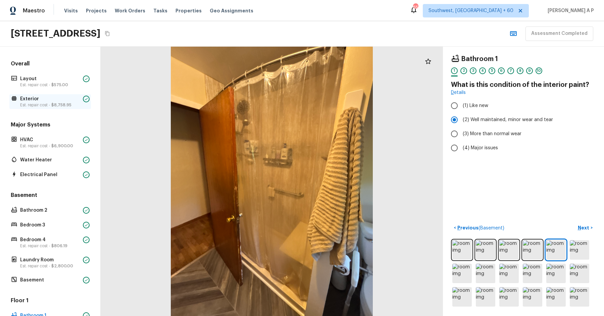
click at [50, 103] on p "Est. repair cost - $8,758.95" at bounding box center [50, 104] width 60 height 5
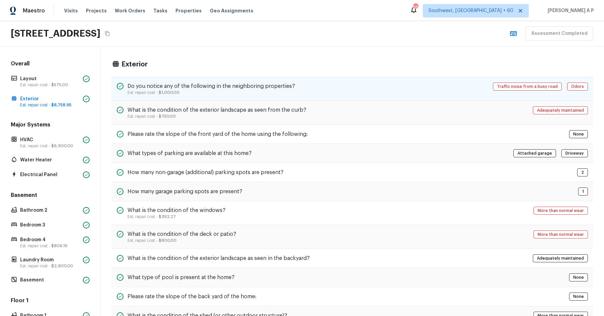
click at [248, 87] on h5 "Do you notice any of the following in the neighboring properties?" at bounding box center [210, 86] width 167 height 7
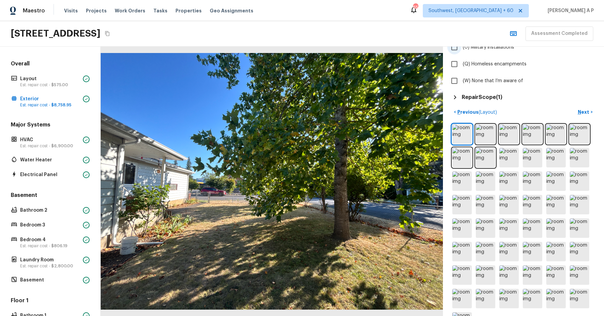
scroll to position [247, 0]
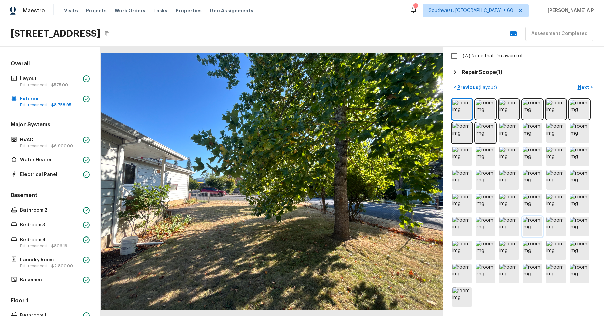
click at [537, 229] on img at bounding box center [532, 226] width 19 height 19
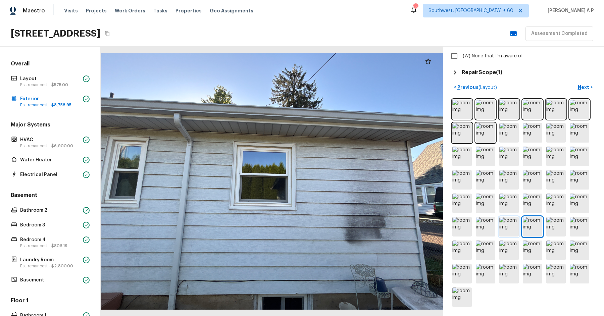
click at [511, 225] on img at bounding box center [508, 226] width 19 height 19
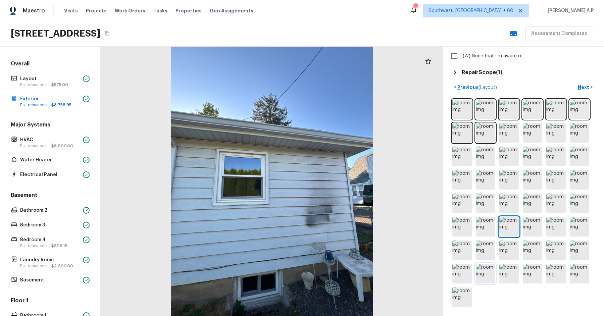
click at [491, 276] on img at bounding box center [485, 273] width 19 height 19
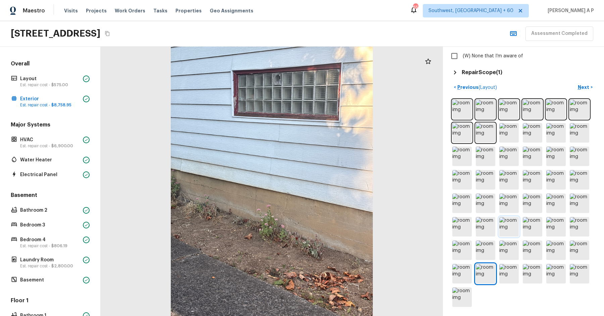
click at [515, 226] on img at bounding box center [508, 226] width 19 height 19
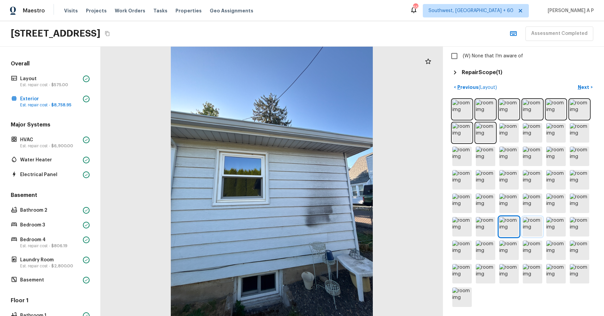
click at [526, 226] on img at bounding box center [532, 226] width 19 height 19
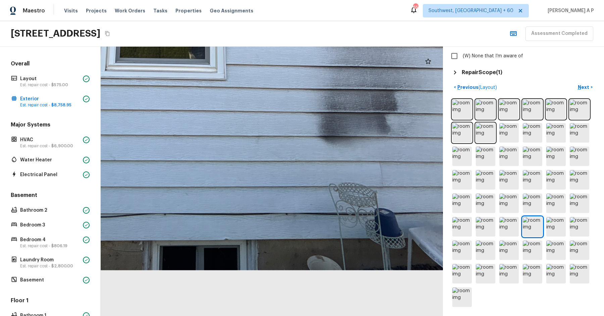
drag, startPoint x: 371, startPoint y: 225, endPoint x: 369, endPoint y: 104, distance: 121.1
click at [369, 104] on div at bounding box center [178, 24] width 657 height 518
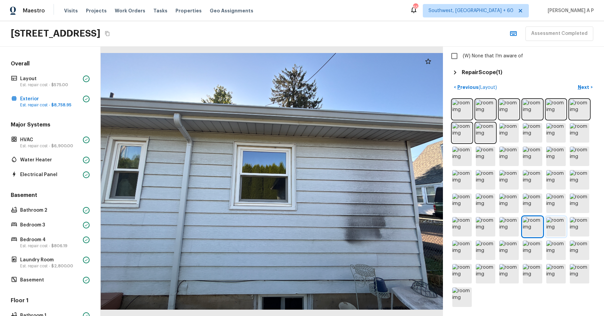
click at [554, 224] on img at bounding box center [555, 226] width 19 height 19
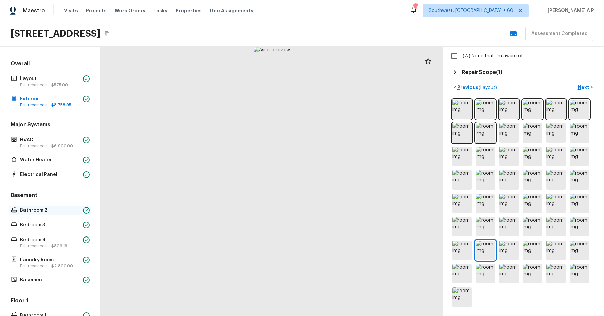
click at [48, 210] on p "Bathroom 2" at bounding box center [50, 210] width 60 height 7
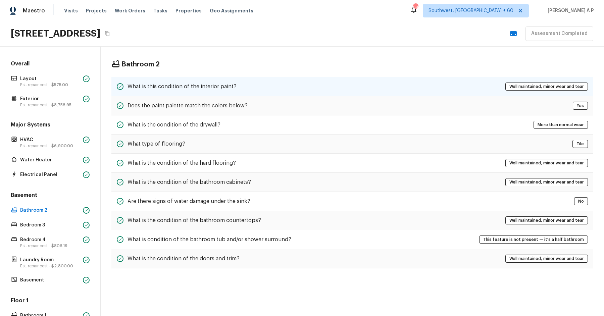
click at [205, 84] on h5 "What is this condition of the interior paint?" at bounding box center [181, 86] width 109 height 7
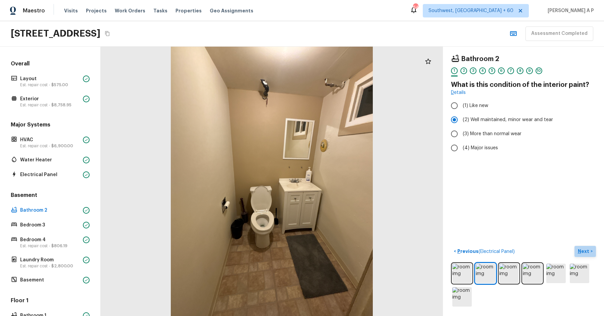
click at [585, 252] on p "Next" at bounding box center [584, 251] width 13 height 7
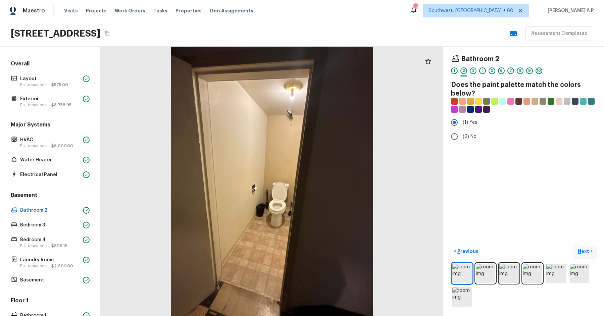
click at [585, 252] on p "Next" at bounding box center [584, 251] width 13 height 7
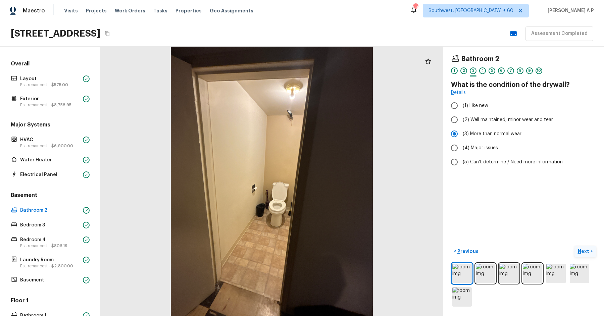
click at [585, 252] on p "Next" at bounding box center [584, 251] width 13 height 7
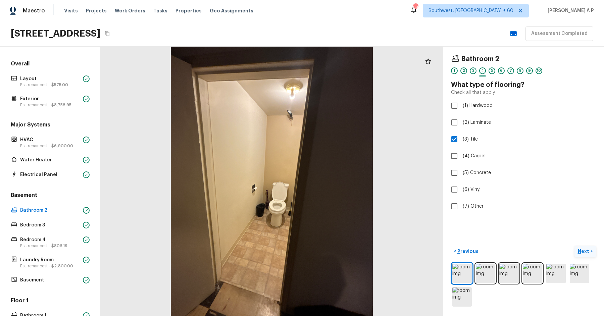
click at [585, 252] on p "Next" at bounding box center [584, 251] width 13 height 7
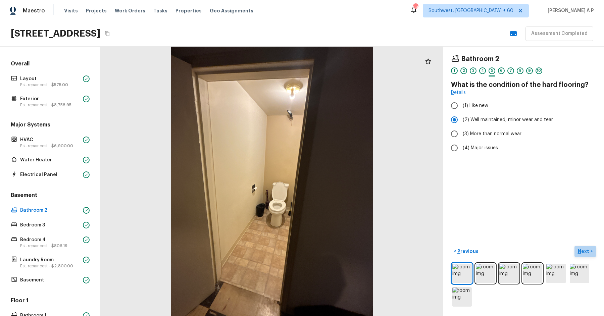
click at [585, 252] on p "Next" at bounding box center [584, 251] width 13 height 7
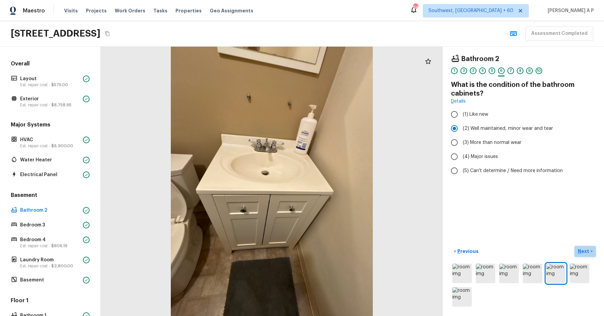
click at [585, 252] on p "Next" at bounding box center [584, 251] width 13 height 7
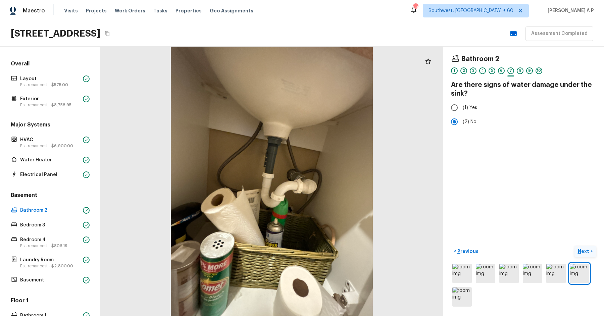
click at [585, 252] on p "Next" at bounding box center [584, 251] width 13 height 7
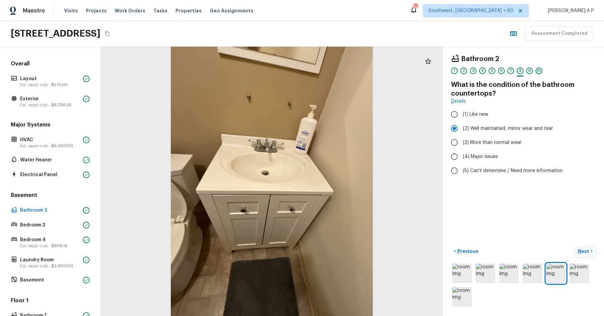
click at [585, 252] on p "Next" at bounding box center [584, 251] width 13 height 7
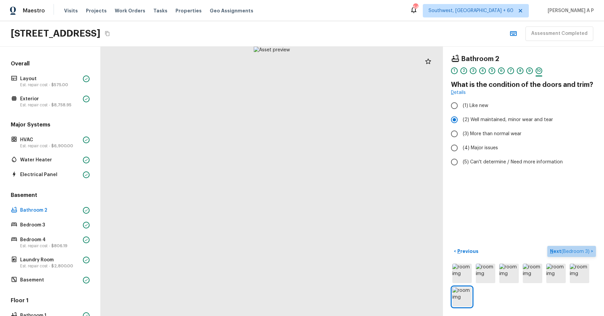
click at [585, 252] on span "( Bedroom 3 )" at bounding box center [575, 251] width 28 height 5
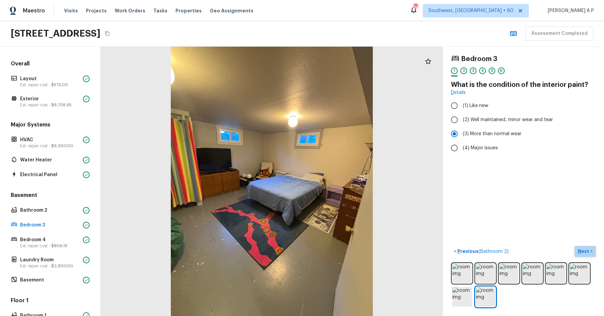
click at [579, 250] on p "Next" at bounding box center [584, 251] width 13 height 7
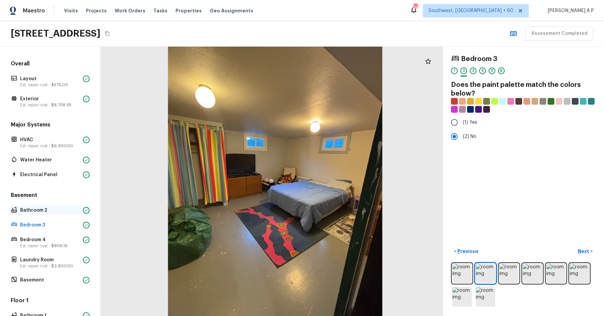
click at [45, 208] on p "Bathroom 2" at bounding box center [50, 210] width 60 height 7
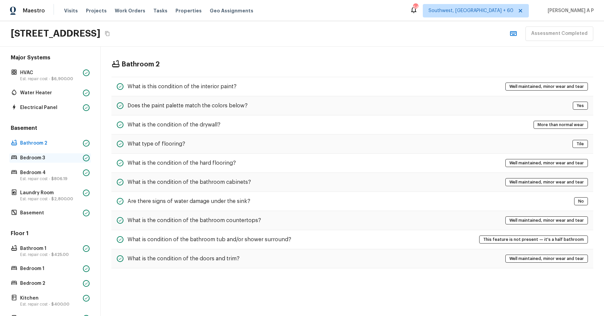
scroll to position [57, 0]
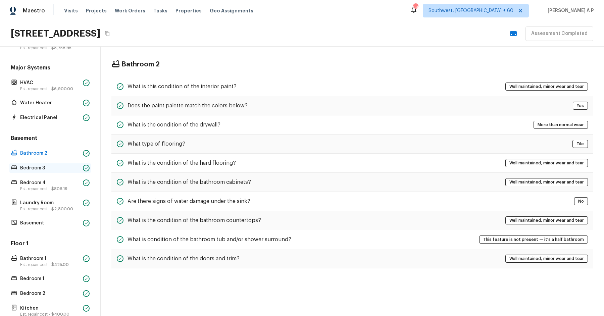
click at [46, 170] on p "Bedroom 3" at bounding box center [50, 168] width 60 height 7
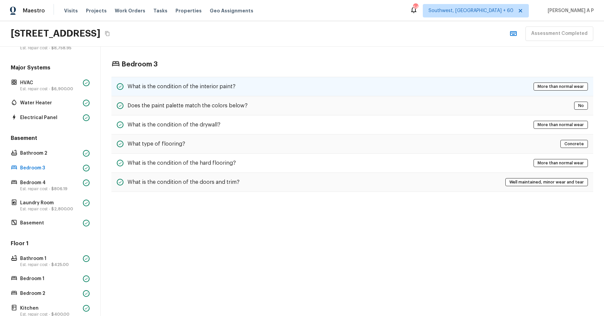
click at [234, 88] on div "What is the condition of the interior paint? More than normal wear" at bounding box center [352, 86] width 482 height 19
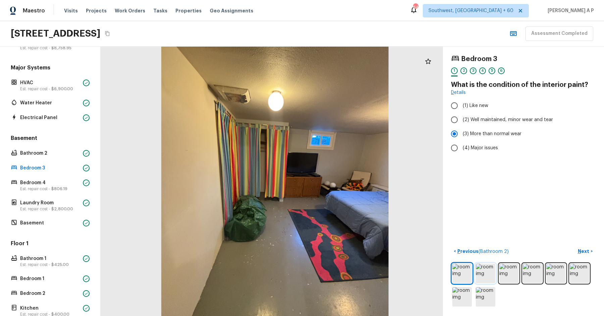
click at [482, 275] on img at bounding box center [485, 273] width 19 height 19
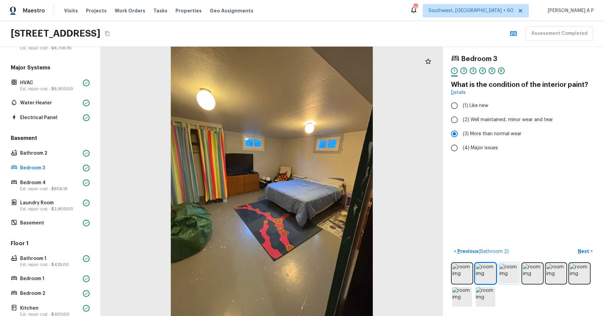
click at [511, 272] on img at bounding box center [508, 273] width 19 height 19
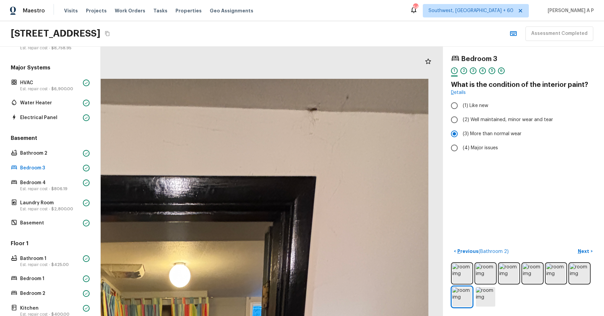
drag, startPoint x: 332, startPoint y: 74, endPoint x: 331, endPoint y: 145, distance: 70.8
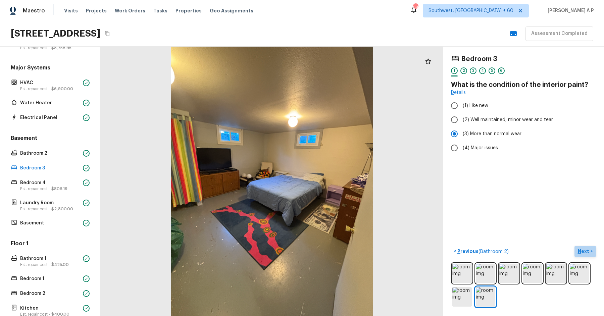
click at [595, 255] on button "Next >" at bounding box center [584, 251] width 21 height 11
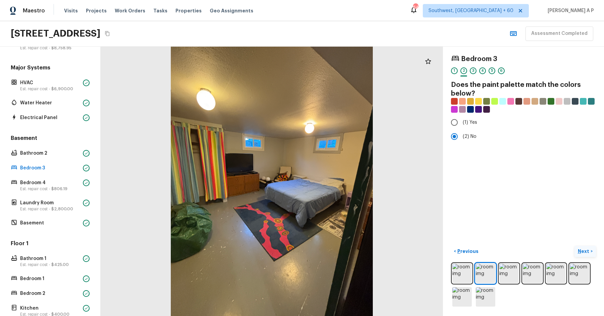
click at [592, 251] on button "Next >" at bounding box center [584, 251] width 21 height 11
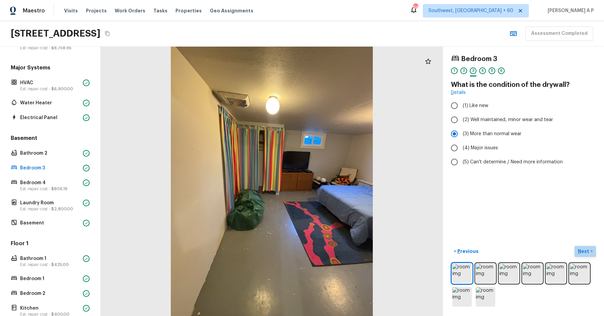
click at [592, 251] on button "Next >" at bounding box center [584, 251] width 21 height 11
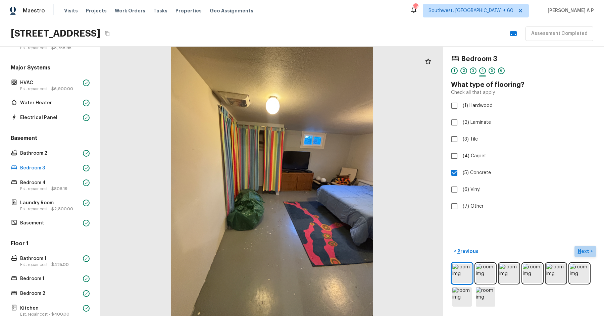
click at [592, 251] on button "Next >" at bounding box center [584, 251] width 21 height 11
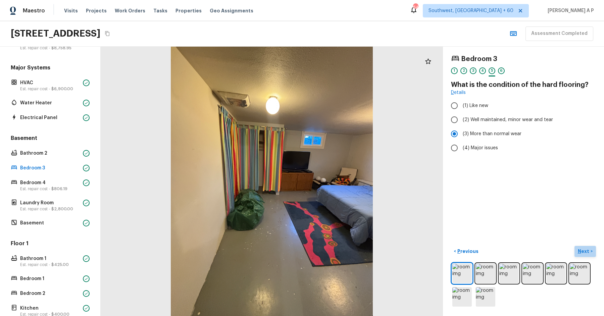
click at [592, 251] on button "Next >" at bounding box center [584, 251] width 21 height 11
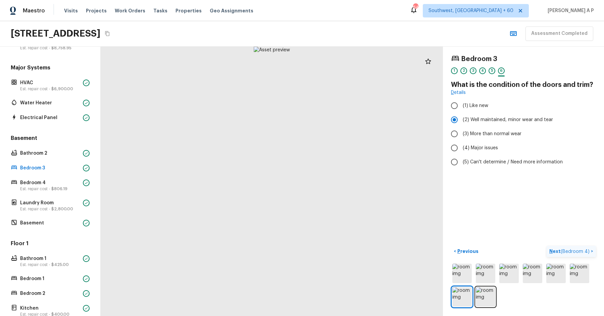
click at [592, 251] on button "Next ( Bedroom 4 ) >" at bounding box center [570, 251] width 49 height 11
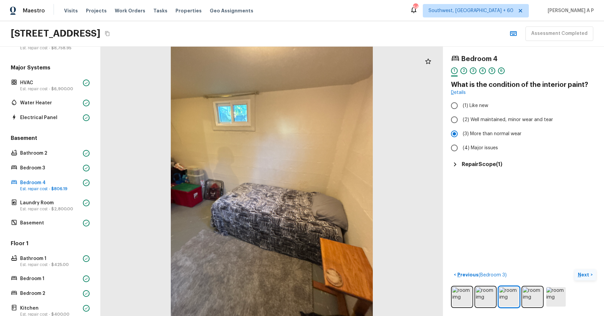
click at [580, 275] on p "Next" at bounding box center [584, 274] width 13 height 7
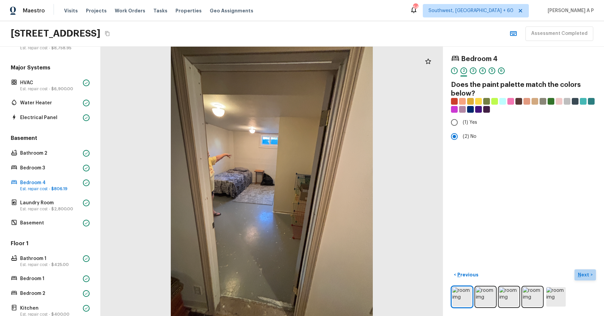
click at [580, 275] on p "Next" at bounding box center [584, 274] width 13 height 7
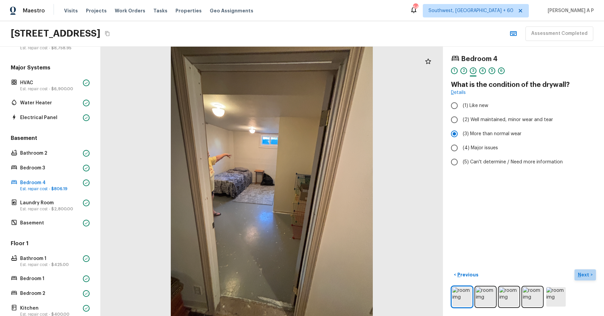
click at [580, 275] on p "Next" at bounding box center [584, 274] width 13 height 7
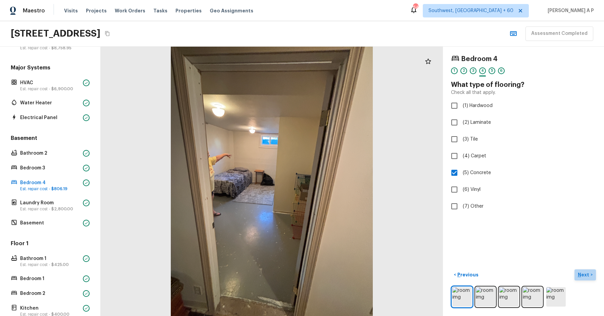
click at [580, 275] on p "Next" at bounding box center [584, 274] width 13 height 7
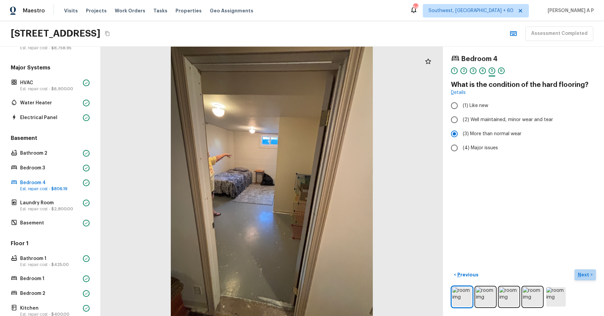
click at [580, 275] on p "Next" at bounding box center [584, 274] width 13 height 7
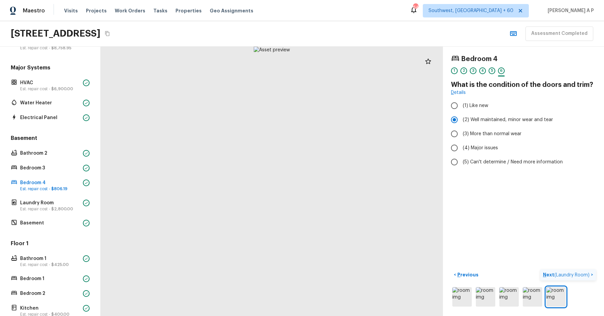
click at [580, 275] on span "( Laundry Room )" at bounding box center [571, 275] width 35 height 5
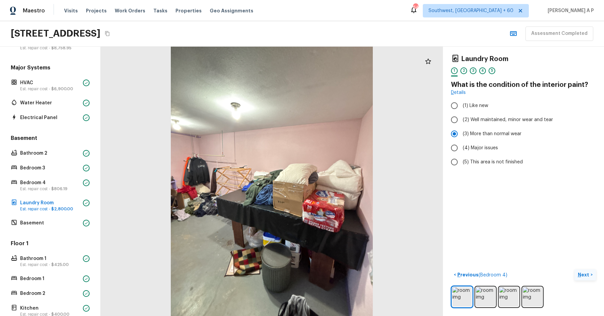
click at [591, 276] on button "Next >" at bounding box center [584, 274] width 21 height 11
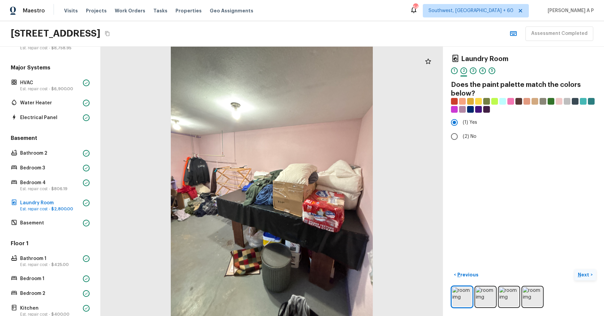
click at [591, 276] on button "Next >" at bounding box center [584, 274] width 21 height 11
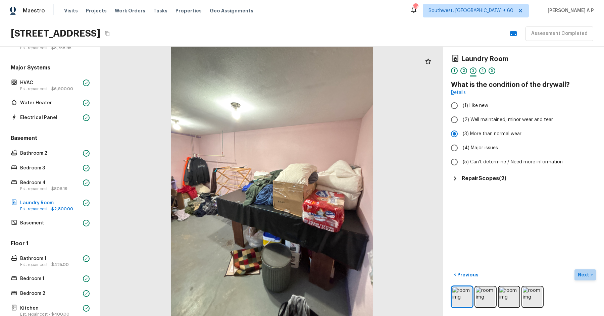
click at [591, 276] on button "Next >" at bounding box center [584, 274] width 21 height 11
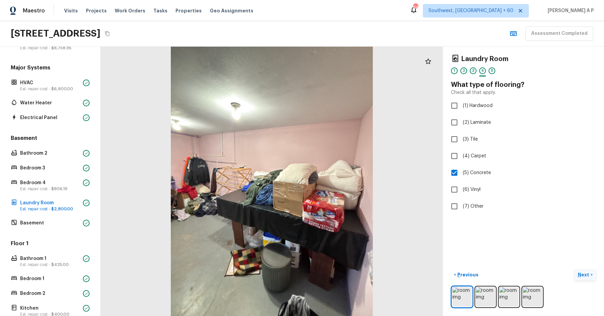
click at [591, 276] on button "Next >" at bounding box center [584, 274] width 21 height 11
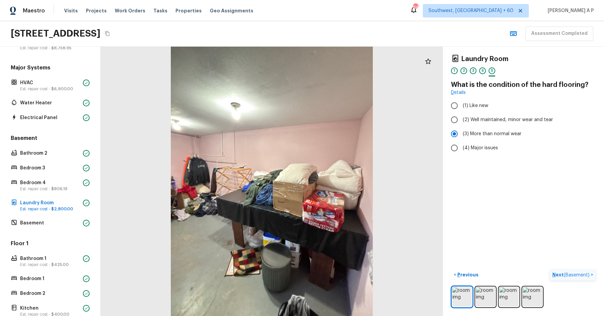
click at [591, 276] on button "Next ( Basement ) >" at bounding box center [572, 274] width 46 height 11
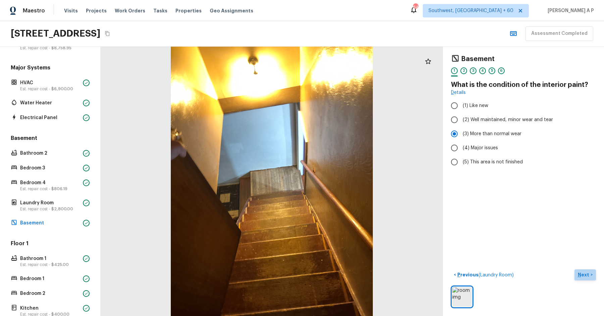
click at [591, 276] on button "Next >" at bounding box center [584, 274] width 21 height 11
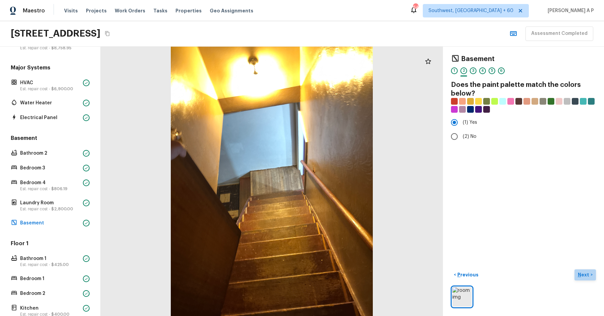
click at [591, 276] on button "Next >" at bounding box center [584, 274] width 21 height 11
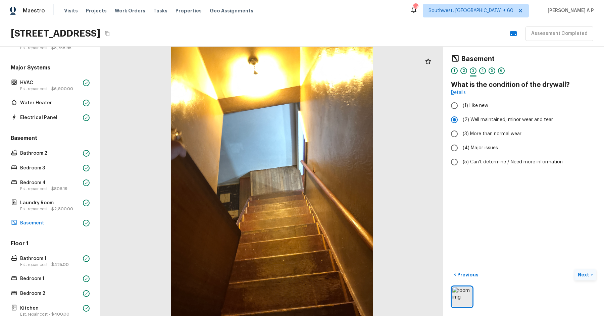
click at [591, 276] on button "Next >" at bounding box center [584, 274] width 21 height 11
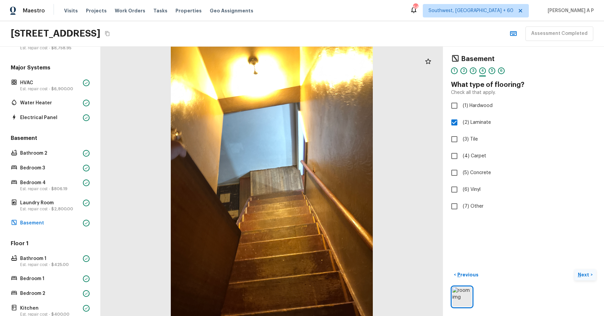
click at [591, 276] on button "Next >" at bounding box center [584, 274] width 21 height 11
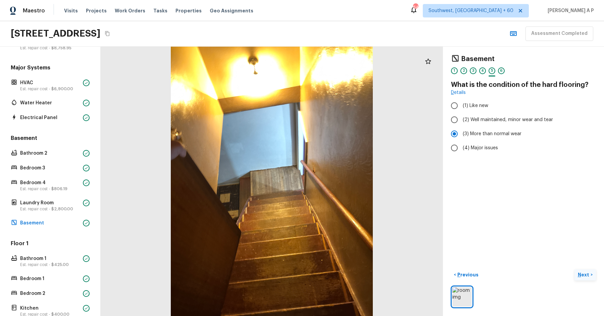
click at [591, 276] on button "Next >" at bounding box center [584, 274] width 21 height 11
click at [591, 276] on button "Next ( Bathroom 1 ) >" at bounding box center [571, 274] width 50 height 11
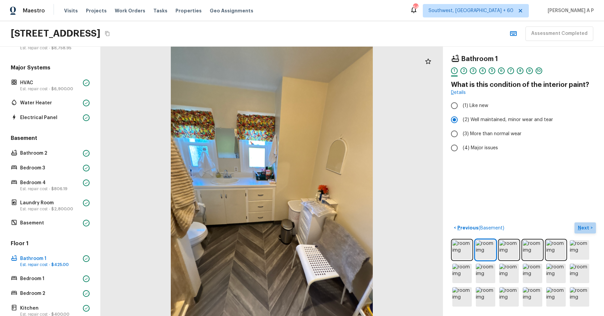
click at [586, 226] on p "Next" at bounding box center [584, 227] width 13 height 7
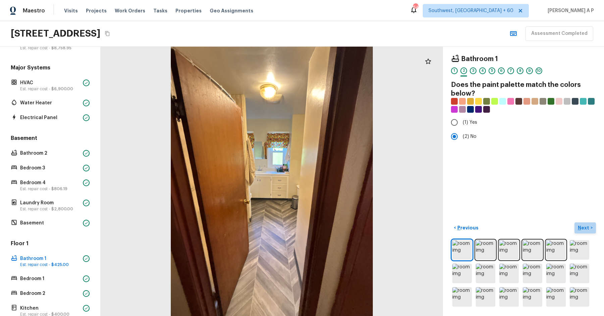
click at [586, 226] on p "Next" at bounding box center [584, 227] width 13 height 7
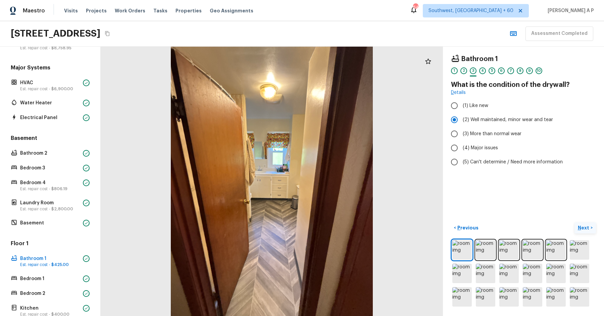
click at [586, 226] on p "Next" at bounding box center [584, 227] width 13 height 7
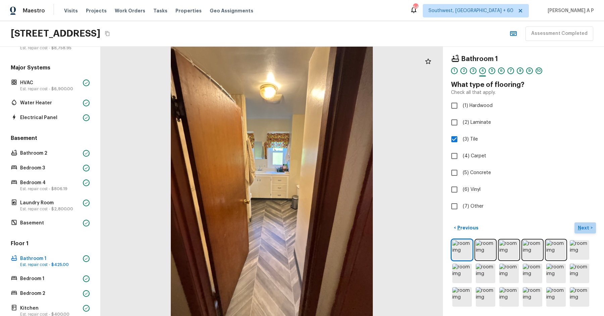
click at [586, 226] on p "Next" at bounding box center [584, 227] width 13 height 7
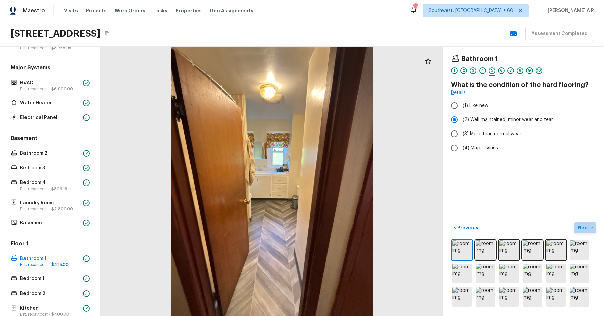
click at [586, 226] on p "Next" at bounding box center [584, 227] width 13 height 7
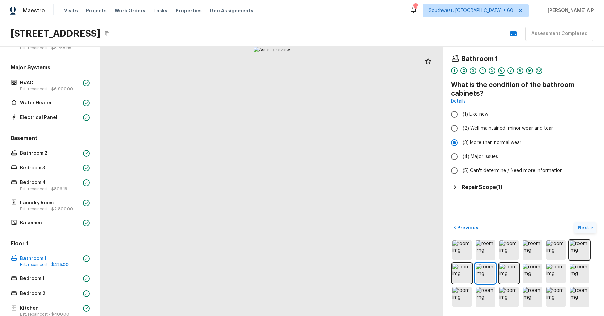
click at [590, 225] on button "Next >" at bounding box center [584, 227] width 21 height 11
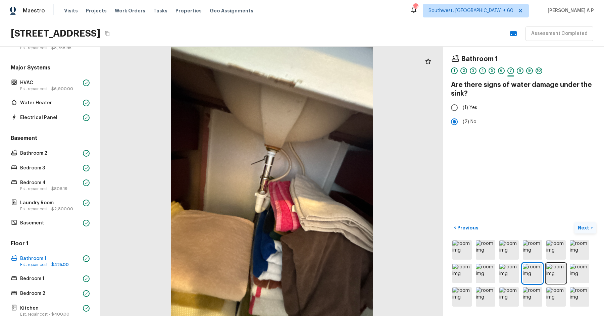
click at [590, 225] on button "Next >" at bounding box center [584, 227] width 21 height 11
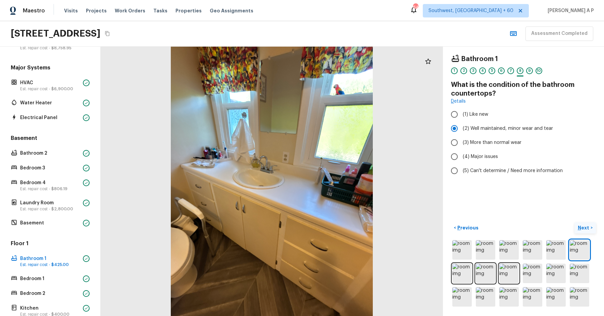
click at [590, 225] on button "Next >" at bounding box center [584, 227] width 21 height 11
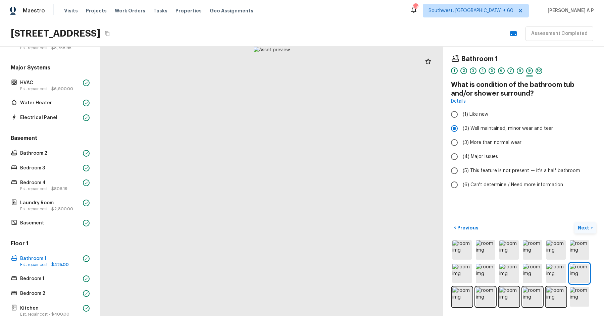
click at [590, 225] on button "Next >" at bounding box center [584, 227] width 21 height 11
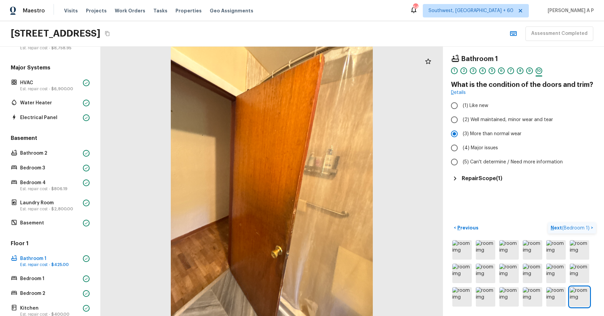
click at [590, 225] on p "Next ( Bedroom 1 )" at bounding box center [570, 227] width 40 height 7
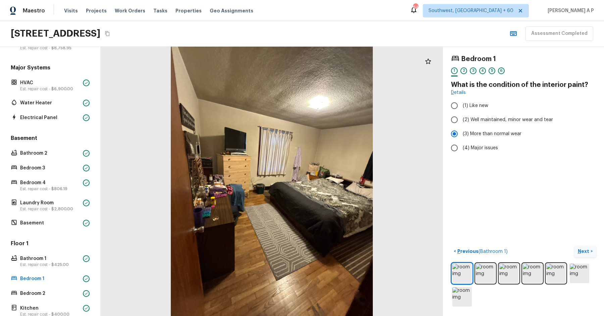
click at [590, 225] on div "Bedroom 1 1 2 3 4 5 6 What is the condition of the interior paint? Details (1) …" at bounding box center [523, 181] width 161 height 269
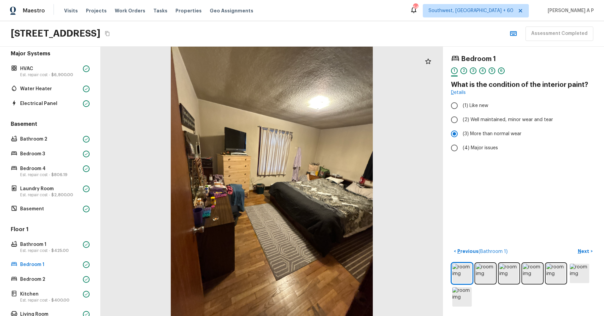
scroll to position [167, 0]
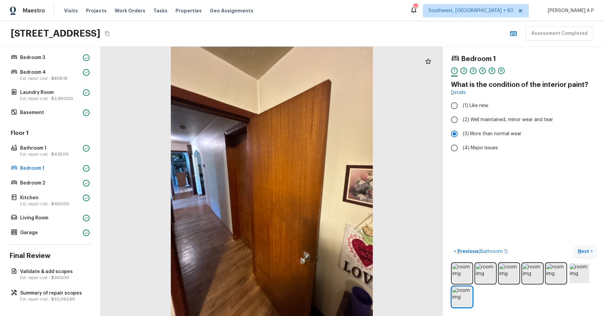
click at [587, 248] on p "Next" at bounding box center [584, 251] width 13 height 7
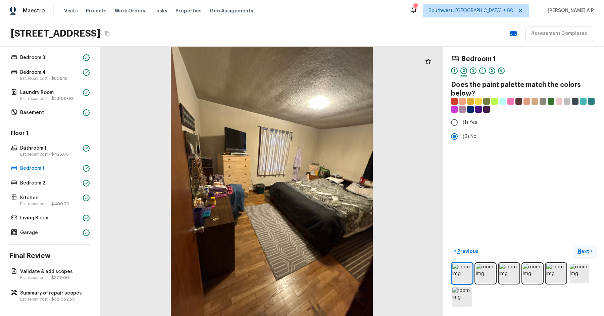
click at [587, 248] on p "Next" at bounding box center [584, 251] width 13 height 7
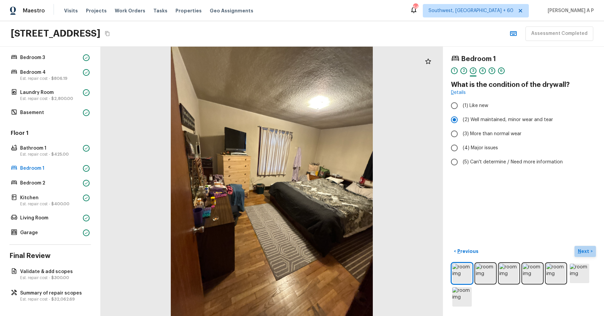
click at [587, 248] on p "Next" at bounding box center [584, 251] width 13 height 7
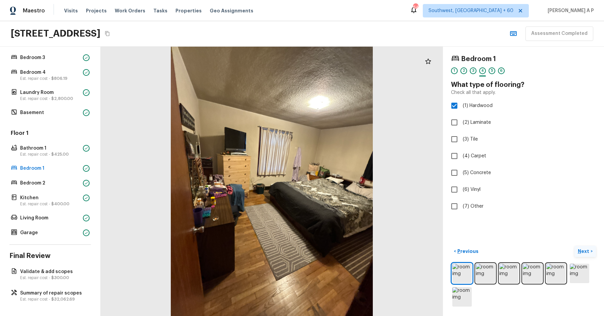
click at [587, 248] on p "Next" at bounding box center [584, 251] width 13 height 7
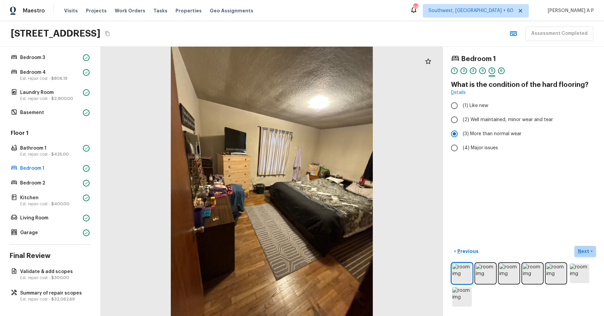
click at [587, 248] on p "Next" at bounding box center [584, 251] width 13 height 7
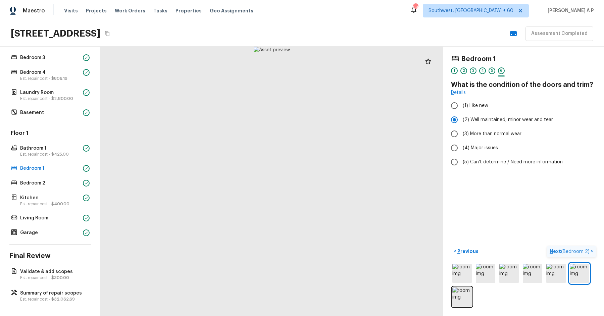
click at [588, 248] on p "Next ( Bedroom 2 )" at bounding box center [569, 251] width 41 height 7
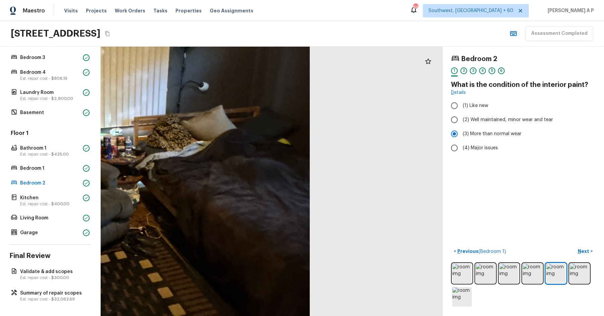
drag, startPoint x: 269, startPoint y: 215, endPoint x: 294, endPoint y: 261, distance: 52.4
click at [294, 260] on div at bounding box center [65, 138] width 825 height 650
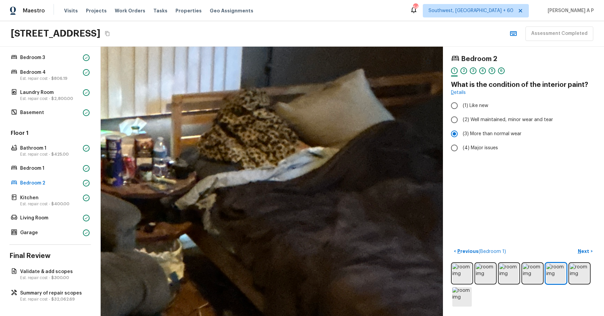
drag, startPoint x: 180, startPoint y: 220, endPoint x: 217, endPoint y: 221, distance: 36.9
click at [217, 221] on div at bounding box center [24, 141] width 1789 height 1409
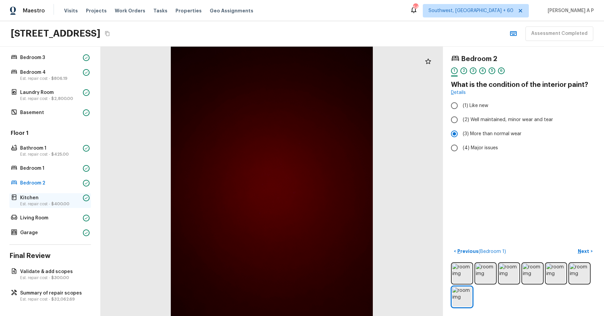
click at [39, 201] on p "Est. repair cost - $400.00" at bounding box center [50, 203] width 60 height 5
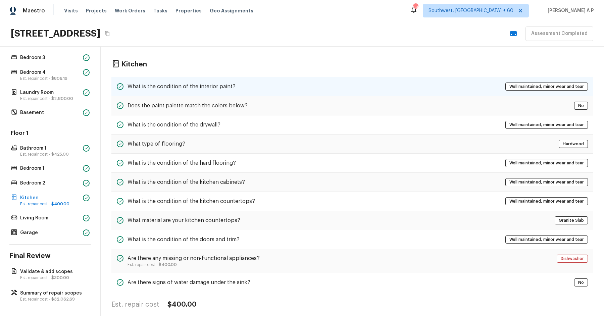
click at [221, 89] on h5 "What is the condition of the interior paint?" at bounding box center [181, 86] width 108 height 7
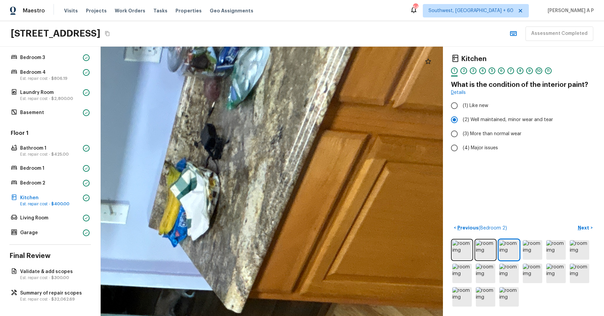
drag, startPoint x: 346, startPoint y: 116, endPoint x: 296, endPoint y: 213, distance: 109.7
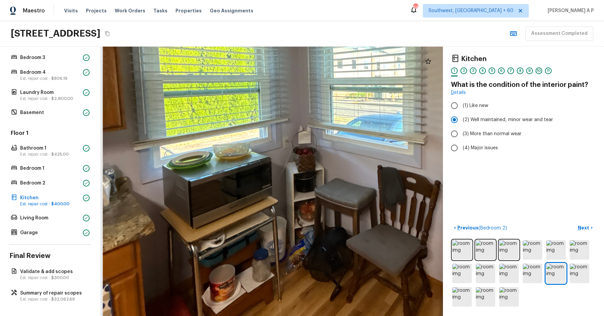
drag, startPoint x: 221, startPoint y: 244, endPoint x: 181, endPoint y: 244, distance: 40.2
click at [204, 244] on div at bounding box center [336, 98] width 791 height 623
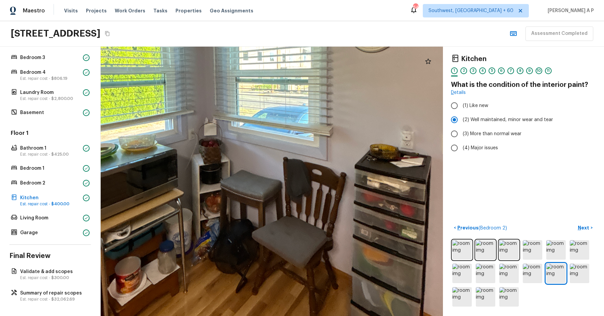
drag, startPoint x: 254, startPoint y: 224, endPoint x: 150, endPoint y: 215, distance: 105.1
click at [150, 215] on div at bounding box center [241, 90] width 791 height 623
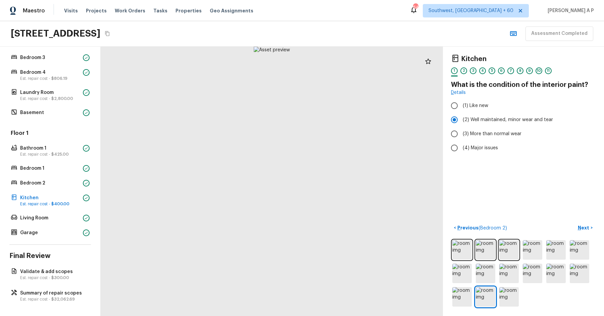
click at [244, 188] on div at bounding box center [272, 181] width 342 height 269
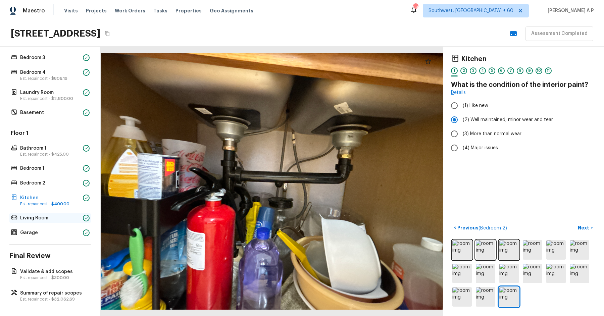
click at [75, 215] on p "Living Room" at bounding box center [50, 218] width 60 height 7
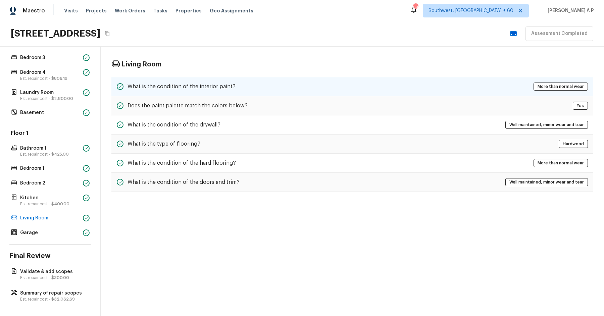
click at [227, 83] on h5 "What is the condition of the interior paint?" at bounding box center [181, 86] width 108 height 7
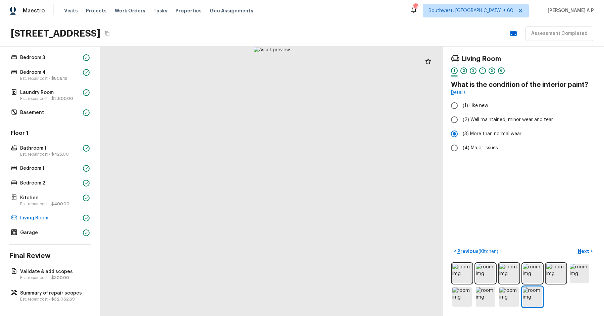
click at [46, 236] on div "Floor 1 Bathroom 1 Est. repair cost - $425.00 Bedroom 1 Bedroom 2 Kitchen Est. …" at bounding box center [50, 183] width 82 height 108
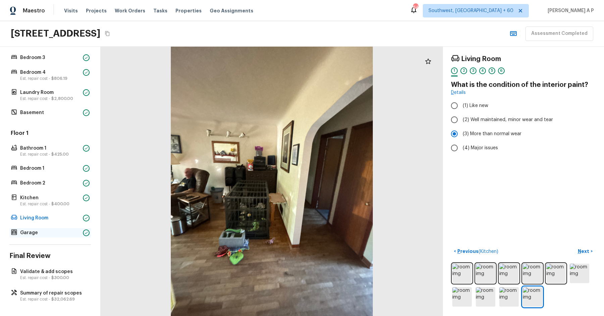
click at [47, 230] on p "Garage" at bounding box center [50, 232] width 60 height 7
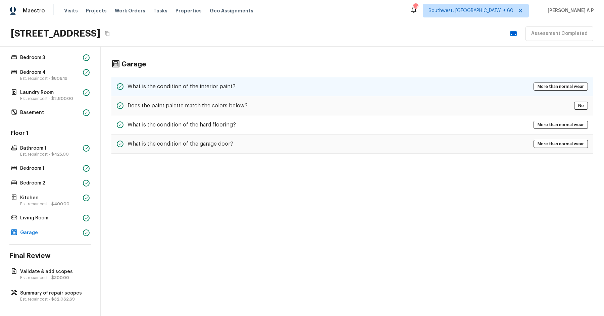
click at [206, 83] on h5 "What is the condition of the interior paint?" at bounding box center [181, 86] width 108 height 7
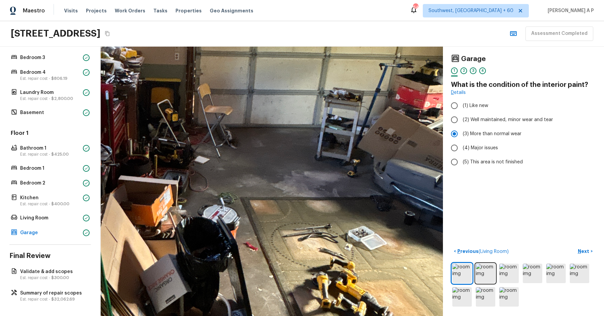
drag, startPoint x: 292, startPoint y: 193, endPoint x: 279, endPoint y: 275, distance: 83.8
click at [279, 275] on div at bounding box center [192, 139] width 1173 height 923
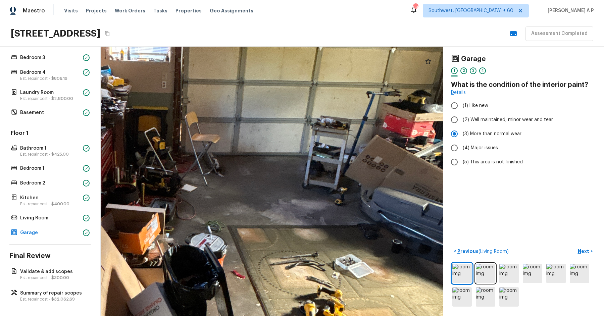
drag, startPoint x: 318, startPoint y: 193, endPoint x: 394, endPoint y: 266, distance: 105.6
click at [391, 266] on div at bounding box center [179, 167] width 1173 height 923
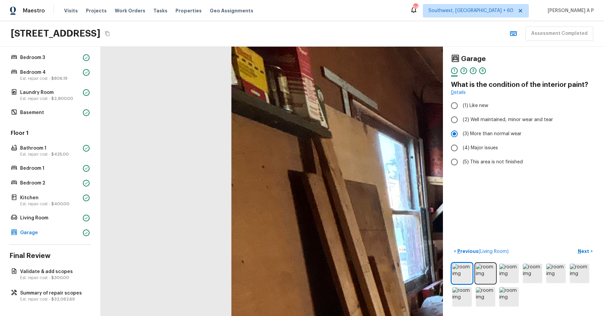
drag, startPoint x: 348, startPoint y: 255, endPoint x: 281, endPoint y: 230, distance: 71.0
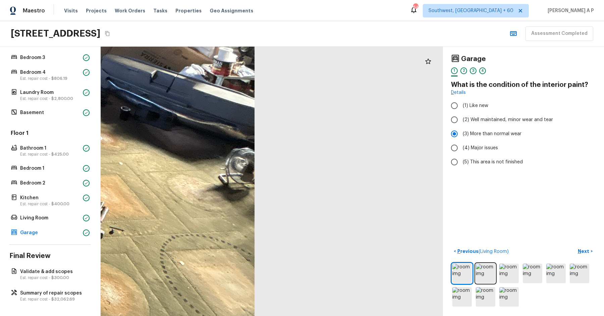
drag, startPoint x: 226, startPoint y: 223, endPoint x: 278, endPoint y: 241, distance: 54.8
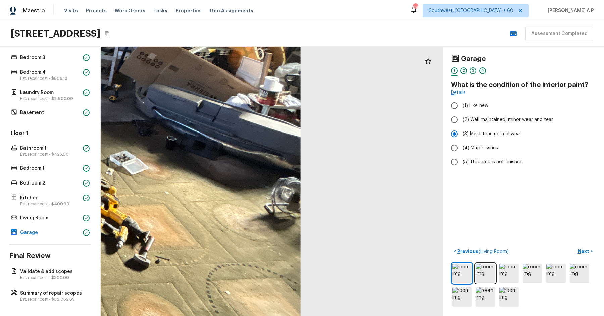
drag, startPoint x: 231, startPoint y: 183, endPoint x: 263, endPoint y: 223, distance: 50.9
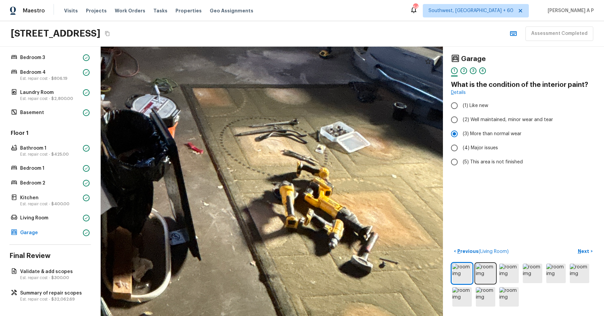
drag, startPoint x: 343, startPoint y: 195, endPoint x: 273, endPoint y: 244, distance: 85.4
click at [273, 244] on div at bounding box center [119, 10] width 1520 height 1196
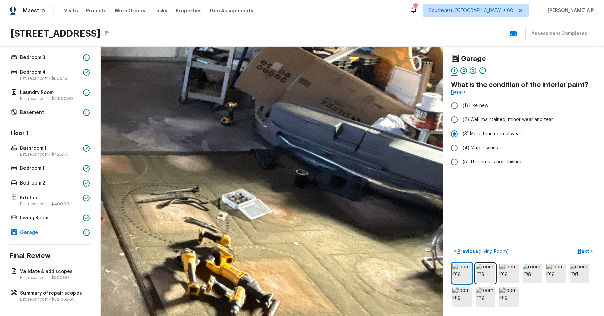
drag, startPoint x: 360, startPoint y: 146, endPoint x: 272, endPoint y: 205, distance: 105.4
click at [272, 205] on div at bounding box center [20, 77] width 1520 height 1196
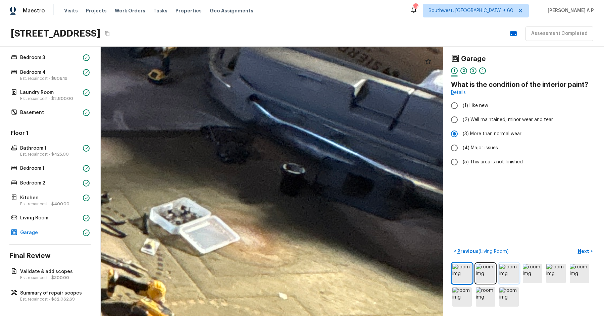
click at [510, 272] on img at bounding box center [508, 273] width 19 height 19
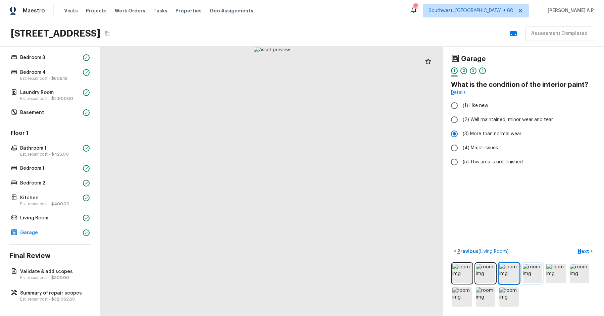
click at [534, 272] on img at bounding box center [532, 273] width 19 height 19
click at [557, 265] on img at bounding box center [555, 273] width 19 height 19
click at [579, 273] on img at bounding box center [579, 273] width 19 height 19
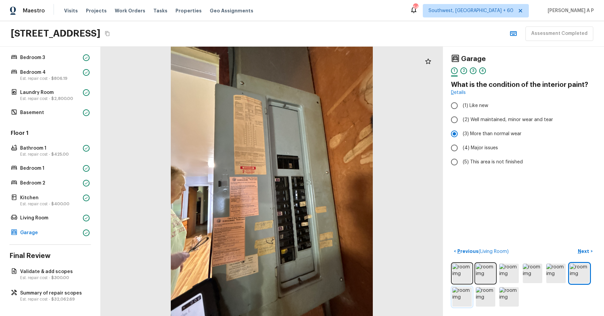
click at [456, 290] on img at bounding box center [461, 296] width 19 height 19
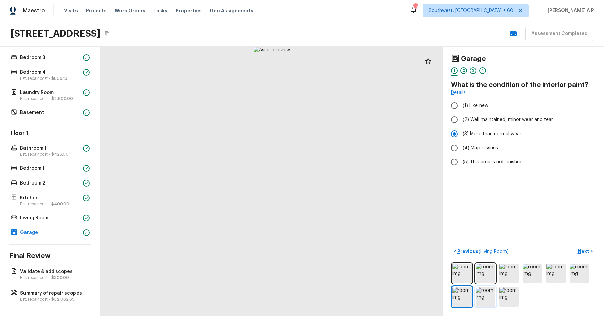
click at [483, 299] on img at bounding box center [485, 296] width 19 height 19
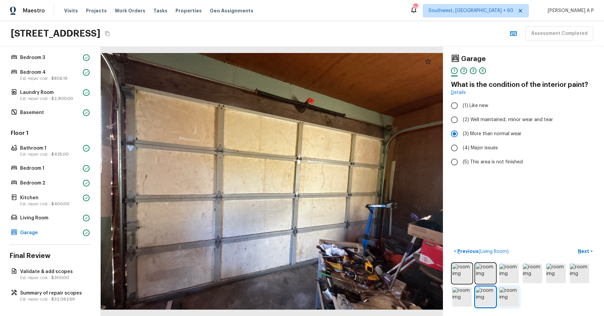
click at [510, 293] on img at bounding box center [508, 296] width 19 height 19
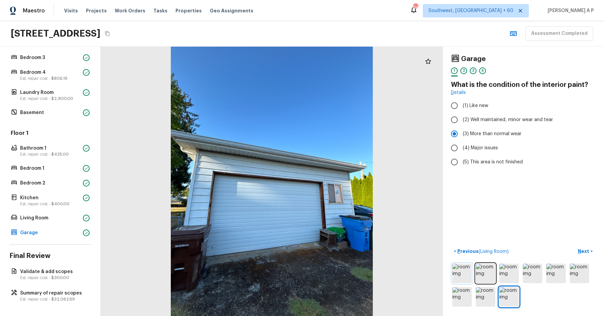
click at [464, 277] on img at bounding box center [461, 273] width 19 height 19
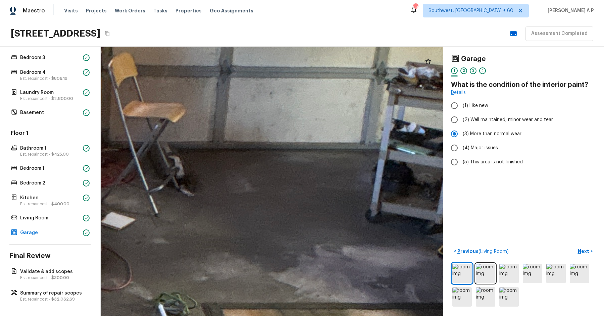
drag, startPoint x: 270, startPoint y: 119, endPoint x: 142, endPoint y: 215, distance: 160.5
click at [142, 215] on div at bounding box center [97, 177] width 2578 height 2030
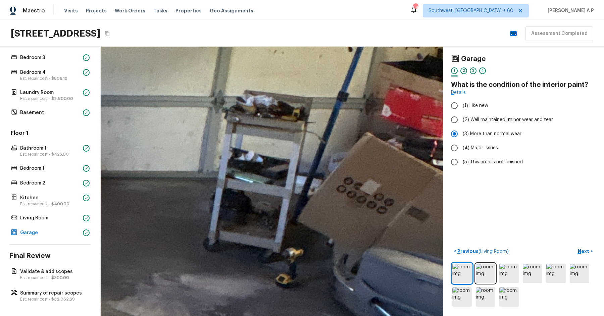
drag, startPoint x: 298, startPoint y: 189, endPoint x: 140, endPoint y: 196, distance: 158.1
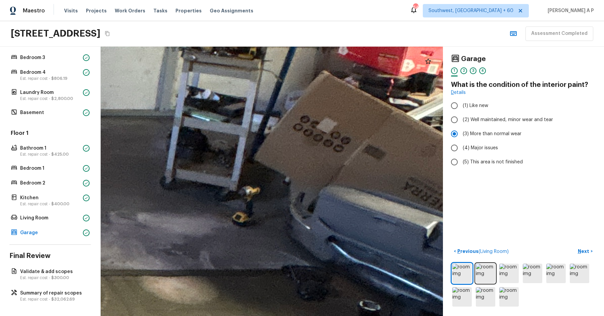
drag, startPoint x: 210, startPoint y: 222, endPoint x: 171, endPoint y: 114, distance: 115.0
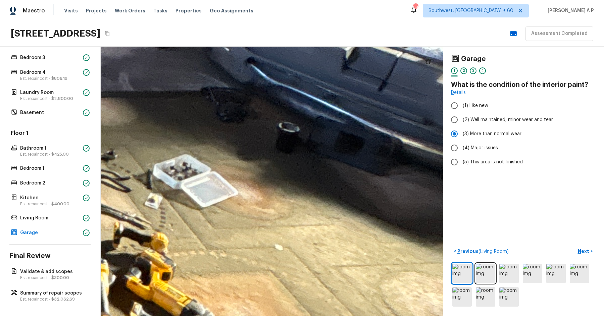
drag, startPoint x: 285, startPoint y: 99, endPoint x: 270, endPoint y: 157, distance: 60.0
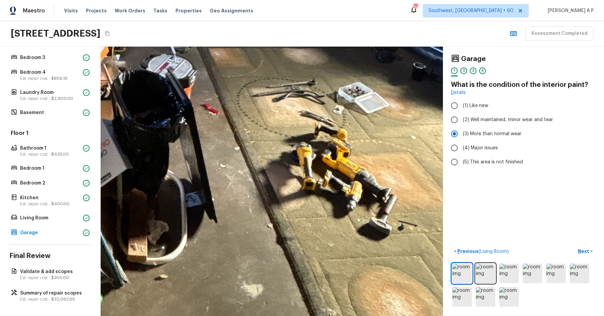
drag, startPoint x: 337, startPoint y: 134, endPoint x: 223, endPoint y: 197, distance: 130.0
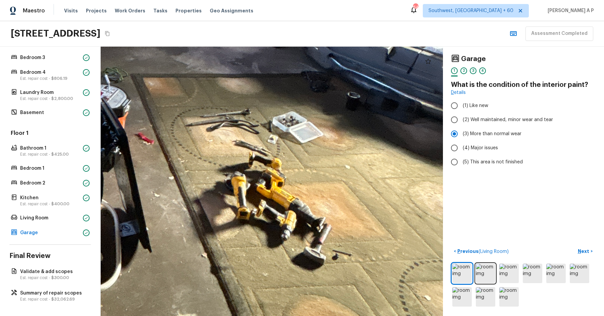
drag, startPoint x: 333, startPoint y: 151, endPoint x: 236, endPoint y: 199, distance: 108.4
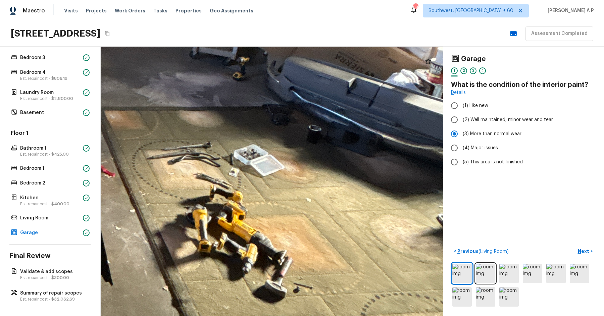
click at [315, 143] on div at bounding box center [29, 31] width 1541 height 1213
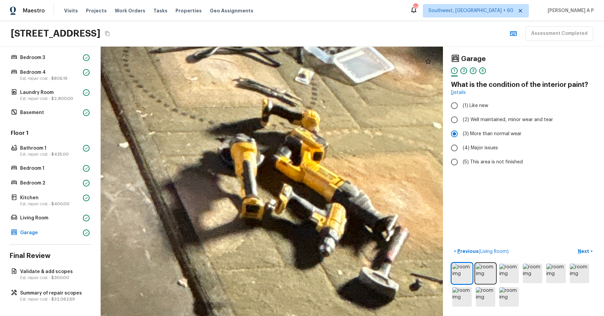
drag, startPoint x: 318, startPoint y: 128, endPoint x: 454, endPoint y: 6, distance: 182.9
click at [454, 6] on div "Maestro Visits Projects Work Orders Tasks Properties Geo Assignments 640 Southw…" at bounding box center [302, 158] width 604 height 316
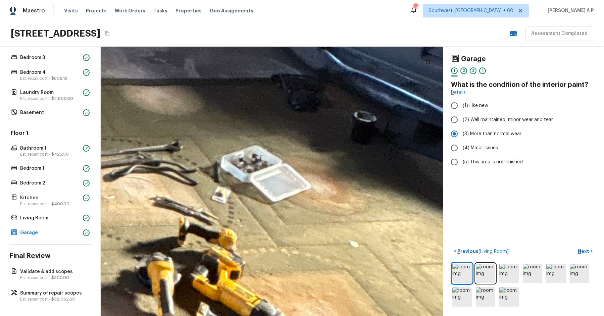
drag, startPoint x: 327, startPoint y: 162, endPoint x: 258, endPoint y: 276, distance: 133.3
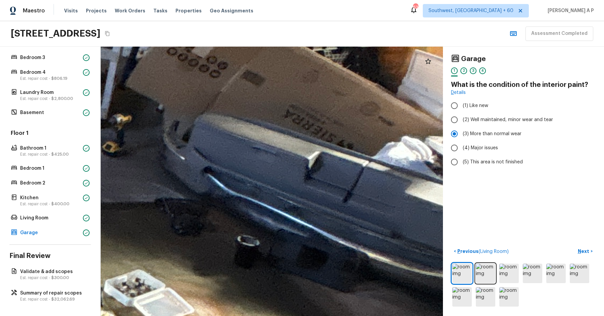
drag, startPoint x: 348, startPoint y: 181, endPoint x: 232, endPoint y: 302, distance: 168.0
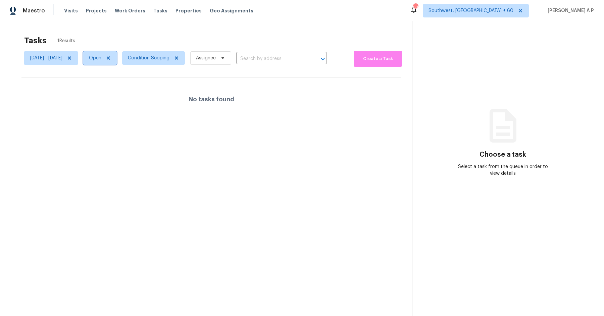
click at [111, 58] on icon at bounding box center [108, 57] width 5 height 5
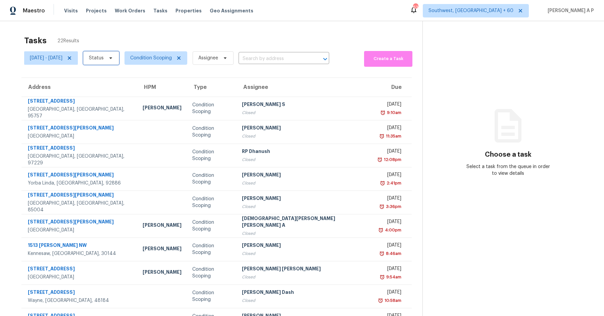
click at [112, 57] on icon at bounding box center [110, 58] width 3 height 2
click at [130, 76] on label "Closed" at bounding box center [119, 77] width 24 height 7
click at [112, 76] on input "Closed" at bounding box center [109, 76] width 4 height 4
checkbox input "true"
click at [292, 60] on input "text" at bounding box center [275, 59] width 72 height 10
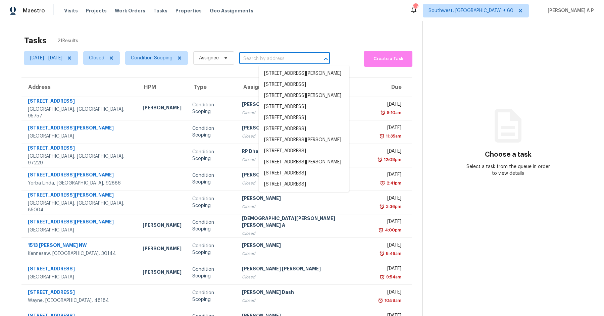
paste input ""14135 Elystan Cir Westminster, CA, 92683""
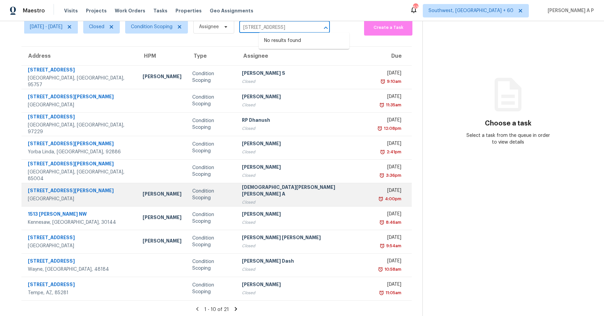
scroll to position [33, 0]
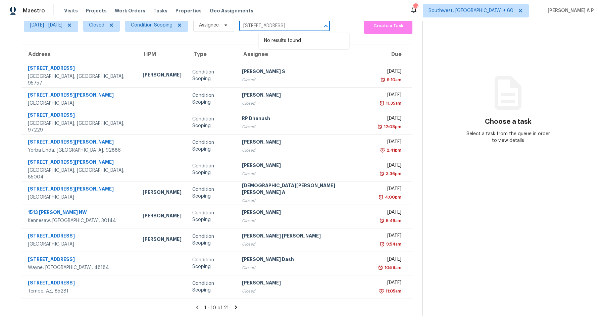
type input "14135 Elystan Cir Westminster, CA, 92683"
click at [233, 305] on icon at bounding box center [236, 307] width 6 height 6
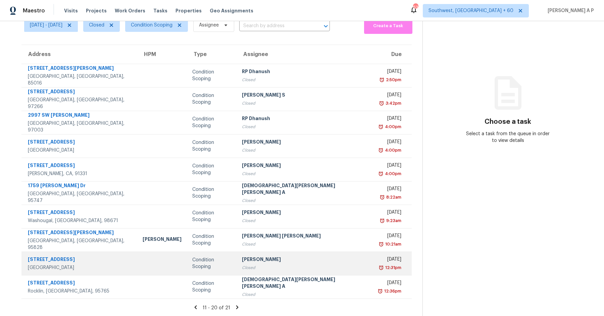
click at [192, 265] on div "Condition Scoping" at bounding box center [211, 263] width 39 height 13
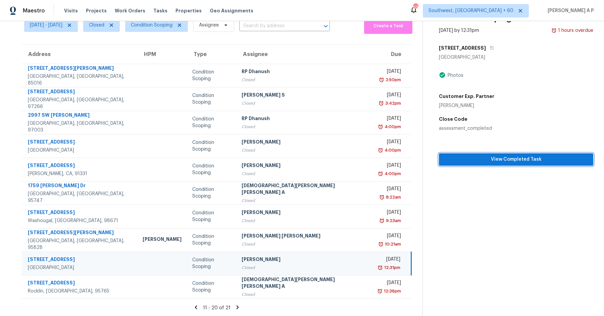
click at [447, 157] on span "View Completed Task" at bounding box center [516, 159] width 144 height 8
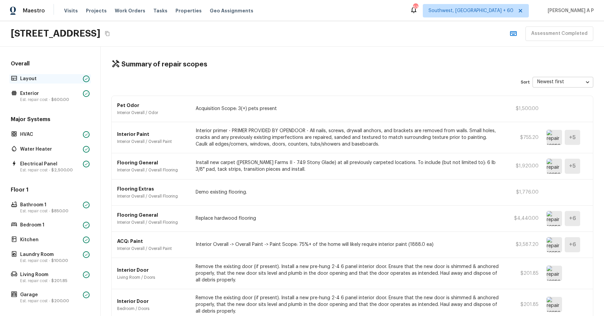
click at [61, 80] on p "Layout" at bounding box center [50, 78] width 60 height 7
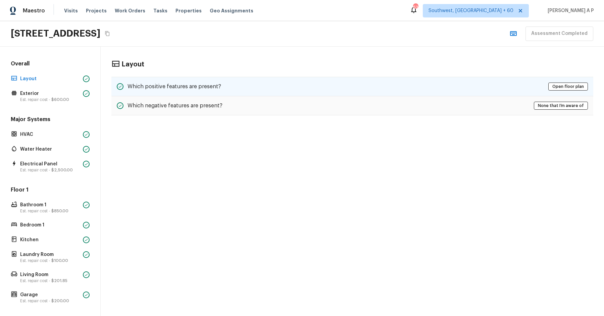
click at [163, 83] on h5 "Which positive features are present?" at bounding box center [174, 86] width 94 height 7
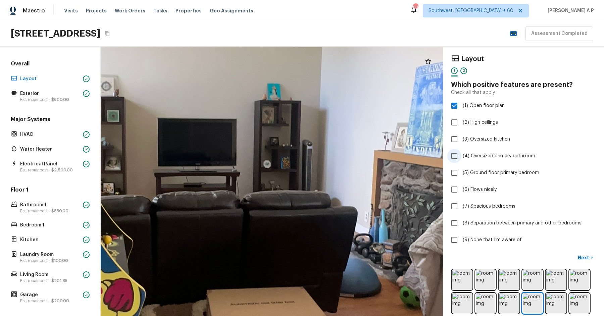
drag, startPoint x: 332, startPoint y: 177, endPoint x: 462, endPoint y: 161, distance: 130.8
click at [462, 161] on div "Layout 1 2 Which positive features are present? Check all that apply. (1) Open …" at bounding box center [352, 181] width 503 height 269
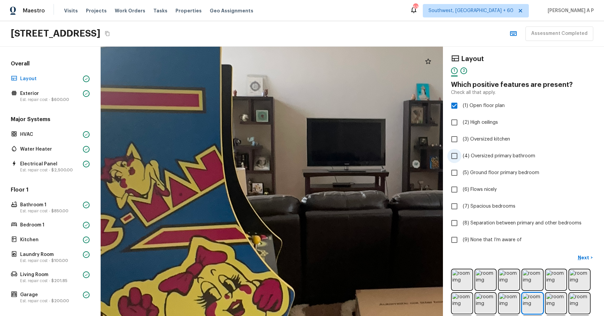
drag, startPoint x: 344, startPoint y: 161, endPoint x: 493, endPoint y: 161, distance: 148.9
click at [493, 161] on div "Layout 1 2 Which positive features are present? Check all that apply. (1) Open …" at bounding box center [352, 181] width 503 height 269
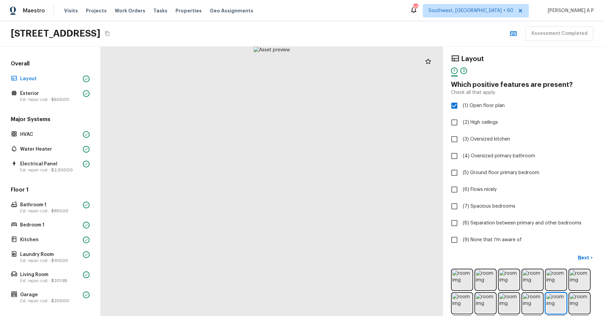
scroll to position [170, 0]
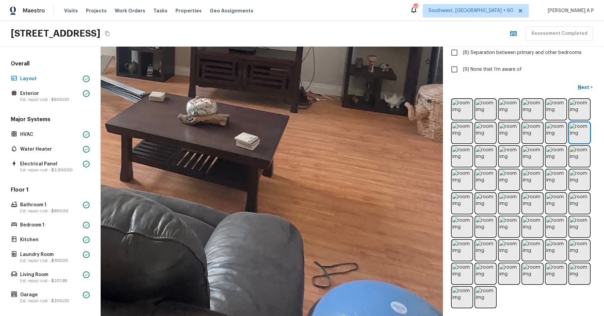
drag, startPoint x: 288, startPoint y: 150, endPoint x: 254, endPoint y: 138, distance: 36.5
click at [254, 138] on div at bounding box center [182, 41] width 1246 height 981
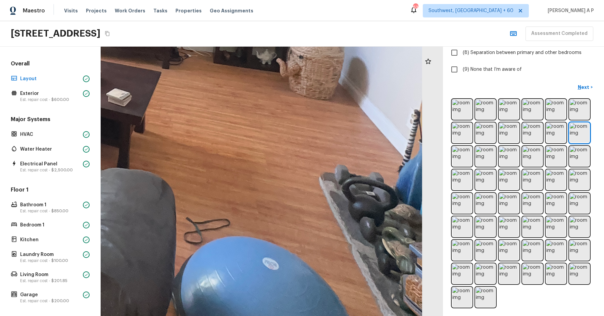
drag, startPoint x: 157, startPoint y: 109, endPoint x: 135, endPoint y: 99, distance: 24.2
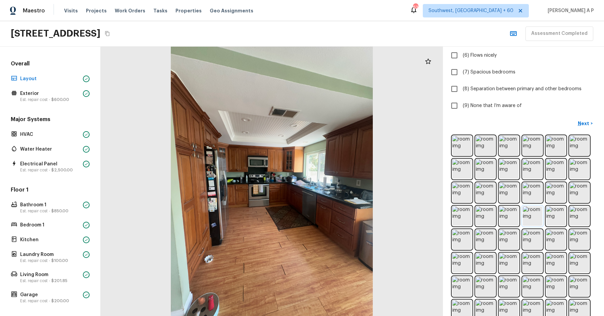
scroll to position [134, 0]
click at [214, 262] on div at bounding box center [272, 181] width 342 height 269
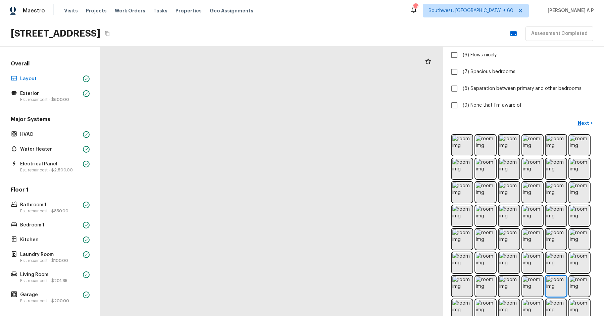
drag, startPoint x: 309, startPoint y: 183, endPoint x: 163, endPoint y: 161, distance: 147.6
click at [165, 162] on div at bounding box center [120, 169] width 1716 height 1351
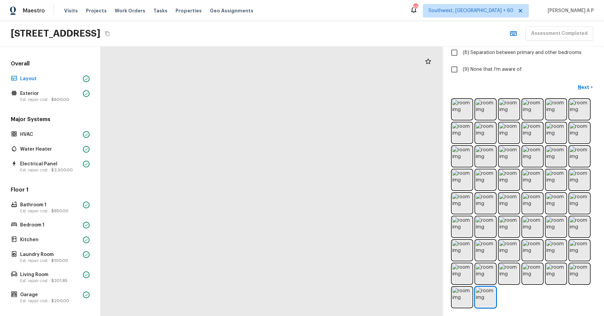
drag, startPoint x: 289, startPoint y: 206, endPoint x: 121, endPoint y: 204, distance: 168.0
click at [121, 204] on div at bounding box center [130, 98] width 1027 height 809
click at [579, 85] on p "Next" at bounding box center [584, 87] width 13 height 7
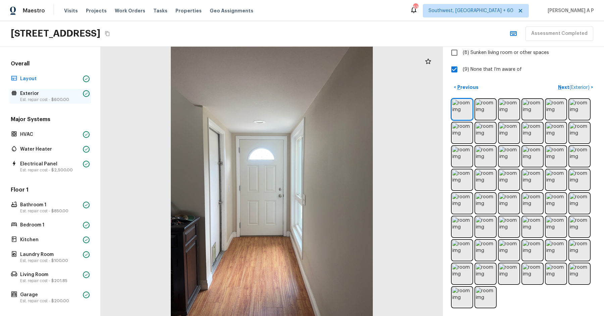
click at [64, 95] on p "Exterior" at bounding box center [50, 93] width 60 height 7
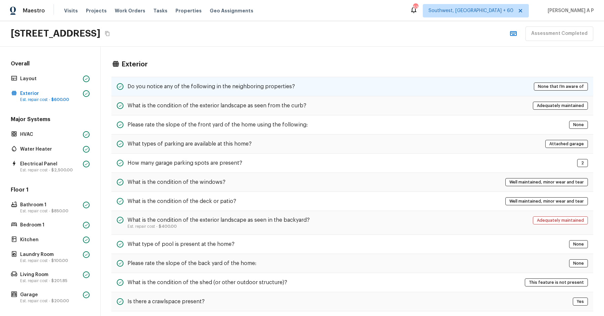
click at [168, 80] on div "Do you notice any of the following in the neighboring properties? None that I’m…" at bounding box center [352, 86] width 482 height 19
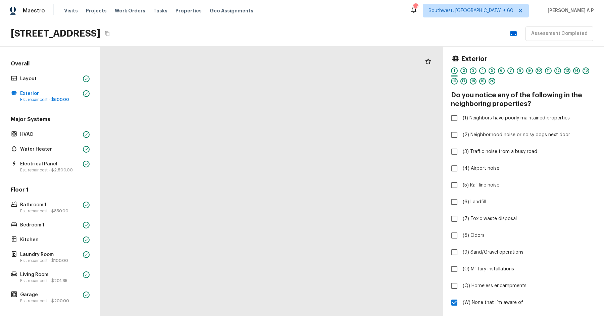
drag, startPoint x: 285, startPoint y: 146, endPoint x: 154, endPoint y: 170, distance: 133.3
click at [154, 170] on div at bounding box center [307, 215] width 1608 height 1265
drag, startPoint x: 242, startPoint y: 169, endPoint x: 104, endPoint y: 182, distance: 138.8
click at [104, 182] on div at bounding box center [170, 228] width 1608 height 1265
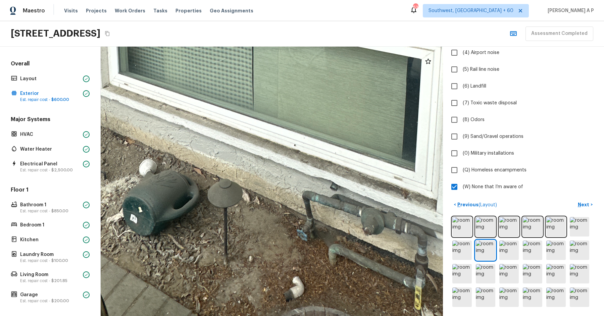
drag, startPoint x: 271, startPoint y: 213, endPoint x: 440, endPoint y: 250, distance: 172.6
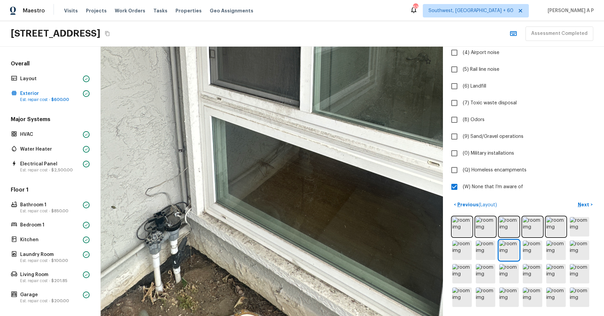
drag, startPoint x: 253, startPoint y: 242, endPoint x: 242, endPoint y: 234, distance: 13.5
click at [242, 234] on div at bounding box center [298, 49] width 1031 height 812
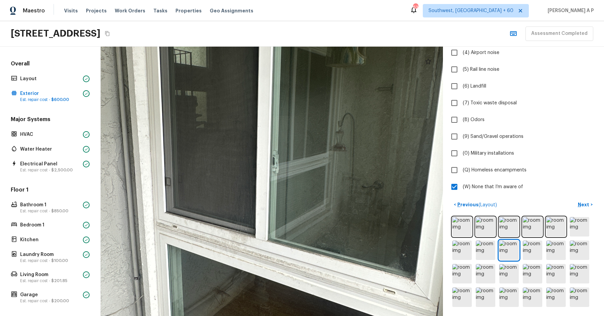
drag, startPoint x: 293, startPoint y: 189, endPoint x: 249, endPoint y: 316, distance: 134.7
click at [249, 316] on html "Maestro Visits Projects Work Orders Tasks Properties Geo Assignments 632 Southw…" at bounding box center [302, 158] width 604 height 316
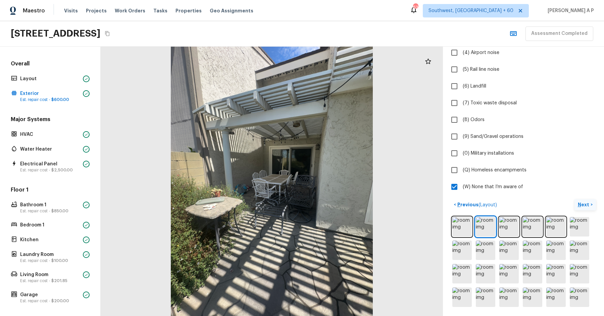
click at [587, 204] on p "Next" at bounding box center [584, 204] width 13 height 7
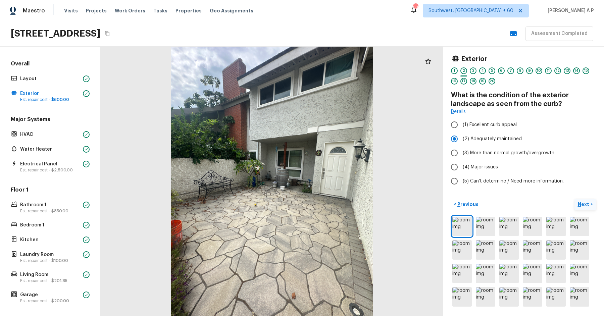
scroll to position [0, 0]
click at [587, 204] on p "Next" at bounding box center [584, 204] width 13 height 7
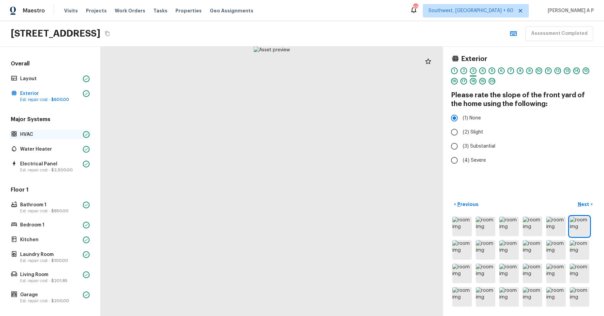
click at [31, 136] on p "HVAC" at bounding box center [50, 134] width 60 height 7
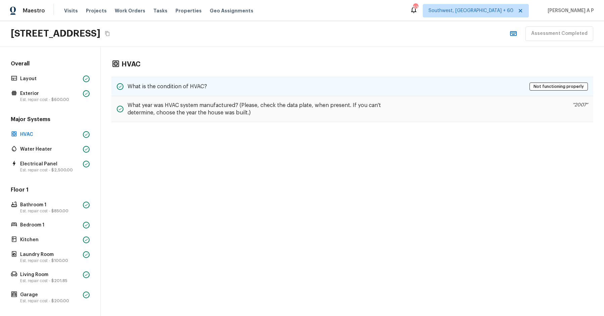
click at [223, 90] on div "What is the condition of HVAC? Not functioning properly" at bounding box center [352, 86] width 482 height 19
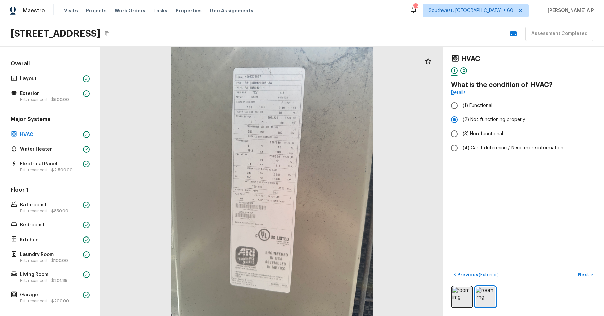
click at [35, 154] on div "Major Systems HVAC Water Heater Electrical Panel Est. repair cost - $2,500.00" at bounding box center [50, 145] width 82 height 58
click at [46, 149] on p "Water Heater" at bounding box center [50, 149] width 60 height 7
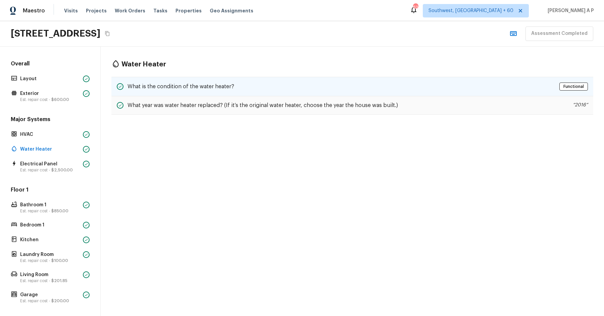
click at [210, 80] on div "What is the condition of the water heater? Functional" at bounding box center [352, 86] width 482 height 19
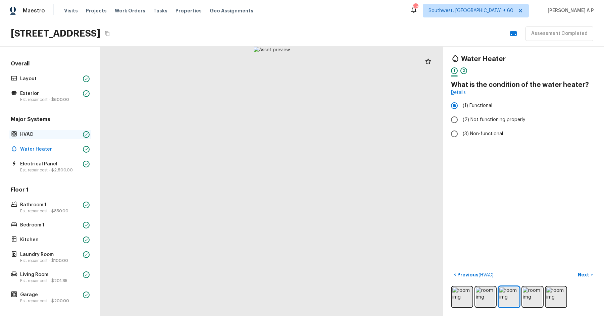
click at [38, 137] on p "HVAC" at bounding box center [50, 134] width 60 height 7
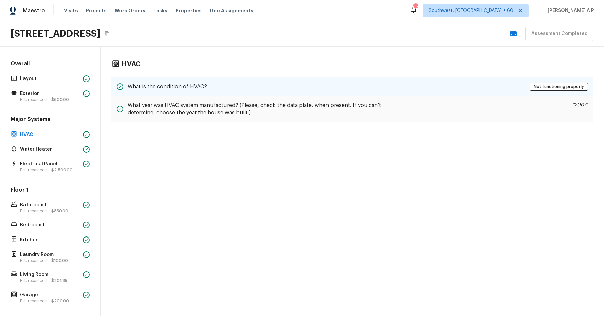
click at [232, 83] on div "What is the condition of HVAC? Not functioning properly" at bounding box center [352, 86] width 482 height 19
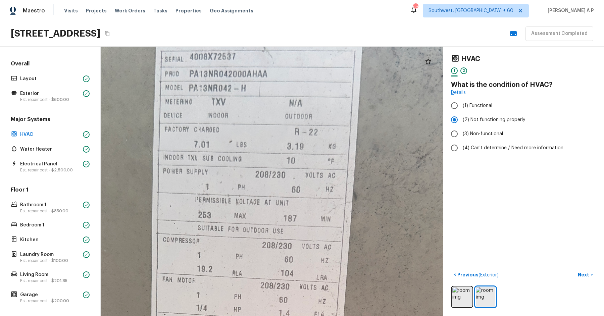
drag, startPoint x: 273, startPoint y: 117, endPoint x: 270, endPoint y: 173, distance: 56.4
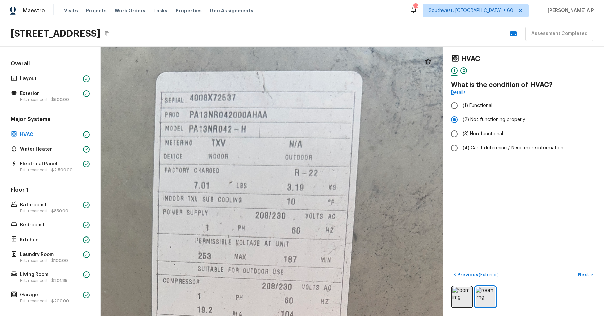
drag, startPoint x: 286, startPoint y: 122, endPoint x: 286, endPoint y: 163, distance: 40.9
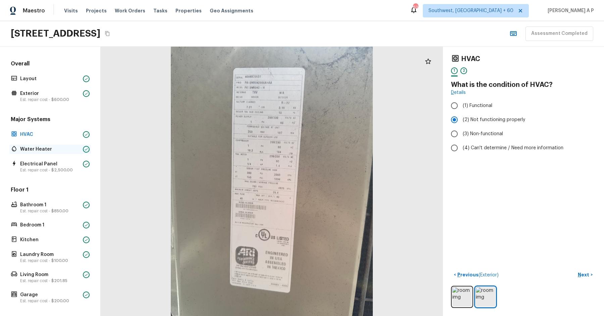
click at [59, 148] on p "Water Heater" at bounding box center [50, 149] width 60 height 7
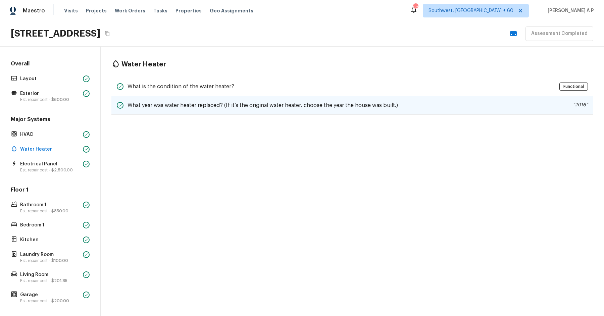
click at [178, 96] on div "What year was water heater replaced? (If it’s the original water heater, choose…" at bounding box center [352, 105] width 482 height 18
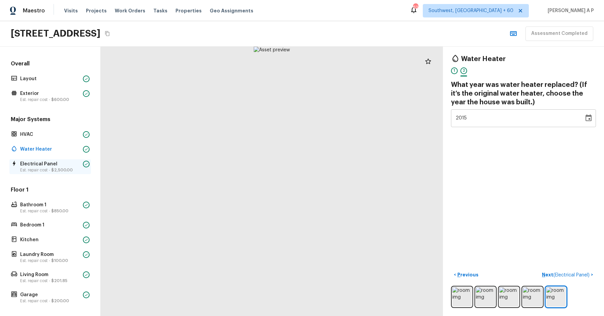
click at [54, 169] on span "$2,500.00" at bounding box center [61, 170] width 21 height 4
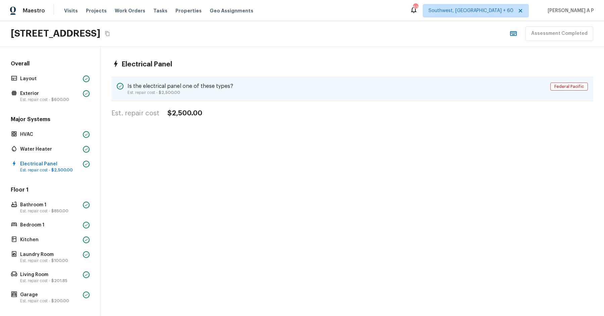
click at [178, 85] on h5 "Is the electrical panel one of these types?" at bounding box center [180, 86] width 106 height 7
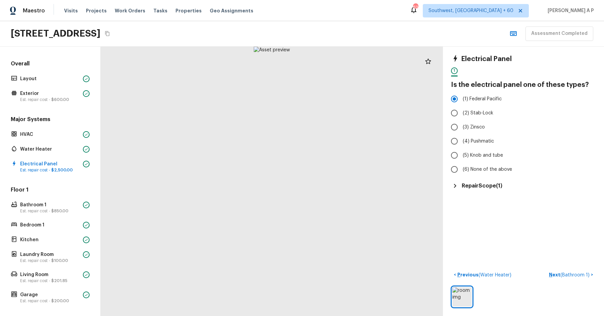
click at [75, 199] on div "Floor 1 Bathroom 1 Est. repair cost - $850.00 Bedroom 1 Kitchen Laundry Room Es…" at bounding box center [50, 245] width 82 height 119
click at [74, 202] on p "Bathroom 1" at bounding box center [50, 205] width 60 height 7
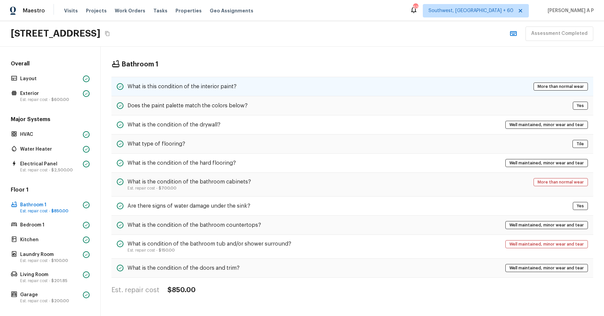
click at [257, 89] on div "What is this condition of the interior paint? More than normal wear" at bounding box center [352, 86] width 482 height 19
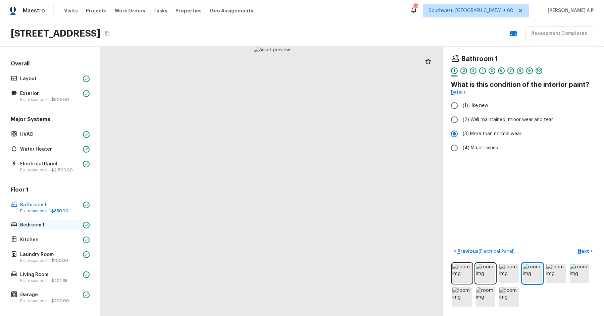
click at [83, 223] on div at bounding box center [86, 225] width 7 height 7
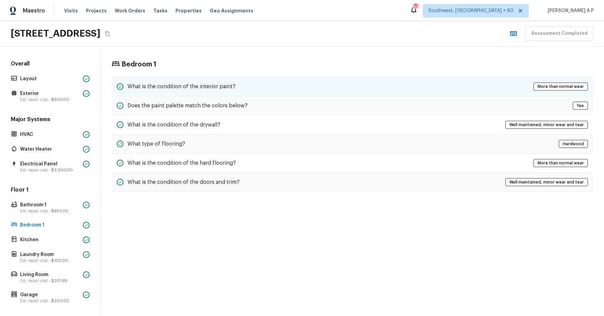
click at [207, 87] on h5 "What is the condition of the interior paint?" at bounding box center [181, 86] width 108 height 7
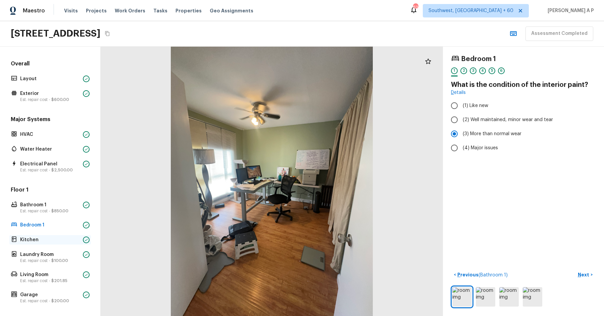
click at [58, 238] on p "Kitchen" at bounding box center [50, 239] width 60 height 7
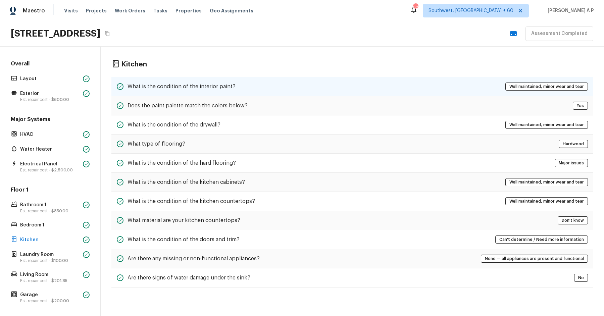
click at [241, 78] on div "What is the condition of the interior paint? Well maintained, minor wear and te…" at bounding box center [352, 86] width 482 height 19
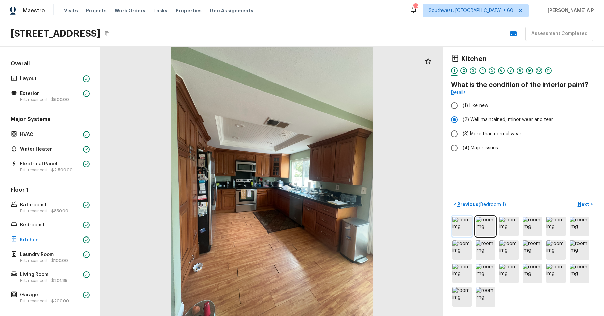
click at [457, 226] on img at bounding box center [461, 226] width 19 height 19
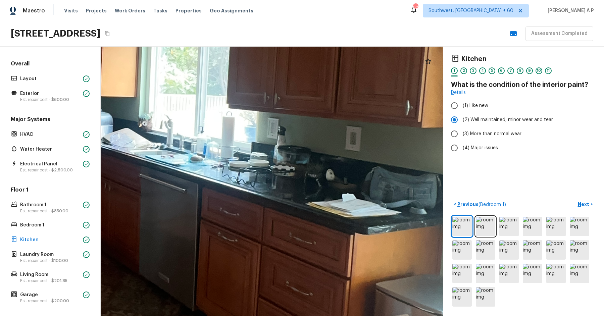
drag, startPoint x: 292, startPoint y: 187, endPoint x: 395, endPoint y: 237, distance: 114.3
click at [395, 237] on div at bounding box center [61, 112] width 1526 height 1201
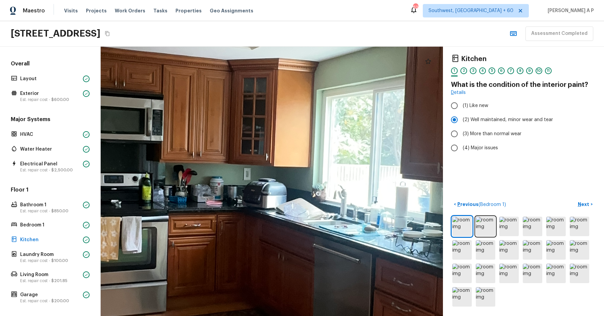
drag, startPoint x: 326, startPoint y: 219, endPoint x: 441, endPoint y: 271, distance: 126.1
click at [438, 271] on div at bounding box center [235, 182] width 1526 height 1201
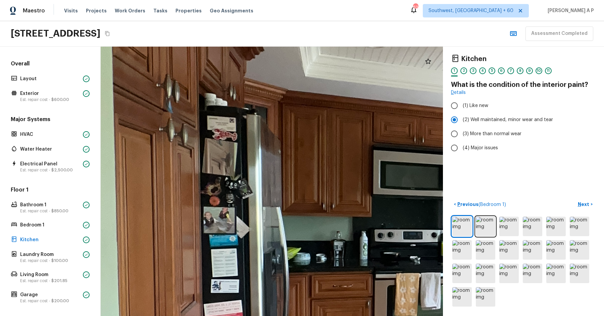
drag, startPoint x: 394, startPoint y: 287, endPoint x: 357, endPoint y: 174, distance: 119.1
click at [357, 176] on div at bounding box center [534, 238] width 1526 height 1201
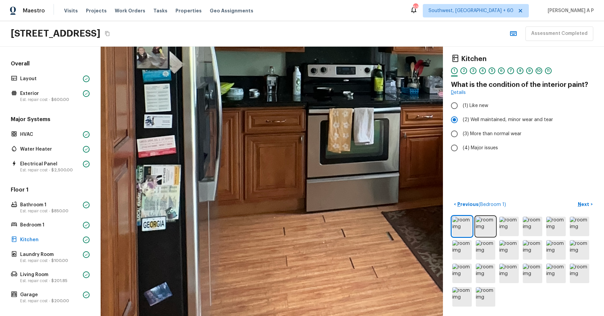
drag, startPoint x: 357, startPoint y: 174, endPoint x: 314, endPoint y: 204, distance: 52.3
click at [314, 204] on div at bounding box center [467, 73] width 1526 height 1201
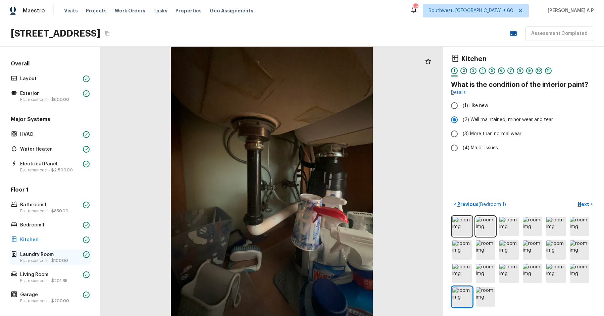
click at [42, 252] on p "Laundry Room" at bounding box center [50, 254] width 60 height 7
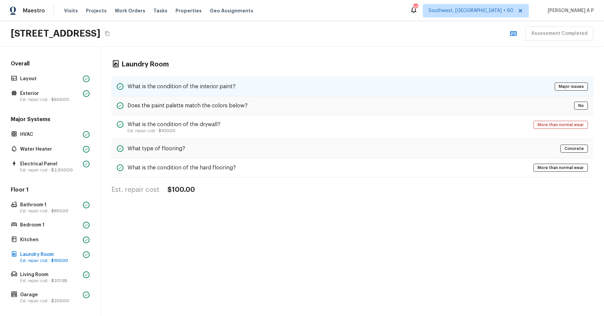
click at [233, 91] on div "What is the condition of the interior paint? Major issues" at bounding box center [352, 86] width 482 height 19
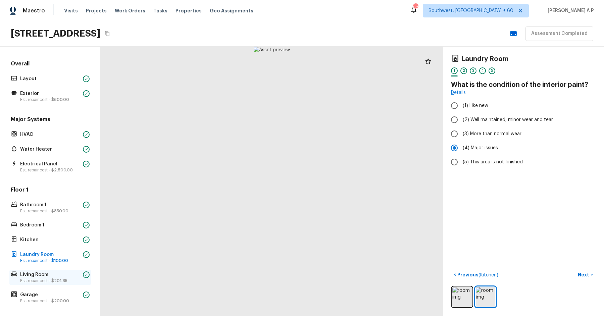
click at [42, 276] on p "Living Room" at bounding box center [50, 274] width 60 height 7
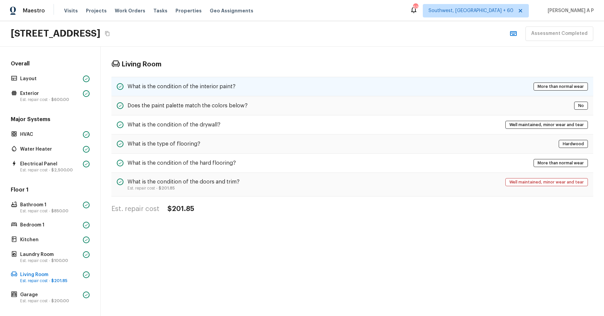
click at [217, 84] on h5 "What is the condition of the interior paint?" at bounding box center [181, 86] width 108 height 7
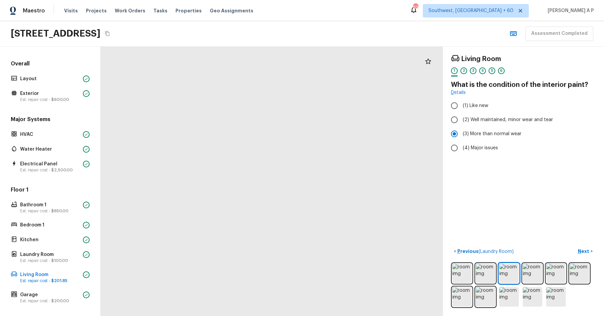
drag, startPoint x: 320, startPoint y: 153, endPoint x: 338, endPoint y: 51, distance: 103.6
click at [338, 51] on div at bounding box center [161, 192] width 1311 height 1032
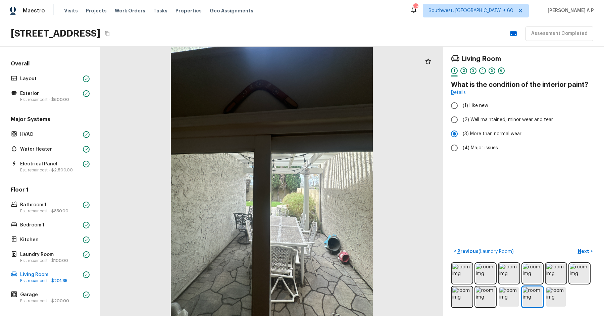
scroll to position [43, 0]
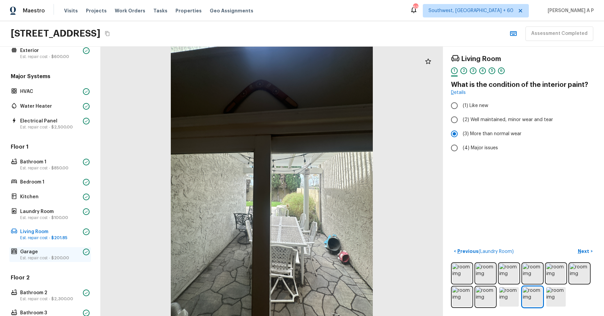
click at [67, 255] on p "Est. repair cost - $200.00" at bounding box center [50, 257] width 60 height 5
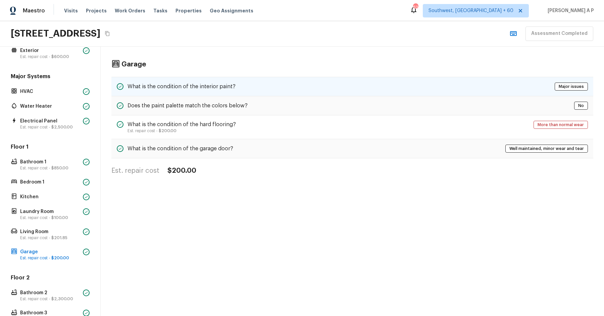
click at [190, 84] on h5 "What is the condition of the interior paint?" at bounding box center [181, 86] width 108 height 7
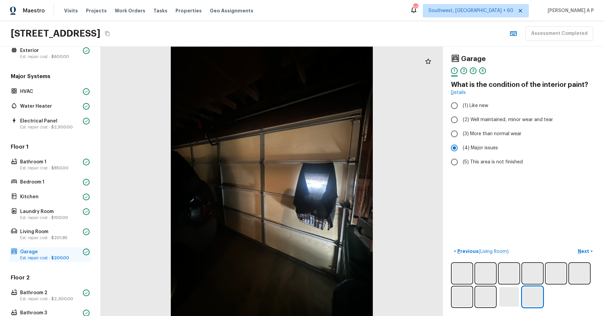
scroll to position [173, 0]
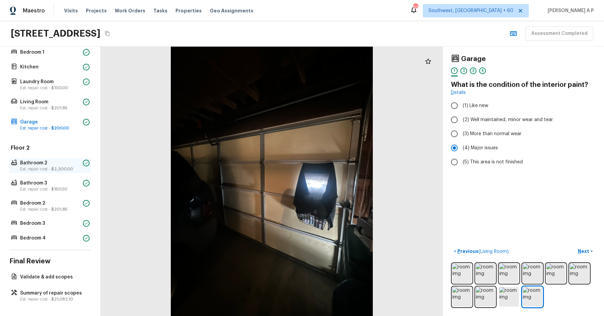
click at [73, 164] on p "Bathroom 2" at bounding box center [50, 163] width 60 height 7
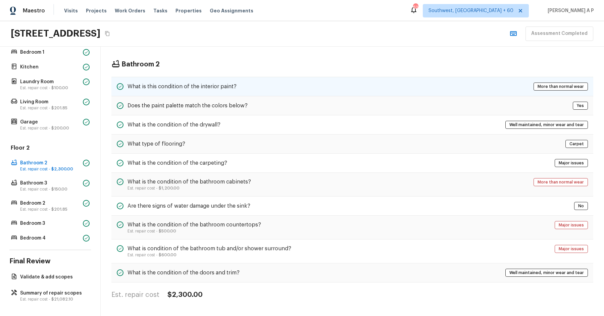
click at [196, 80] on div "What is this condition of the interior paint? More than normal wear" at bounding box center [352, 86] width 482 height 19
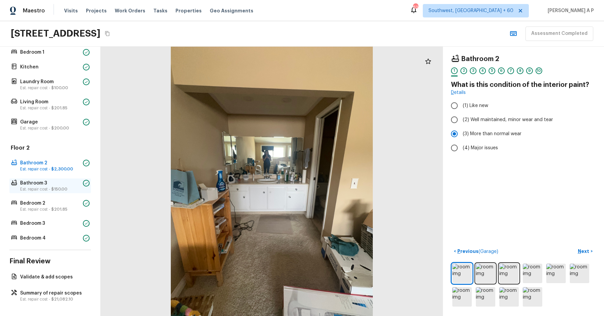
click at [71, 181] on p "Bathroom 3" at bounding box center [50, 183] width 60 height 7
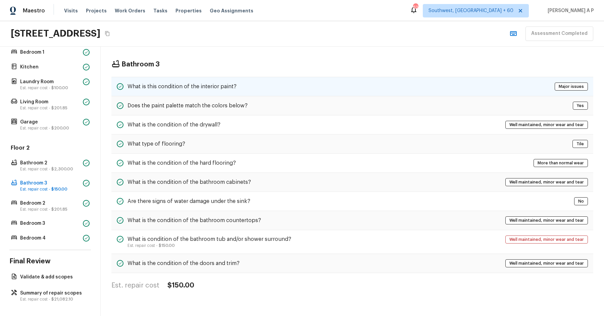
click at [205, 83] on div "What is this condition of the interior paint?" at bounding box center [177, 87] width 120 height 8
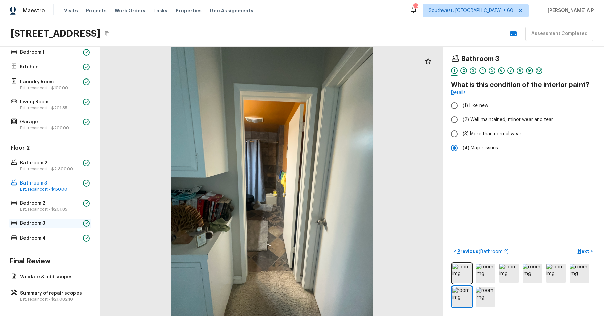
click at [59, 225] on p "Bedroom 3" at bounding box center [50, 223] width 60 height 7
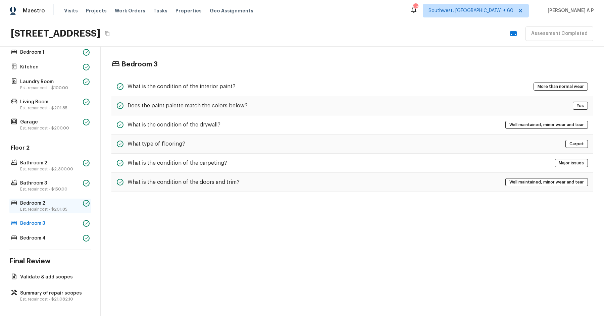
click at [65, 207] on p "Est. repair cost - $201.85" at bounding box center [50, 209] width 60 height 5
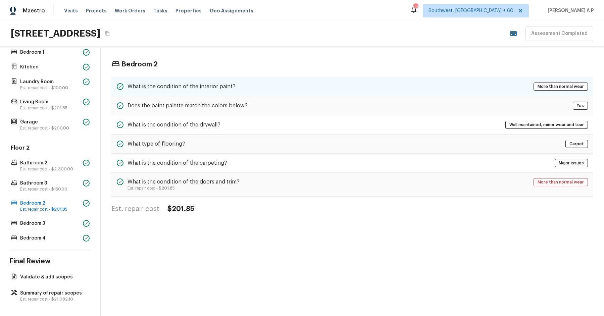
click at [210, 91] on div "What is the condition of the interior paint? More than normal wear" at bounding box center [352, 86] width 482 height 19
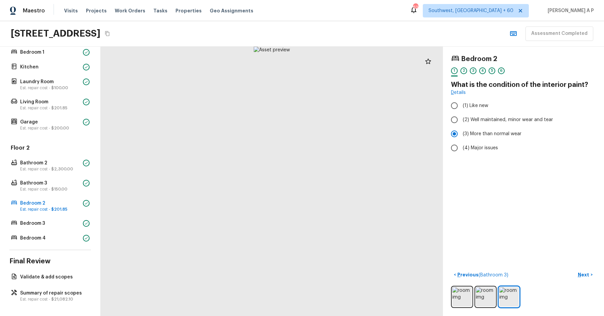
click at [72, 214] on div "Floor 2 Bathroom 2 Est. repair cost - $2,300.00 Bathroom 3 Est. repair cost - $…" at bounding box center [50, 193] width 82 height 99
click at [71, 220] on p "Bedroom 3" at bounding box center [50, 223] width 60 height 7
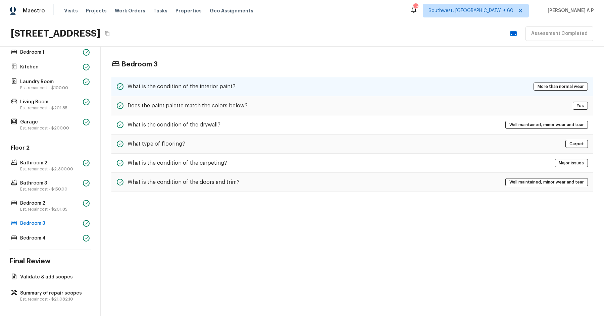
click at [222, 88] on h5 "What is the condition of the interior paint?" at bounding box center [181, 86] width 108 height 7
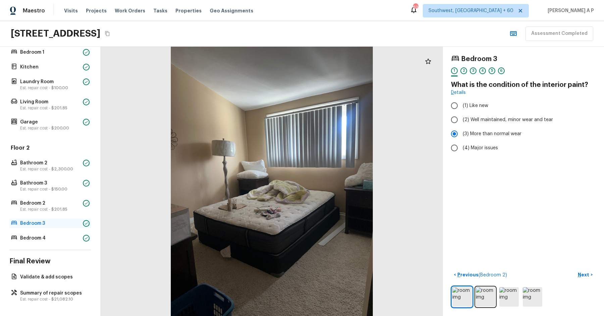
click at [68, 226] on div "Bedroom 3" at bounding box center [50, 223] width 82 height 9
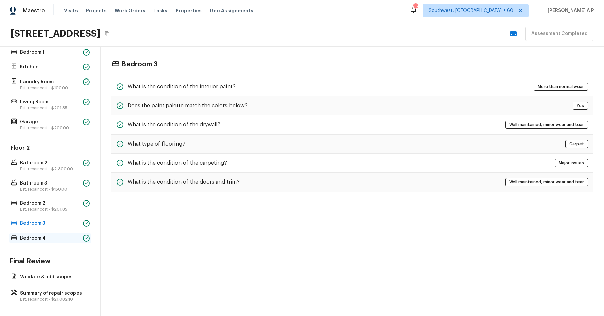
click at [62, 241] on div "Bedroom 4" at bounding box center [50, 237] width 82 height 9
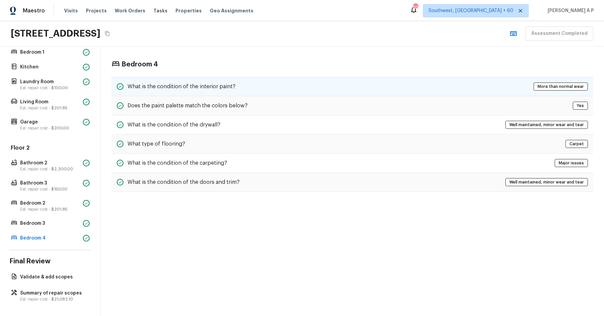
click at [191, 88] on h5 "What is the condition of the interior paint?" at bounding box center [181, 86] width 108 height 7
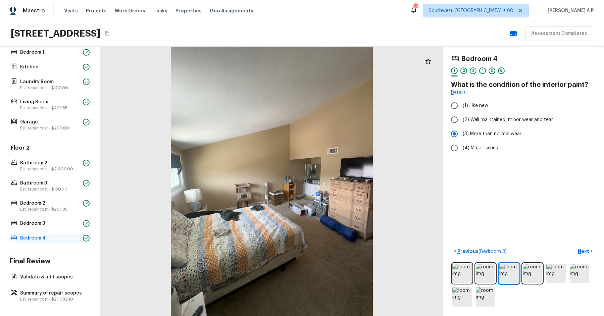
click at [60, 238] on p "Bedroom 4" at bounding box center [50, 238] width 60 height 7
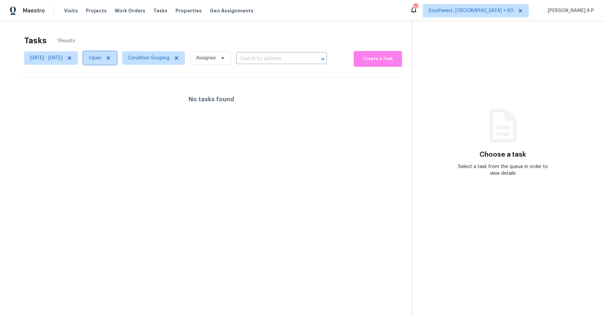
click at [110, 57] on icon at bounding box center [108, 57] width 3 height 3
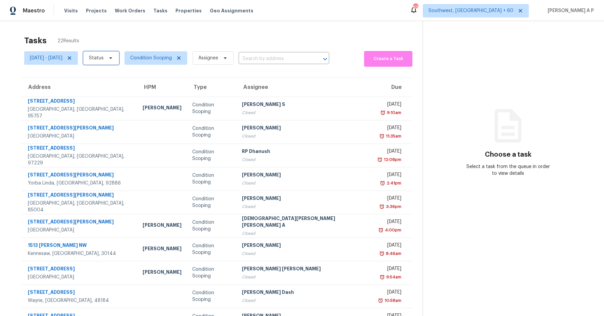
click at [112, 57] on icon at bounding box center [110, 58] width 3 height 2
click at [126, 74] on label "Closed" at bounding box center [119, 77] width 24 height 7
click at [112, 74] on input "Closed" at bounding box center [109, 76] width 4 height 4
checkbox input "true"
click at [309, 58] on input "text" at bounding box center [275, 59] width 72 height 10
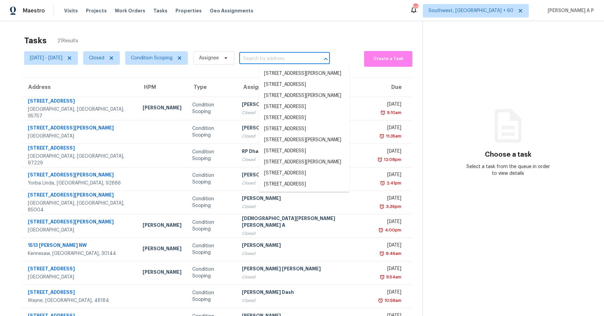
paste input ""1805 E Mia Ln Gilbert, AZ, 85298""
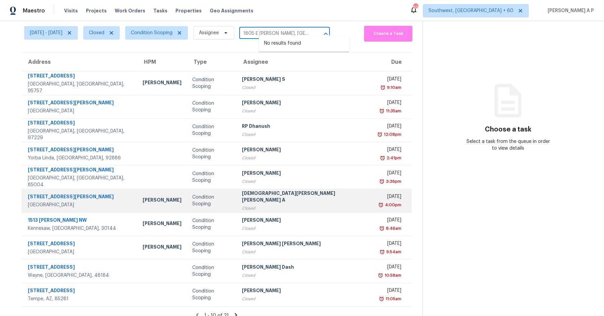
scroll to position [33, 0]
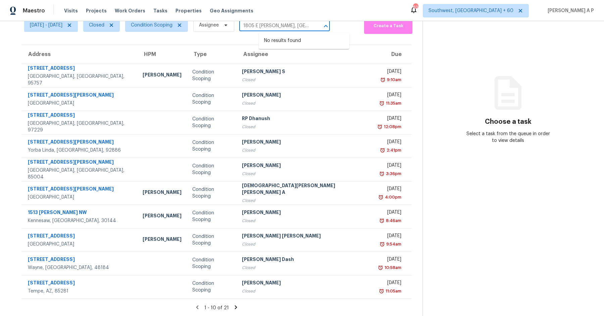
type input "1805 E Mia Ln Gilbert, AZ, 85298"
click at [233, 304] on icon at bounding box center [236, 307] width 6 height 6
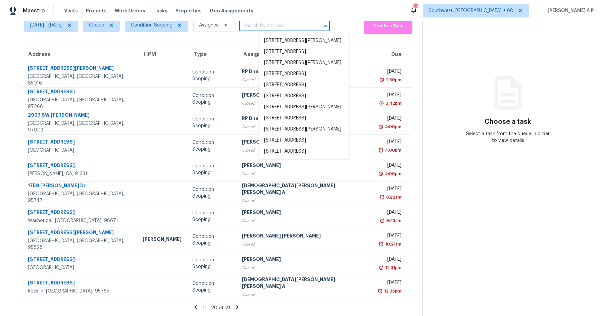
click at [293, 24] on input "text" at bounding box center [275, 26] width 72 height 10
paste input ""1805 E Mia Ln Gilbert, AZ, 85298""
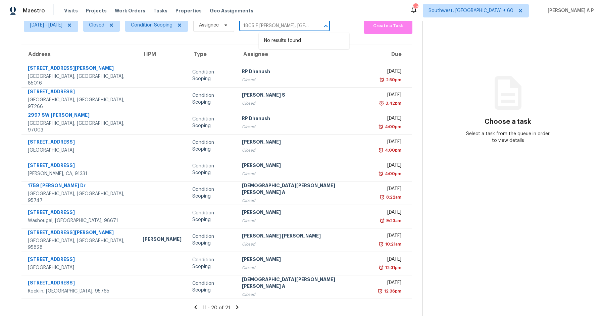
type input "1805 E Mia Ln Gilbert, AZ, 85298"
click at [234, 304] on icon at bounding box center [237, 307] width 6 height 6
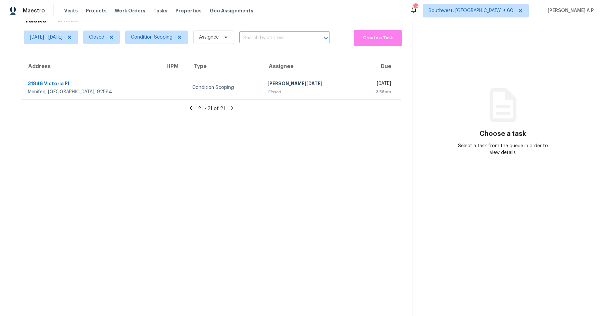
click at [193, 110] on icon at bounding box center [191, 108] width 6 height 6
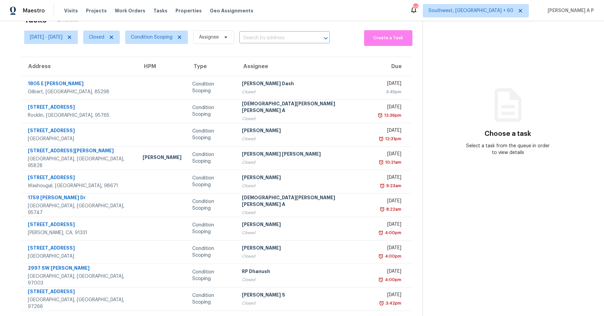
scroll to position [33, 0]
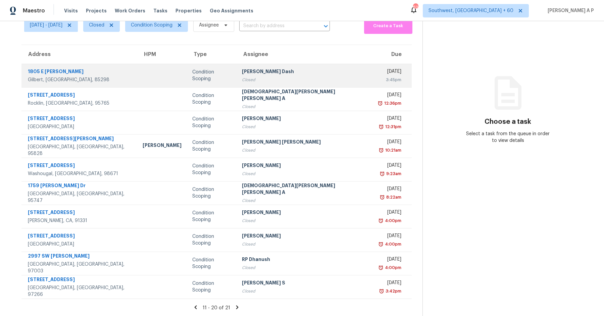
click at [152, 75] on div at bounding box center [162, 76] width 39 height 2
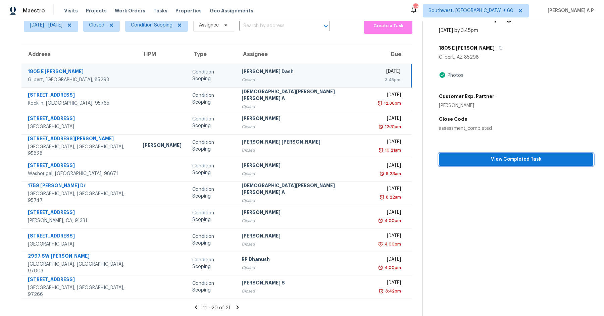
click at [479, 156] on span "View Completed Task" at bounding box center [516, 159] width 144 height 8
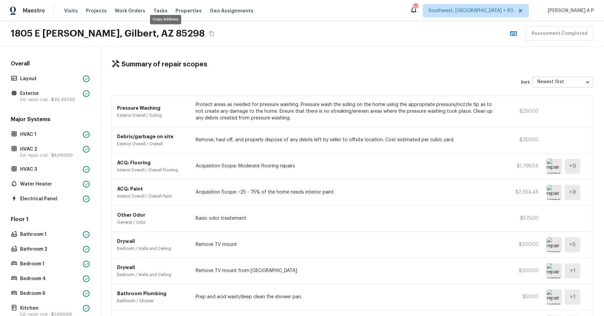
click at [209, 31] on icon "Copy Address" at bounding box center [211, 33] width 5 height 5
click at [67, 75] on p "Layout" at bounding box center [50, 78] width 60 height 7
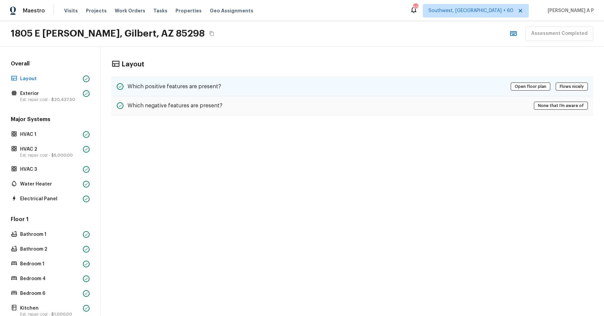
click at [226, 84] on div "Which positive features are present? Open floor plan Flows nicely" at bounding box center [352, 86] width 482 height 19
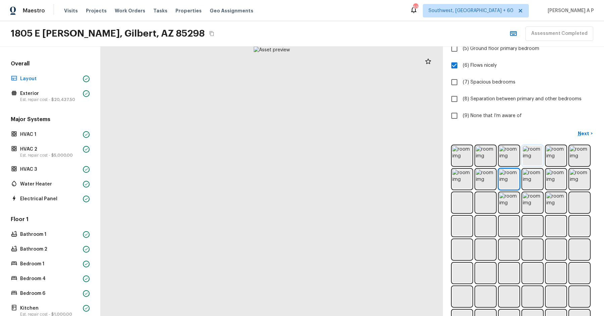
scroll to position [194, 0]
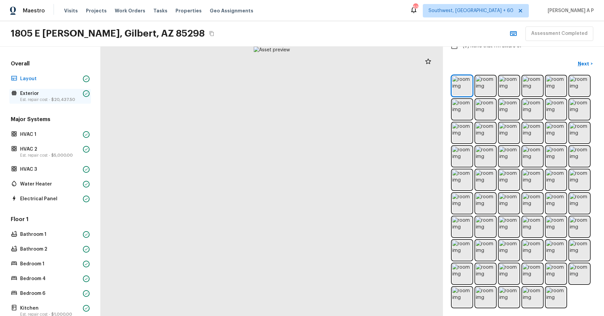
click at [46, 95] on p "Exterior" at bounding box center [50, 93] width 60 height 7
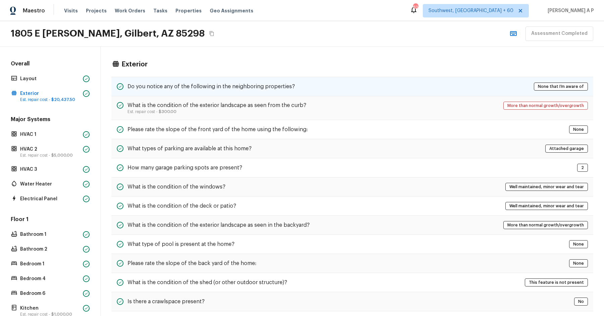
click at [149, 87] on h5 "Do you notice any of the following in the neighboring properties?" at bounding box center [210, 86] width 167 height 7
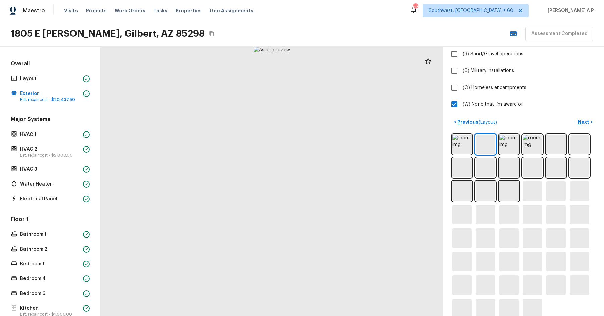
scroll to position [210, 0]
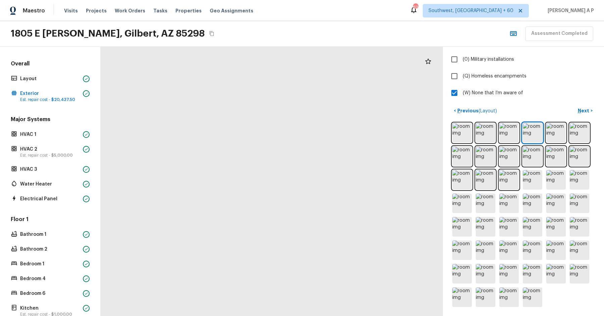
drag, startPoint x: 304, startPoint y: 146, endPoint x: 203, endPoint y: 22, distance: 159.5
click at [203, 22] on div "Maestro Visits Projects Work Orders Tasks Properties Geo Assignments 626 Southw…" at bounding box center [302, 158] width 604 height 316
drag, startPoint x: 377, startPoint y: 242, endPoint x: 284, endPoint y: 201, distance: 101.8
click at [284, 201] on div at bounding box center [106, 70] width 865 height 681
click at [284, 201] on div at bounding box center [53, 37] width 865 height 681
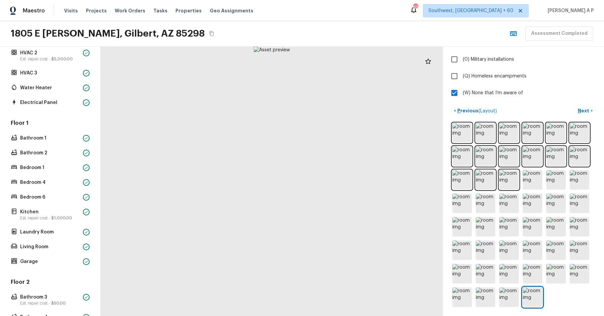
scroll to position [102, 0]
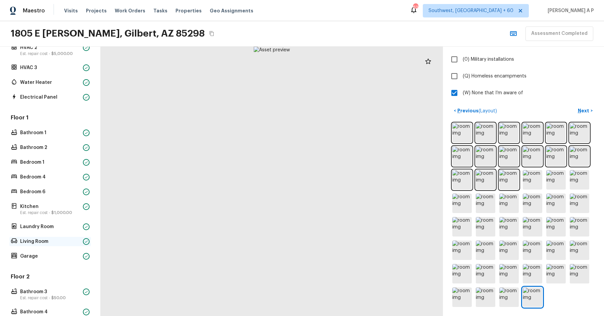
click at [50, 240] on p "Living Room" at bounding box center [50, 241] width 60 height 7
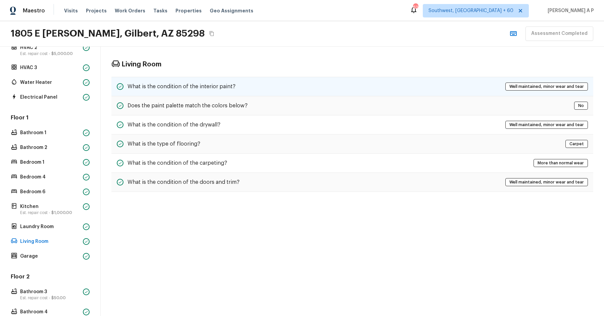
click at [243, 90] on div "What is the condition of the interior paint? Well maintained, minor wear and te…" at bounding box center [352, 86] width 482 height 19
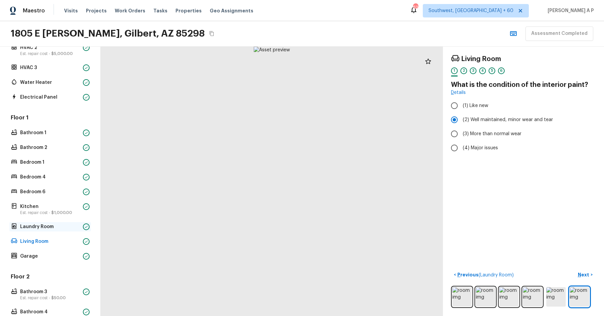
click at [60, 228] on p "Laundry Room" at bounding box center [50, 226] width 60 height 7
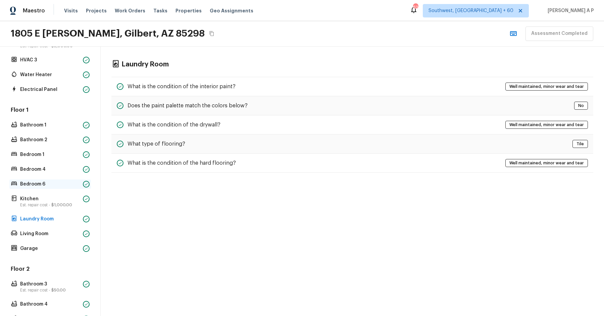
scroll to position [83, 0]
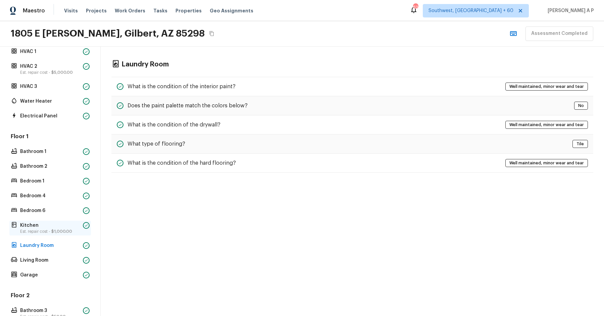
click at [47, 222] on p "Kitchen" at bounding box center [50, 225] width 60 height 7
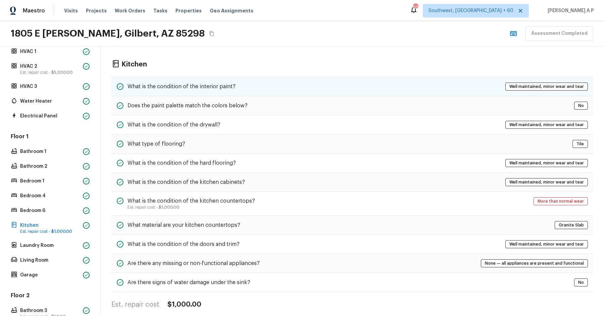
click at [184, 83] on h5 "What is the condition of the interior paint?" at bounding box center [181, 86] width 108 height 7
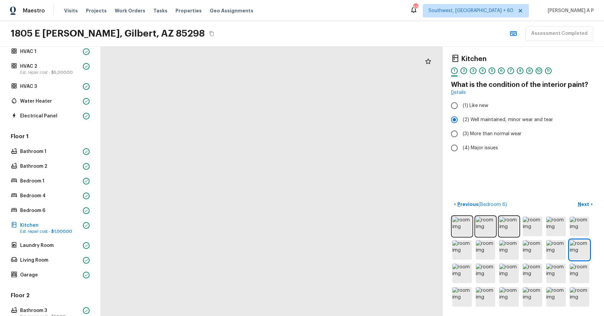
scroll to position [0, 0]
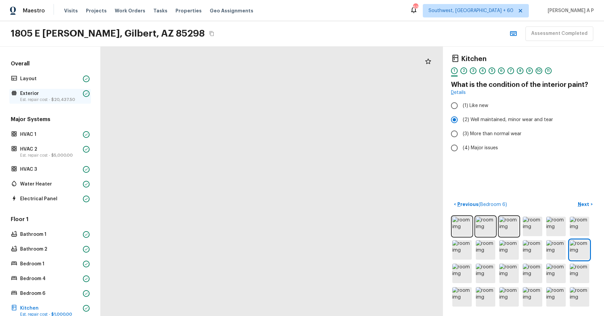
click at [63, 101] on p "Est. repair cost - $20,437.50" at bounding box center [50, 99] width 60 height 5
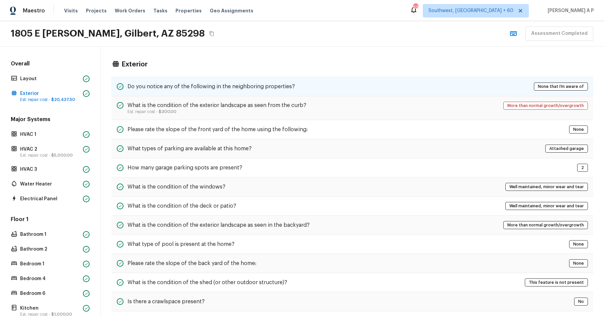
click at [299, 87] on div "Do you notice any of the following in the neighboring properties? None that I’m…" at bounding box center [352, 86] width 482 height 19
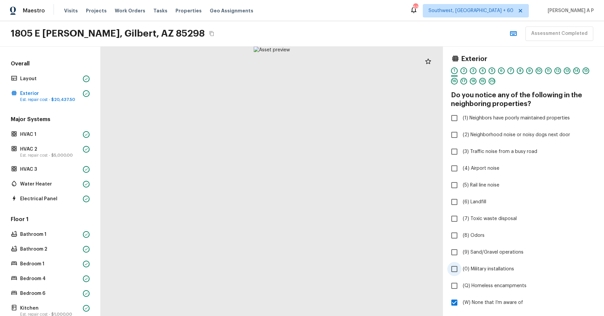
scroll to position [210, 0]
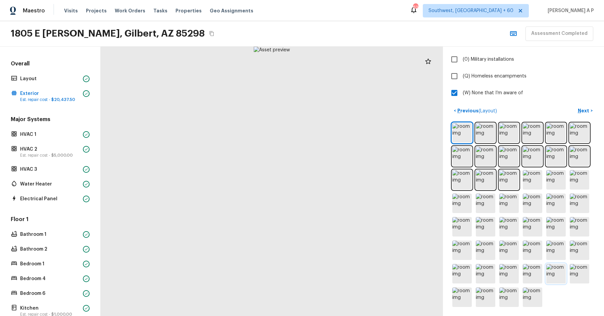
click at [558, 272] on img at bounding box center [555, 273] width 19 height 19
click at [505, 253] on img at bounding box center [508, 249] width 19 height 19
click at [489, 251] on img at bounding box center [485, 249] width 19 height 19
drag, startPoint x: 403, startPoint y: 248, endPoint x: 386, endPoint y: 189, distance: 60.9
click at [386, 189] on div at bounding box center [164, 83] width 556 height 438
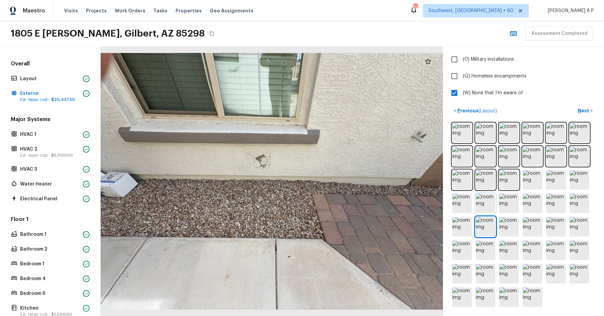
click at [490, 204] on img at bounding box center [485, 203] width 19 height 19
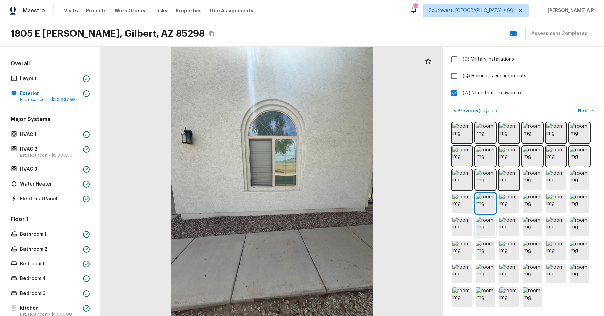
click at [482, 227] on img at bounding box center [485, 226] width 19 height 19
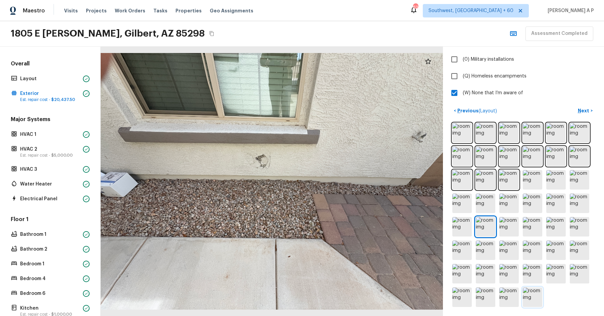
click at [535, 294] on img at bounding box center [532, 296] width 19 height 19
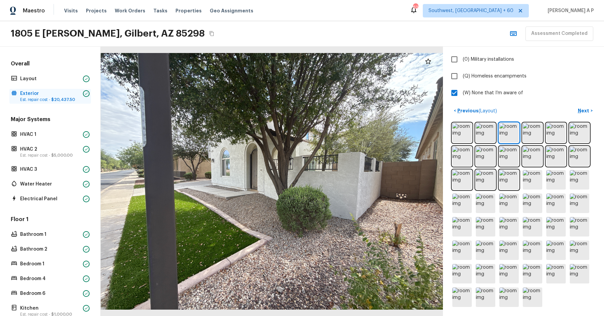
click at [68, 99] on span "$20,437.50" at bounding box center [63, 100] width 24 height 4
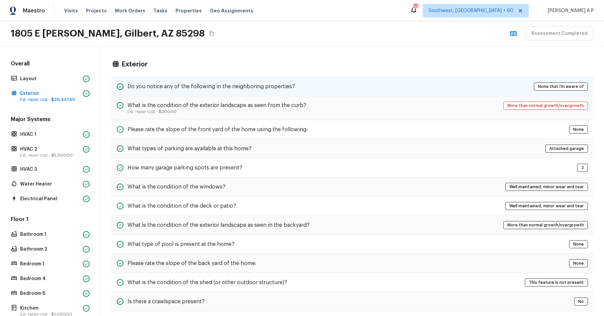
click at [191, 84] on h5 "Do you notice any of the following in the neighboring properties?" at bounding box center [210, 86] width 167 height 7
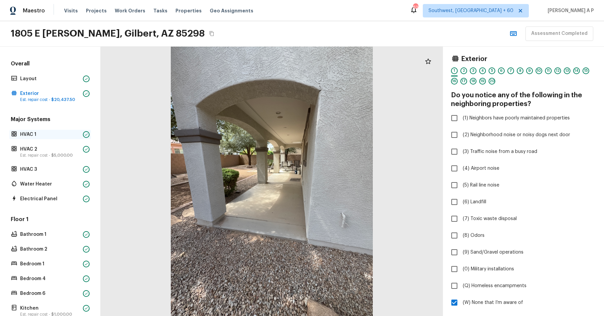
click at [42, 137] on p "HVAC 1" at bounding box center [50, 134] width 60 height 7
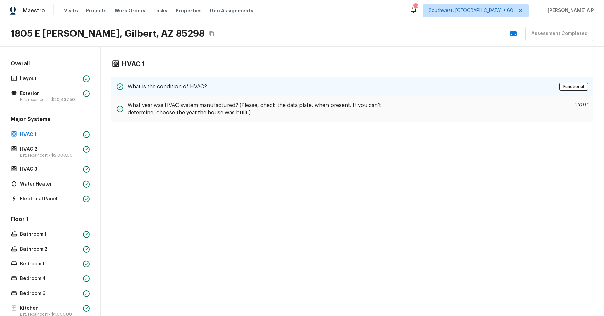
click at [189, 84] on h5 "What is the condition of HVAC?" at bounding box center [166, 86] width 79 height 7
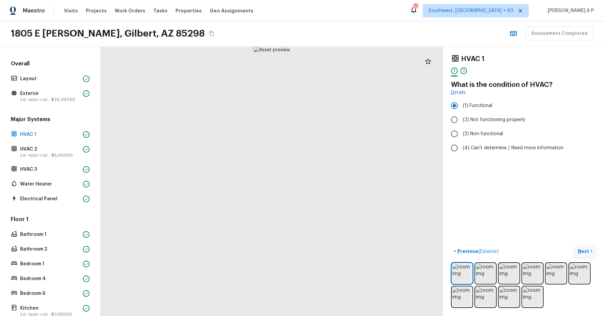
click at [586, 248] on p "Next" at bounding box center [584, 251] width 13 height 7
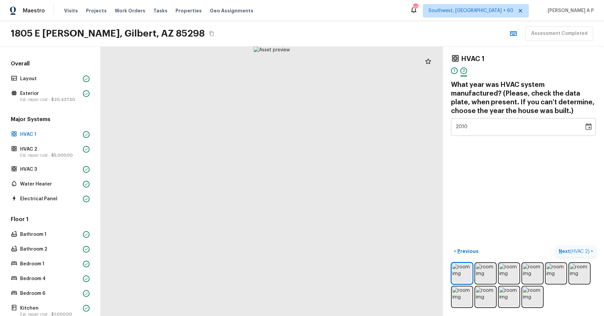
click at [586, 248] on p "Next ( HVAC 2 )" at bounding box center [574, 251] width 32 height 7
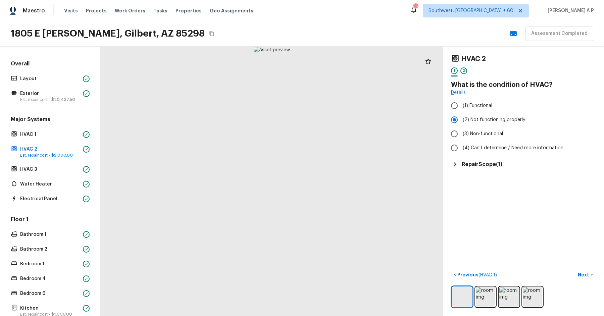
click at [495, 161] on h5 "Repair Scope ( 1 )" at bounding box center [482, 164] width 41 height 7
click at [582, 276] on p "Next" at bounding box center [584, 274] width 13 height 7
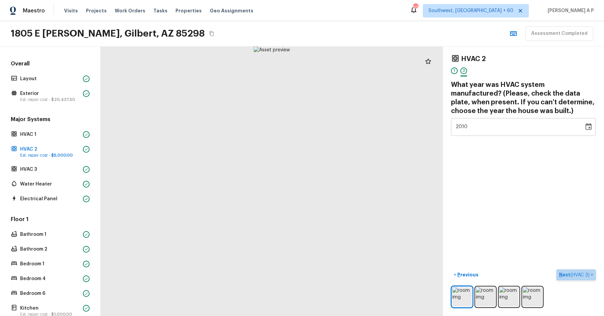
click at [582, 276] on span "( HVAC 3 )" at bounding box center [579, 275] width 19 height 5
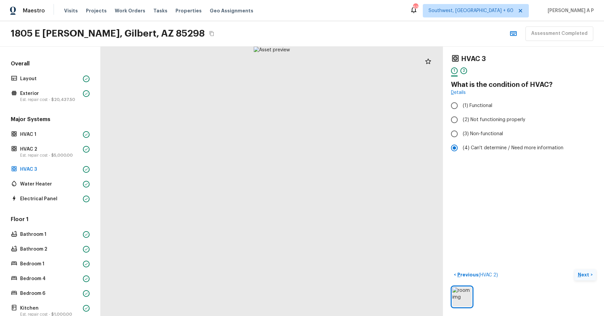
click at [586, 274] on p "Next" at bounding box center [584, 274] width 13 height 7
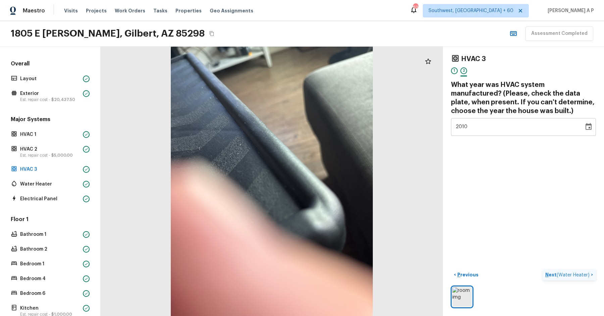
click at [586, 274] on span "( Water Heater )" at bounding box center [572, 275] width 33 height 5
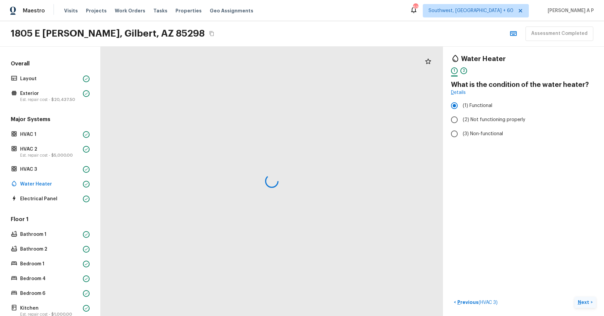
click at [586, 274] on div "Water Heater 1 2 What is the condition of the water heater? Details (1) Functio…" at bounding box center [523, 181] width 161 height 269
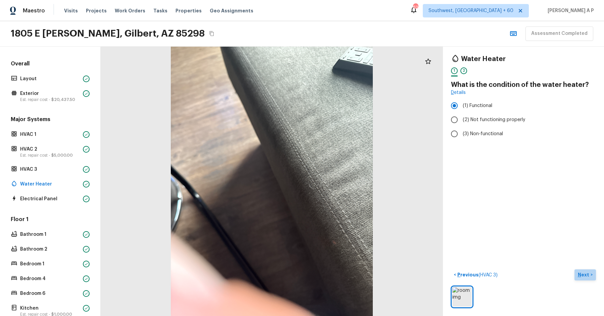
click at [587, 275] on p "Next" at bounding box center [584, 274] width 13 height 7
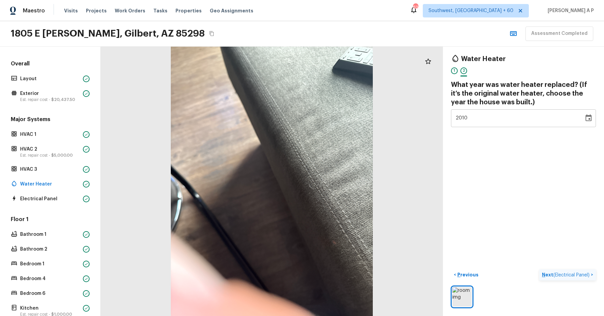
click at [587, 275] on span "( Electrical Panel )" at bounding box center [571, 275] width 36 height 5
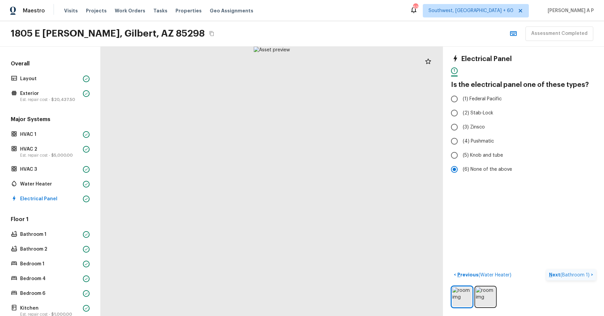
click at [575, 276] on p "Next ( Bathroom 1 )" at bounding box center [570, 274] width 42 height 7
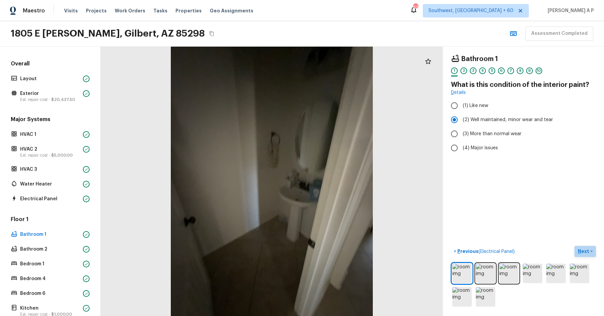
click at [591, 250] on button "Next >" at bounding box center [584, 251] width 21 height 11
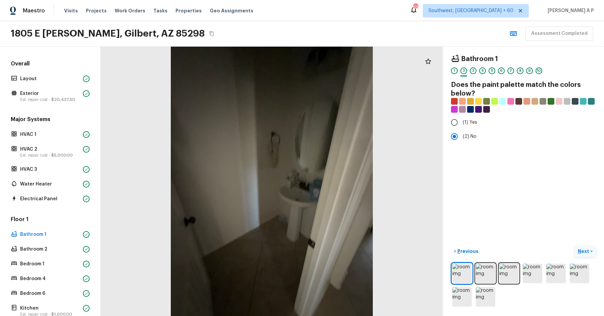
click at [589, 250] on p "Next" at bounding box center [584, 251] width 13 height 7
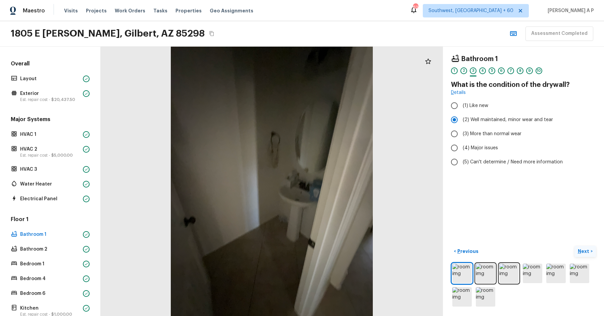
click at [589, 250] on p "Next" at bounding box center [584, 251] width 13 height 7
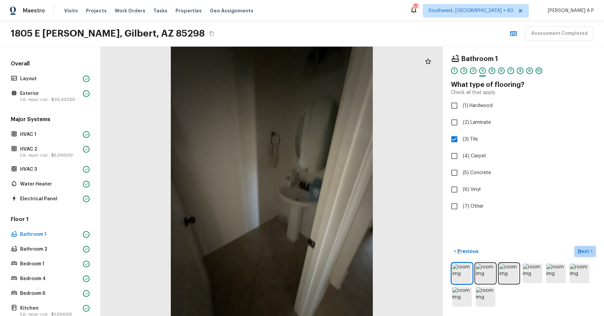
click at [589, 250] on p "Next" at bounding box center [584, 251] width 13 height 7
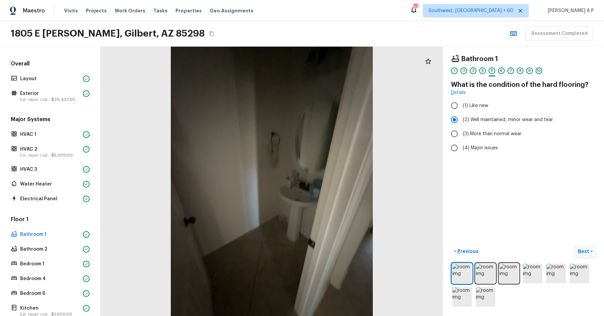
click at [589, 250] on p "Next" at bounding box center [584, 251] width 13 height 7
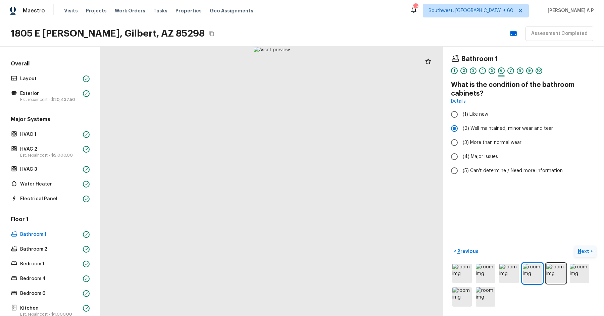
click at [589, 250] on p "Next" at bounding box center [584, 251] width 13 height 7
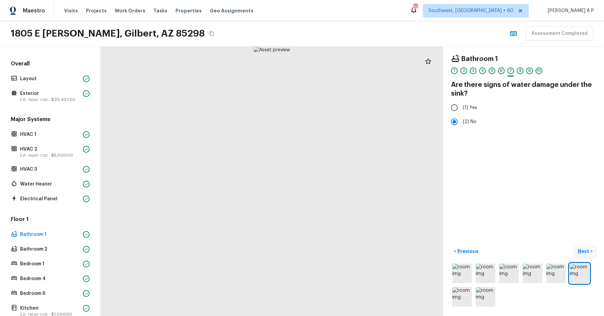
click at [589, 250] on p "Next" at bounding box center [584, 251] width 13 height 7
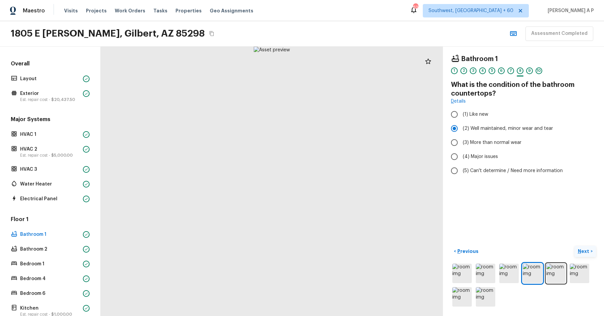
click at [589, 250] on p "Next" at bounding box center [584, 251] width 13 height 7
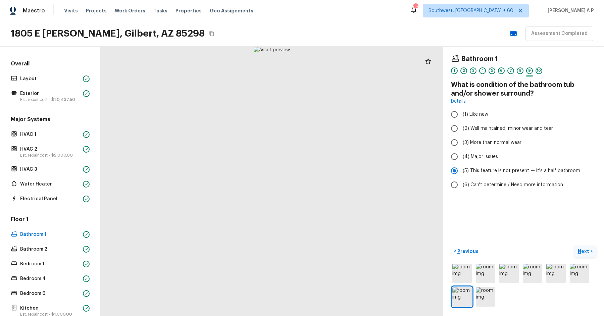
click at [589, 250] on p "Next" at bounding box center [584, 251] width 13 height 7
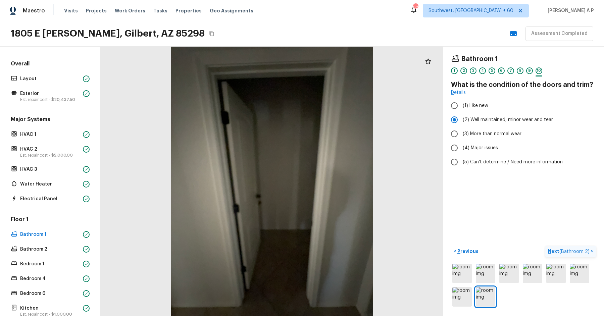
click at [589, 250] on span "( Bathroom 2 )" at bounding box center [574, 251] width 30 height 5
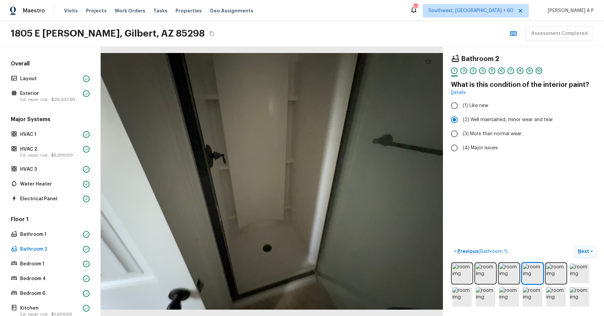
click at [589, 250] on p "Next" at bounding box center [584, 251] width 13 height 7
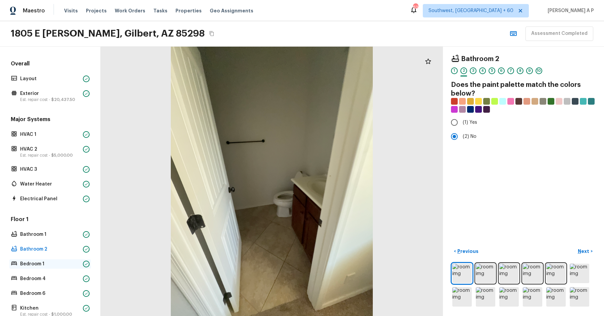
click at [68, 264] on p "Bedroom 1" at bounding box center [50, 264] width 60 height 7
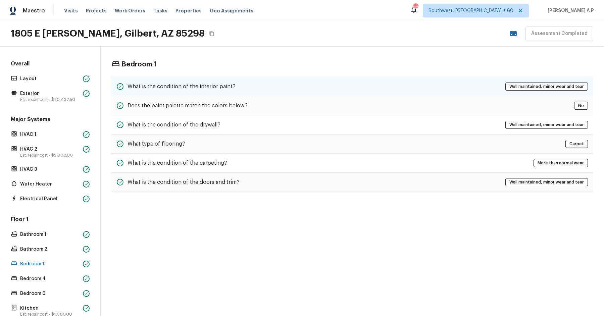
click at [276, 84] on div "What is the condition of the interior paint? Well maintained, minor wear and te…" at bounding box center [352, 86] width 482 height 19
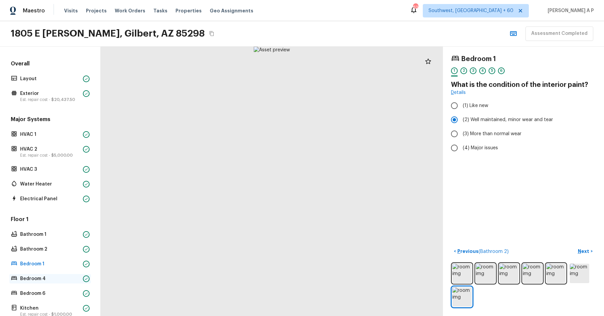
click at [34, 279] on p "Bedroom 4" at bounding box center [50, 278] width 60 height 7
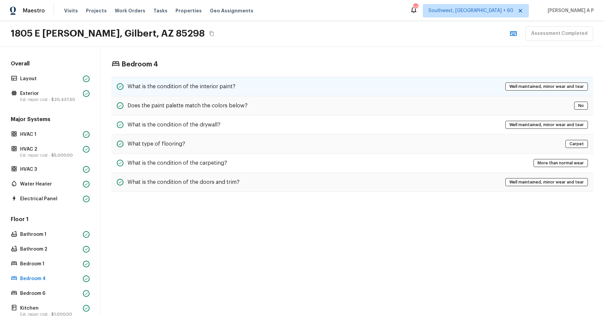
click at [222, 83] on div "What is the condition of the interior paint?" at bounding box center [176, 87] width 119 height 8
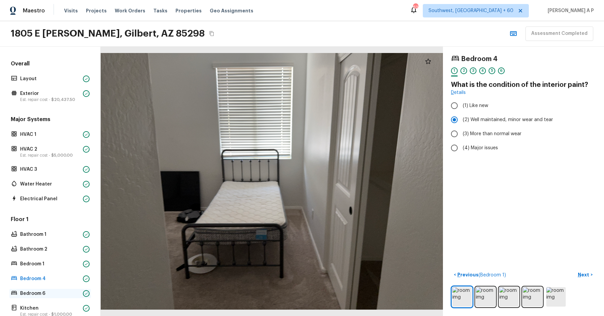
click at [42, 294] on p "Bedroom 6" at bounding box center [50, 293] width 60 height 7
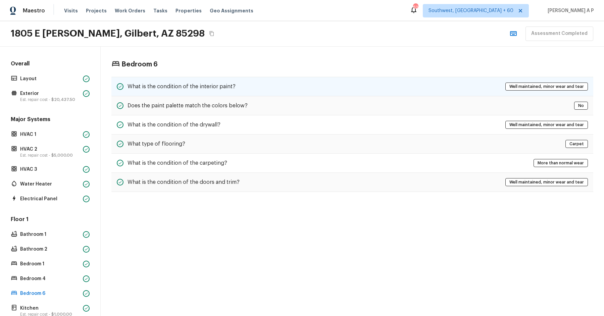
click at [264, 87] on div "What is the condition of the interior paint? Well maintained, minor wear and te…" at bounding box center [352, 86] width 482 height 19
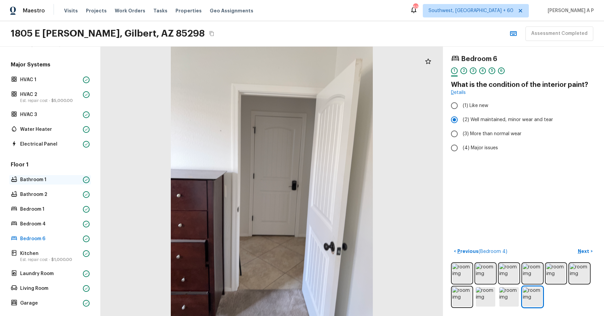
scroll to position [106, 0]
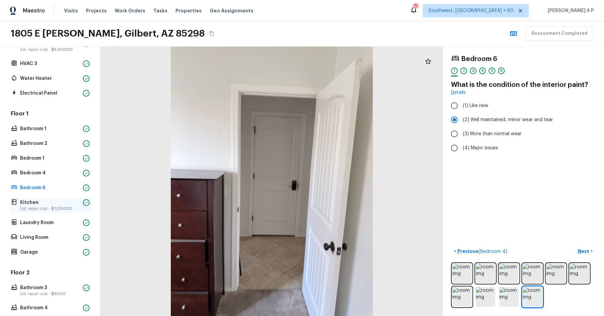
click at [66, 206] on p "Est. repair cost - $1,000.00" at bounding box center [50, 208] width 60 height 5
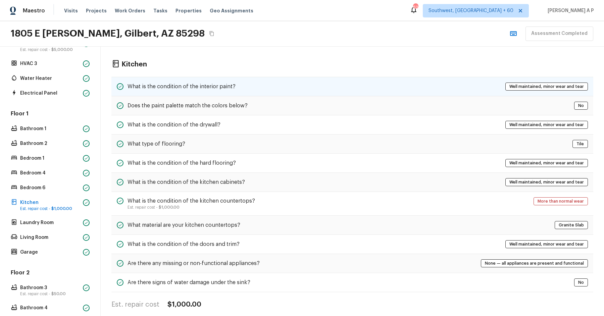
click at [169, 88] on h5 "What is the condition of the interior paint?" at bounding box center [181, 86] width 108 height 7
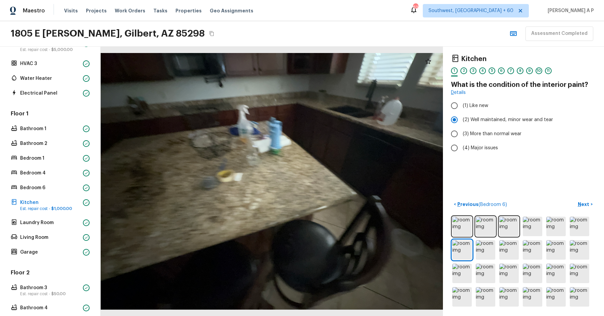
click at [64, 227] on div "Floor 1 Bathroom 1 Bathroom 2 Bedroom 1 Bedroom 4 Bedroom 6 Kitchen Est. repair…" at bounding box center [50, 183] width 82 height 147
click at [66, 221] on p "Laundry Room" at bounding box center [50, 222] width 60 height 7
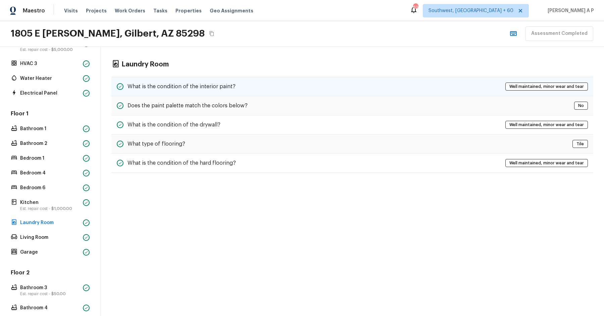
click at [240, 84] on div "What is the condition of the interior paint? Well maintained, minor wear and te…" at bounding box center [352, 86] width 482 height 19
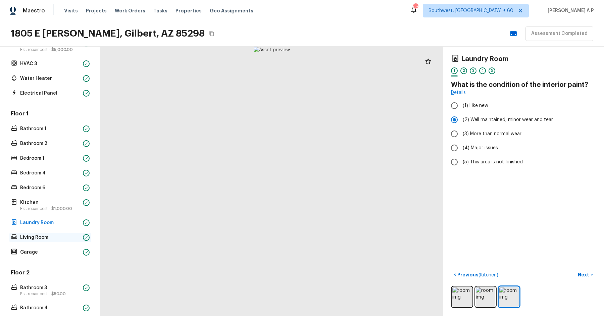
click at [66, 234] on p "Living Room" at bounding box center [50, 237] width 60 height 7
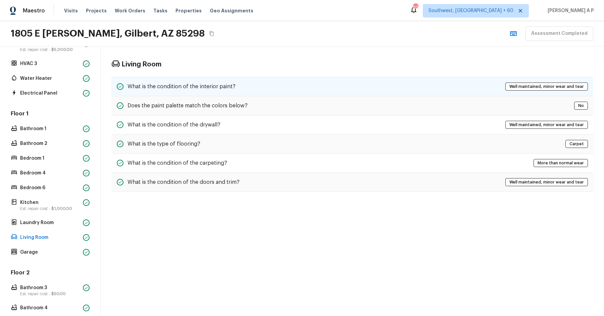
click at [177, 79] on div "What is the condition of the interior paint? Well maintained, minor wear and te…" at bounding box center [352, 86] width 482 height 19
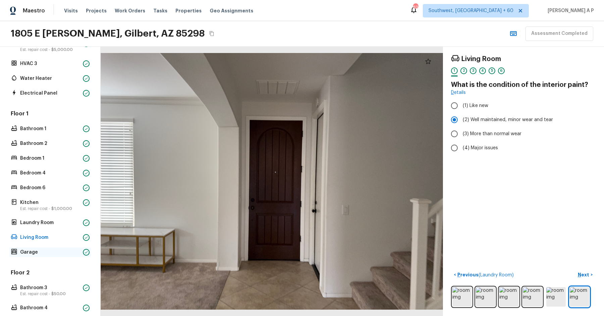
click at [45, 250] on p "Garage" at bounding box center [50, 252] width 60 height 7
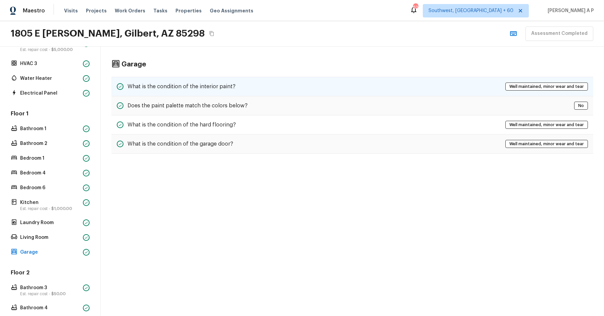
click at [210, 85] on h5 "What is the condition of the interior paint?" at bounding box center [181, 86] width 108 height 7
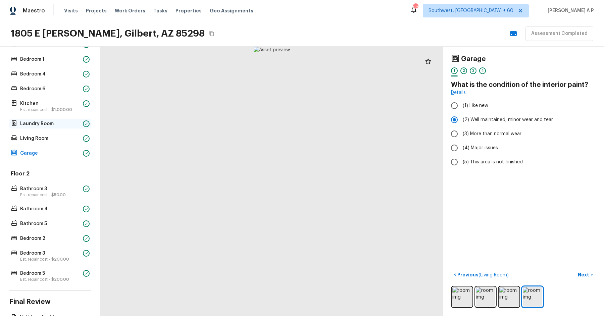
scroll to position [241, 0]
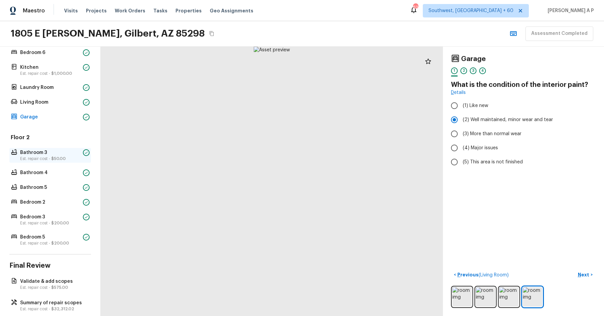
click at [74, 154] on p "Bathroom 3" at bounding box center [50, 152] width 60 height 7
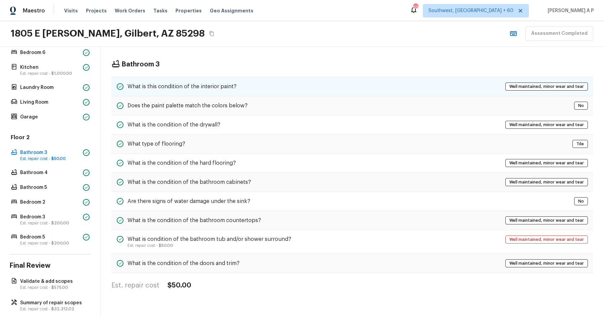
click at [180, 90] on div "What is this condition of the interior paint?" at bounding box center [177, 87] width 120 height 8
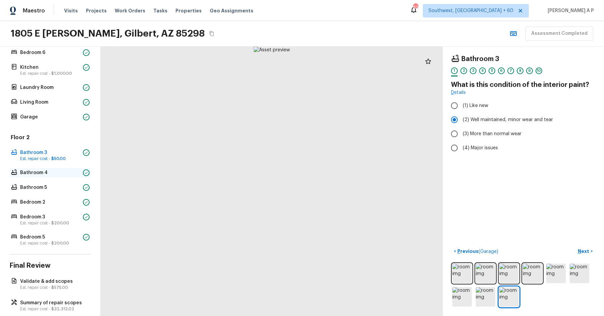
click at [54, 172] on p "Bathroom 4" at bounding box center [50, 172] width 60 height 7
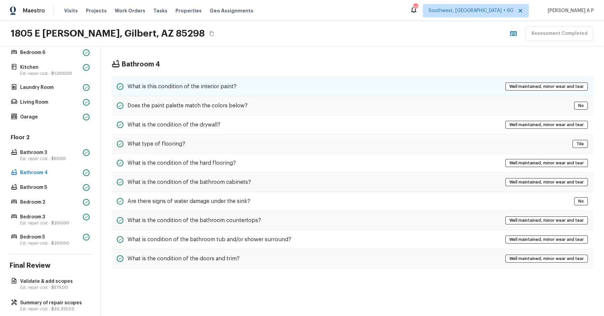
click at [188, 91] on div "What is this condition of the interior paint? Well maintained, minor wear and t…" at bounding box center [352, 86] width 482 height 19
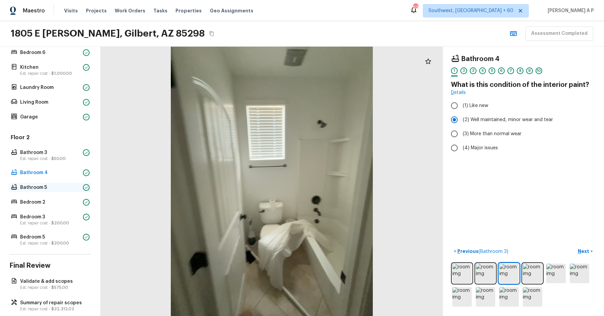
click at [32, 187] on p "Bathroom 5" at bounding box center [50, 187] width 60 height 7
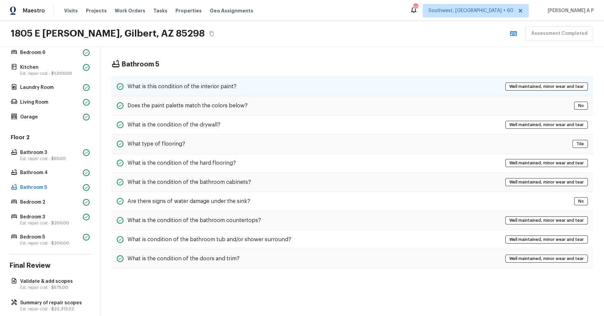
click at [204, 91] on div "What is this condition of the interior paint? Well maintained, minor wear and t…" at bounding box center [352, 86] width 482 height 19
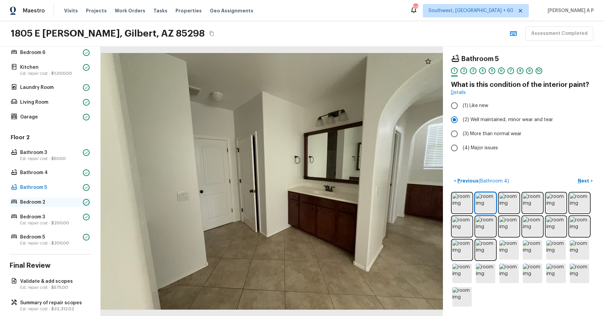
click at [29, 199] on p "Bedroom 2" at bounding box center [50, 202] width 60 height 7
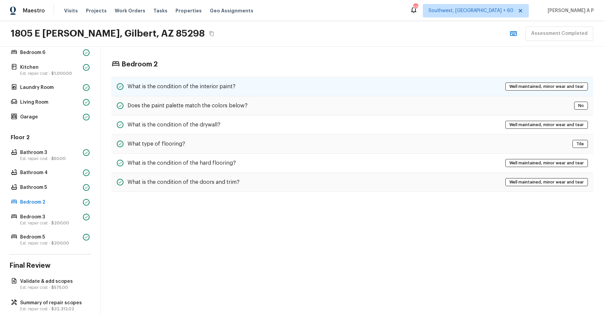
click at [196, 81] on div "What is the condition of the interior paint? Well maintained, minor wear and te…" at bounding box center [352, 86] width 482 height 19
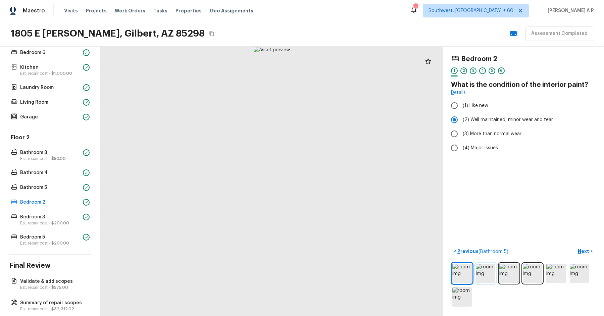
click at [480, 264] on img at bounding box center [485, 273] width 19 height 19
click at [70, 220] on p "Est. repair cost - $200.00" at bounding box center [50, 222] width 60 height 5
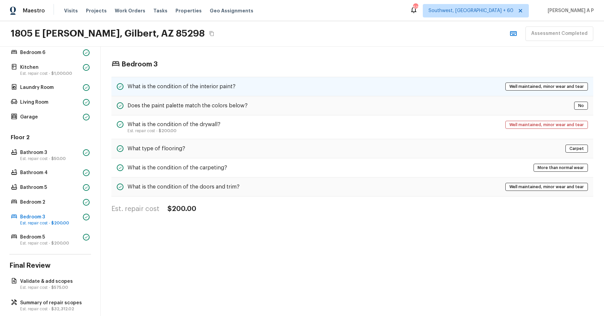
click at [242, 80] on div "What is the condition of the interior paint? Well maintained, minor wear and te…" at bounding box center [352, 86] width 482 height 19
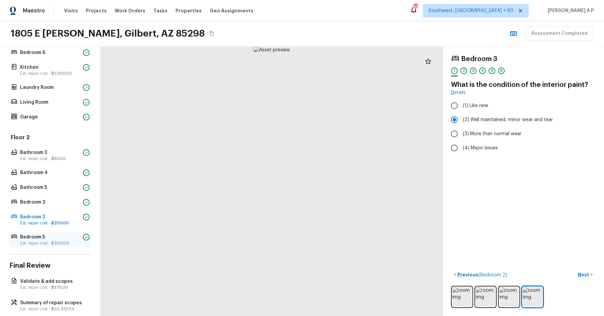
click at [44, 240] on p "Est. repair cost - $200.00" at bounding box center [50, 242] width 60 height 5
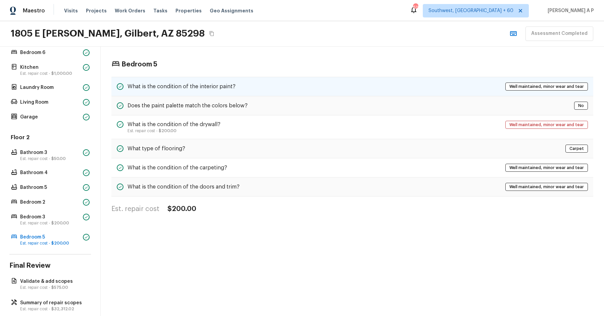
click at [195, 87] on h5 "What is the condition of the interior paint?" at bounding box center [181, 86] width 108 height 7
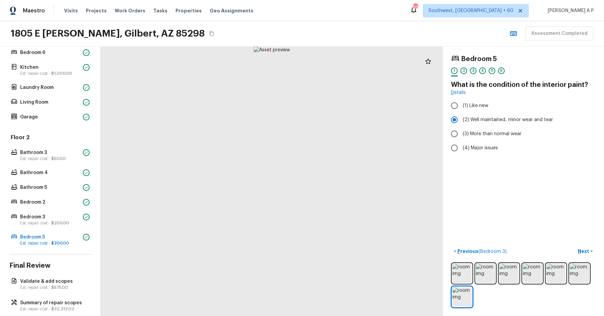
scroll to position [251, 0]
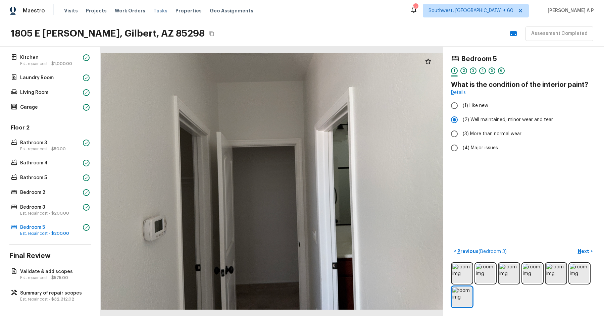
click at [155, 11] on span "Tasks" at bounding box center [160, 10] width 14 height 5
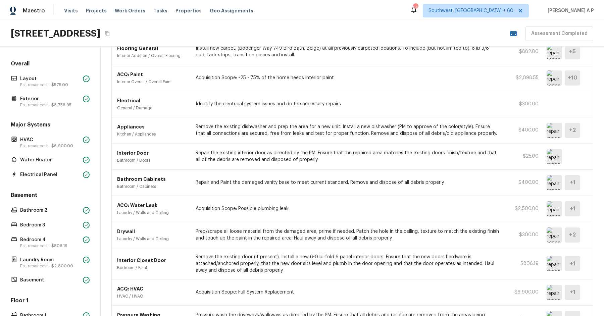
scroll to position [299, 0]
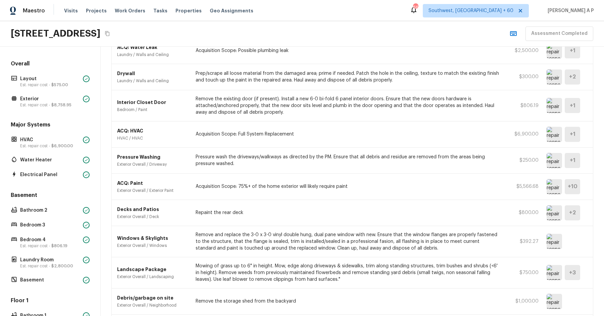
click at [556, 210] on img at bounding box center [553, 212] width 15 height 15
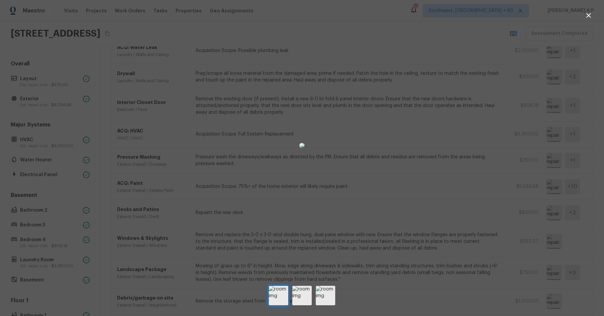
click at [477, 185] on div at bounding box center [302, 146] width 604 height 270
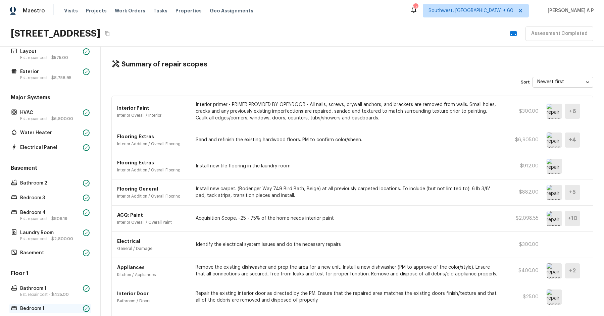
scroll to position [0, 0]
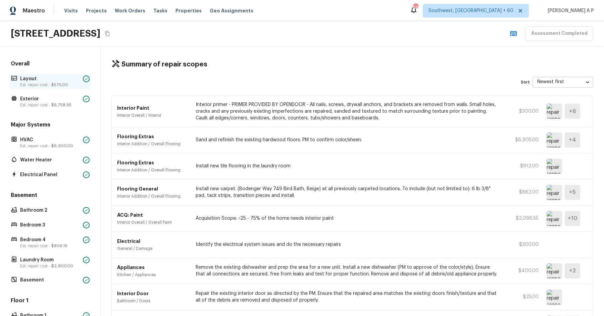
click at [74, 86] on p "Est. repair cost - $575.00" at bounding box center [50, 84] width 60 height 5
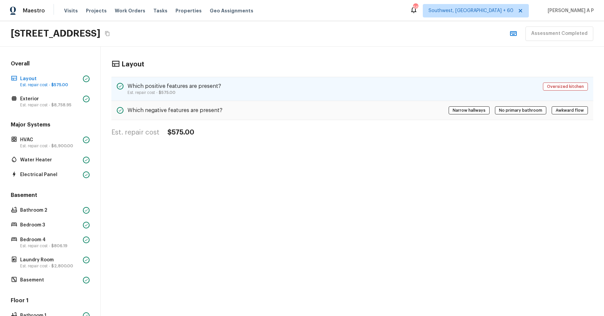
click at [349, 77] on div "Which positive features are present? Est. repair cost - $575.00 Oversized kitch…" at bounding box center [352, 89] width 482 height 24
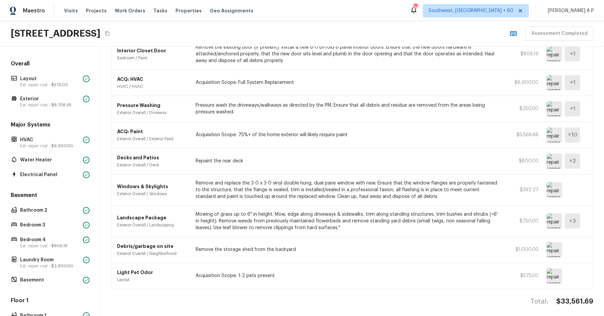
scroll to position [170, 0]
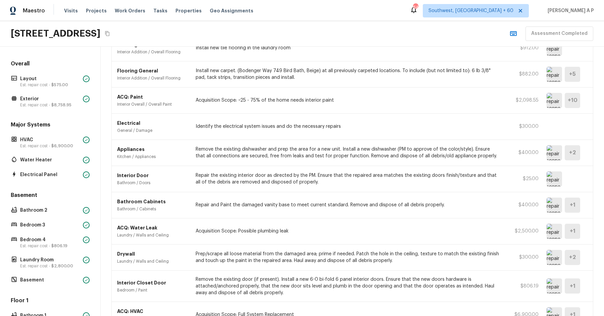
click at [553, 290] on img at bounding box center [553, 285] width 15 height 15
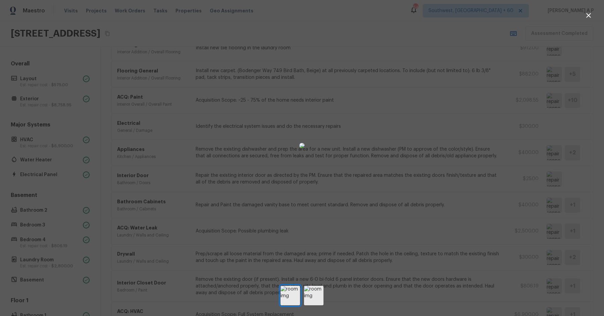
click at [508, 219] on div at bounding box center [302, 146] width 604 height 270
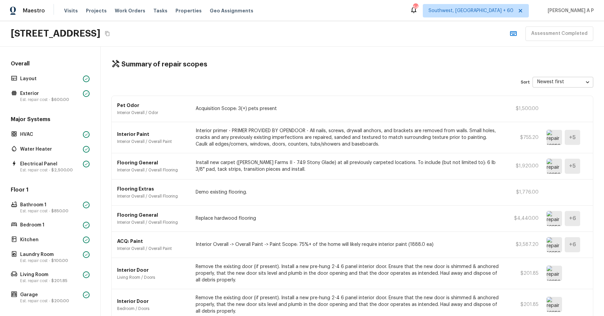
click at [558, 272] on img at bounding box center [553, 273] width 15 height 15
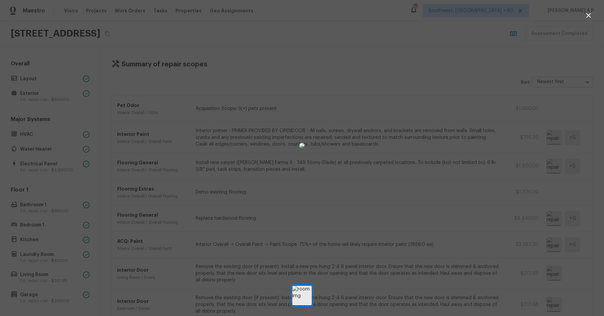
click at [558, 272] on div at bounding box center [302, 146] width 604 height 270
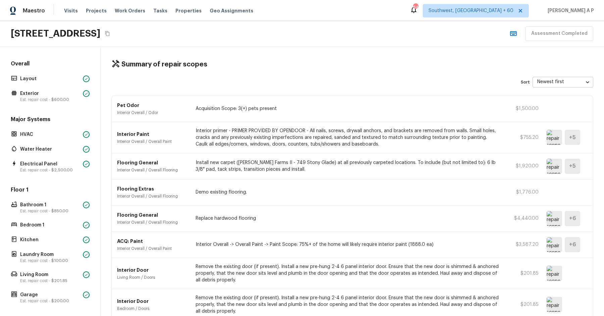
scroll to position [50, 0]
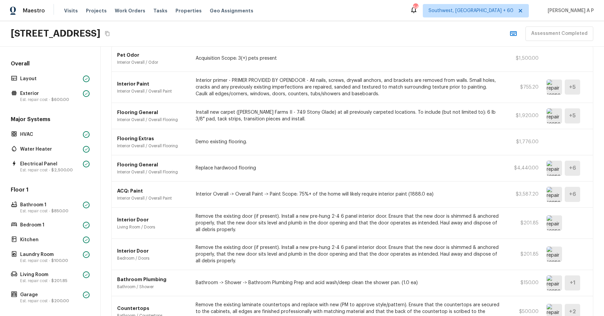
click at [553, 250] on img at bounding box center [553, 254] width 15 height 15
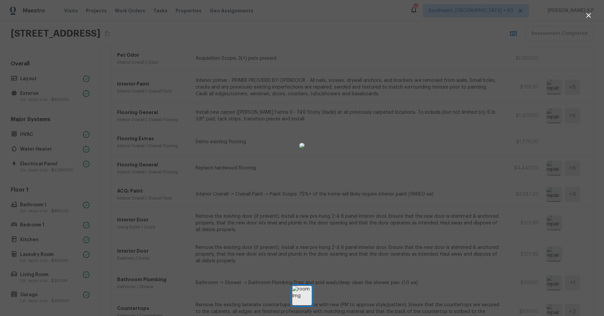
click at [553, 250] on div at bounding box center [302, 146] width 604 height 270
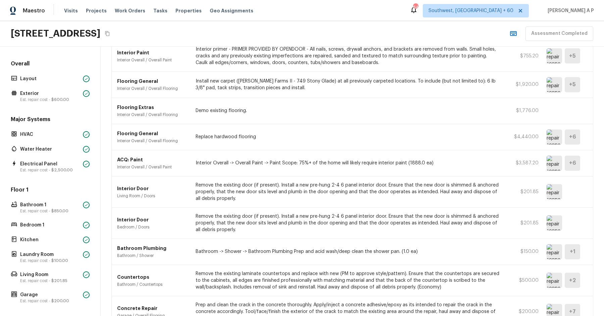
scroll to position [120, 0]
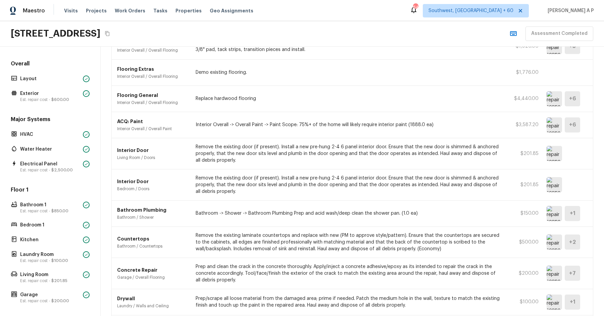
click at [553, 214] on img at bounding box center [553, 213] width 15 height 15
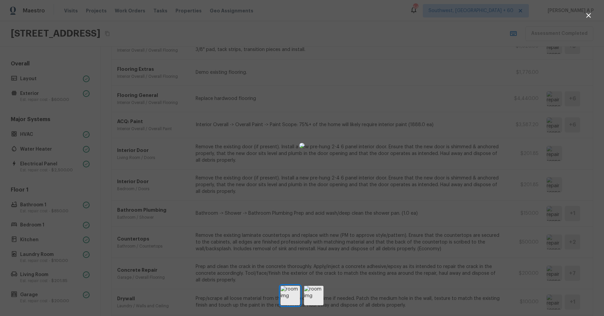
click at [553, 214] on div at bounding box center [302, 146] width 604 height 270
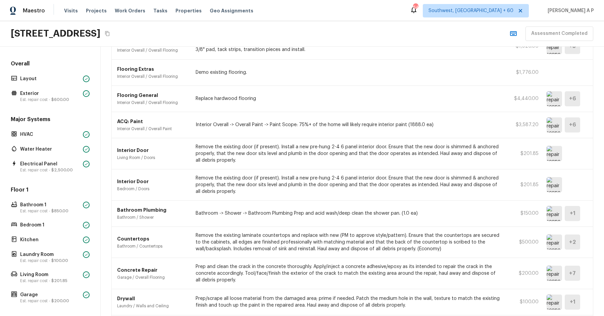
click at [557, 248] on div "Countertops Bathroom / Countertops Remove the existing laminate countertops and…" at bounding box center [352, 242] width 481 height 31
click at [557, 240] on img at bounding box center [553, 241] width 15 height 15
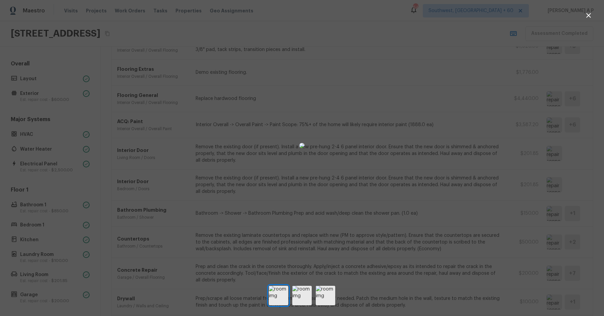
click at [557, 240] on div at bounding box center [302, 146] width 604 height 270
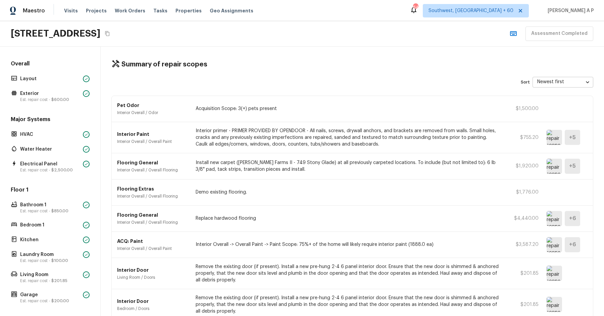
scroll to position [261, 0]
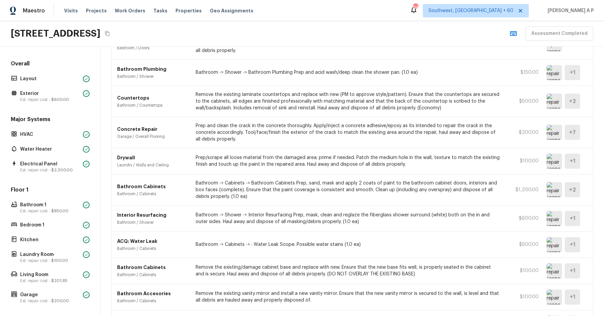
click at [549, 186] on img at bounding box center [553, 189] width 15 height 15
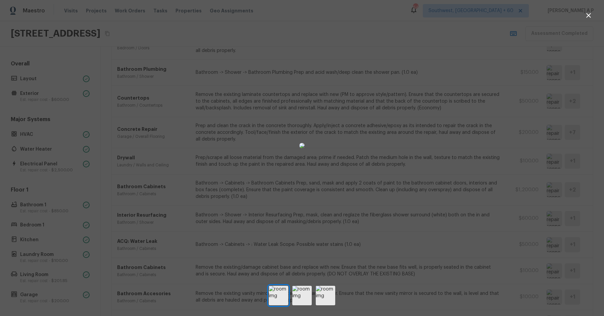
click at [549, 186] on div at bounding box center [302, 146] width 604 height 270
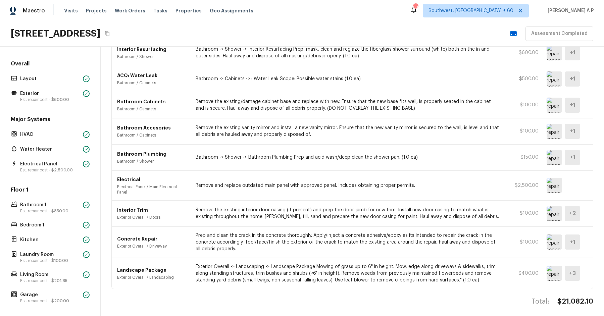
scroll to position [214, 0]
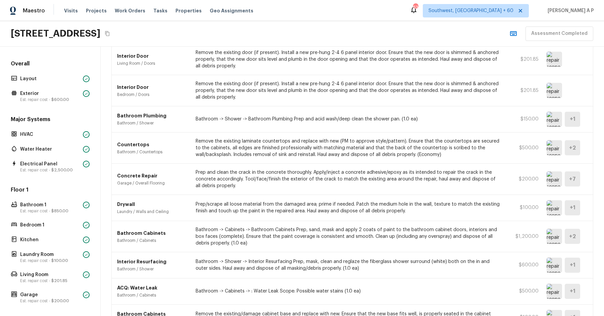
click at [553, 177] on img at bounding box center [553, 178] width 15 height 15
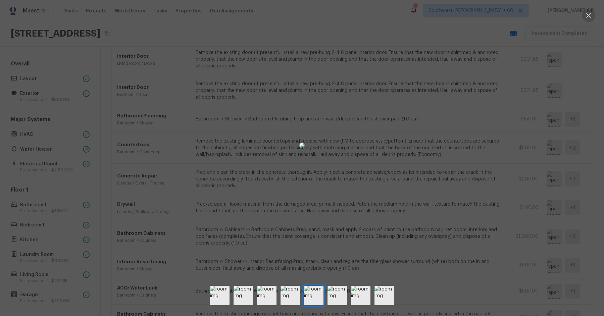
click at [589, 14] on icon "button" at bounding box center [588, 15] width 5 height 5
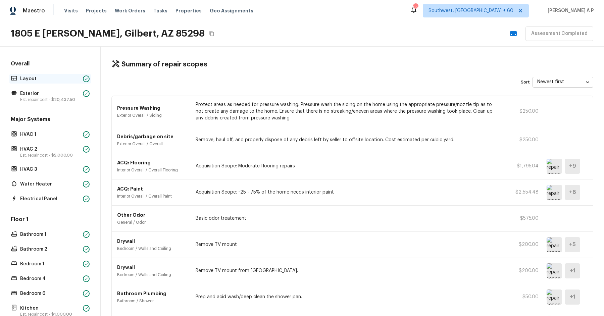
click at [64, 79] on p "Layout" at bounding box center [50, 78] width 60 height 7
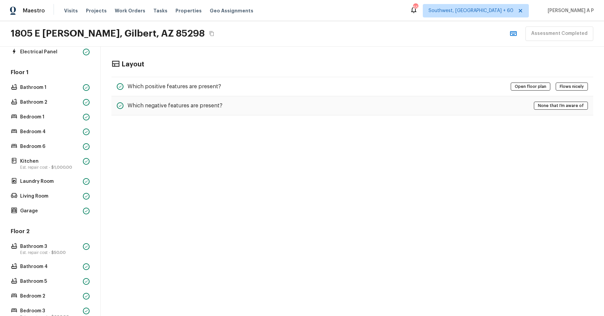
scroll to position [251, 0]
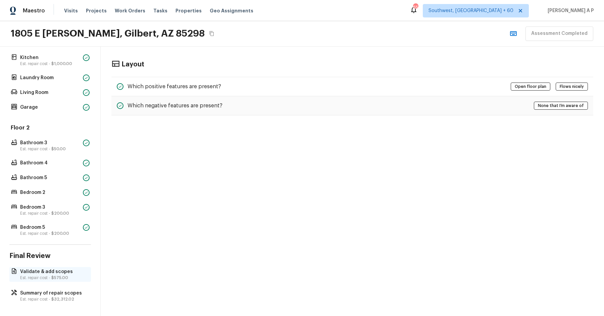
click at [43, 271] on p "Validate & add scopes" at bounding box center [53, 271] width 67 height 7
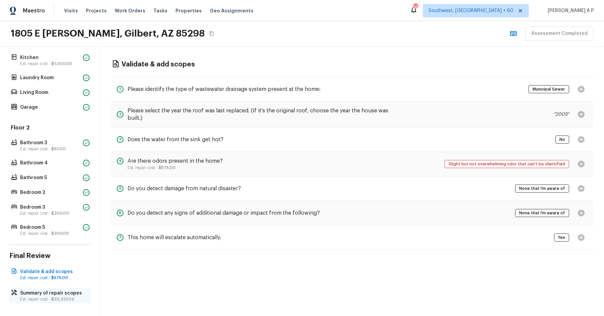
click at [49, 290] on p "Summary of repair scopes" at bounding box center [53, 293] width 67 height 7
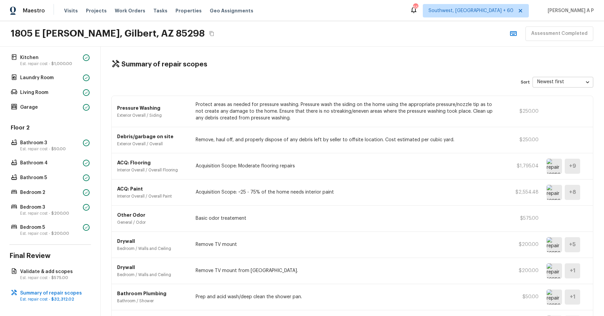
scroll to position [227, 0]
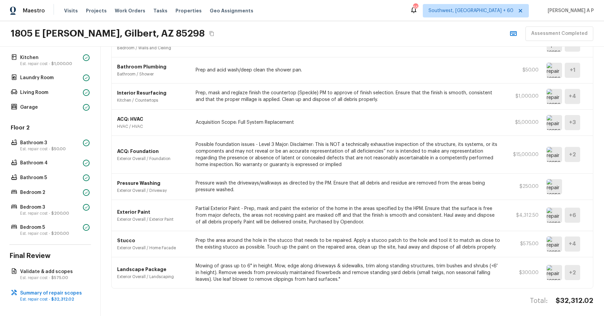
click at [553, 213] on img at bounding box center [553, 215] width 15 height 15
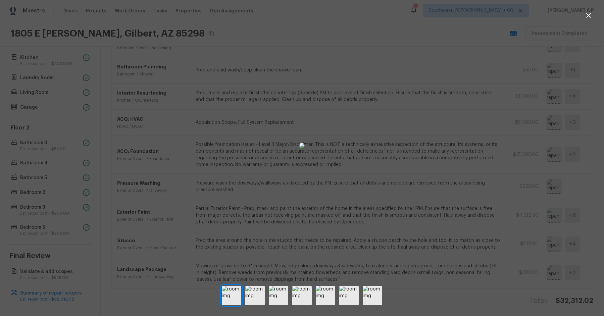
click at [305, 148] on img at bounding box center [301, 145] width 5 height 5
click at [567, 79] on div at bounding box center [302, 146] width 604 height 270
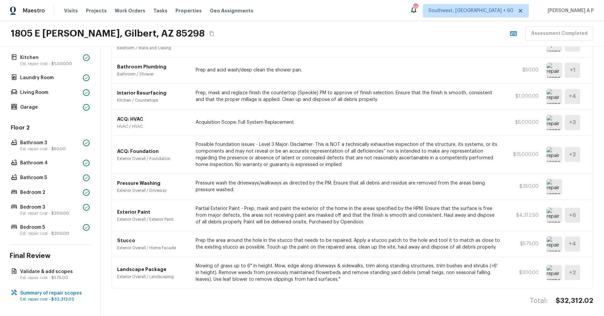
click at [559, 211] on img at bounding box center [553, 215] width 15 height 15
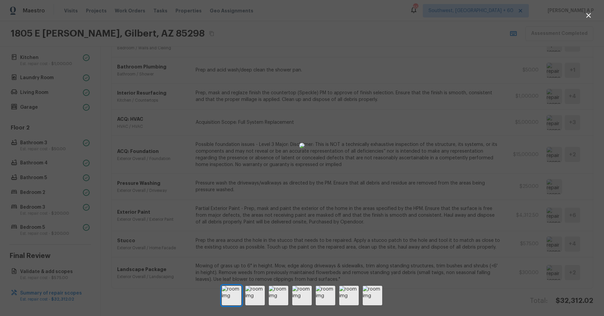
click at [539, 104] on div at bounding box center [302, 146] width 604 height 270
